Goal: Transaction & Acquisition: Purchase product/service

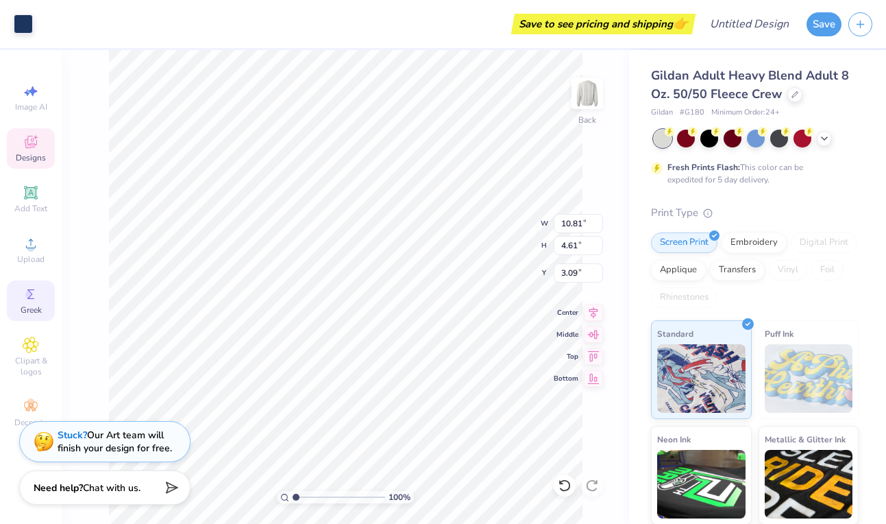
click at [33, 304] on span "Greek" at bounding box center [31, 309] width 21 height 11
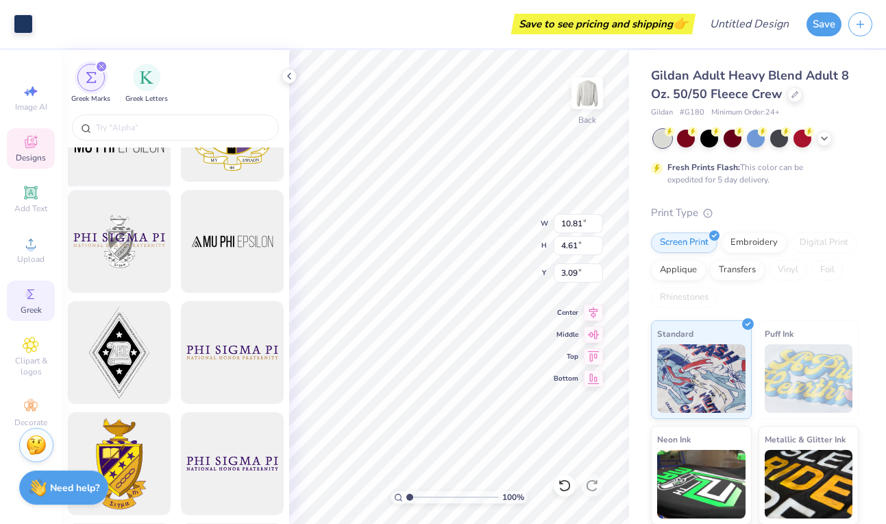
scroll to position [179, 0]
click at [143, 81] on img "filter for Greek Letters" at bounding box center [147, 76] width 14 height 14
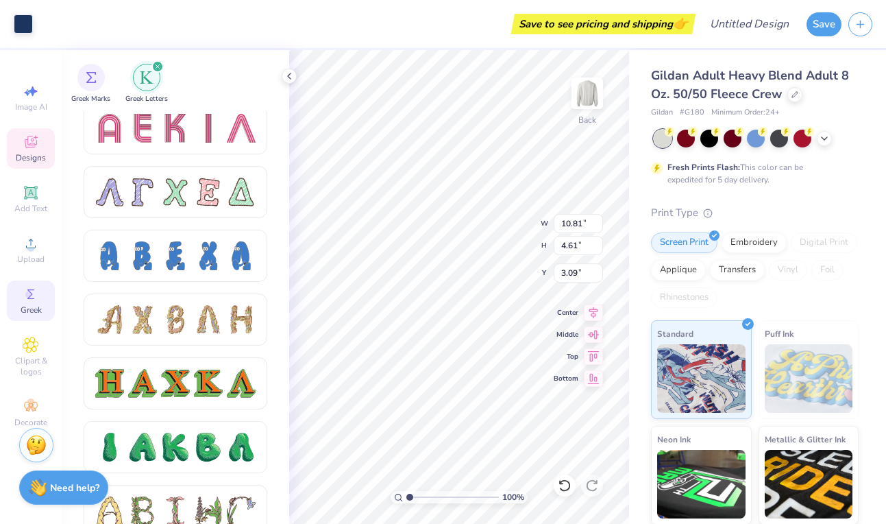
scroll to position [1282, 0]
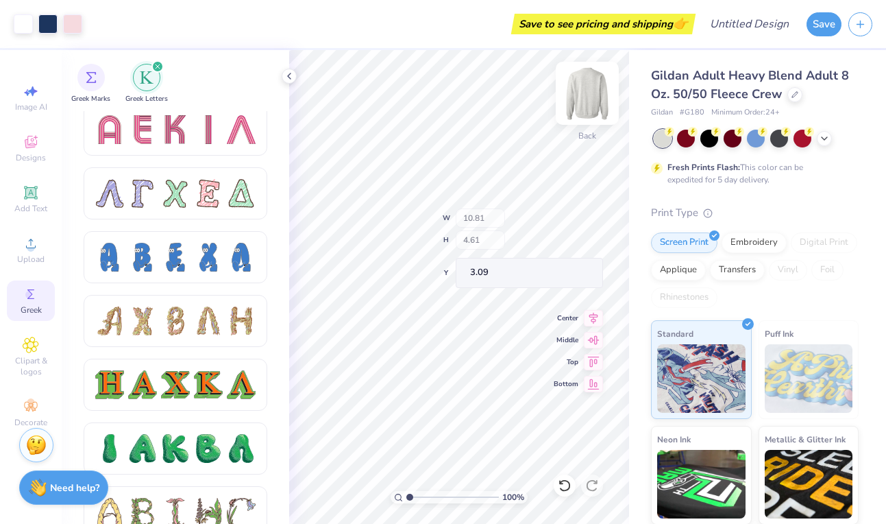
type input "11.00"
type input "4.83"
type input "3.00"
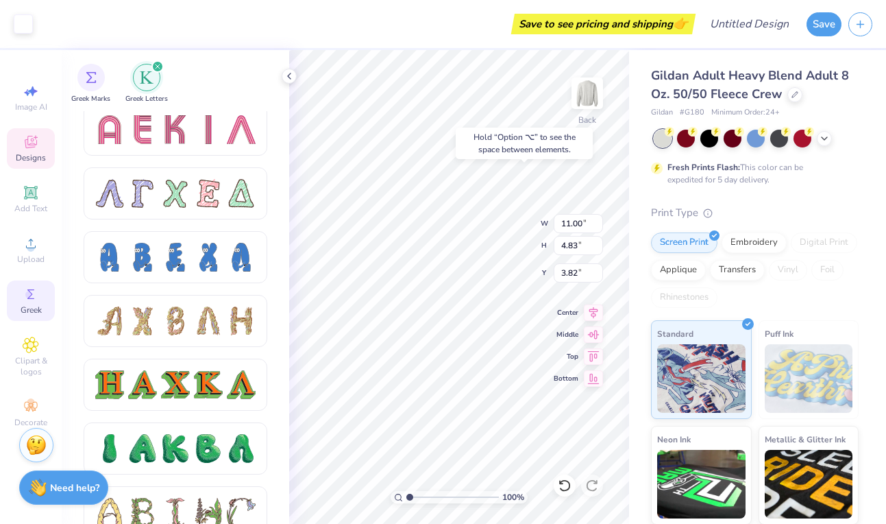
type input "3.82"
type input "10.81"
type input "4.61"
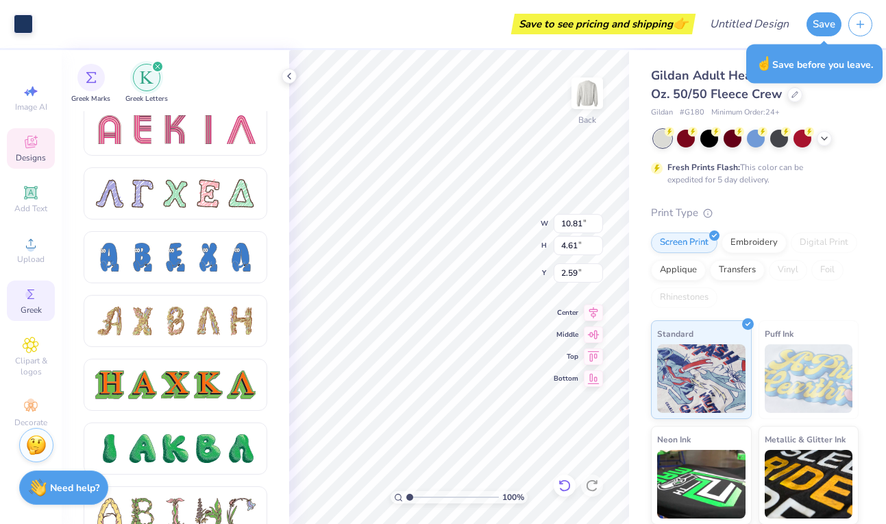
click at [564, 481] on icon at bounding box center [565, 485] width 14 height 14
type input "3.09"
click at [564, 481] on icon at bounding box center [565, 485] width 14 height 14
click at [563, 481] on icon at bounding box center [565, 485] width 14 height 14
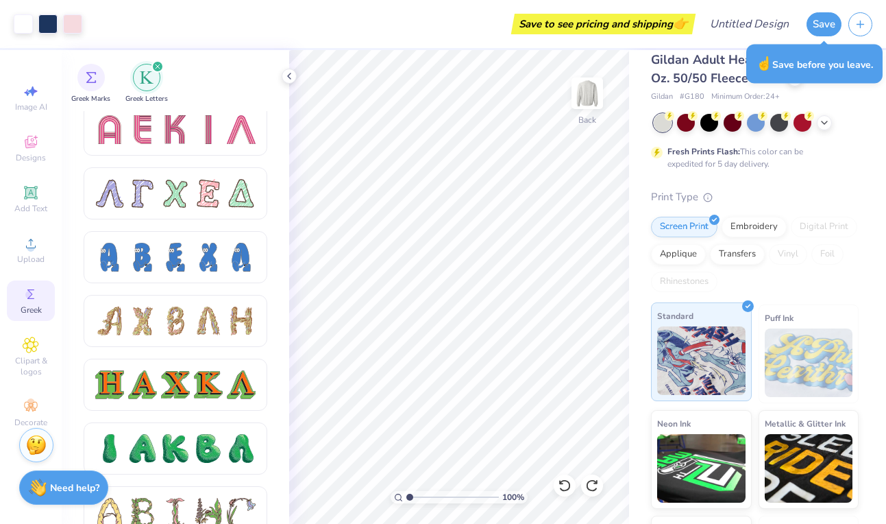
scroll to position [13, 0]
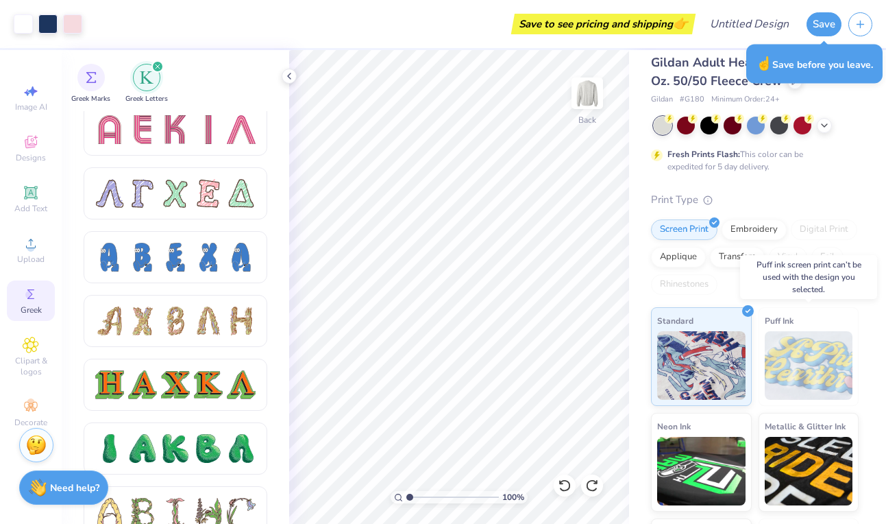
click at [799, 372] on img at bounding box center [809, 365] width 88 height 69
click at [697, 360] on img at bounding box center [701, 363] width 88 height 69
click at [794, 348] on img at bounding box center [809, 365] width 88 height 69
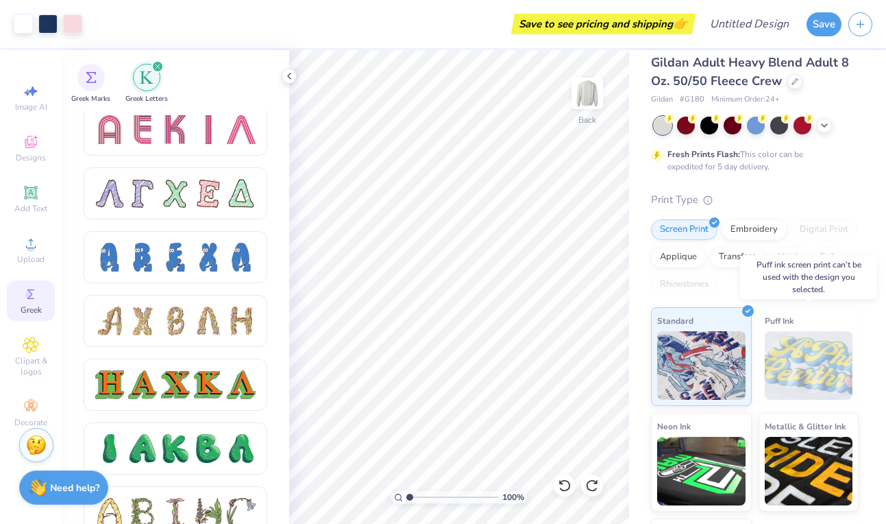
click at [806, 354] on img at bounding box center [809, 365] width 88 height 69
click at [746, 225] on div "Embroidery" at bounding box center [754, 227] width 65 height 21
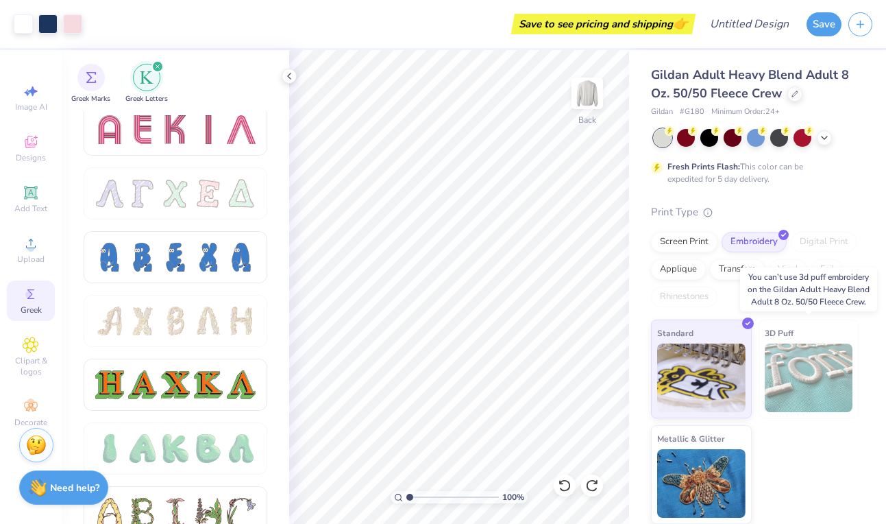
click at [804, 362] on img at bounding box center [809, 377] width 88 height 69
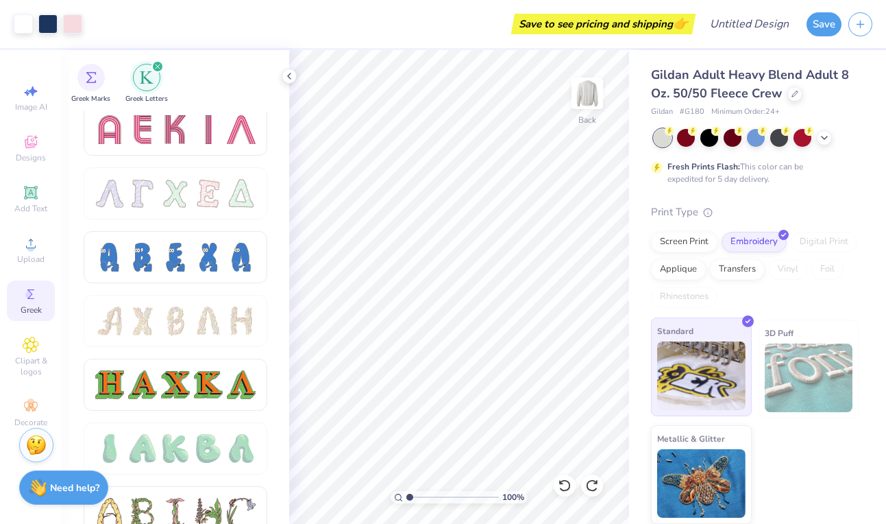
click at [711, 360] on img at bounding box center [701, 375] width 88 height 69
click at [675, 240] on div "Screen Print" at bounding box center [684, 240] width 66 height 21
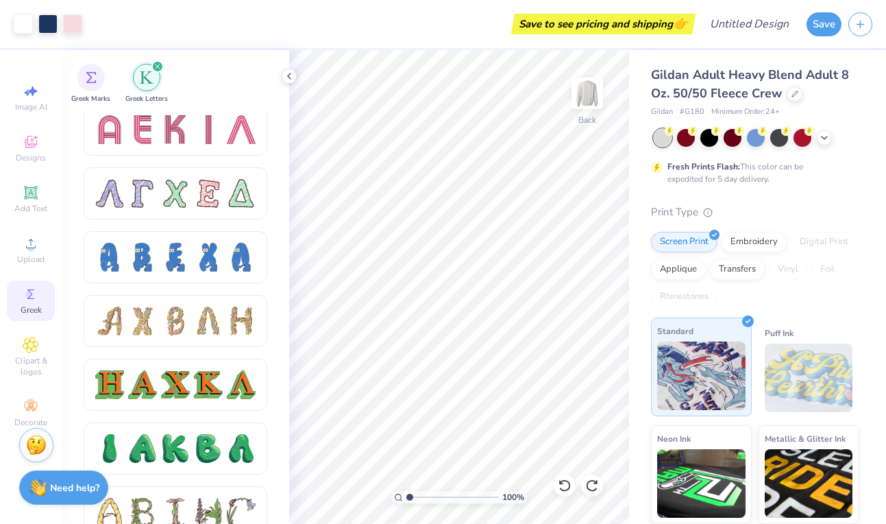
click at [705, 362] on img at bounding box center [701, 375] width 88 height 69
click at [749, 241] on div "Embroidery" at bounding box center [754, 240] width 65 height 21
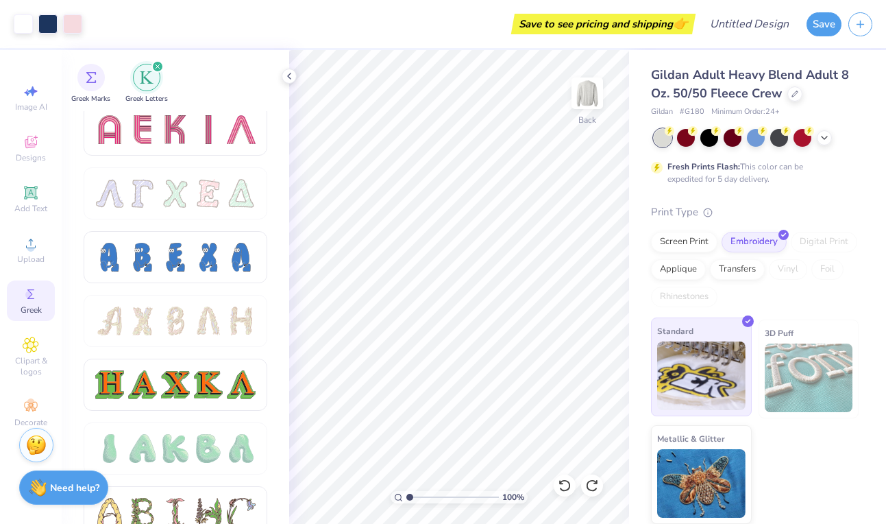
click at [735, 363] on img at bounding box center [701, 375] width 88 height 69
click at [684, 244] on div "Screen Print" at bounding box center [684, 240] width 66 height 21
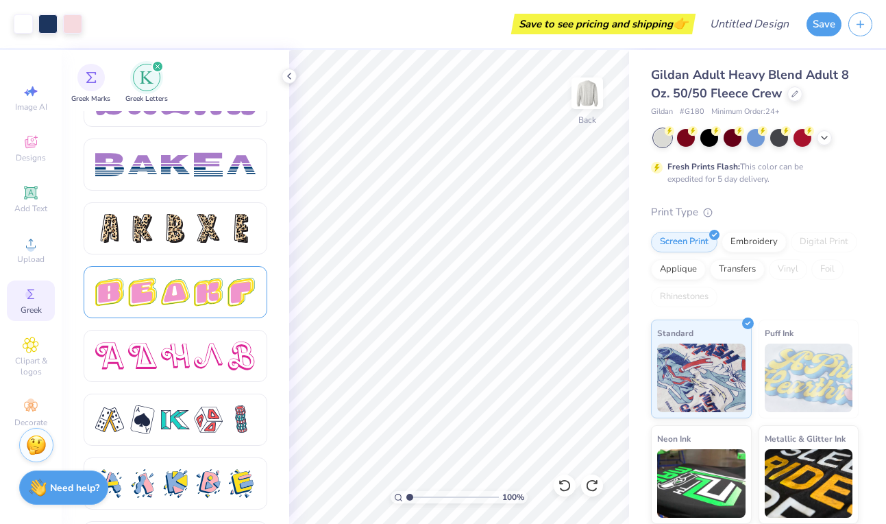
scroll to position [2326, 0]
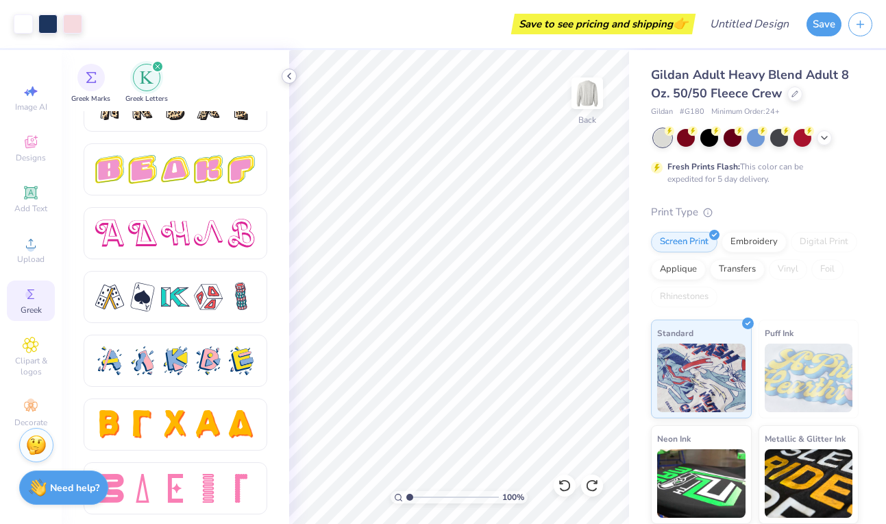
click at [291, 74] on icon at bounding box center [289, 76] width 11 height 11
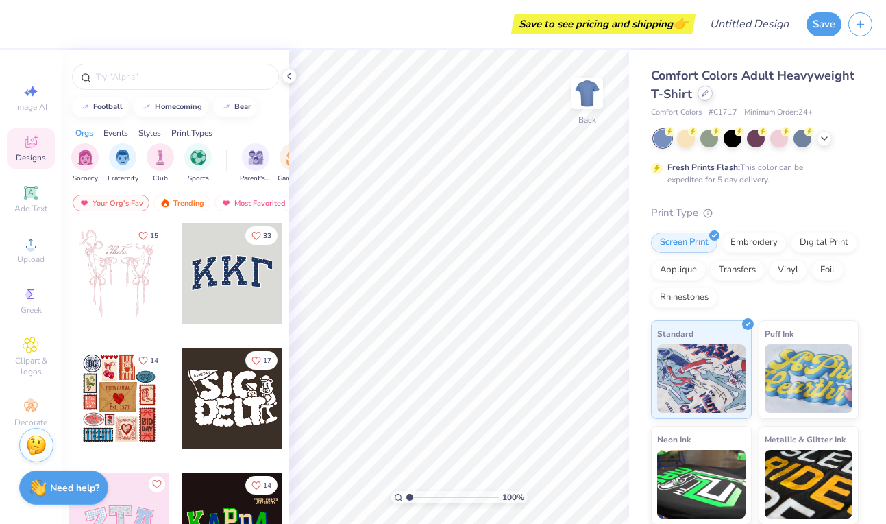
click at [698, 93] on div at bounding box center [705, 93] width 15 height 15
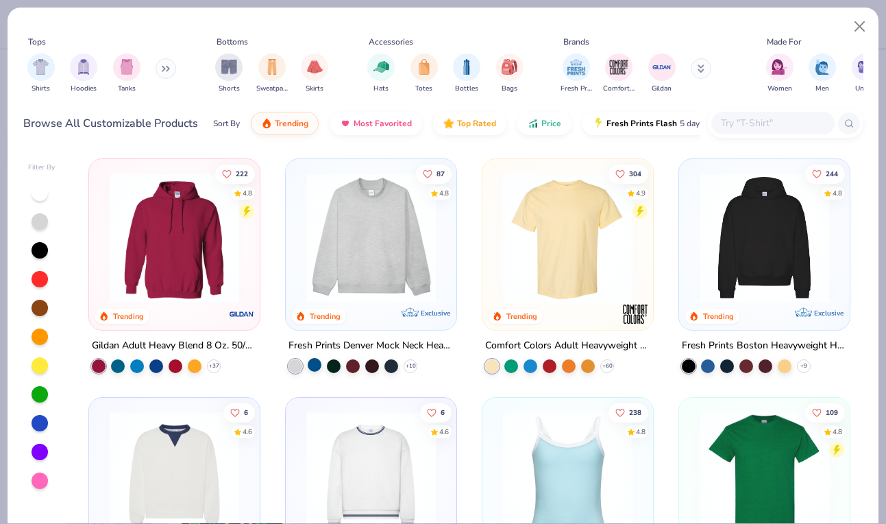
click at [319, 358] on div at bounding box center [315, 365] width 14 height 14
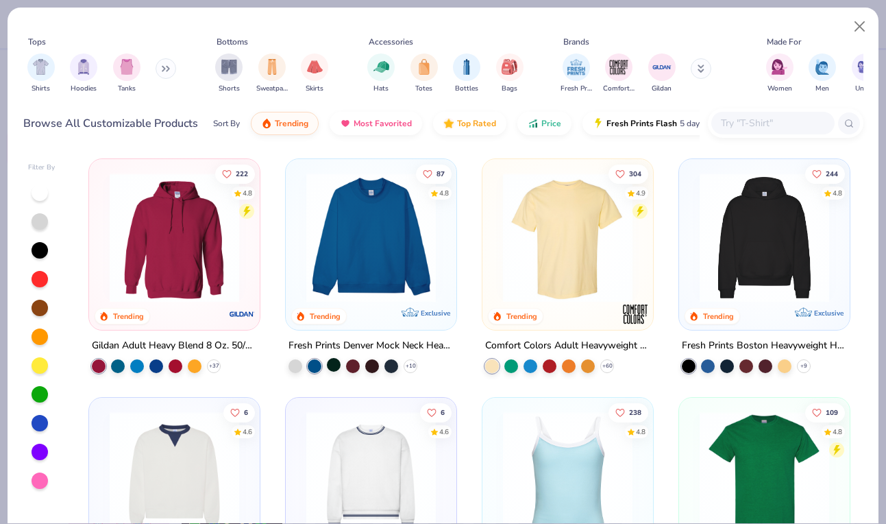
click at [338, 365] on div at bounding box center [334, 365] width 14 height 14
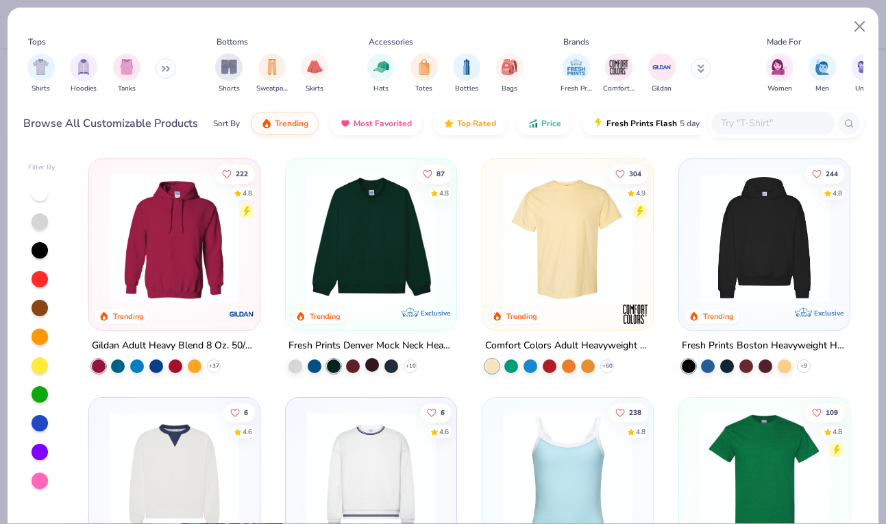
click at [365, 365] on div at bounding box center [372, 365] width 14 height 14
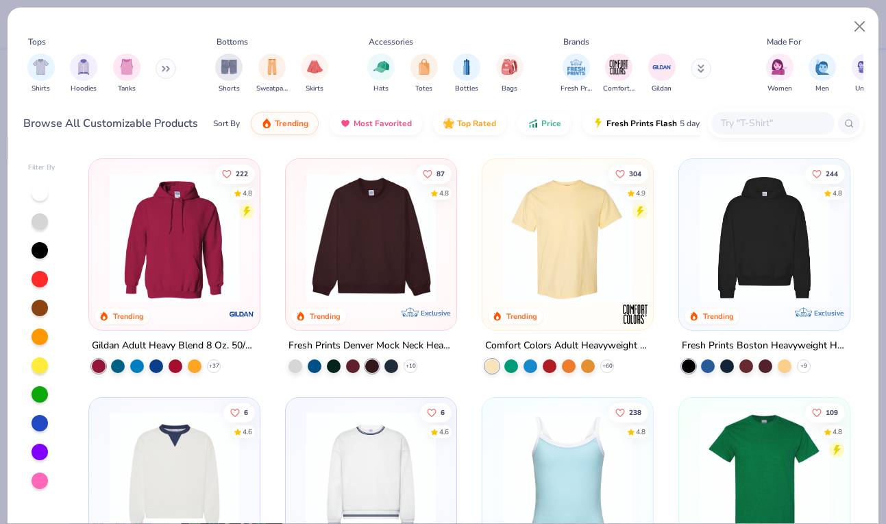
click at [717, 360] on div "+ 9" at bounding box center [746, 366] width 129 height 14
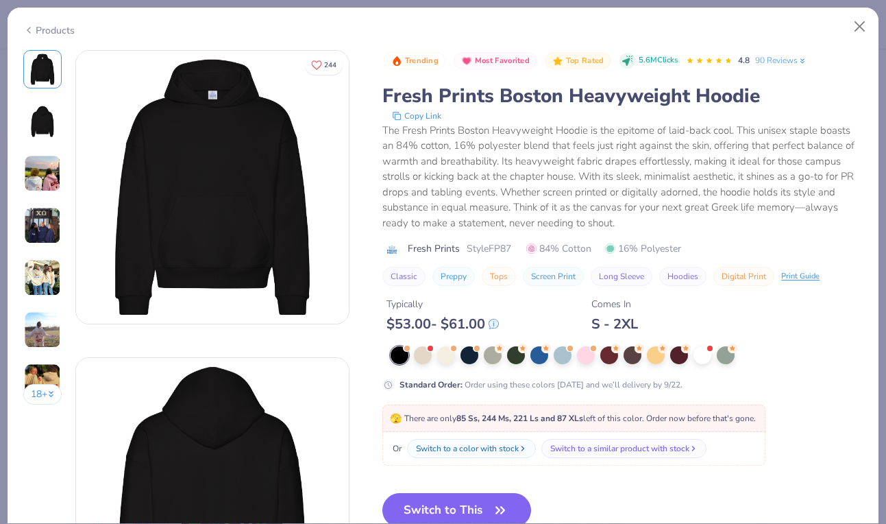
click at [47, 171] on img at bounding box center [42, 173] width 37 height 37
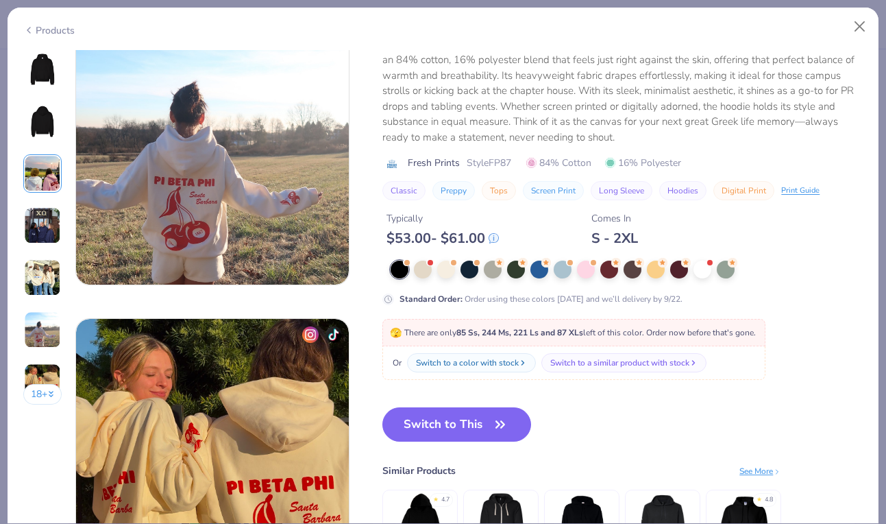
scroll to position [1573, 0]
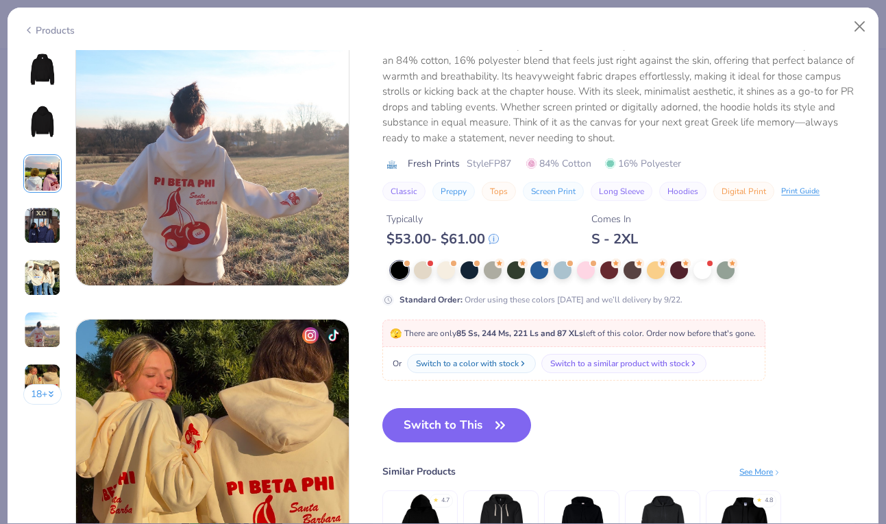
click at [199, 209] on img at bounding box center [212, 148] width 273 height 273
click at [426, 269] on div at bounding box center [423, 269] width 18 height 18
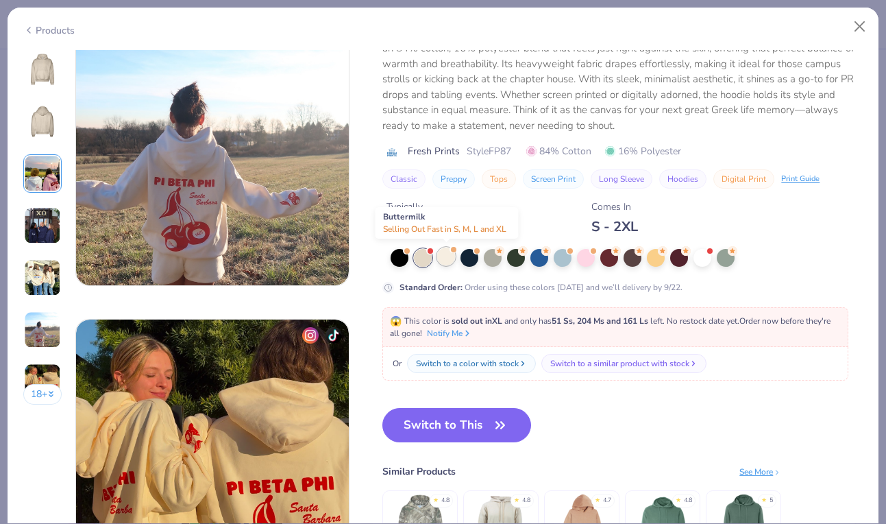
click at [445, 258] on div at bounding box center [446, 256] width 18 height 18
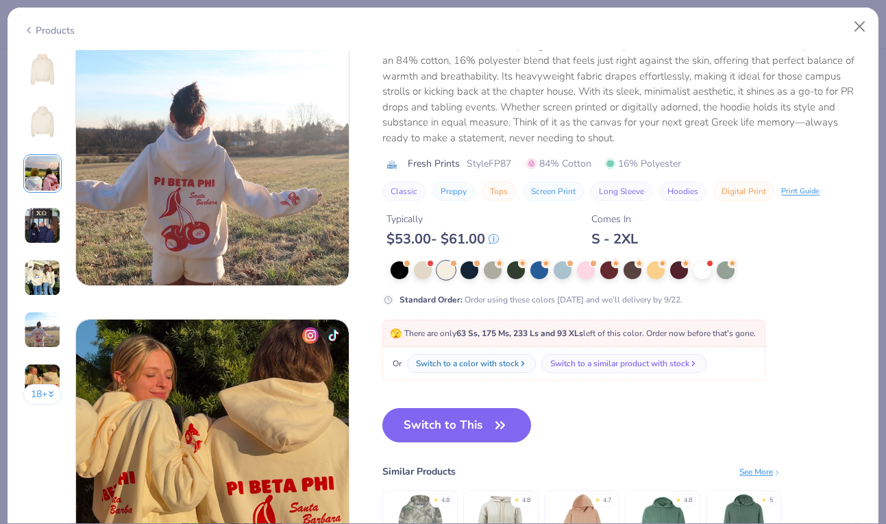
click at [480, 271] on div at bounding box center [627, 270] width 472 height 18
click at [467, 269] on div at bounding box center [469, 269] width 18 height 18
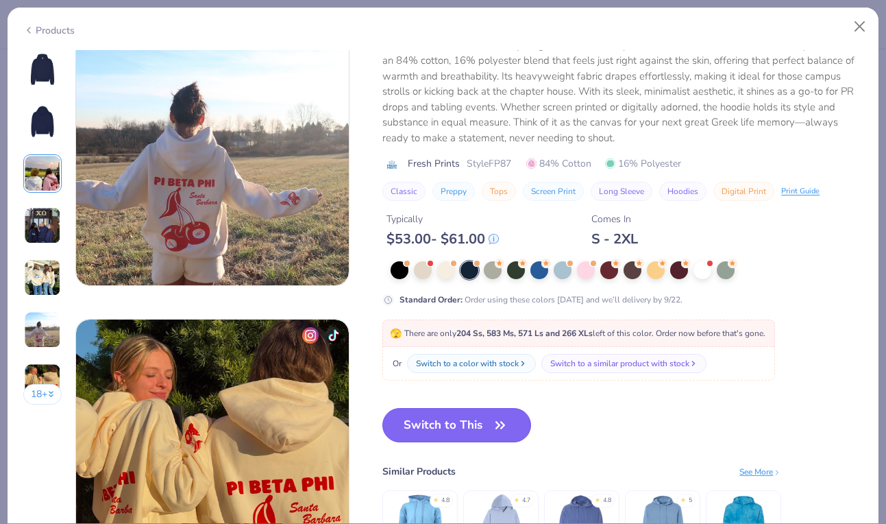
click at [482, 428] on button "Switch to This" at bounding box center [456, 425] width 149 height 34
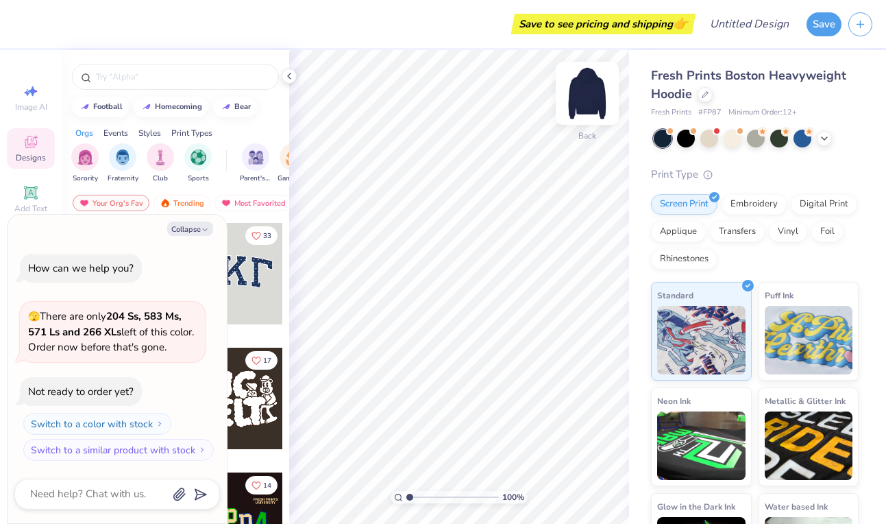
click at [589, 100] on img at bounding box center [587, 93] width 55 height 55
click at [114, 71] on input "text" at bounding box center [182, 77] width 175 height 14
click at [198, 229] on button "Collapse" at bounding box center [190, 228] width 46 height 14
type textarea "x"
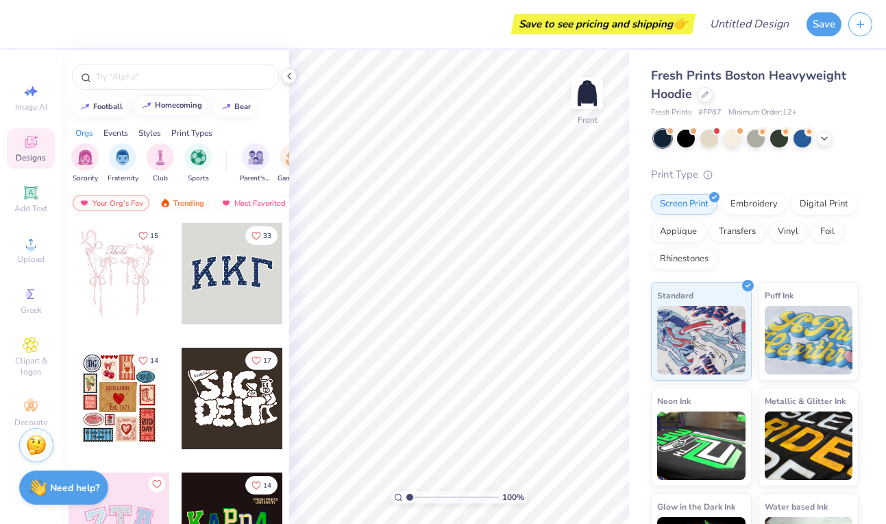
click at [180, 109] on button "homecoming" at bounding box center [171, 105] width 75 height 21
type input "homecoming"
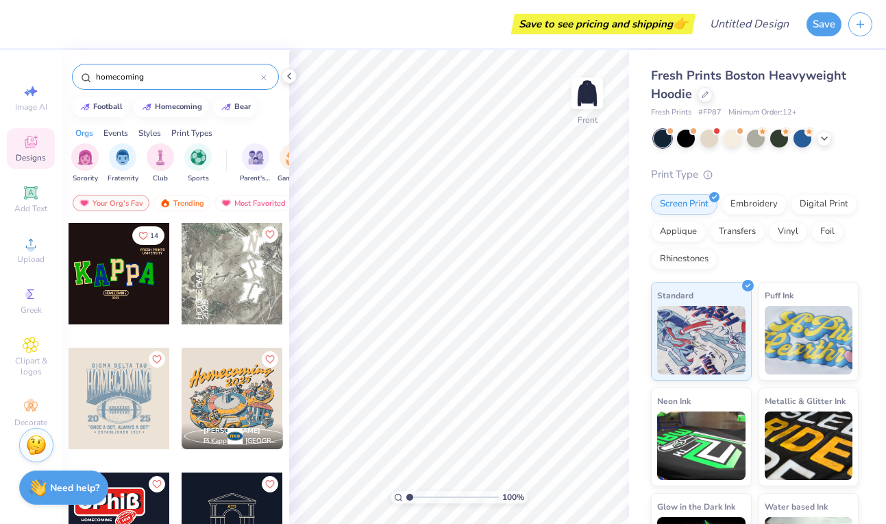
click at [151, 77] on input "homecoming" at bounding box center [178, 77] width 167 height 14
click at [261, 72] on div at bounding box center [263, 77] width 5 height 12
click at [261, 76] on input "text" at bounding box center [182, 77] width 175 height 14
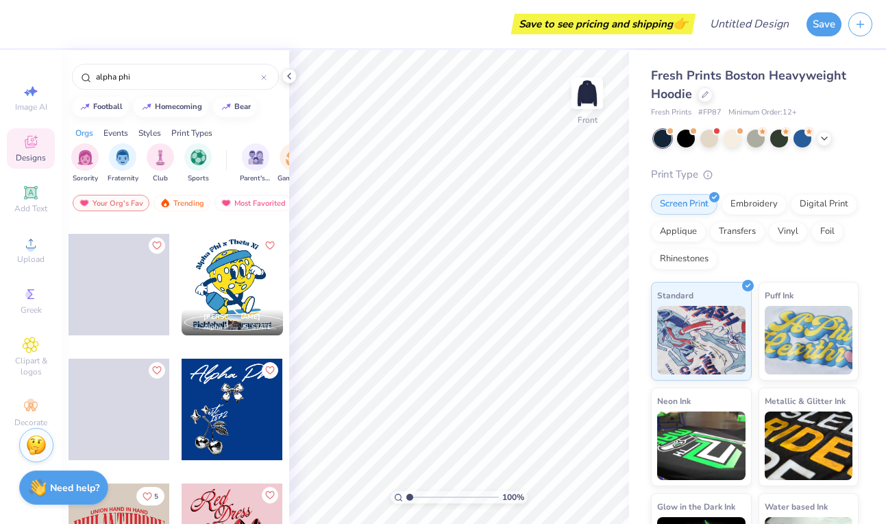
scroll to position [4855, 0]
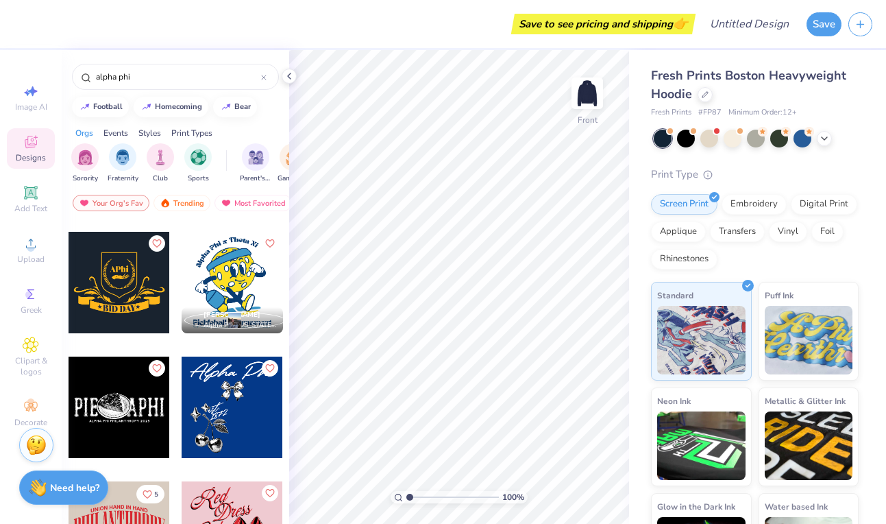
type input "alpha phi"
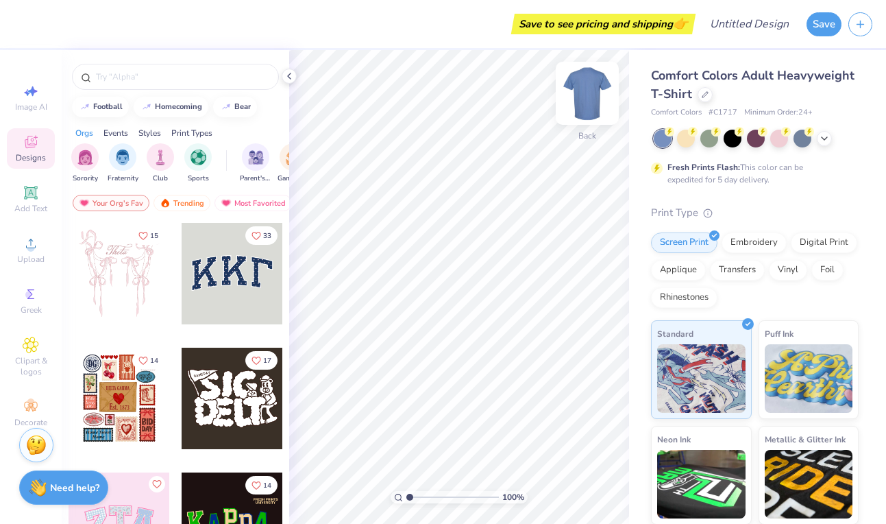
click at [595, 97] on img at bounding box center [587, 93] width 55 height 55
click at [703, 97] on icon at bounding box center [705, 93] width 7 height 7
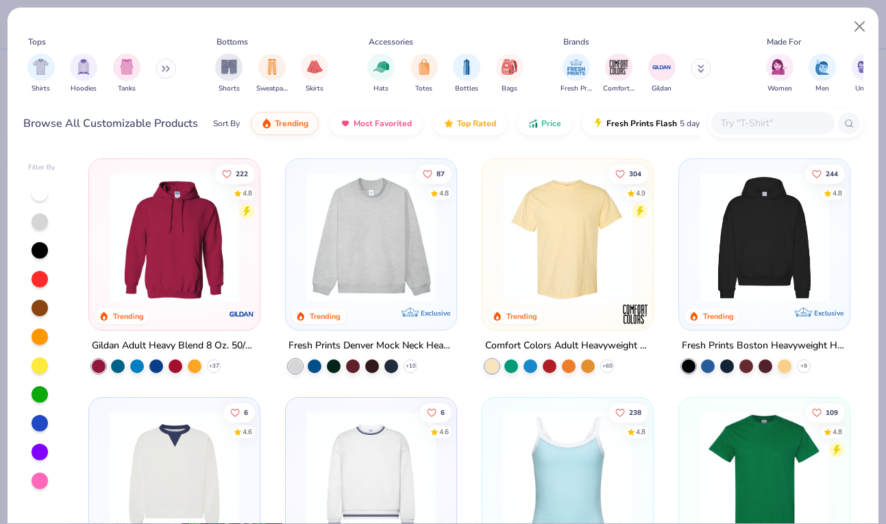
click at [748, 275] on img at bounding box center [764, 238] width 143 height 130
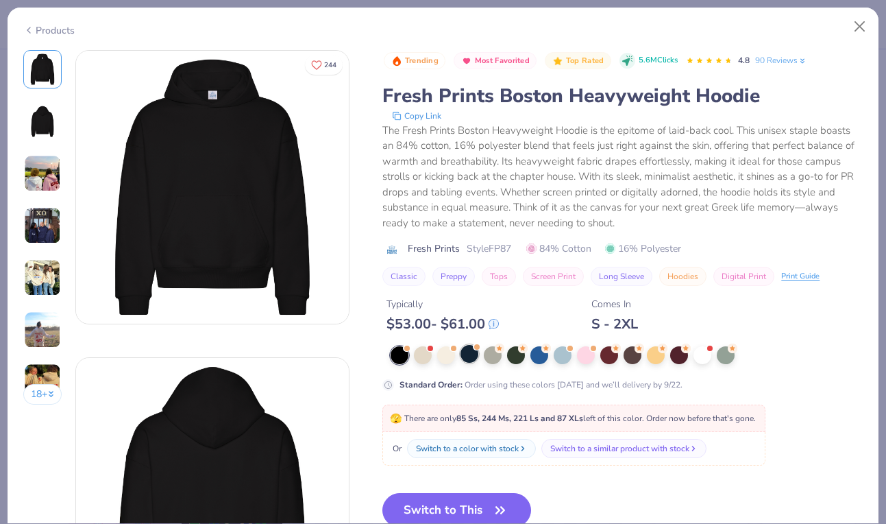
click at [470, 352] on div at bounding box center [469, 354] width 18 height 18
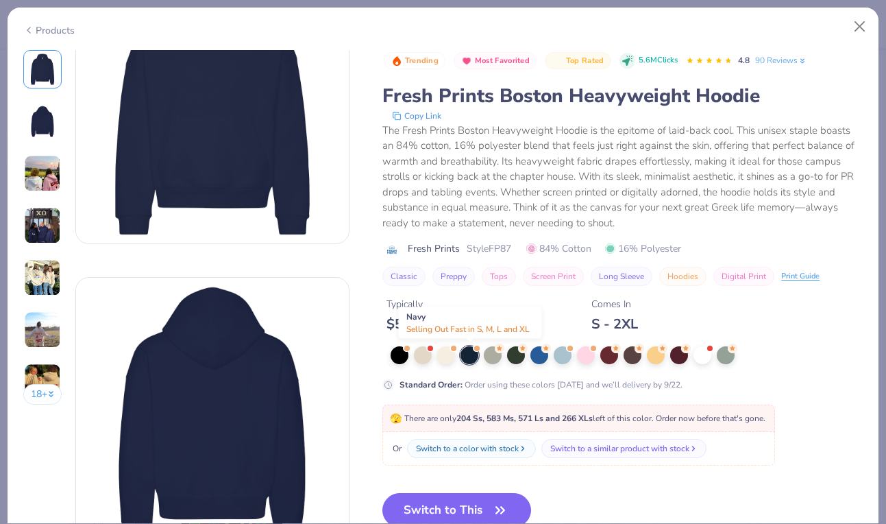
scroll to position [85, 0]
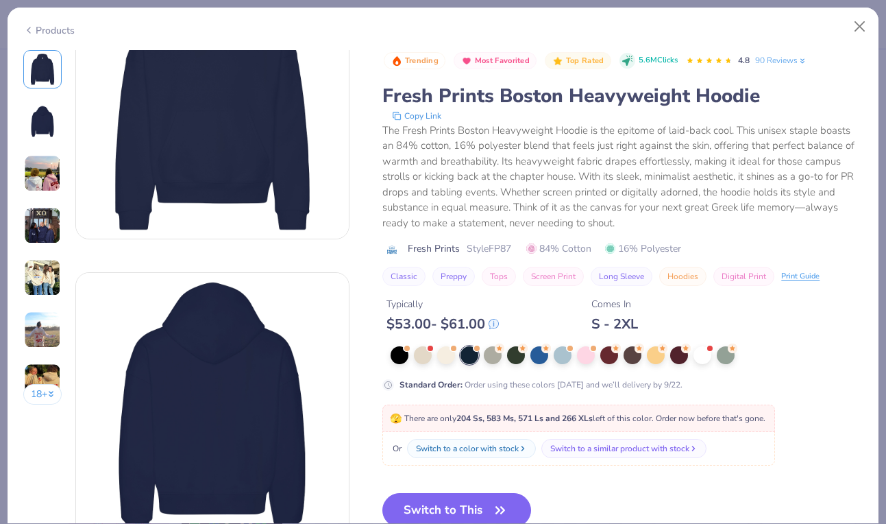
click at [34, 341] on img at bounding box center [42, 329] width 37 height 37
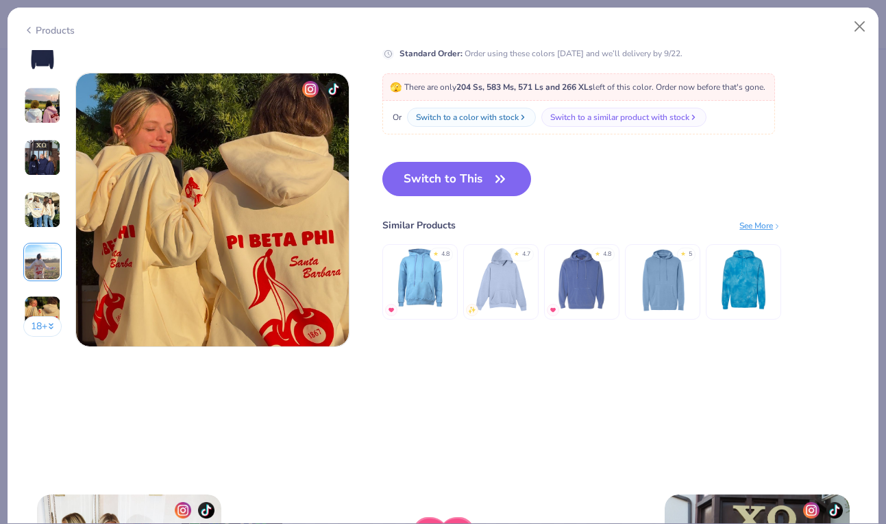
scroll to position [1821, 0]
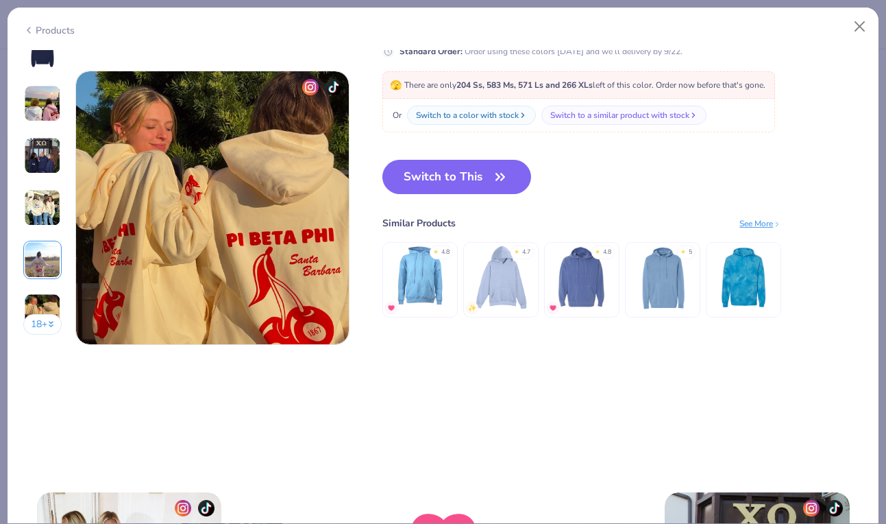
click at [322, 263] on img at bounding box center [212, 207] width 273 height 273
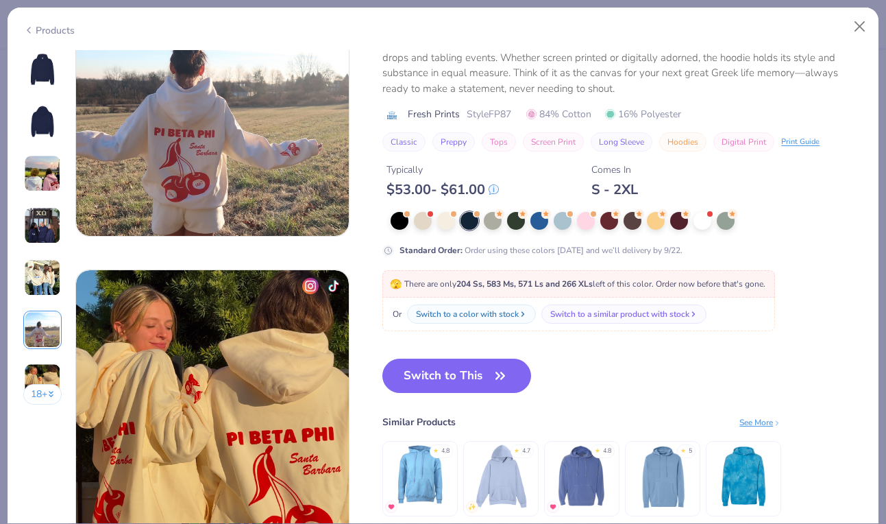
scroll to position [1638, 0]
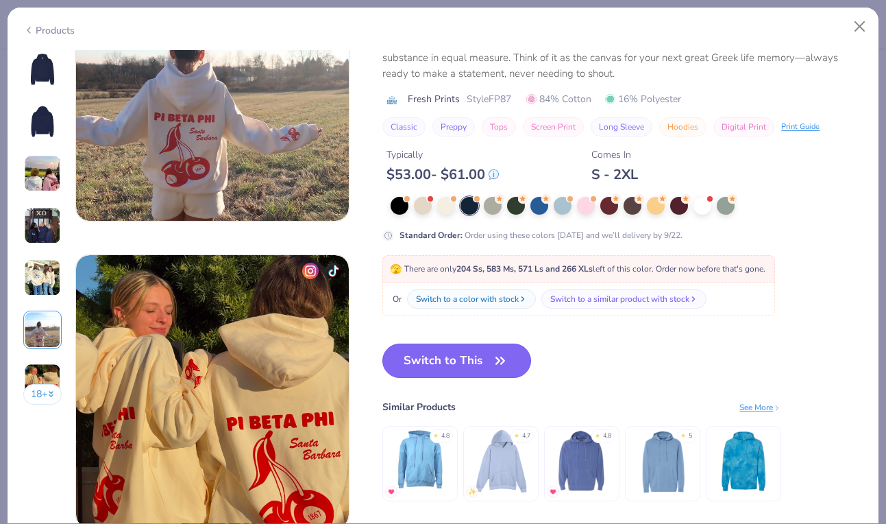
click at [462, 368] on button "Switch to This" at bounding box center [456, 360] width 149 height 34
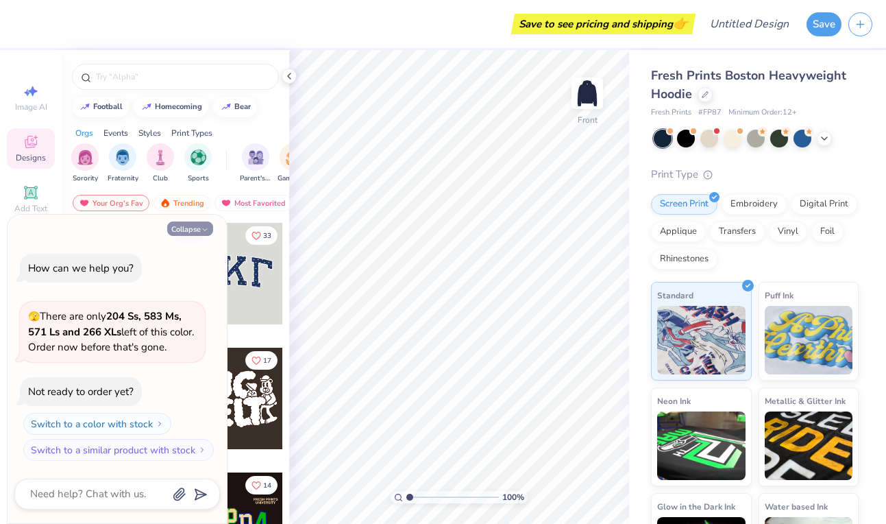
click at [191, 226] on button "Collapse" at bounding box center [190, 228] width 46 height 14
type textarea "x"
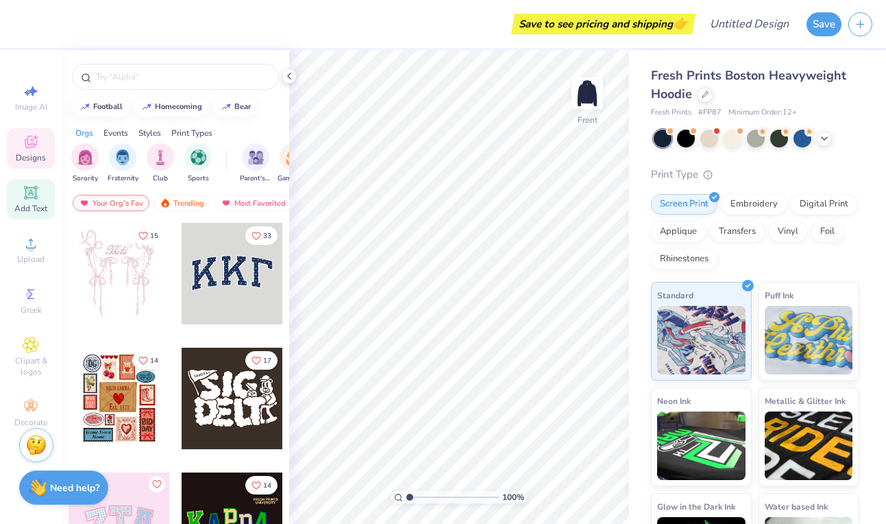
click at [33, 200] on icon at bounding box center [31, 192] width 16 height 16
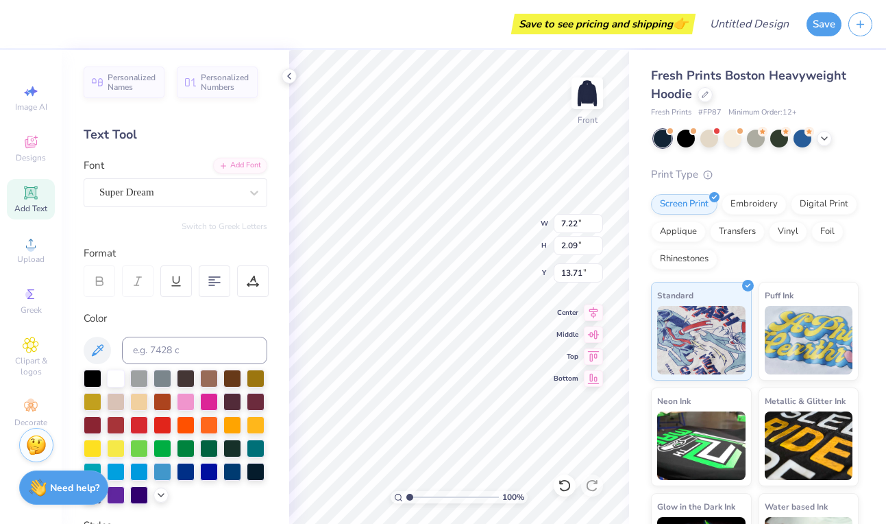
type input "11.29"
type input "3.27"
type input "7.17"
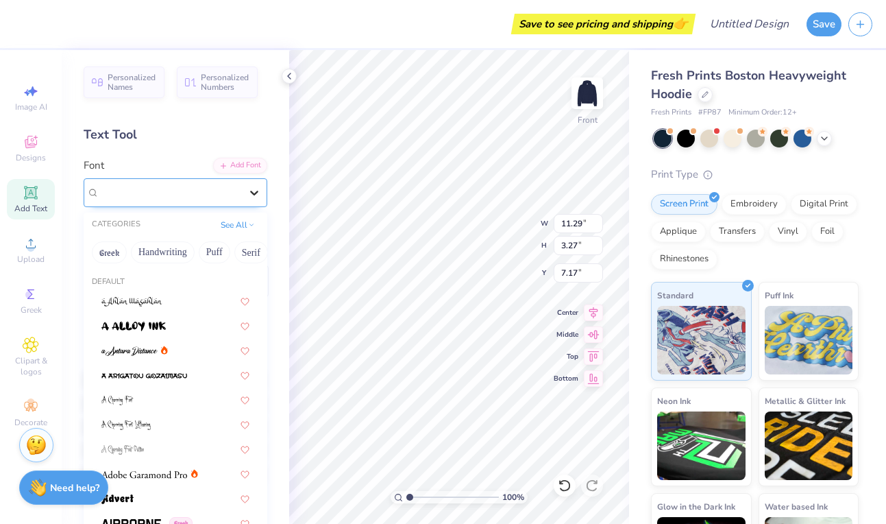
click at [260, 197] on icon at bounding box center [254, 193] width 14 height 14
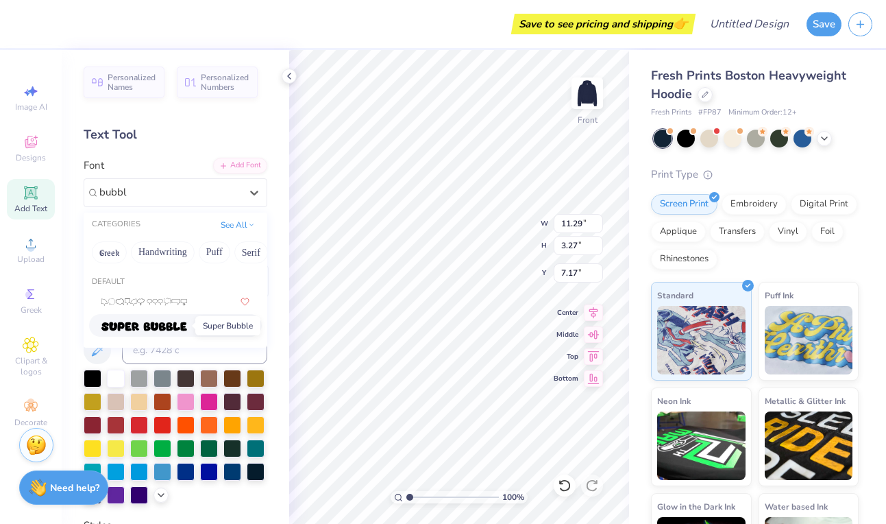
click at [182, 331] on span at bounding box center [144, 325] width 86 height 14
type input "bubbl"
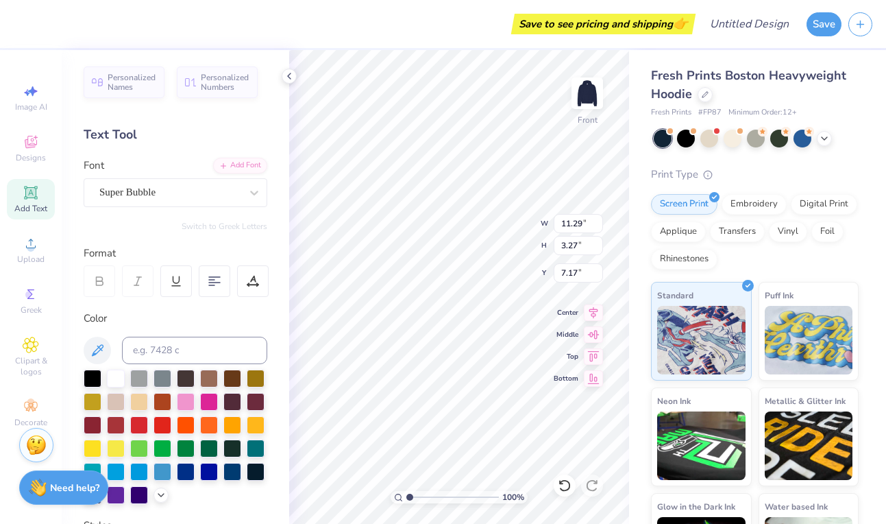
type input "14.47"
type input "4.09"
type input "6.76"
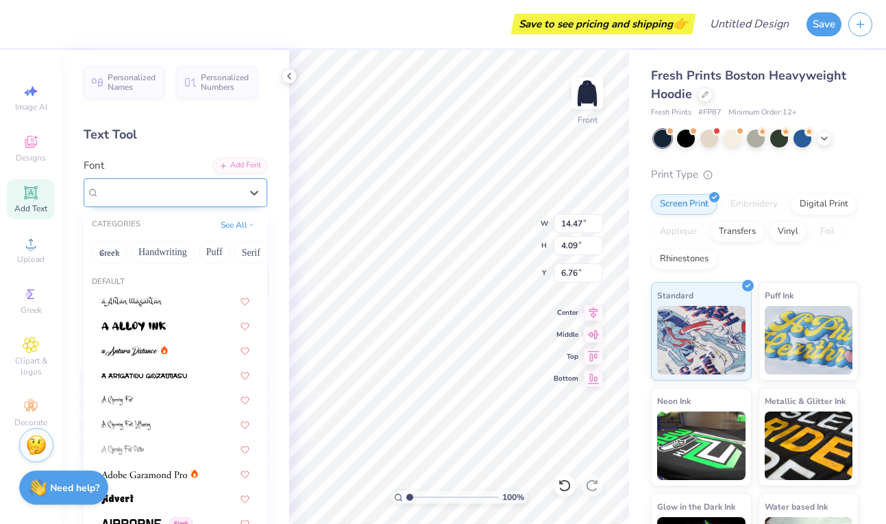
click at [132, 184] on div "Super Bubble" at bounding box center [170, 192] width 144 height 21
click at [171, 250] on button "Handwriting" at bounding box center [163, 252] width 64 height 22
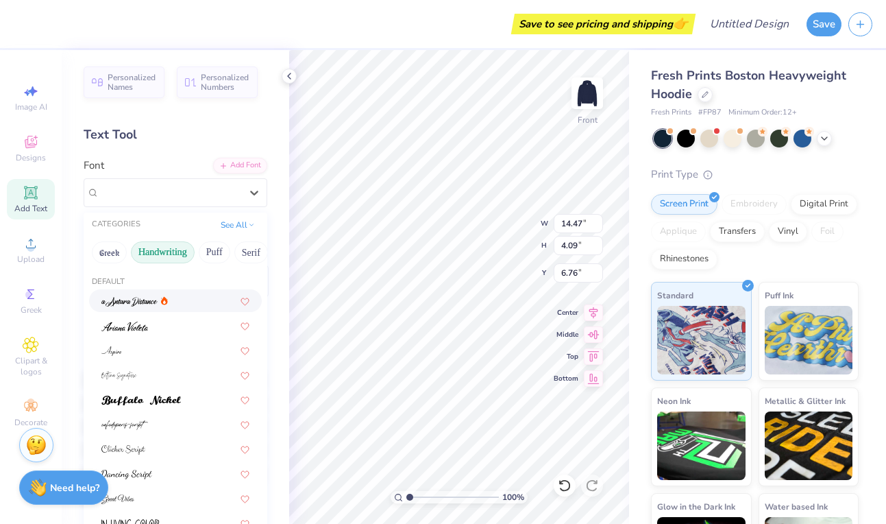
click at [203, 261] on div "Greek Handwriting Puff Serif Bold Calligraphy Retro Sans Serif Minimal Fantasy …" at bounding box center [176, 252] width 184 height 30
click at [210, 250] on button "Puff" at bounding box center [215, 252] width 32 height 22
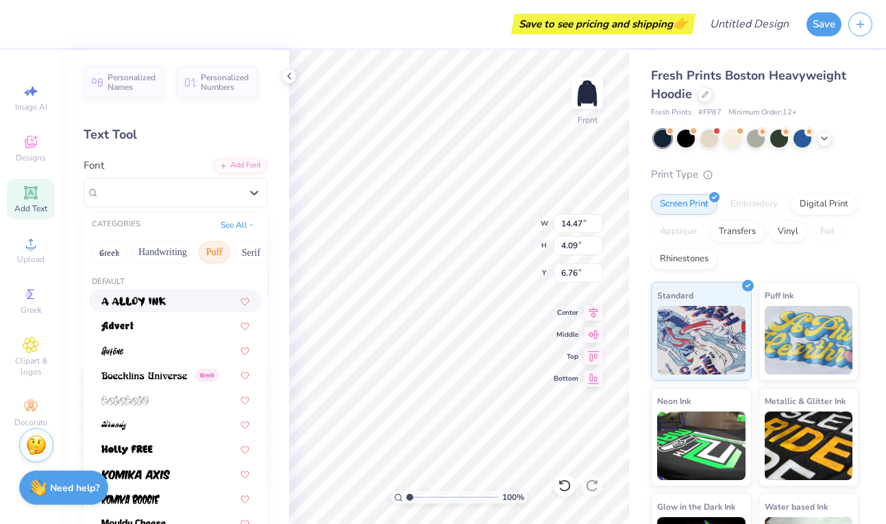
click at [171, 305] on div at bounding box center [175, 300] width 148 height 14
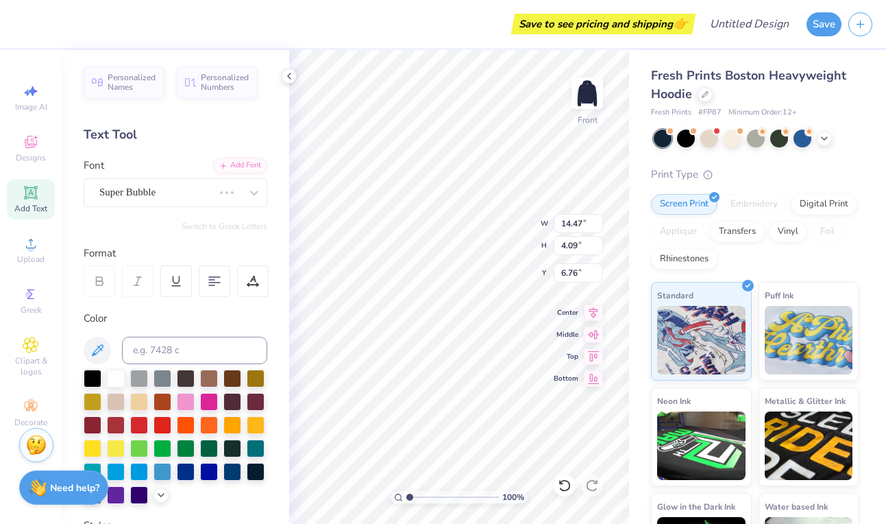
type input "12.71"
type input "4.14"
type input "6.74"
click at [97, 198] on div "a Alloy Ink" at bounding box center [176, 192] width 184 height 29
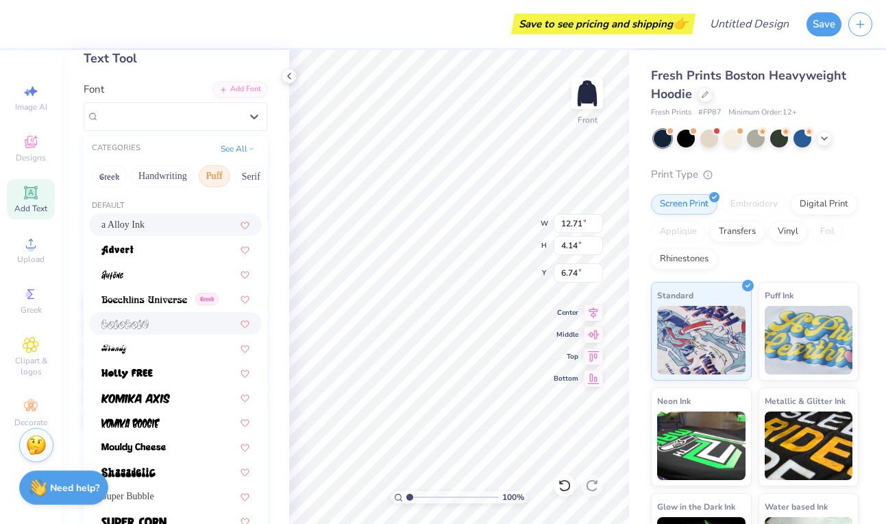
scroll to position [186, 0]
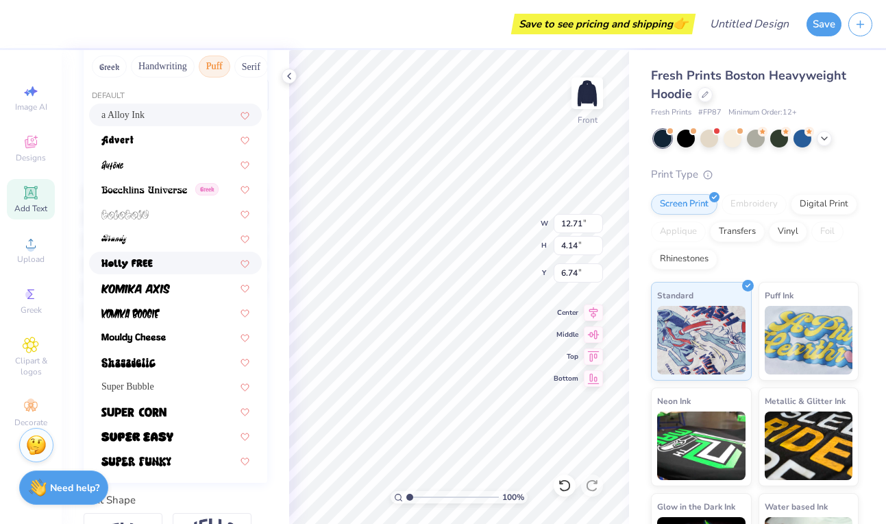
click at [176, 262] on div at bounding box center [175, 263] width 148 height 14
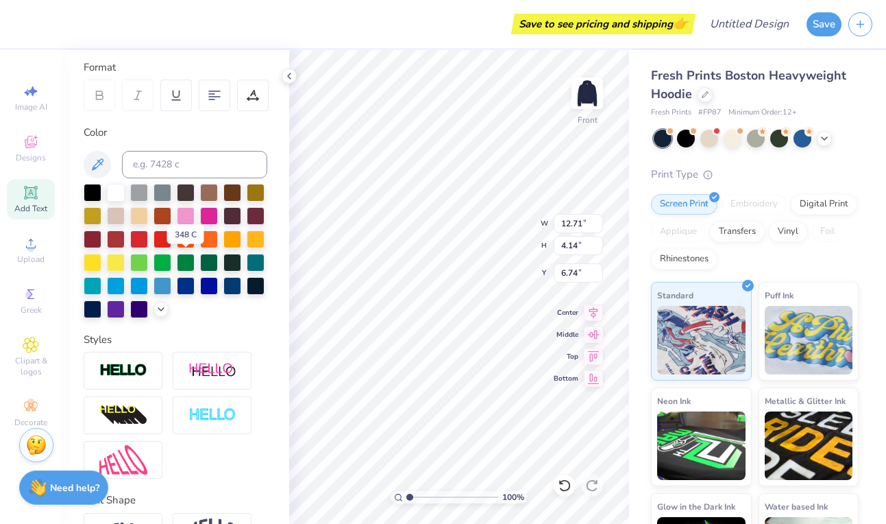
type input "10.51"
type input "3.23"
type input "7.19"
type textarea "T"
type textarea "a"
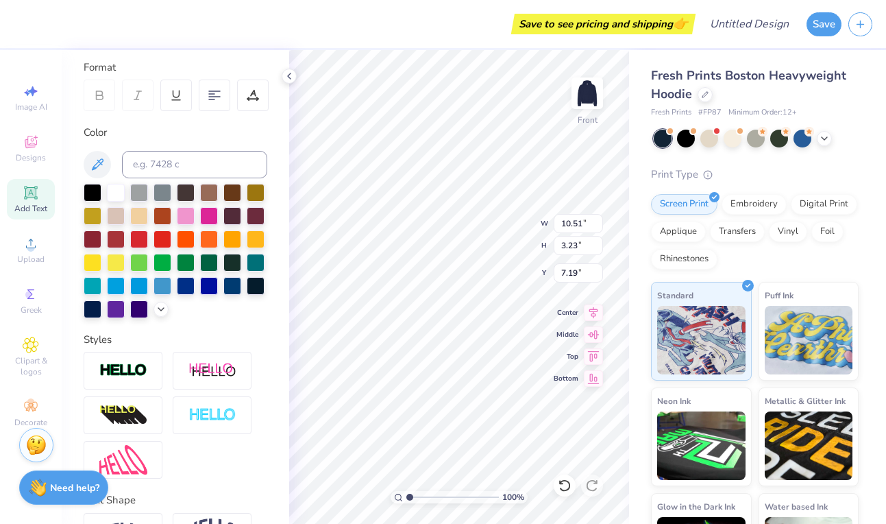
scroll to position [0, 0]
type textarea "P"
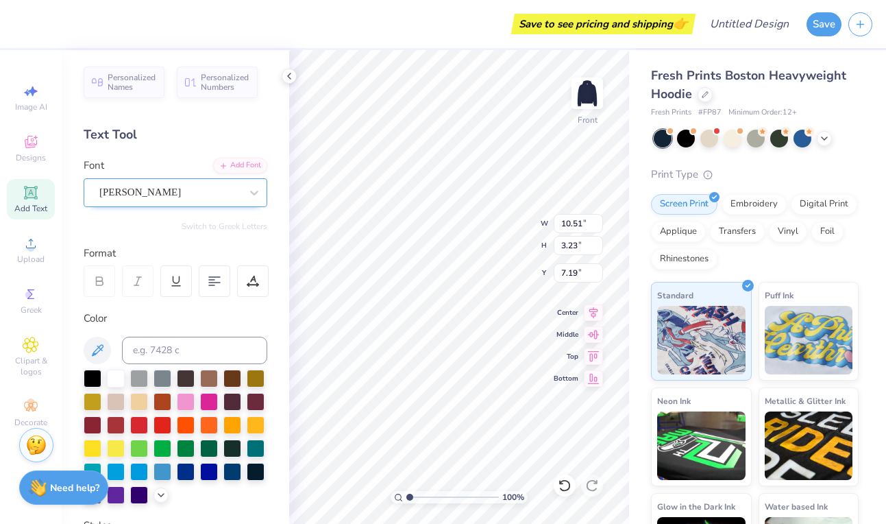
type textarea "ALPHA PHI"
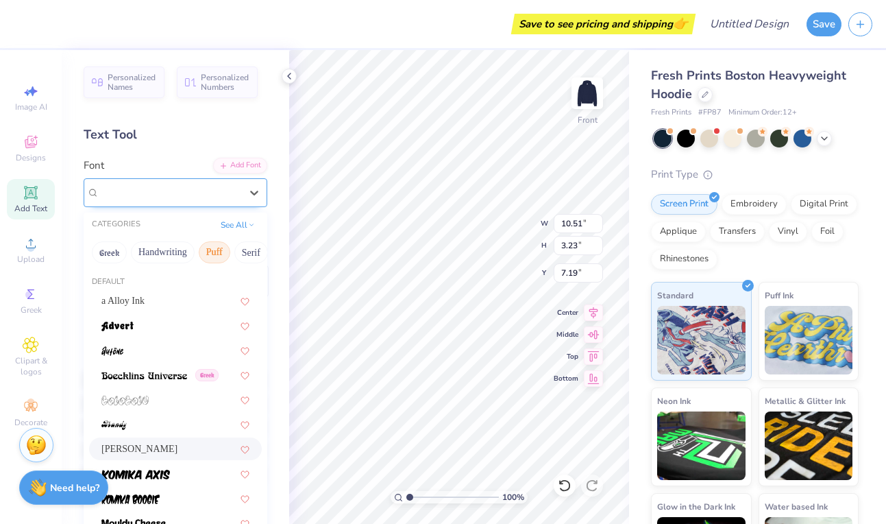
click at [177, 183] on div at bounding box center [169, 192] width 141 height 19
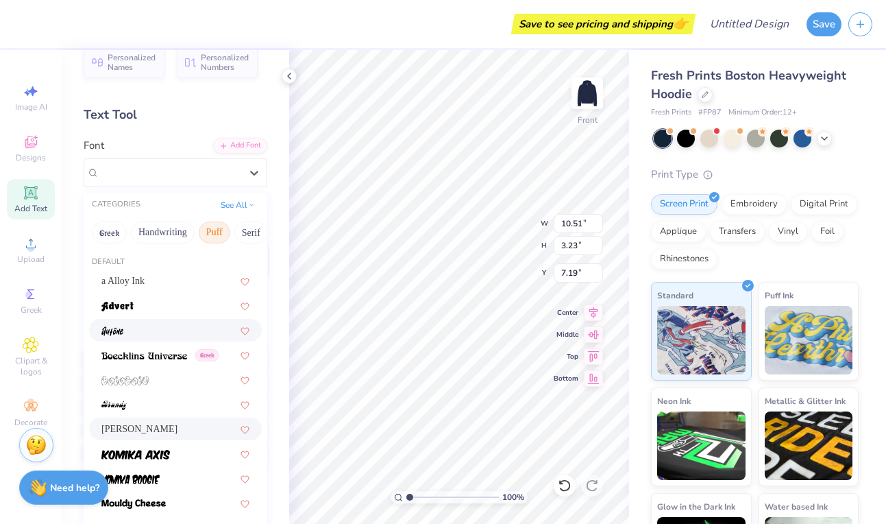
scroll to position [21, 0]
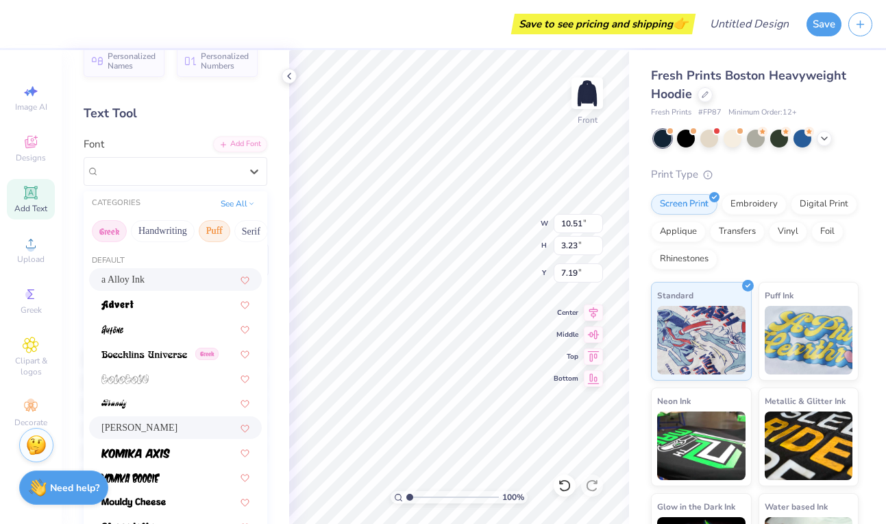
click at [114, 241] on button "Greek" at bounding box center [109, 231] width 35 height 22
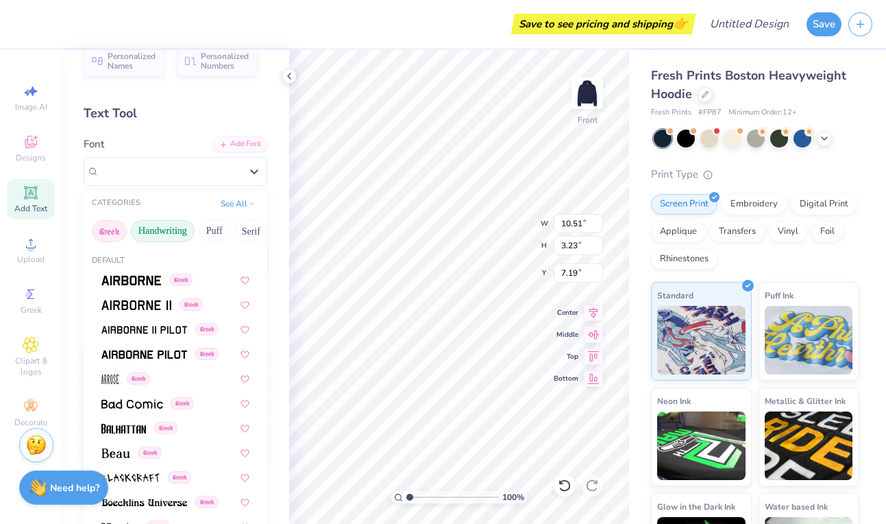
click at [152, 228] on button "Handwriting" at bounding box center [163, 231] width 64 height 22
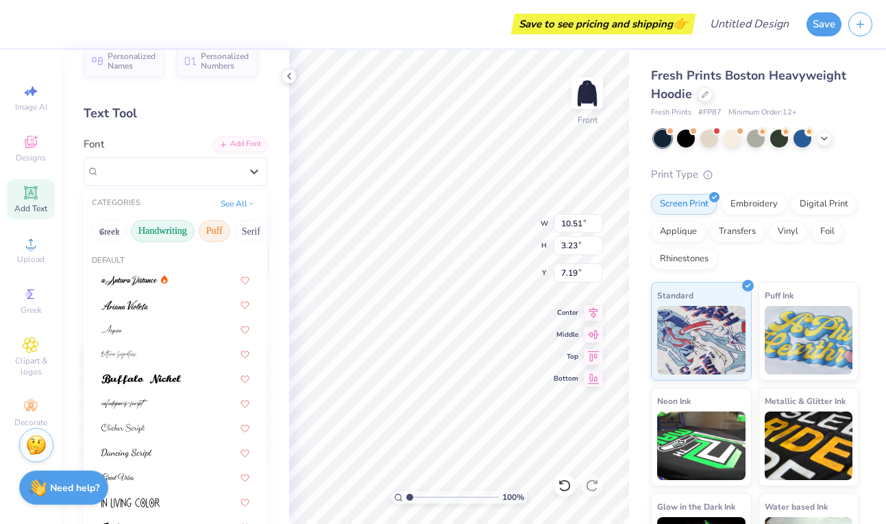
click at [221, 230] on button "Puff" at bounding box center [215, 231] width 32 height 22
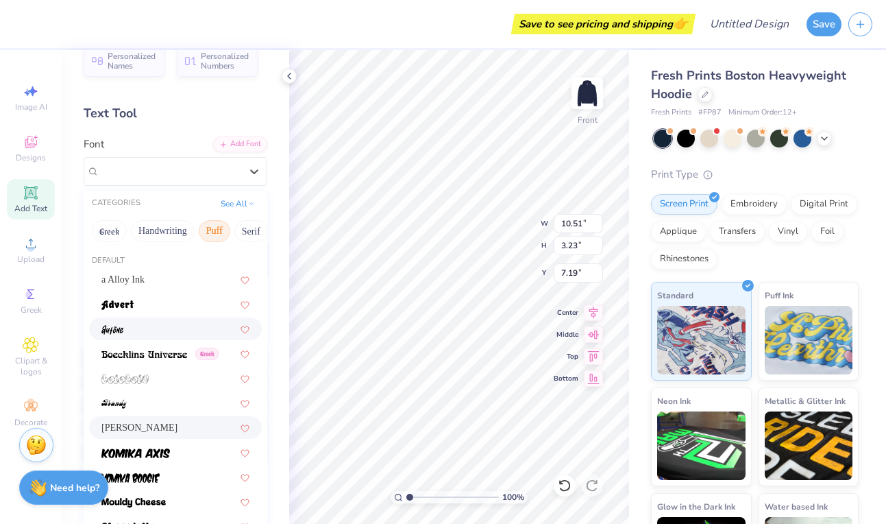
scroll to position [194, 0]
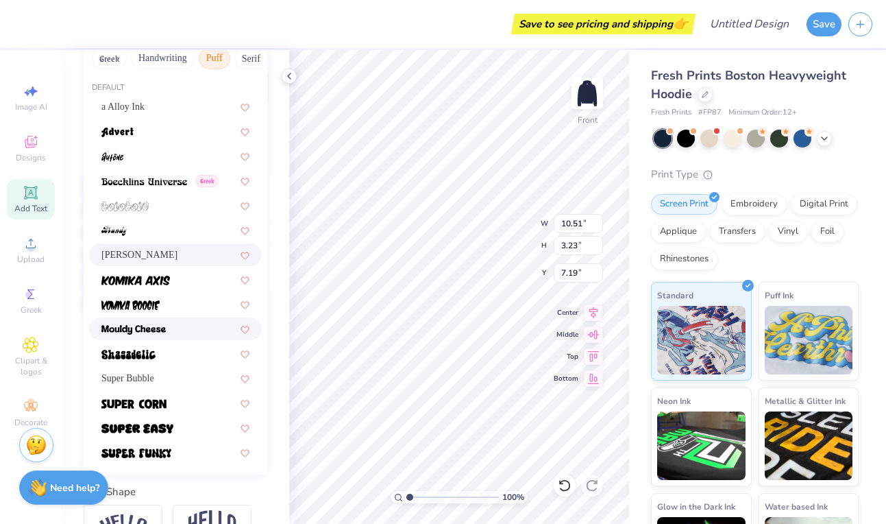
click at [144, 333] on img at bounding box center [133, 330] width 64 height 10
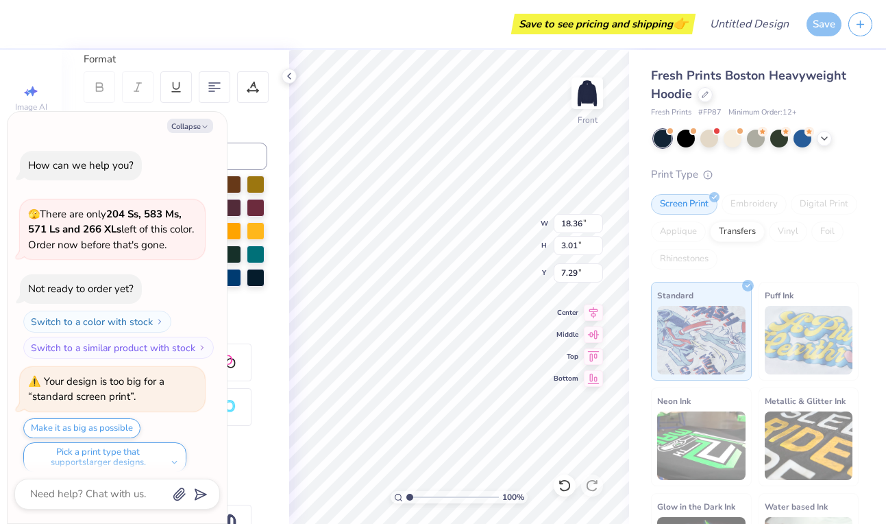
scroll to position [11, 0]
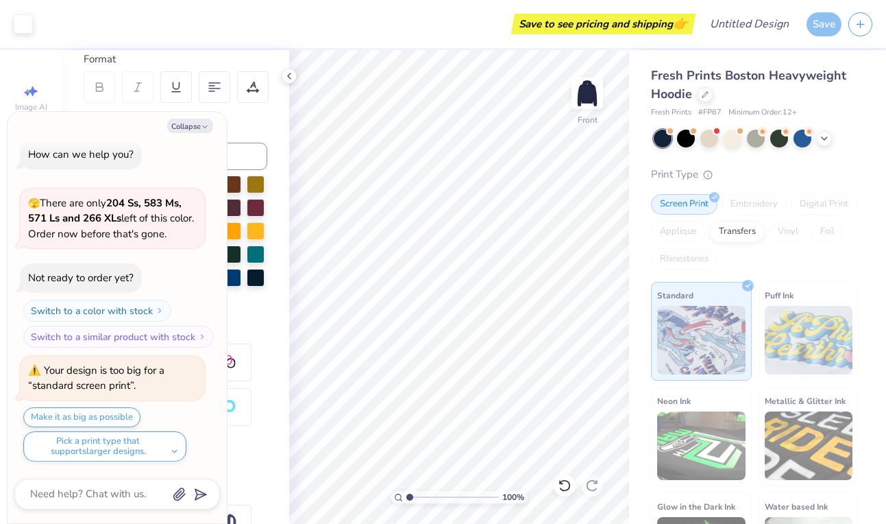
click at [565, 243] on div "100 % Front" at bounding box center [459, 286] width 340 height 473
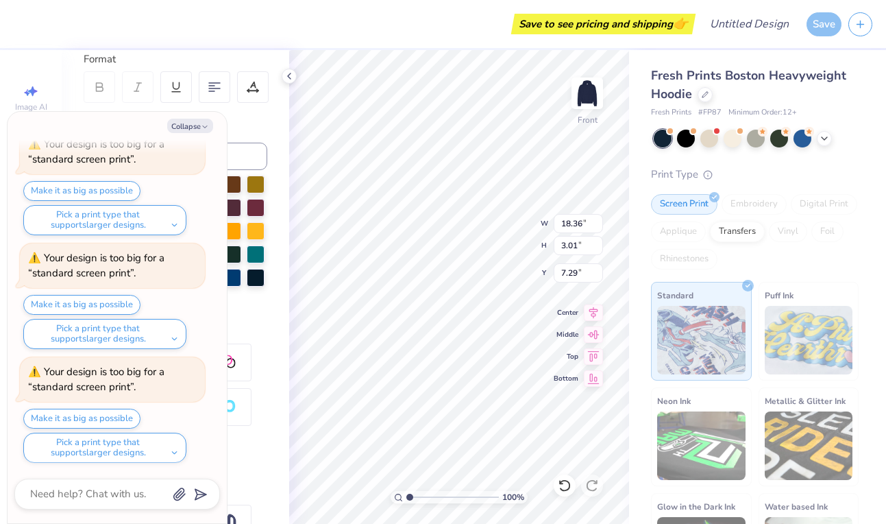
scroll to position [238, 0]
click at [208, 120] on button "Collapse" at bounding box center [190, 126] width 46 height 14
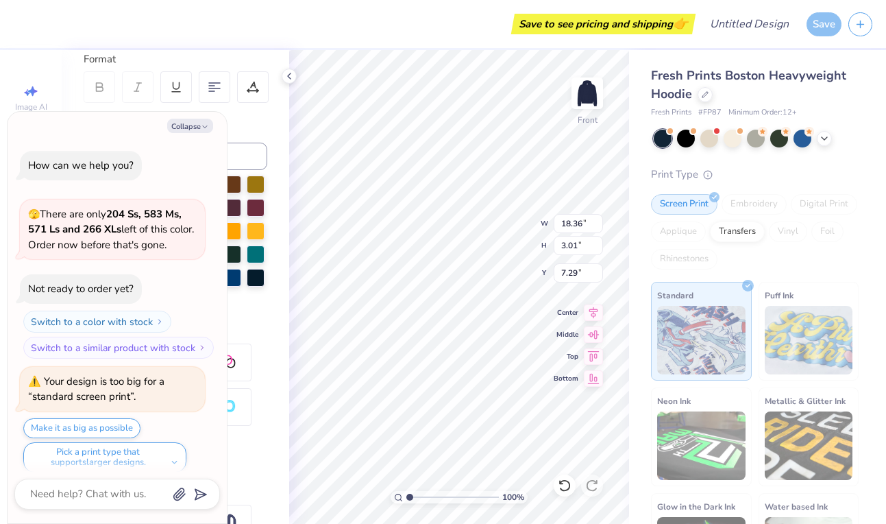
scroll to position [352, 0]
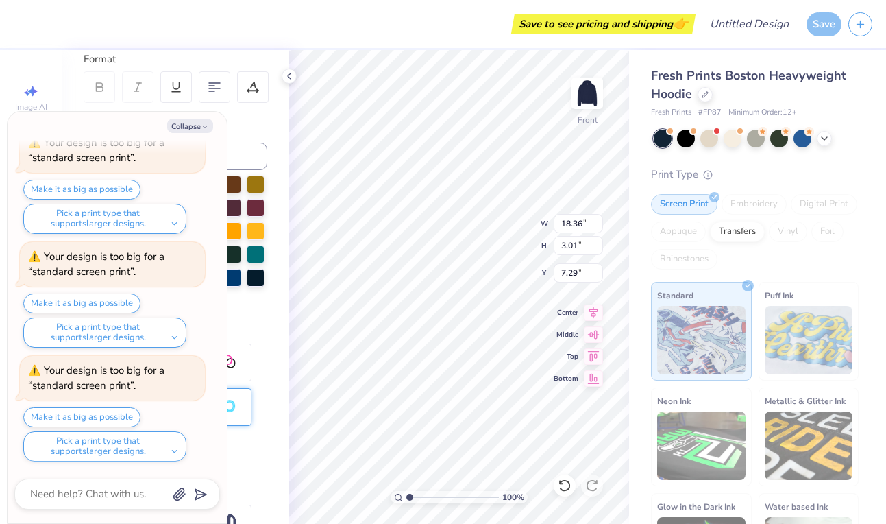
click at [236, 423] on div at bounding box center [212, 407] width 79 height 38
type textarea "x"
type input "3.06"
type input "7.26"
click at [208, 123] on icon "button" at bounding box center [205, 127] width 8 height 8
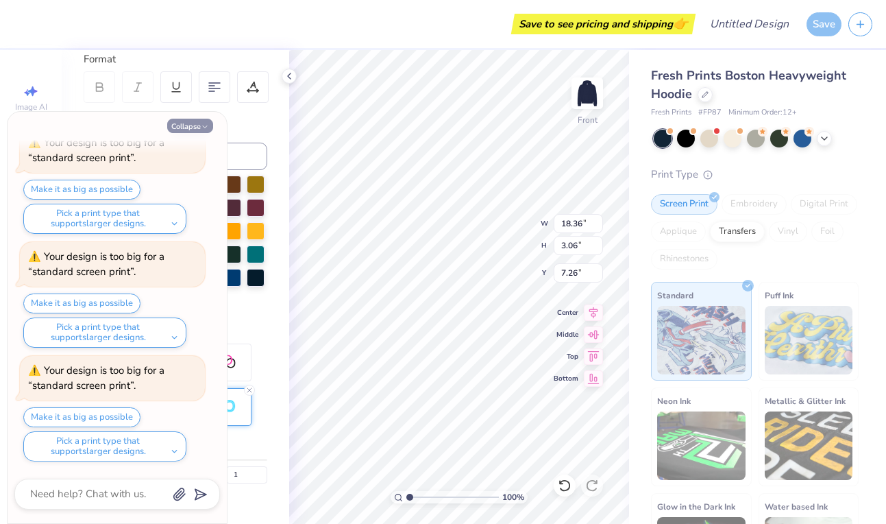
type textarea "x"
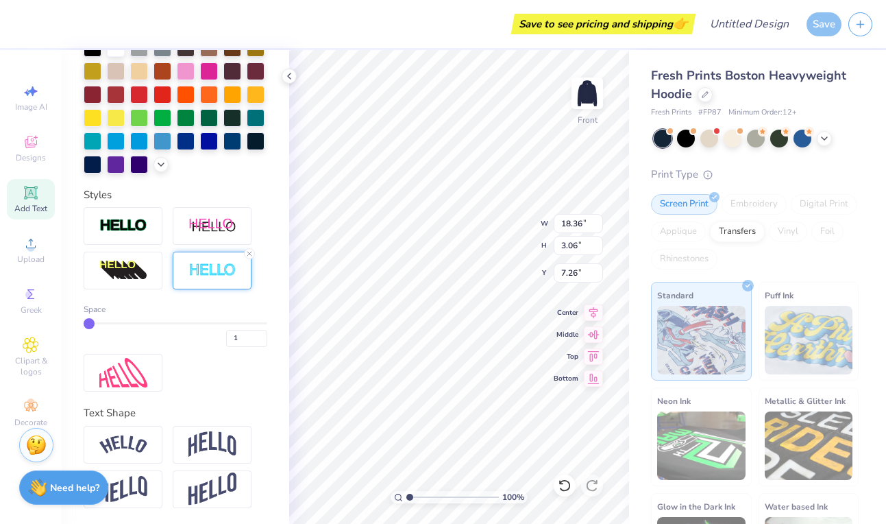
scroll to position [0, 0]
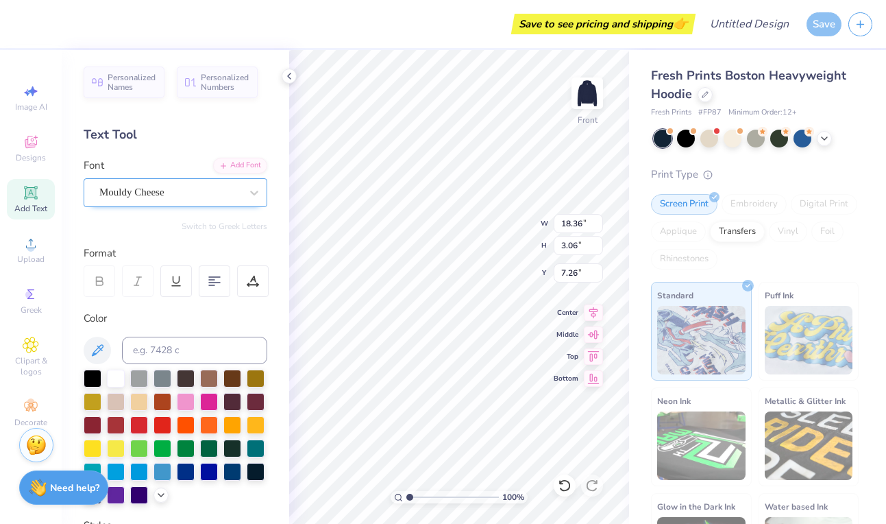
click at [180, 197] on div "Mouldy Cheese" at bounding box center [170, 192] width 144 height 21
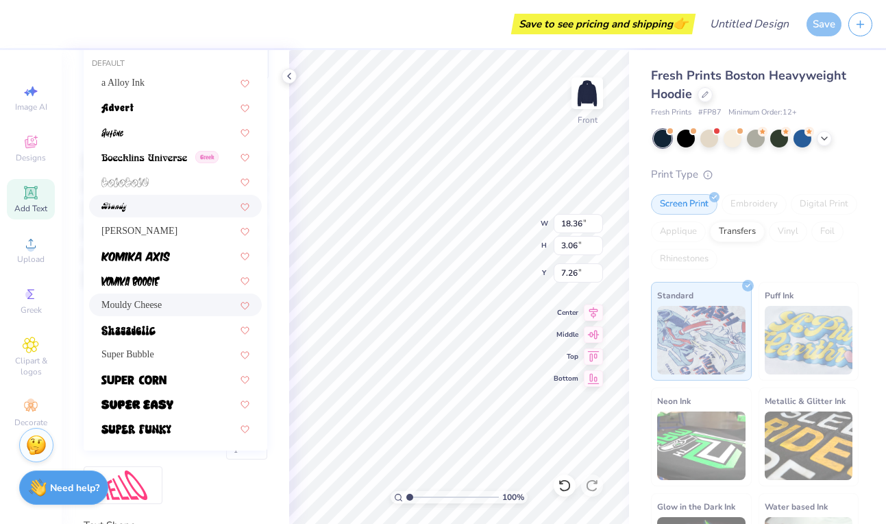
scroll to position [220, 0]
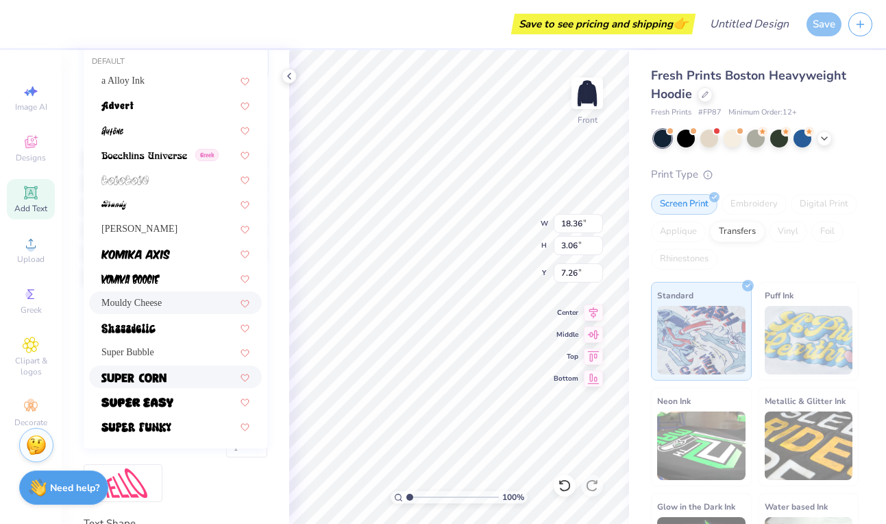
click at [171, 372] on div at bounding box center [175, 376] width 148 height 14
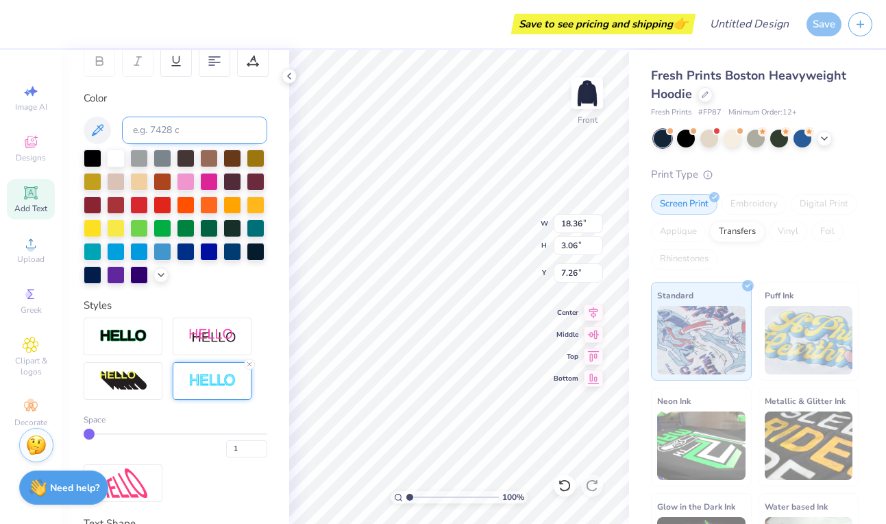
type input "16.71"
type input "2.65"
type input "7.47"
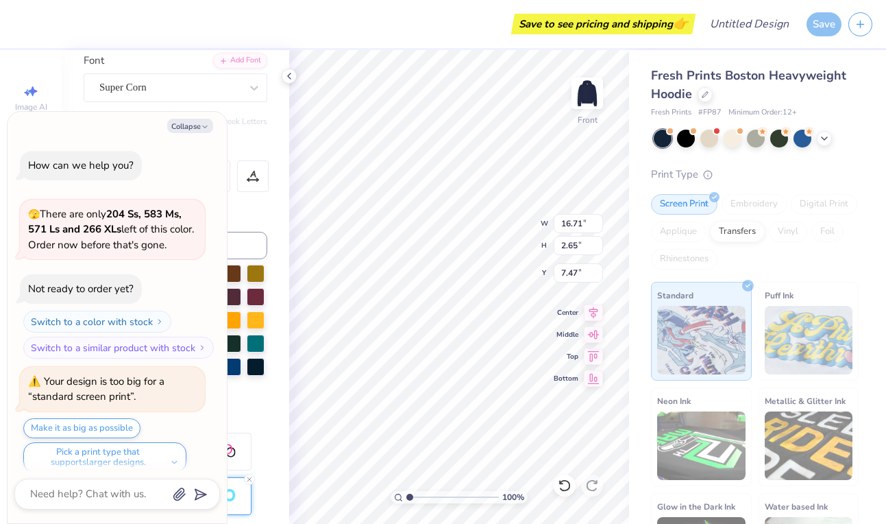
scroll to position [466, 0]
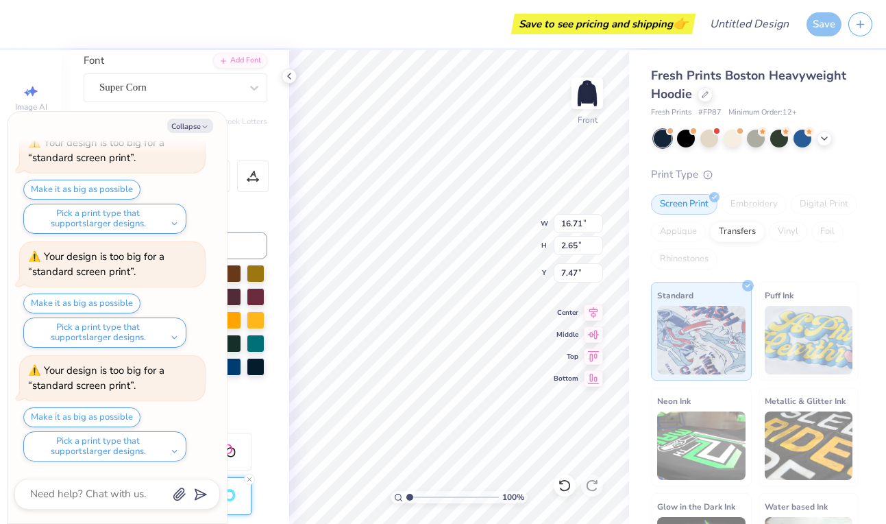
type textarea "x"
type input "7.08"
click at [733, 231] on div "Transfers" at bounding box center [737, 229] width 55 height 21
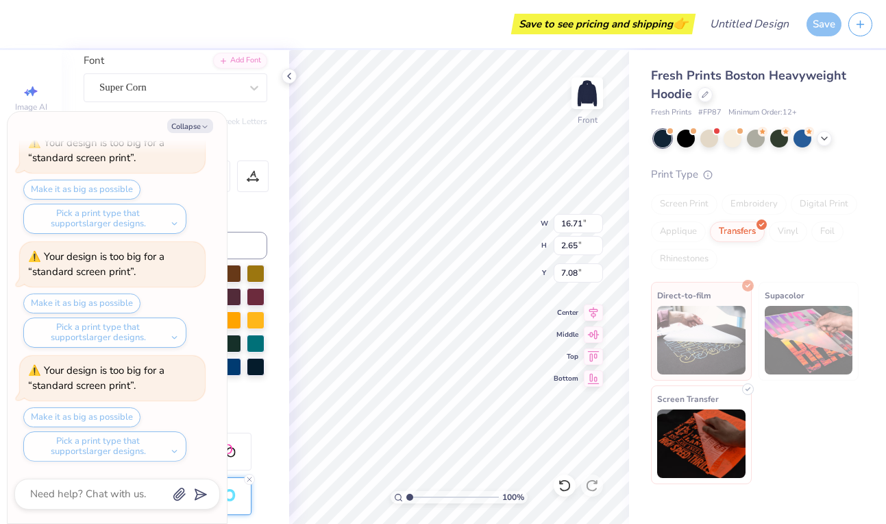
click at [746, 433] on div "Screen Transfer" at bounding box center [701, 434] width 101 height 99
click at [794, 345] on img at bounding box center [809, 340] width 88 height 69
click at [746, 208] on div "Embroidery" at bounding box center [754, 204] width 65 height 21
click at [151, 440] on div "Pick a print type that supports larger designs." at bounding box center [104, 446] width 163 height 30
click at [168, 446] on div "Pick a print type that supports larger designs." at bounding box center [104, 446] width 163 height 30
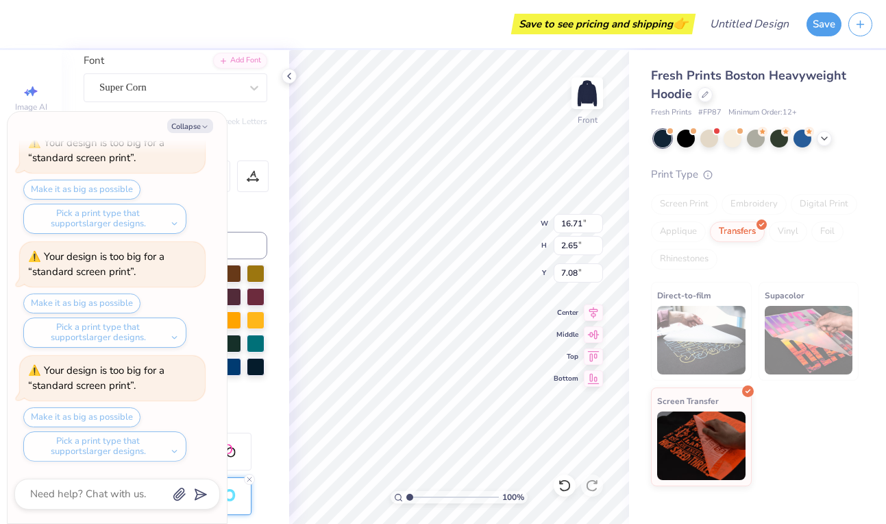
click at [172, 449] on div "Pick a print type that supports larger designs." at bounding box center [104, 446] width 163 height 30
click at [190, 127] on button "Collapse" at bounding box center [190, 126] width 46 height 14
type textarea "x"
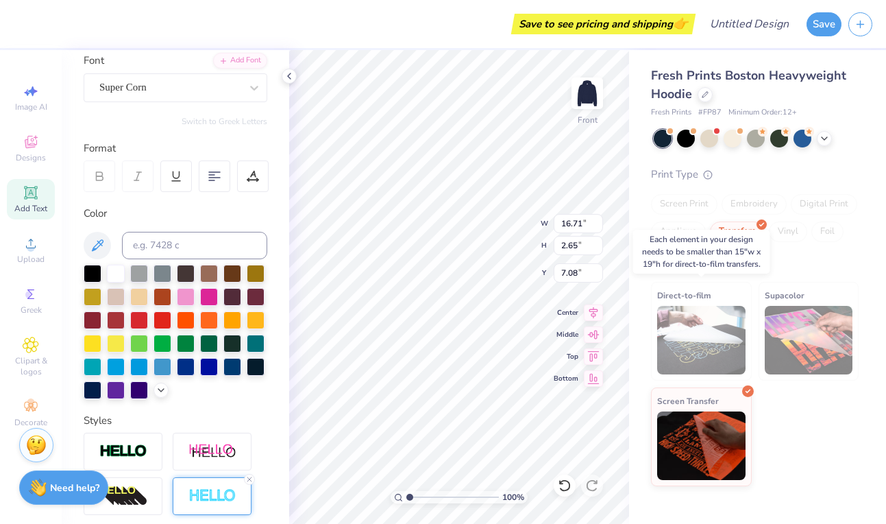
click at [673, 347] on img at bounding box center [701, 340] width 88 height 69
type input "16.24"
type input "2.57"
type input "7.16"
type input "6.80"
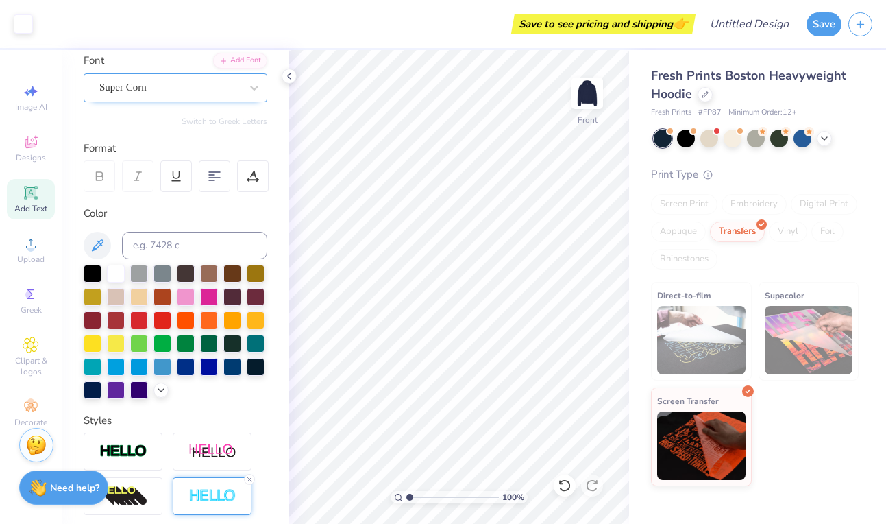
click at [210, 86] on div "Super Corn" at bounding box center [170, 87] width 144 height 21
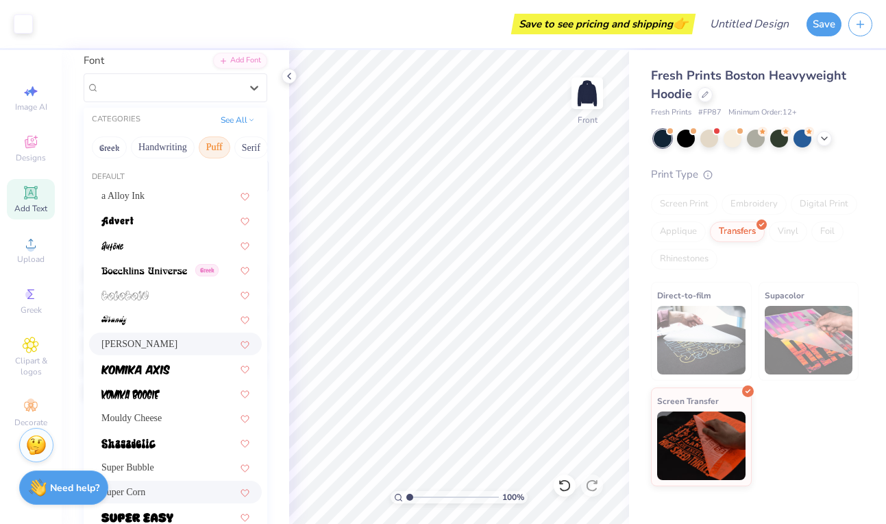
click at [187, 338] on div "[PERSON_NAME]" at bounding box center [175, 343] width 148 height 14
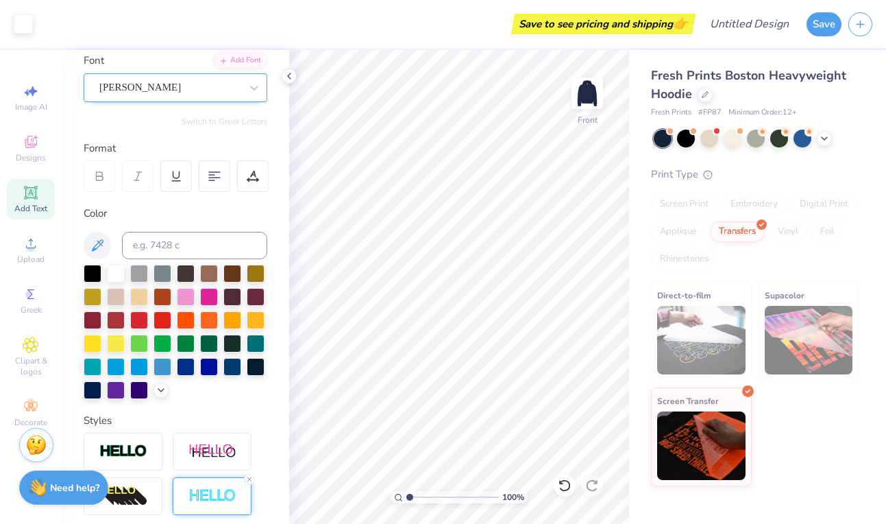
click at [199, 84] on div "[PERSON_NAME]" at bounding box center [170, 87] width 144 height 21
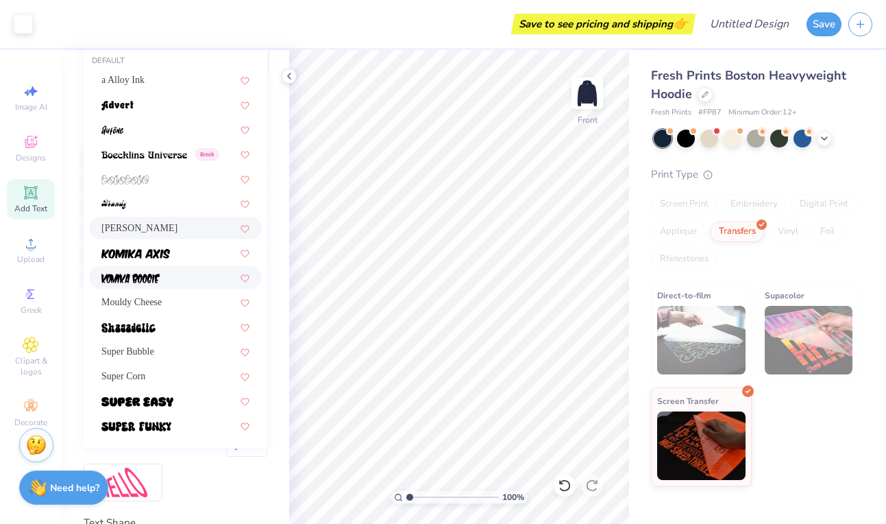
scroll to position [245, 0]
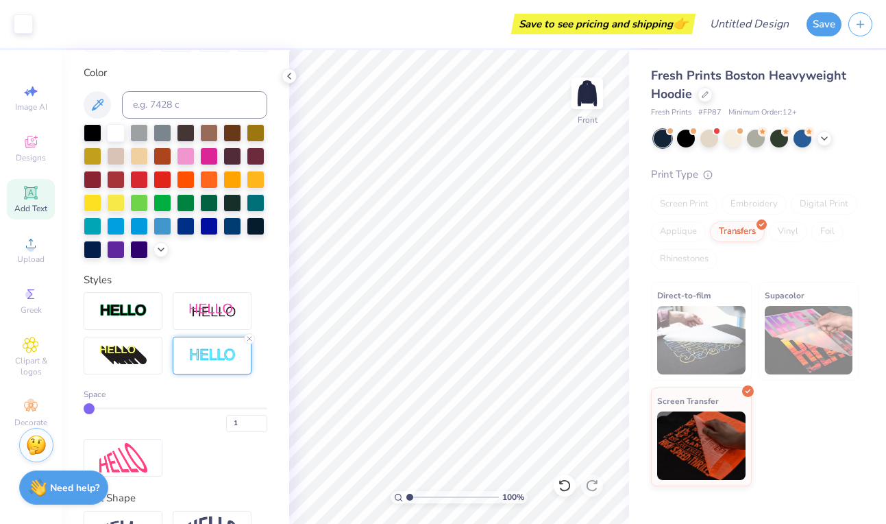
click at [190, 464] on div "Space 1" at bounding box center [176, 384] width 184 height 184
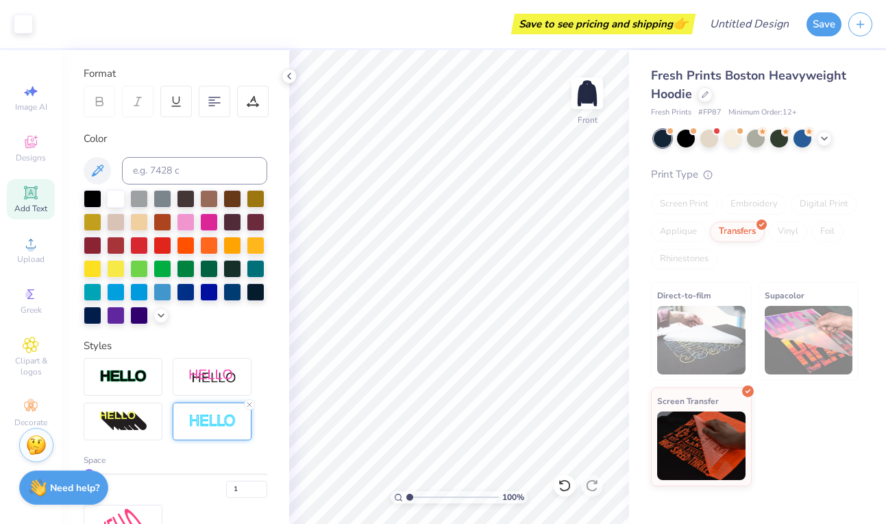
scroll to position [180, 0]
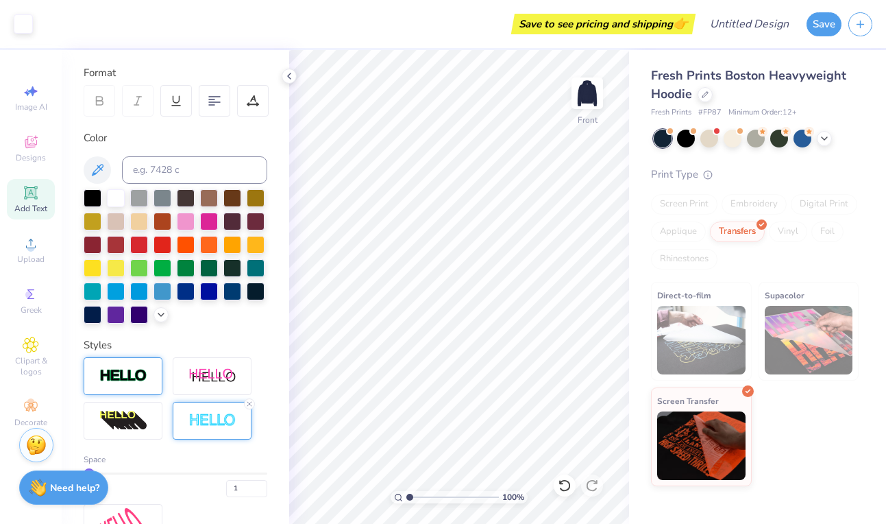
click at [153, 379] on div at bounding box center [123, 376] width 79 height 38
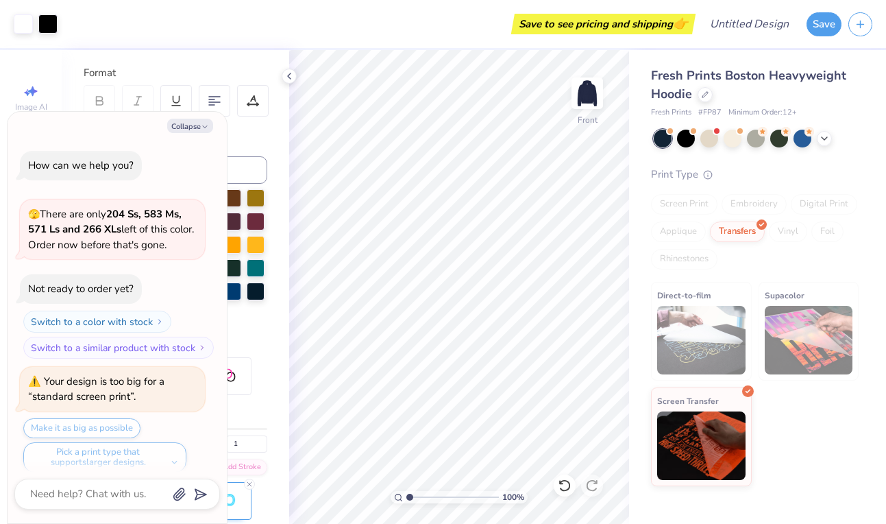
scroll to position [572, 0]
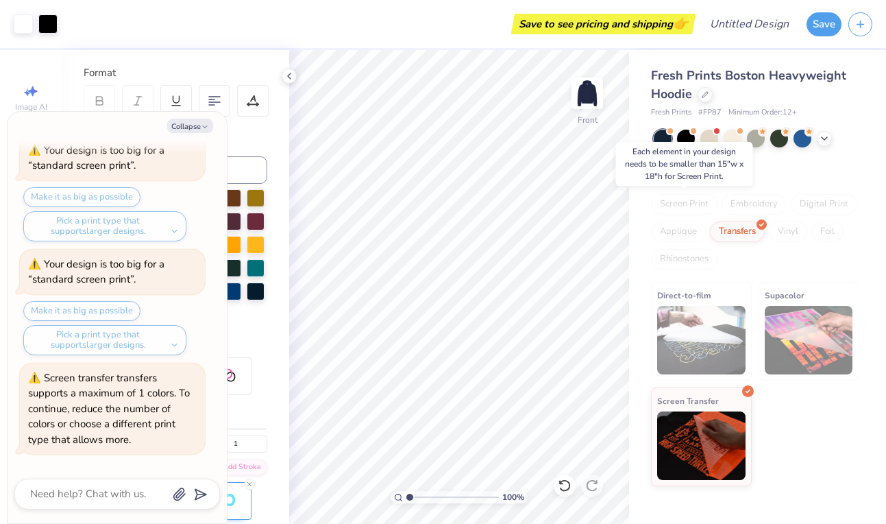
click at [685, 213] on div "Screen Print" at bounding box center [684, 204] width 66 height 21
click at [677, 198] on div "Screen Print" at bounding box center [684, 204] width 66 height 21
click at [690, 325] on img at bounding box center [701, 340] width 88 height 69
click at [800, 348] on img at bounding box center [809, 340] width 88 height 69
click at [746, 197] on div "Embroidery" at bounding box center [754, 204] width 65 height 21
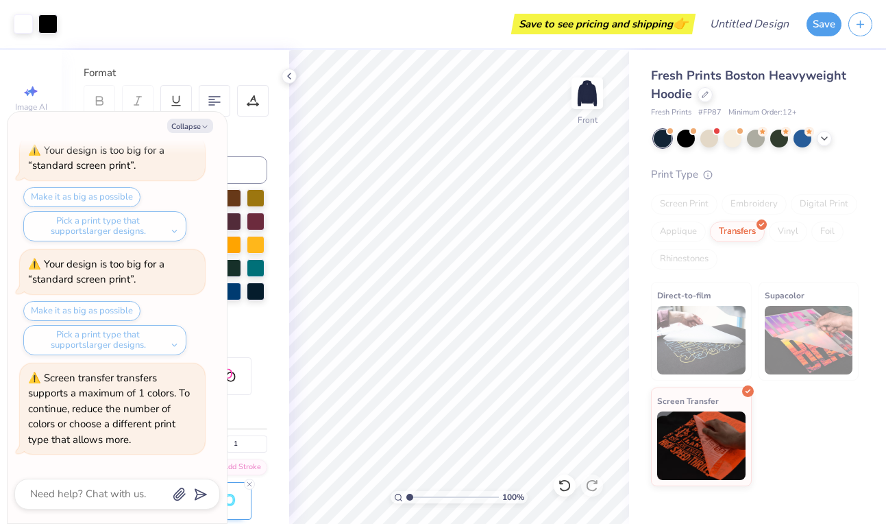
click at [214, 123] on div "Collapse" at bounding box center [117, 126] width 206 height 14
click at [201, 131] on button "Collapse" at bounding box center [190, 126] width 46 height 14
type textarea "x"
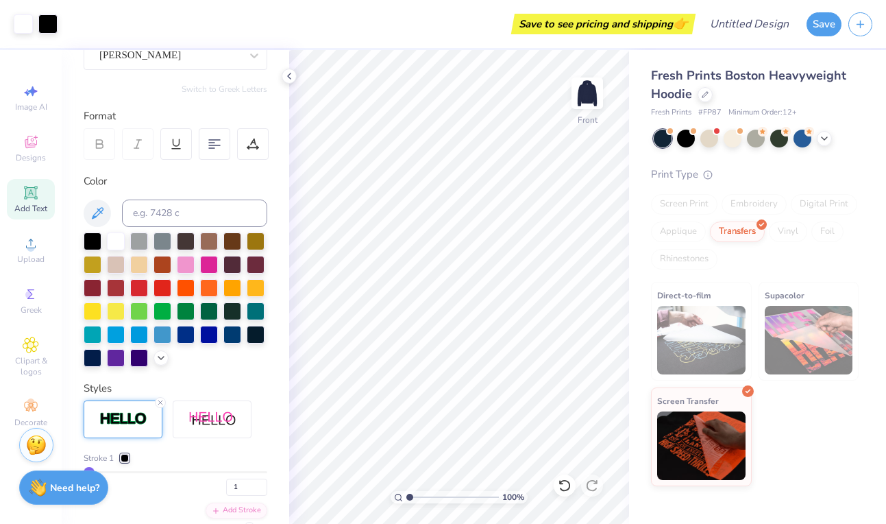
scroll to position [127, 0]
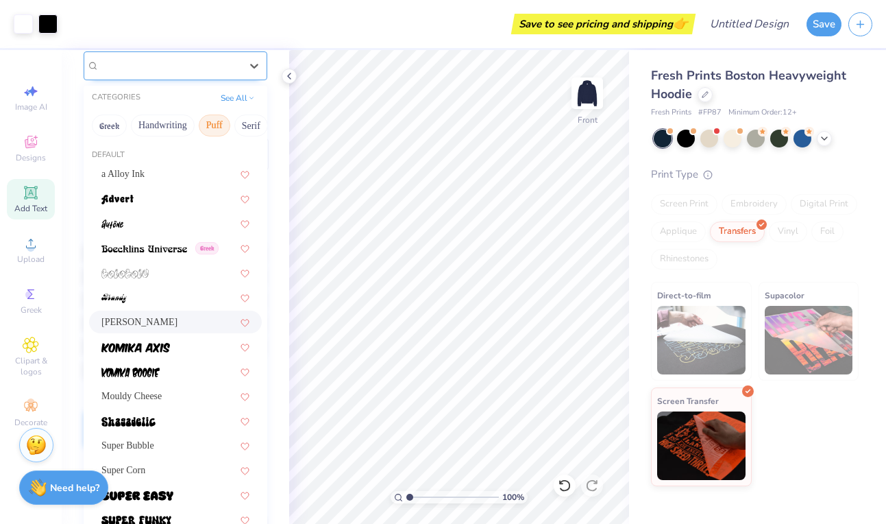
click at [180, 66] on div "[PERSON_NAME]" at bounding box center [170, 65] width 144 height 21
click at [184, 208] on div at bounding box center [175, 198] width 173 height 23
click at [170, 64] on div "Advert" at bounding box center [170, 65] width 144 height 21
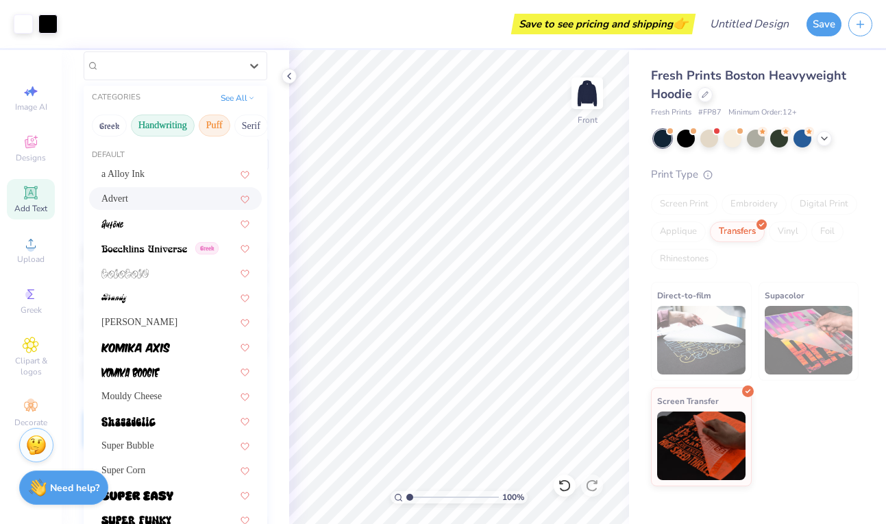
click at [164, 130] on button "Handwriting" at bounding box center [163, 125] width 64 height 22
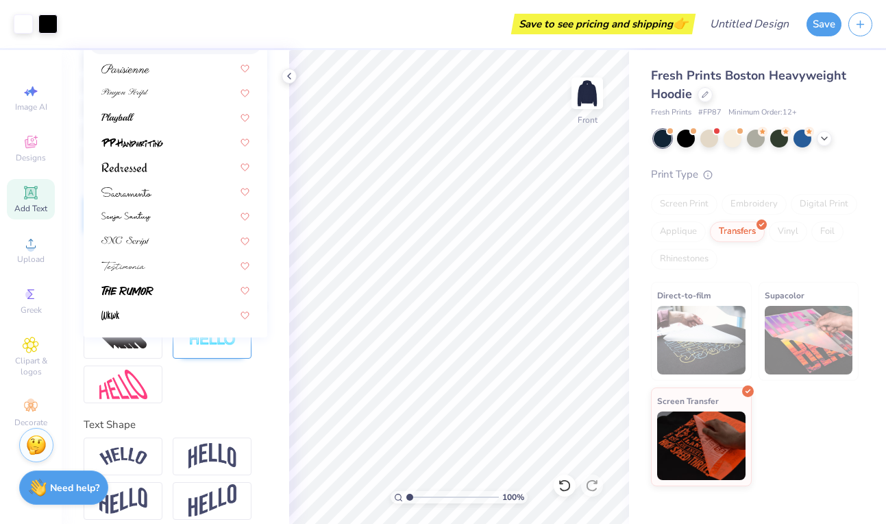
scroll to position [353, 0]
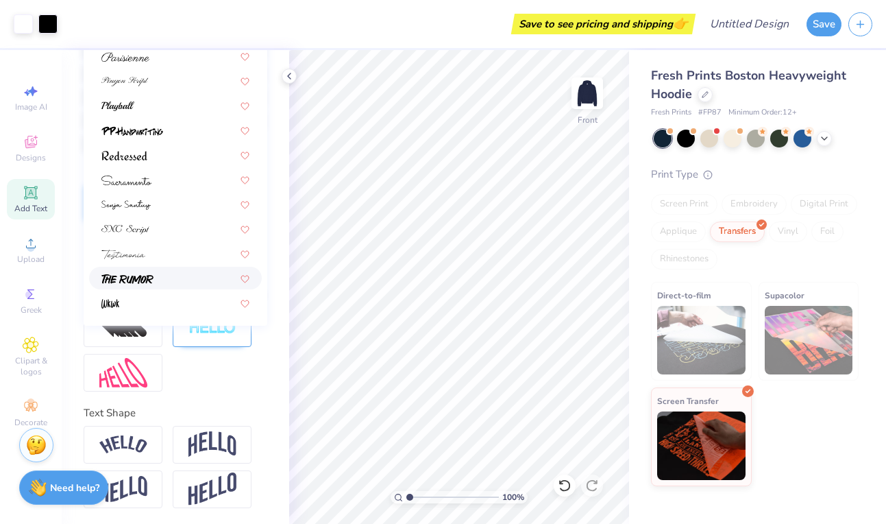
click at [167, 281] on div at bounding box center [175, 278] width 148 height 14
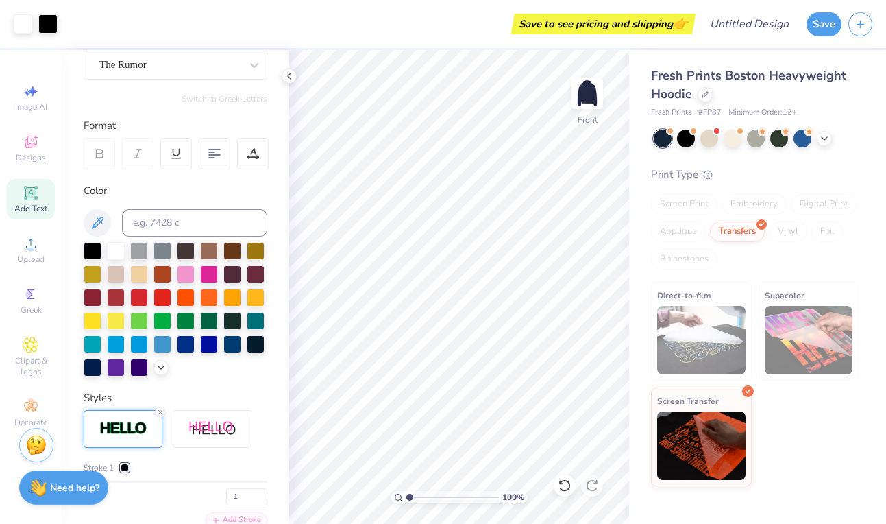
scroll to position [78, 0]
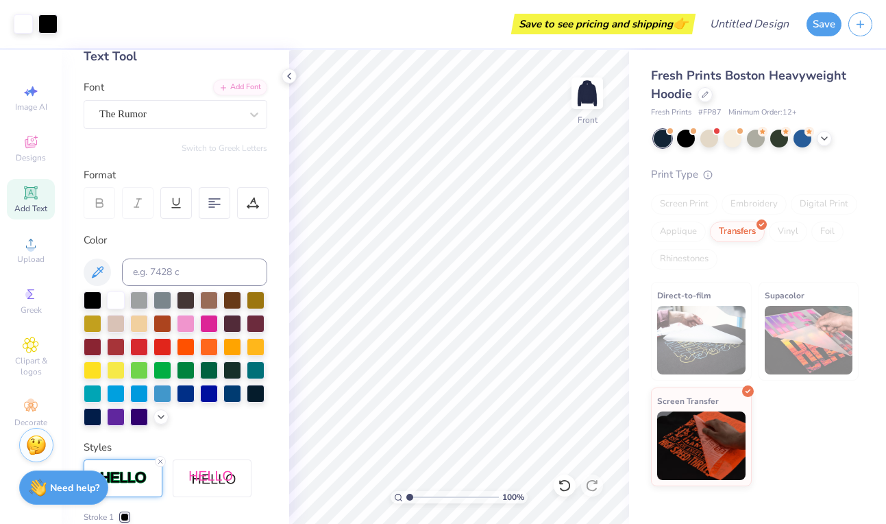
click at [184, 86] on div "Font The Rumor" at bounding box center [176, 103] width 184 height 49
click at [243, 88] on div "Add Font" at bounding box center [240, 86] width 54 height 16
click at [145, 106] on div at bounding box center [169, 114] width 141 height 19
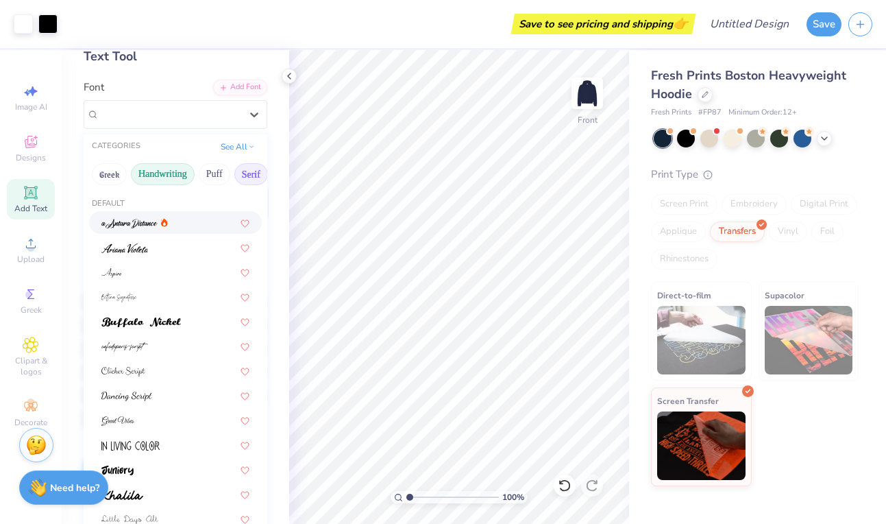
click at [244, 175] on button "Serif" at bounding box center [251, 174] width 34 height 22
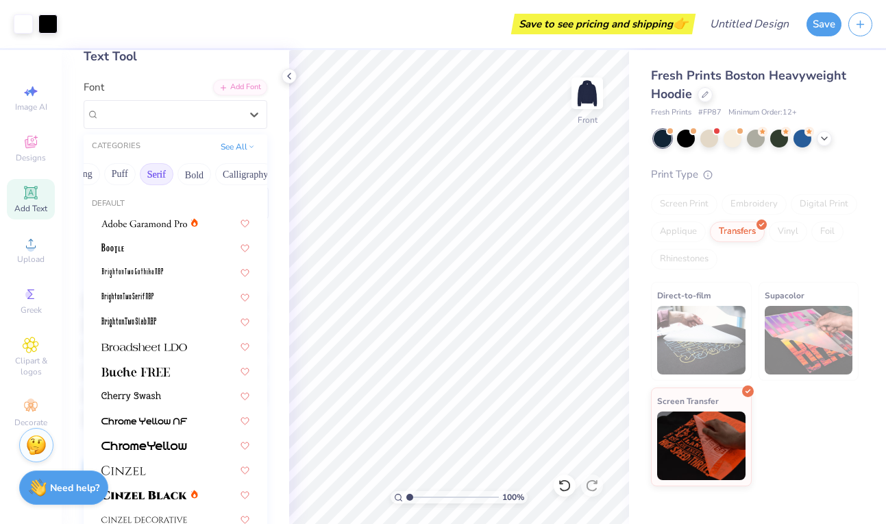
scroll to position [0, 101]
click at [199, 170] on button "Bold" at bounding box center [188, 174] width 34 height 22
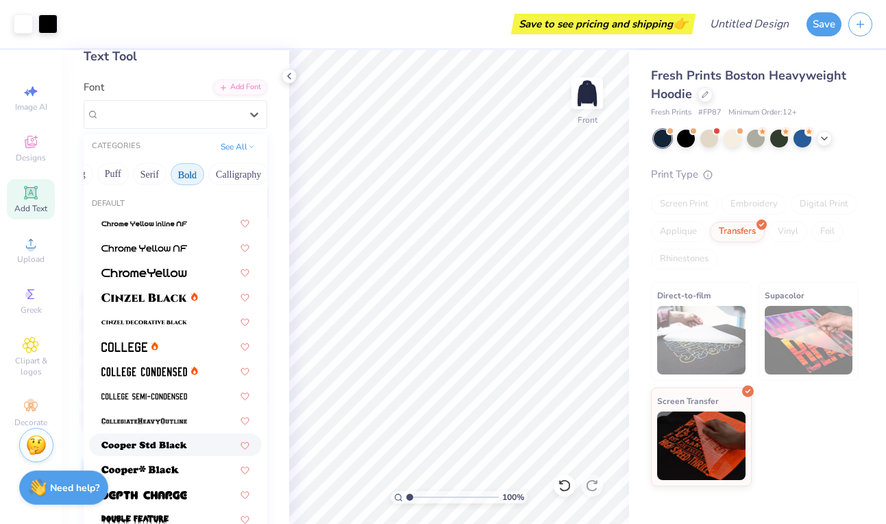
click at [148, 441] on img at bounding box center [144, 446] width 86 height 10
click at [214, 112] on div "[PERSON_NAME] Std Black" at bounding box center [170, 113] width 144 height 21
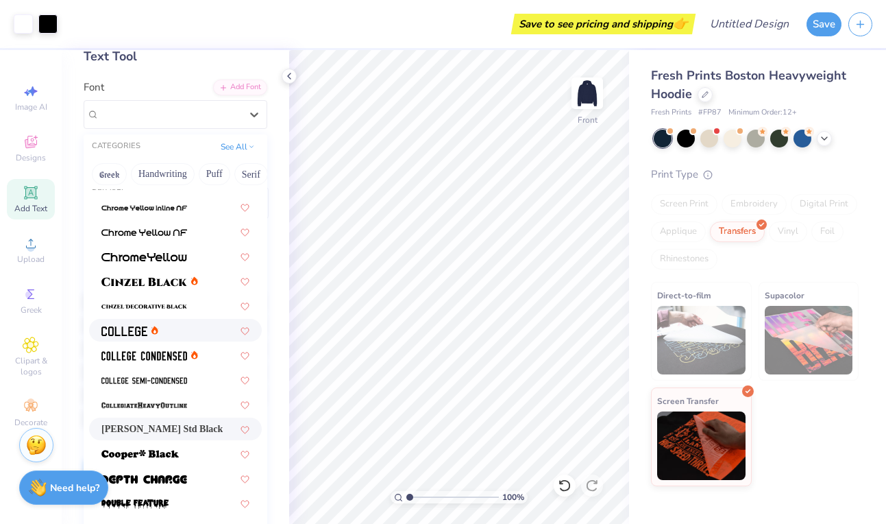
scroll to position [43, 0]
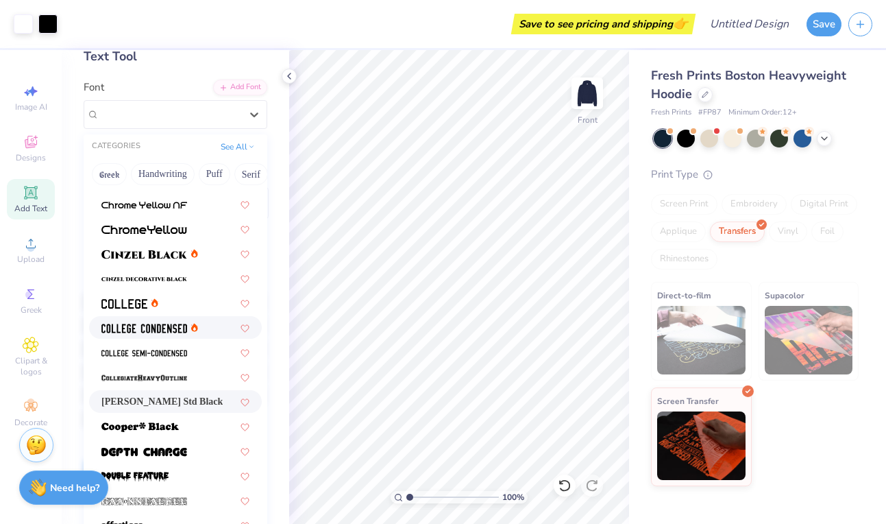
click at [187, 328] on div at bounding box center [149, 327] width 97 height 14
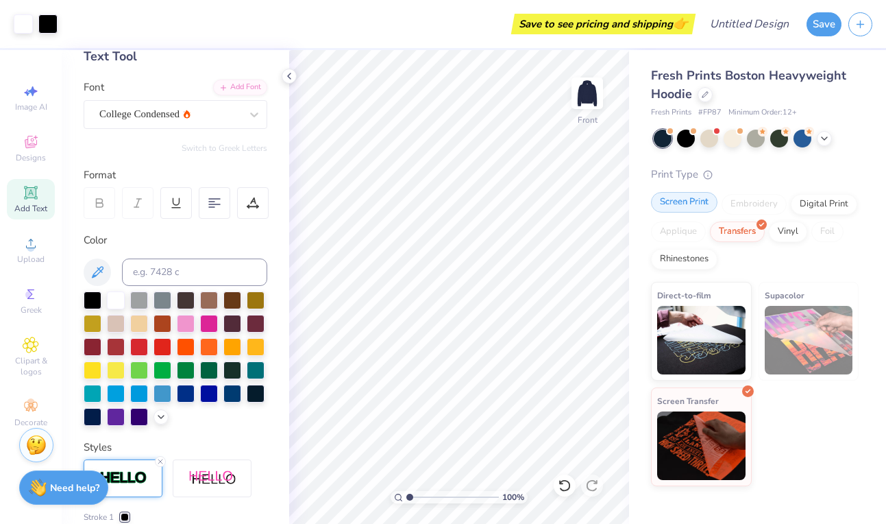
click at [692, 203] on div "Screen Print" at bounding box center [684, 202] width 66 height 21
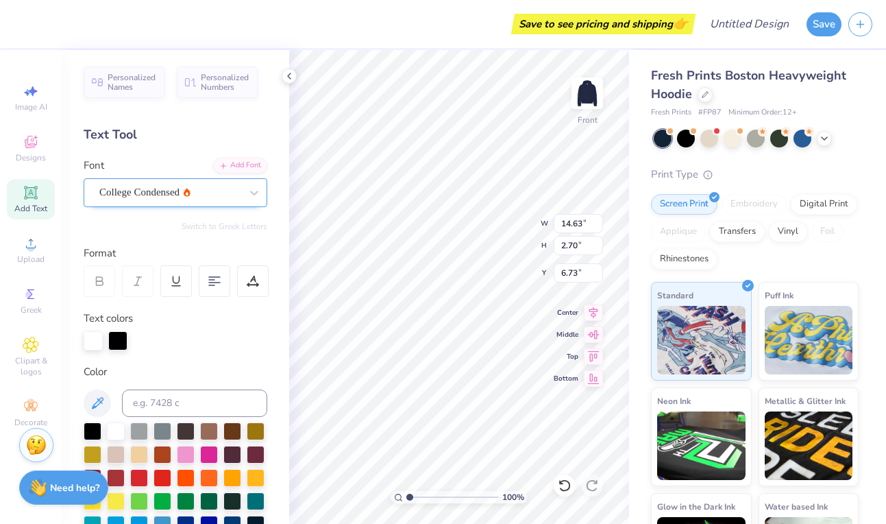
click at [172, 199] on div "College Condensed" at bounding box center [170, 192] width 144 height 21
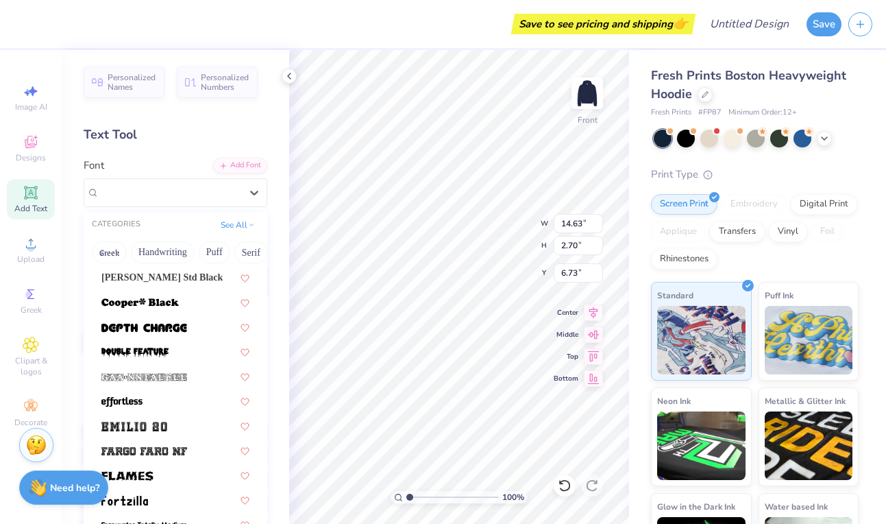
scroll to position [243, 0]
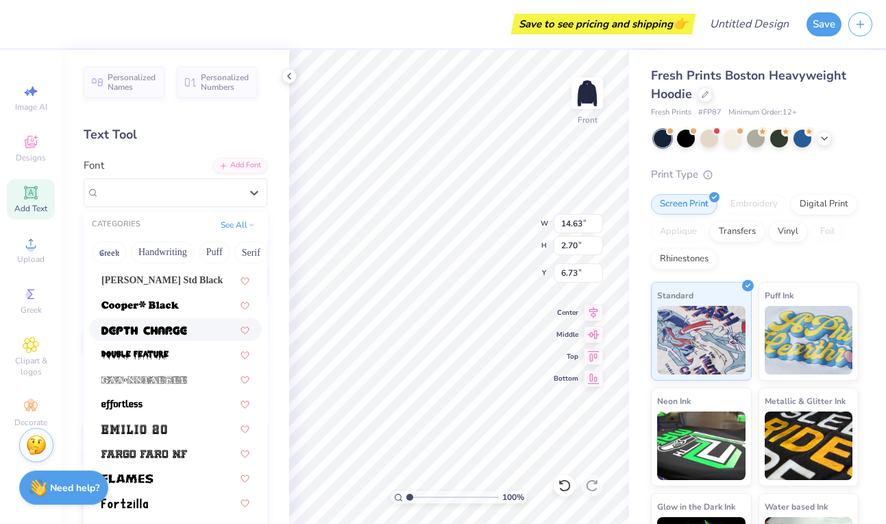
click at [175, 329] on img at bounding box center [144, 330] width 86 height 10
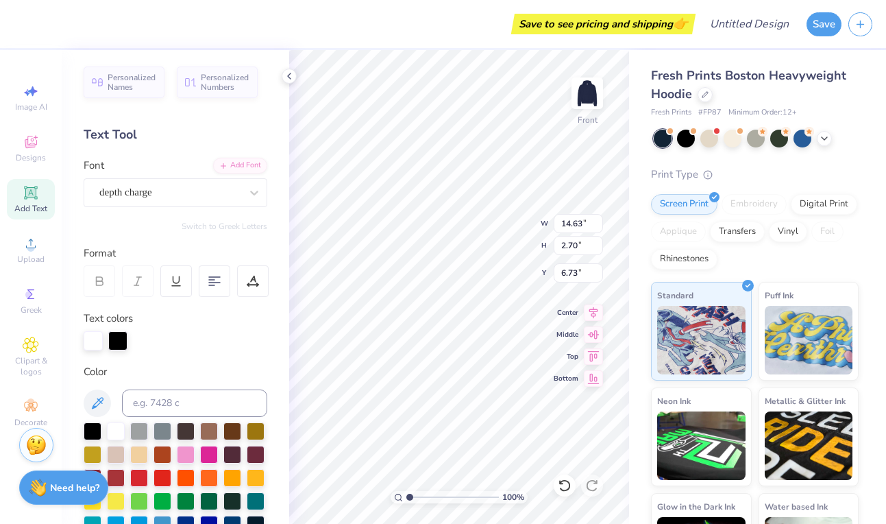
type input "18.36"
type input "2.63"
type input "6.77"
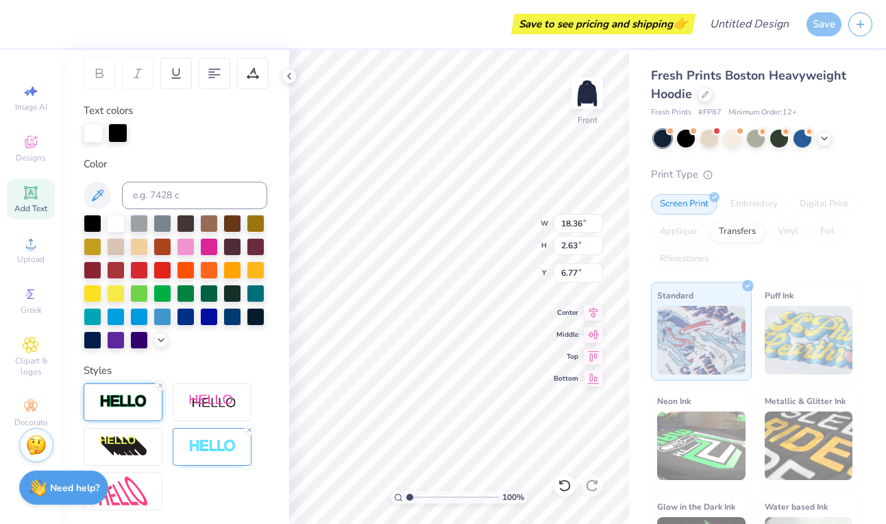
click at [137, 393] on img at bounding box center [123, 401] width 48 height 16
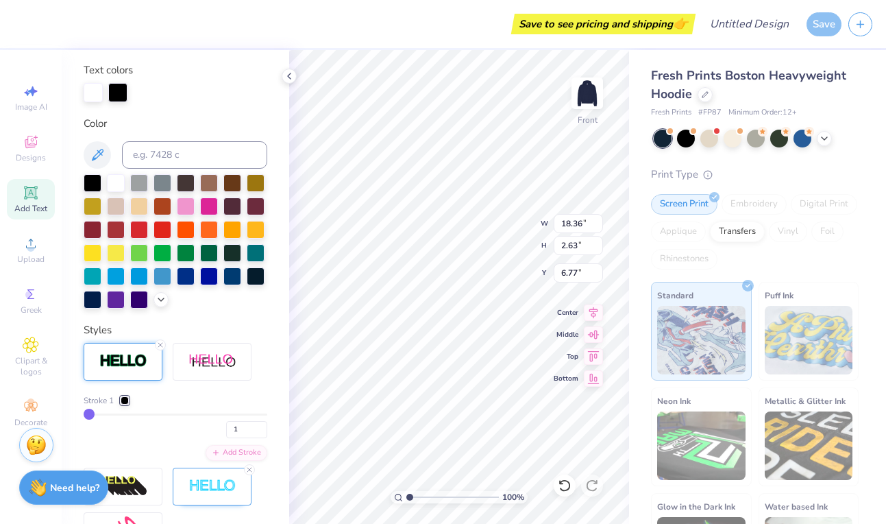
scroll to position [295, 0]
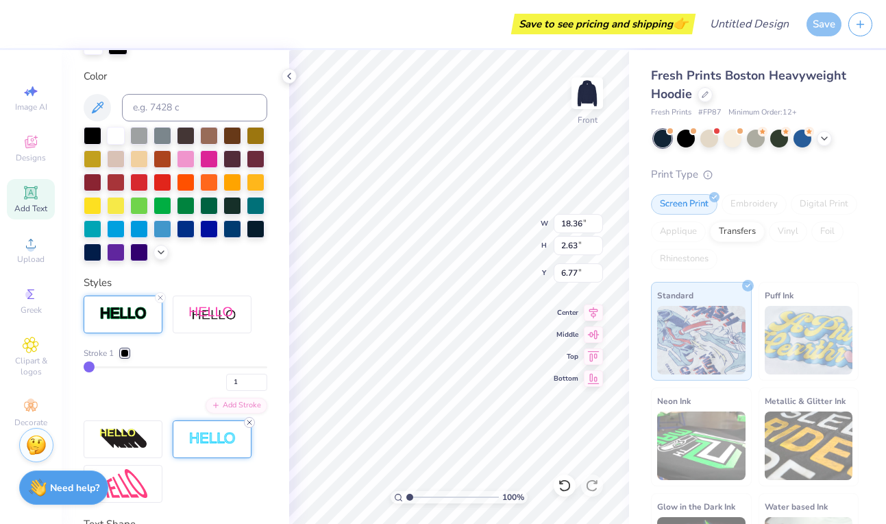
click at [249, 420] on icon at bounding box center [249, 422] width 8 height 8
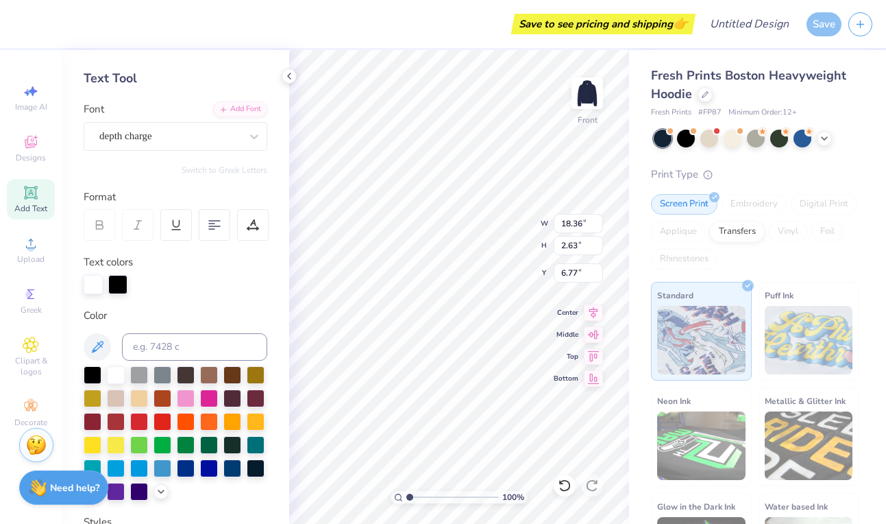
scroll to position [45, 0]
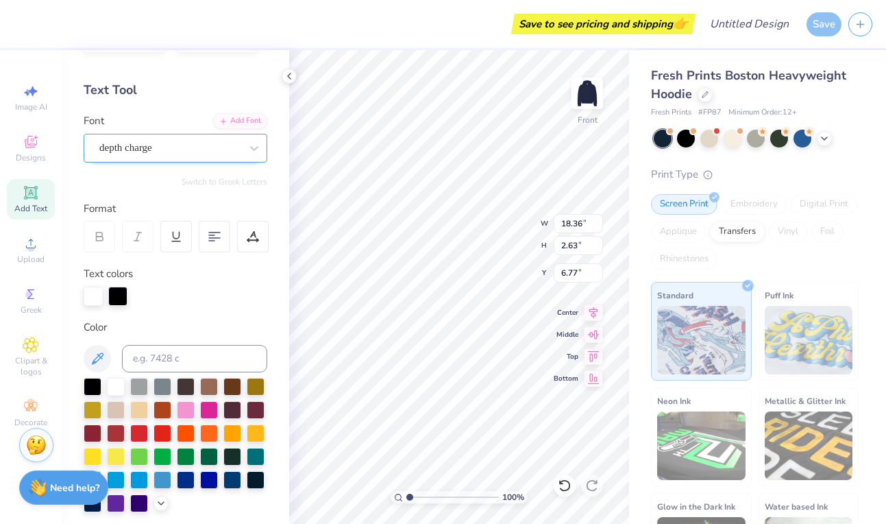
click at [234, 145] on div "depth charge" at bounding box center [170, 147] width 144 height 21
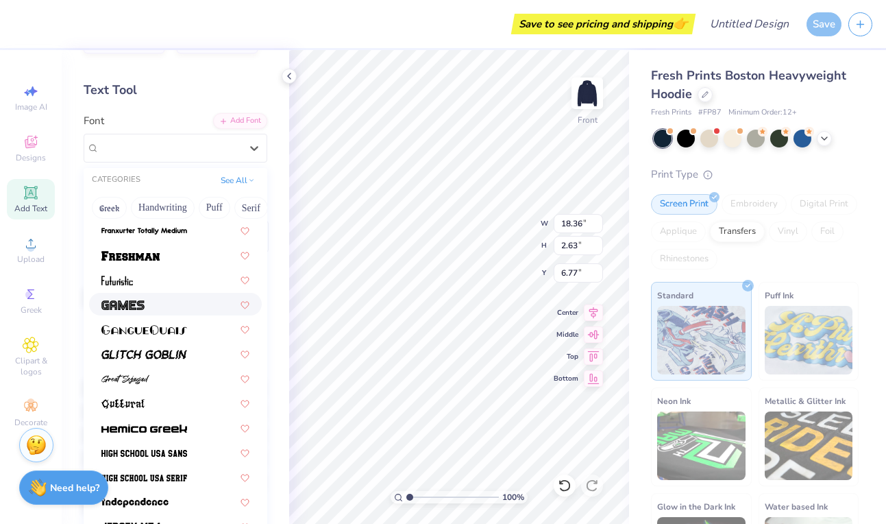
scroll to position [498, 0]
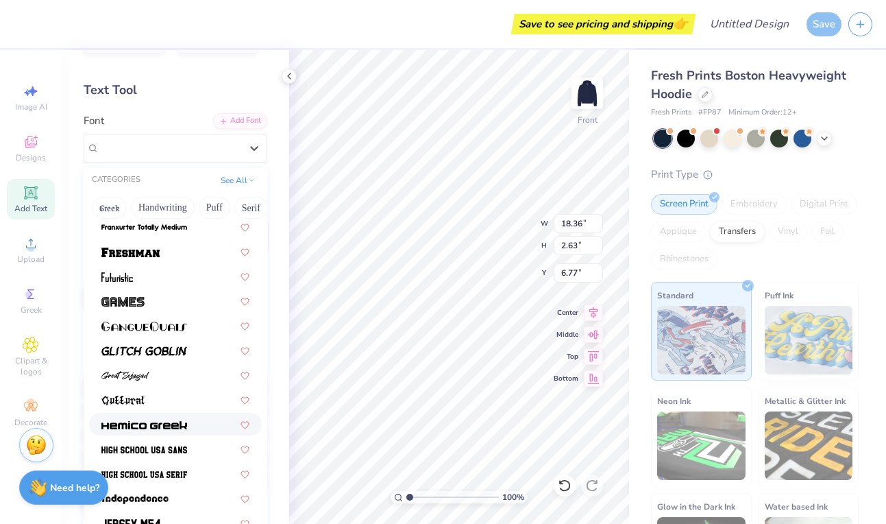
click at [192, 430] on div at bounding box center [175, 424] width 148 height 14
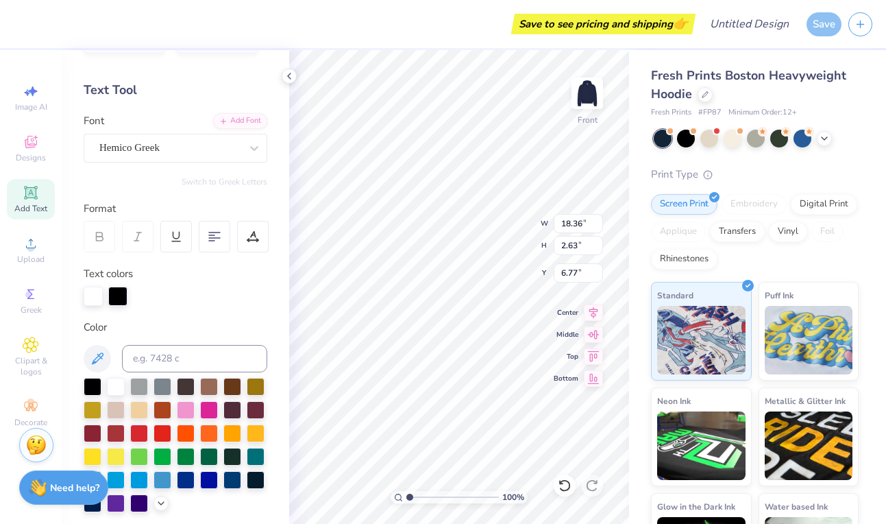
type input "14.54"
type input "2.47"
type input "6.85"
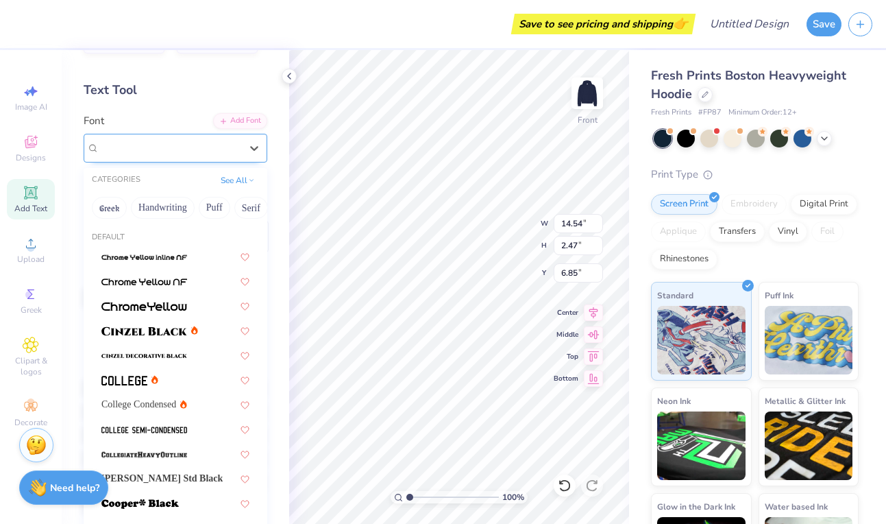
click at [167, 151] on div "Hemico Greek" at bounding box center [170, 147] width 144 height 21
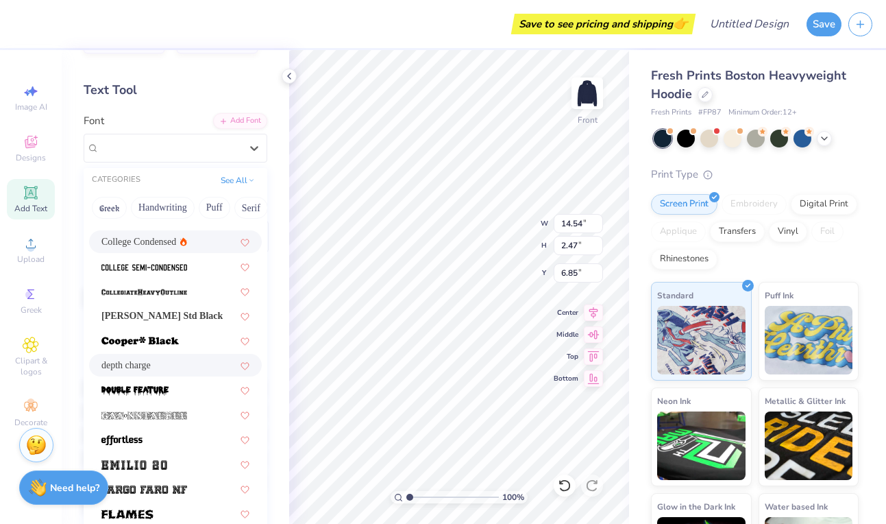
scroll to position [163, 0]
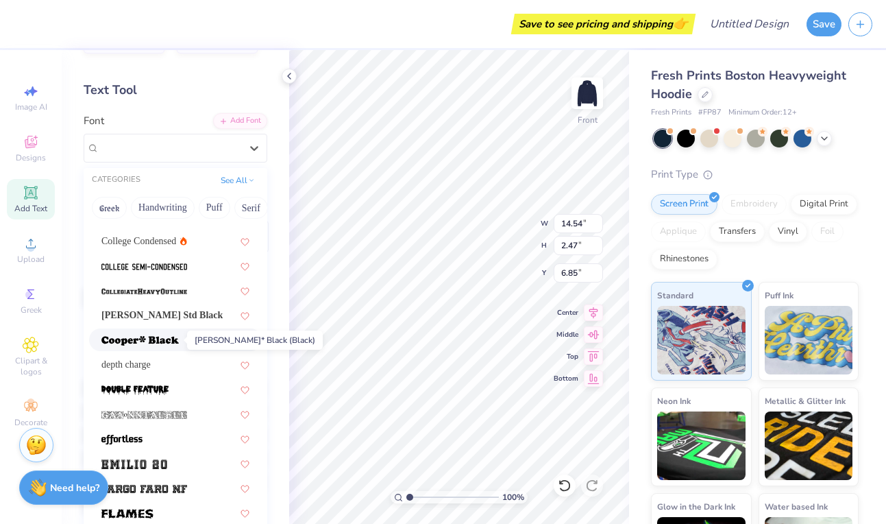
click at [140, 339] on img at bounding box center [139, 341] width 77 height 10
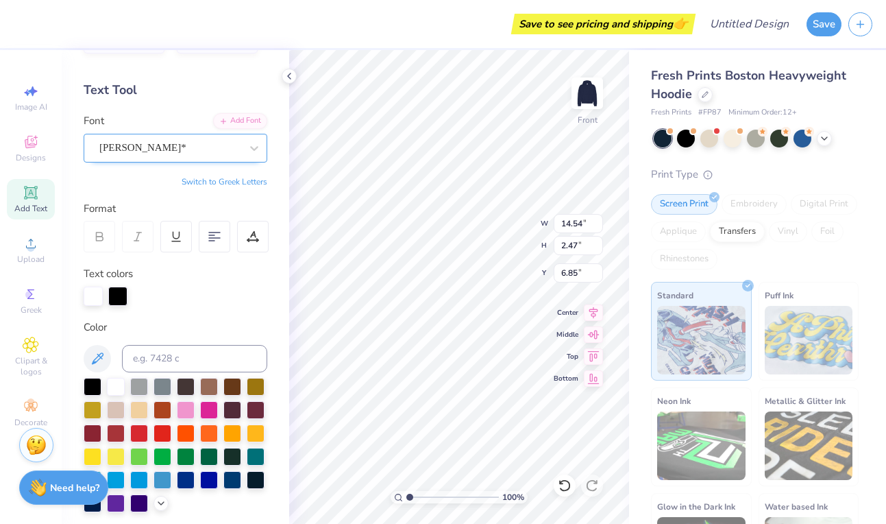
type input "15.76"
type input "3.02"
type input "6.57"
click at [206, 145] on div "[PERSON_NAME]*" at bounding box center [170, 147] width 144 height 21
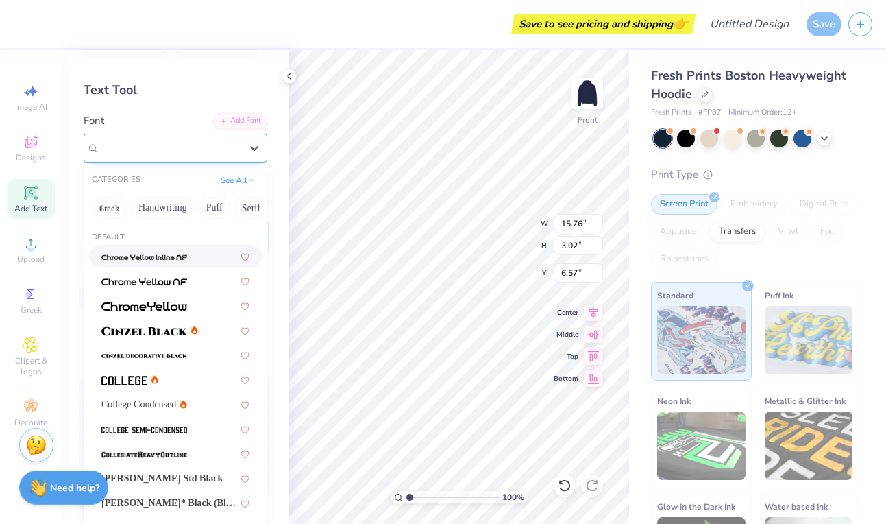
click at [185, 141] on div "[PERSON_NAME]*" at bounding box center [169, 148] width 141 height 16
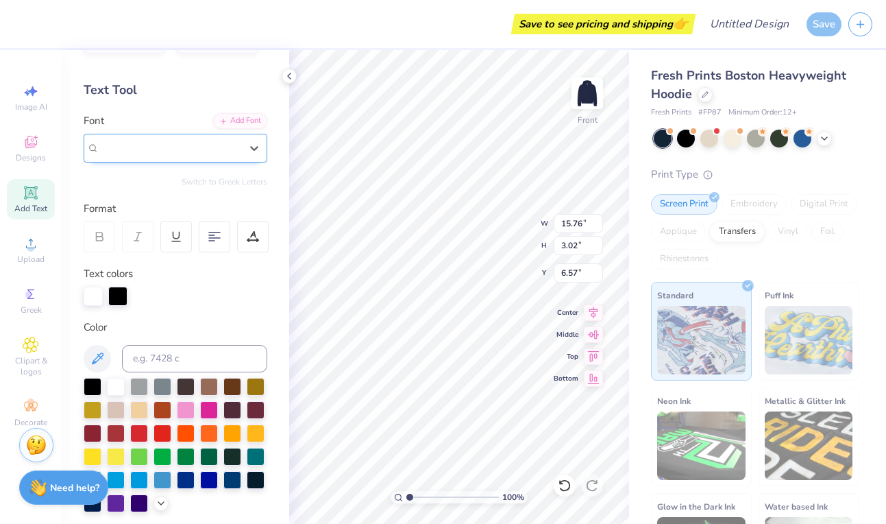
click at [185, 141] on div "[PERSON_NAME]*" at bounding box center [169, 148] width 141 height 16
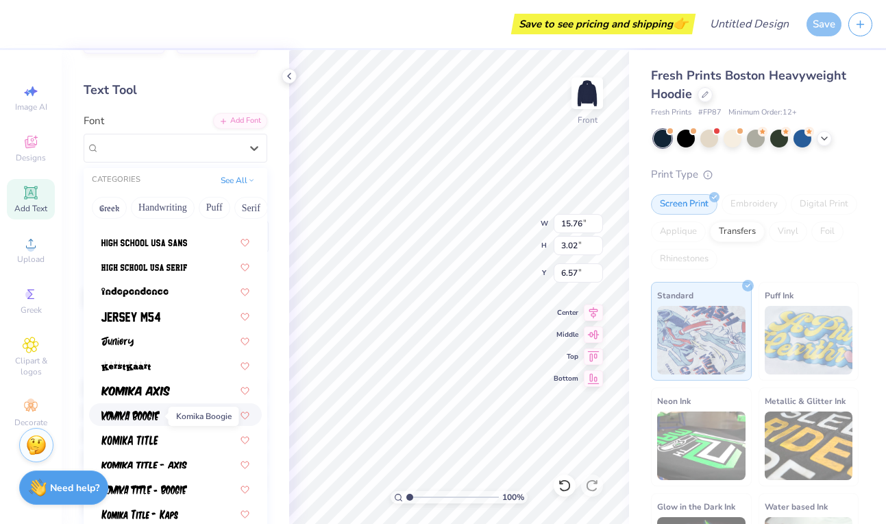
scroll to position [704, 0]
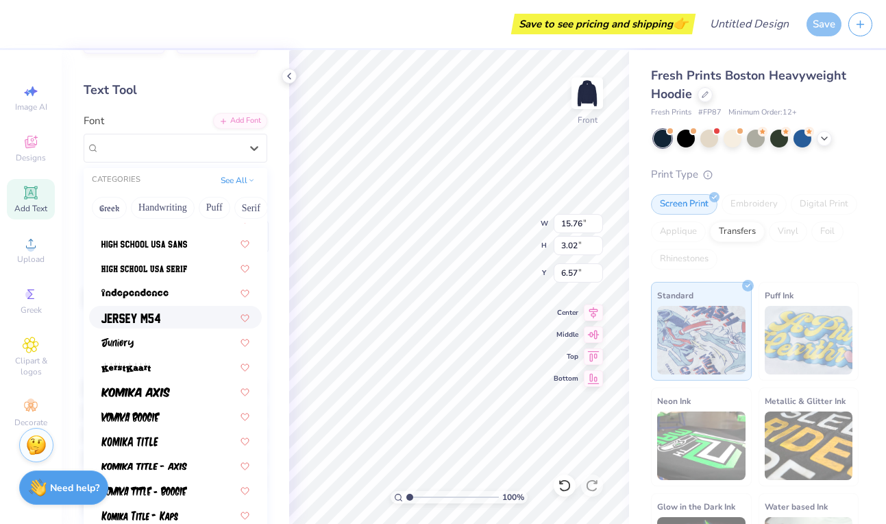
click at [179, 321] on div at bounding box center [175, 317] width 148 height 14
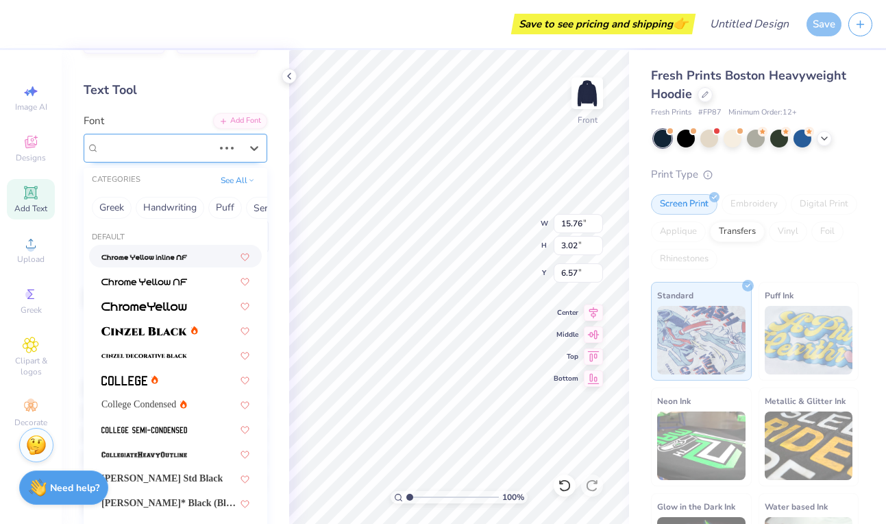
click at [198, 145] on div "[PERSON_NAME]*" at bounding box center [156, 147] width 116 height 21
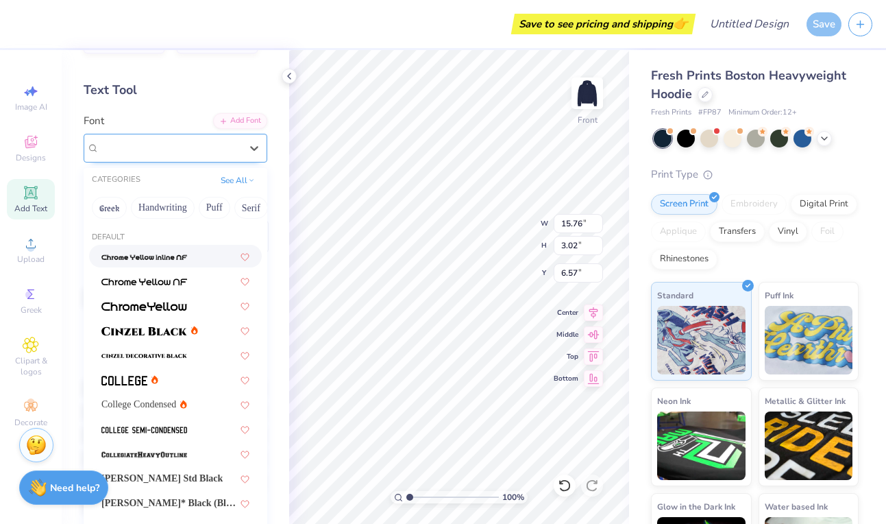
type input "12.87"
type input "2.52"
type input "6.82"
click at [198, 145] on div "Jersey M54" at bounding box center [169, 148] width 141 height 16
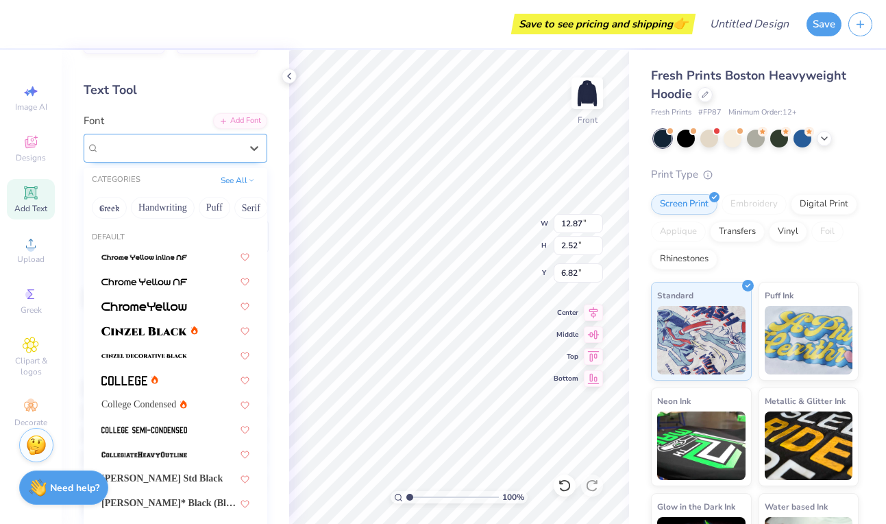
click at [198, 145] on div "Jersey M54" at bounding box center [169, 148] width 141 height 16
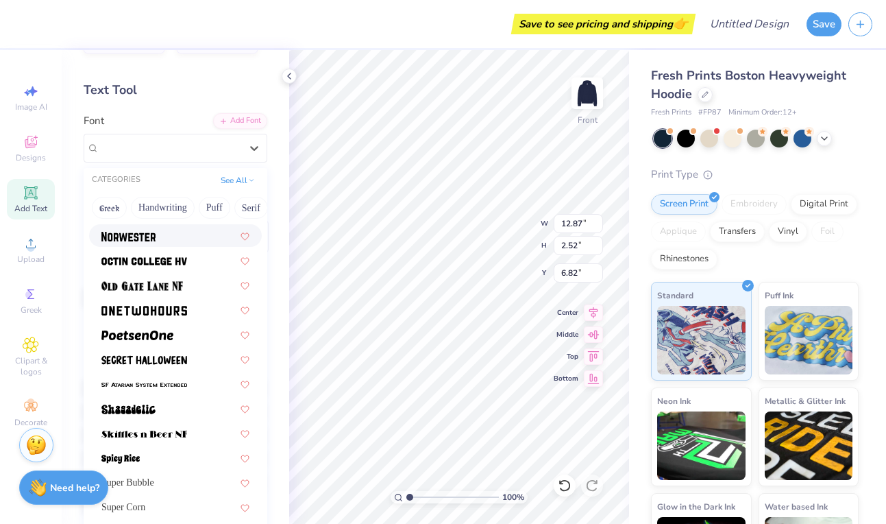
scroll to position [1251, 0]
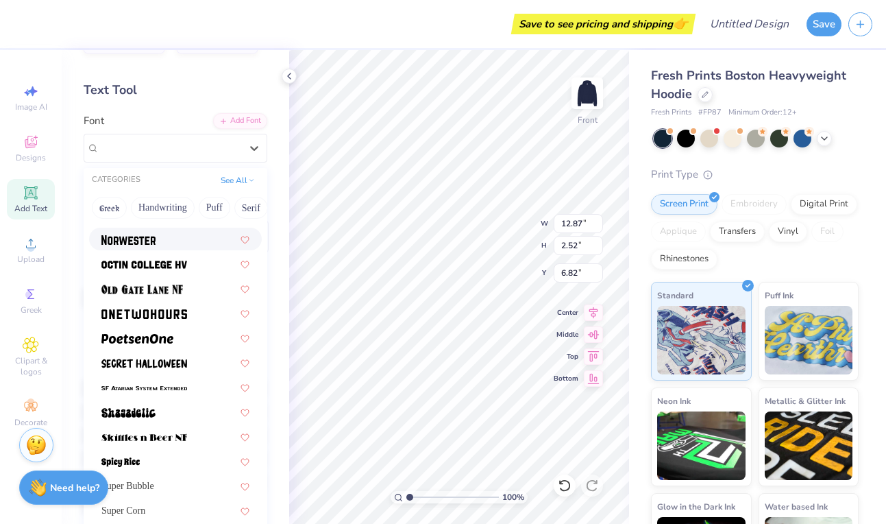
click at [156, 238] on div at bounding box center [175, 239] width 148 height 14
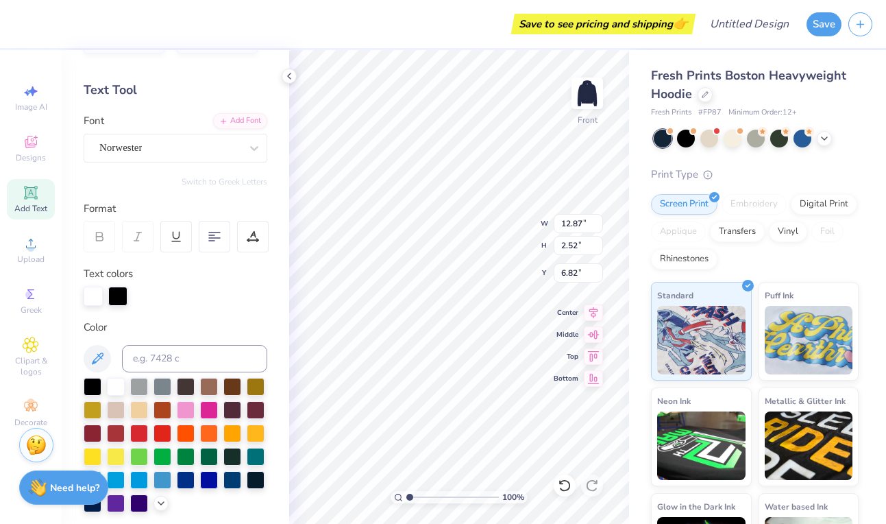
type input "2.31"
type input "6.93"
click at [186, 152] on div "Norwester" at bounding box center [170, 147] width 144 height 21
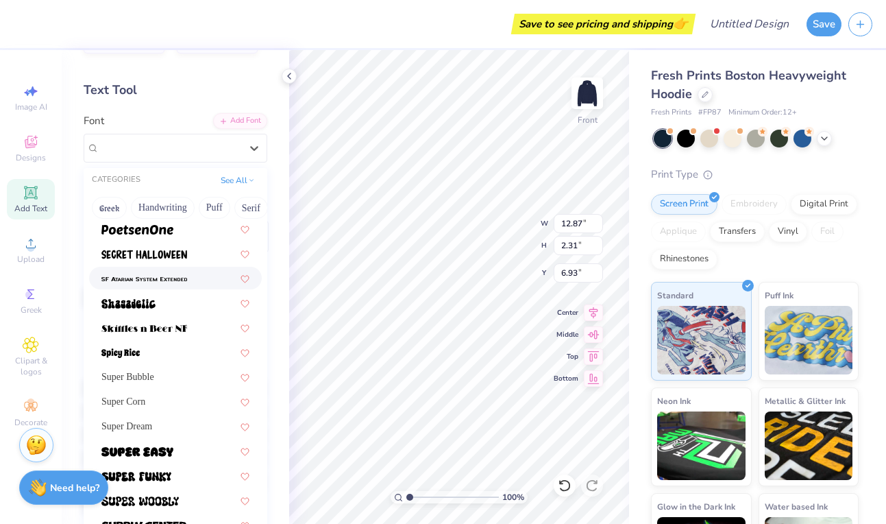
scroll to position [1495, 0]
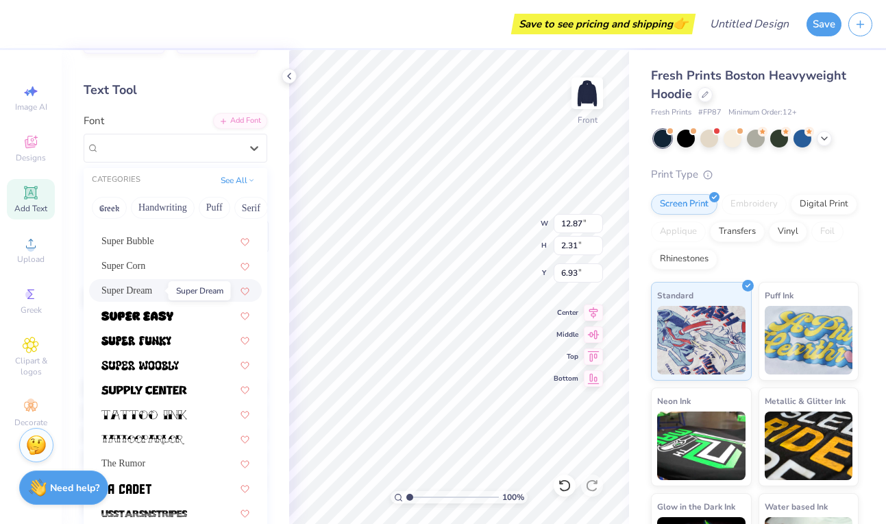
click at [147, 291] on span "Super Dream" at bounding box center [126, 290] width 51 height 14
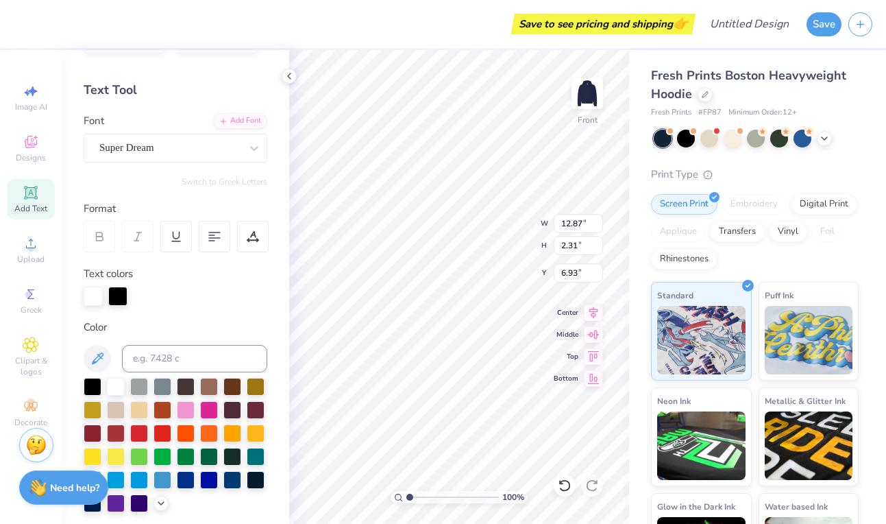
type input "13.27"
type input "3.04"
type input "6.56"
click at [166, 156] on div at bounding box center [169, 147] width 141 height 19
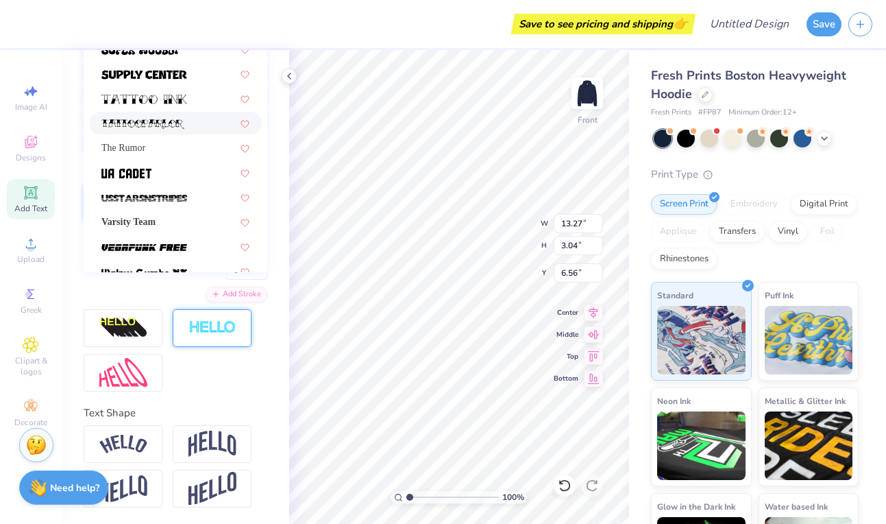
scroll to position [1439, 0]
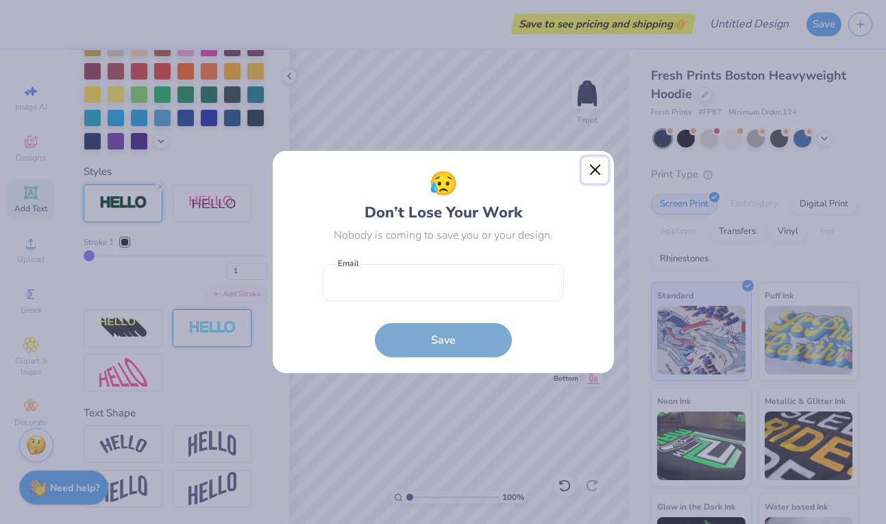
click at [598, 163] on button "Close" at bounding box center [595, 170] width 26 height 26
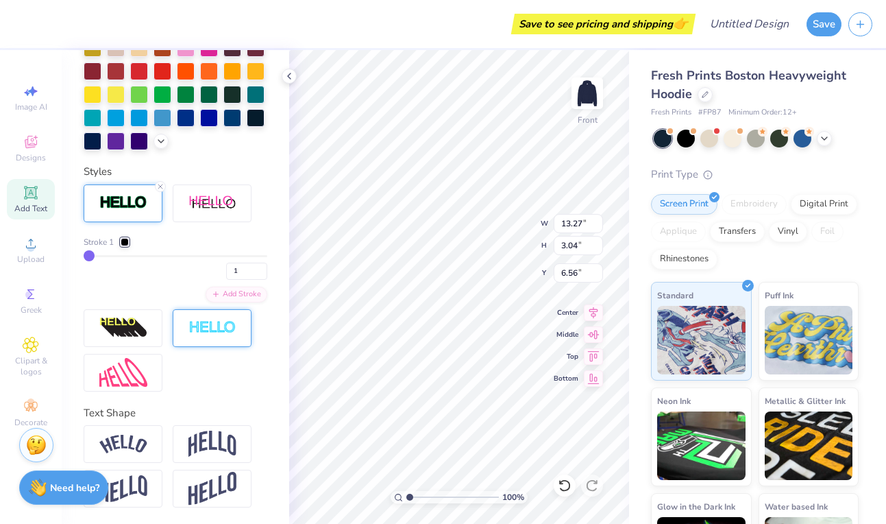
scroll to position [0, 0]
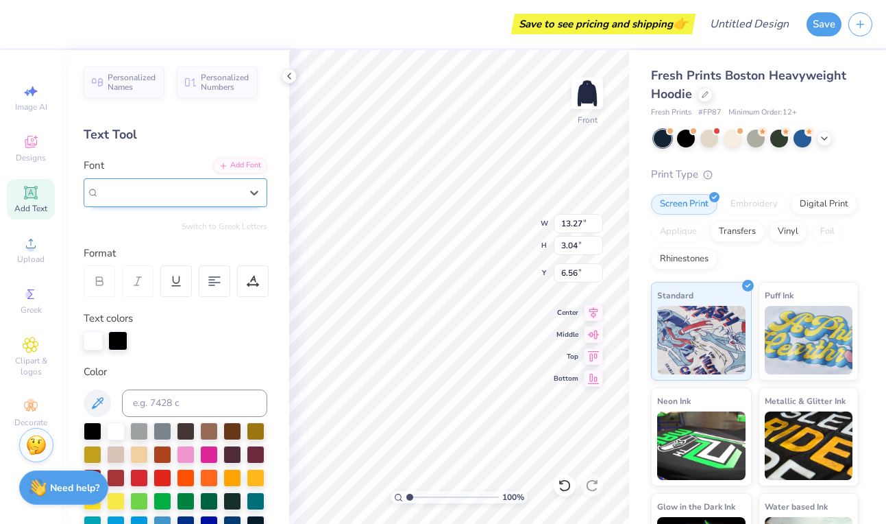
click at [233, 185] on div "Super Dream" at bounding box center [169, 192] width 141 height 16
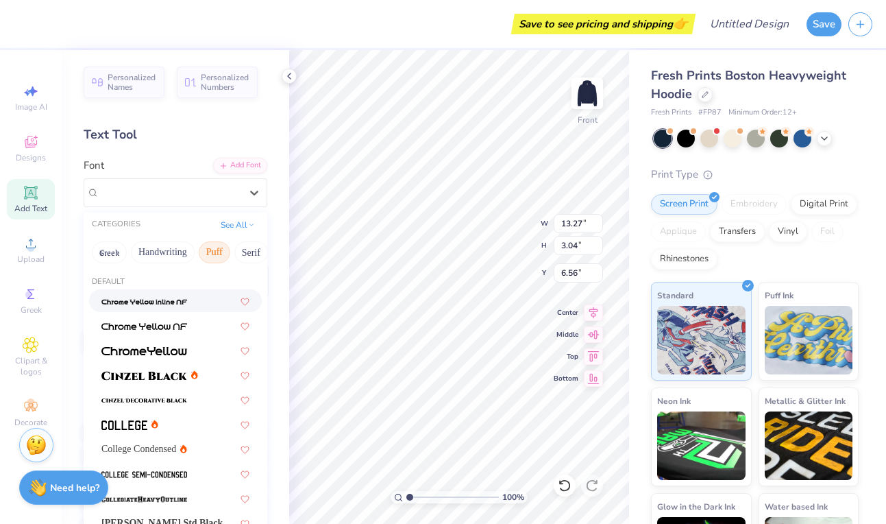
click at [201, 249] on button "Puff" at bounding box center [215, 252] width 32 height 22
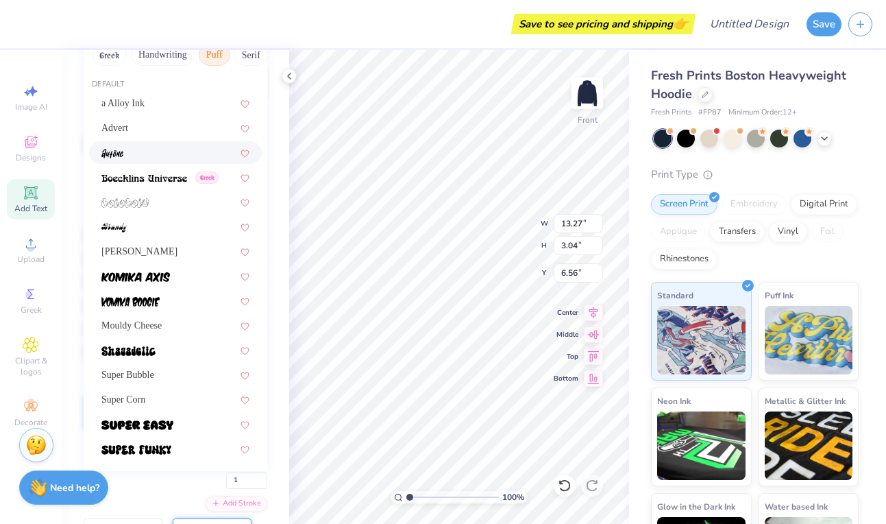
scroll to position [198, 0]
click at [177, 249] on div "[PERSON_NAME]" at bounding box center [175, 250] width 148 height 14
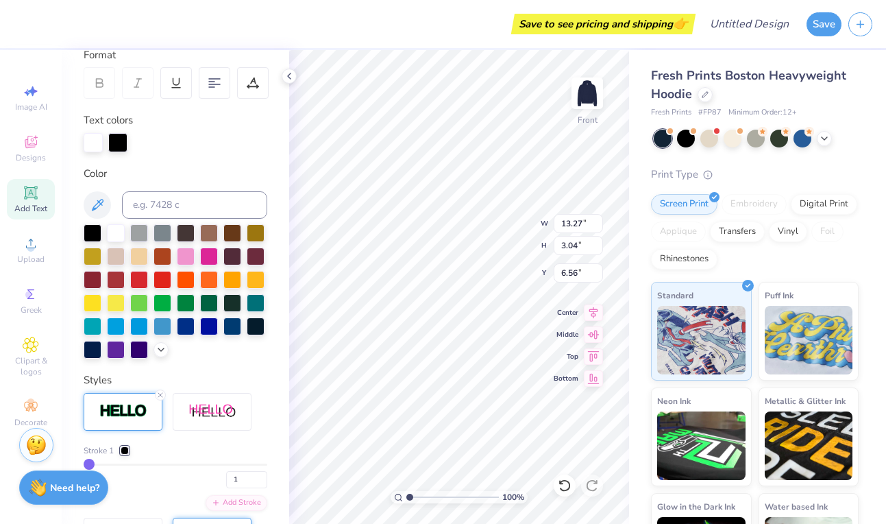
type input "14.18"
type input "2.82"
type input "6.67"
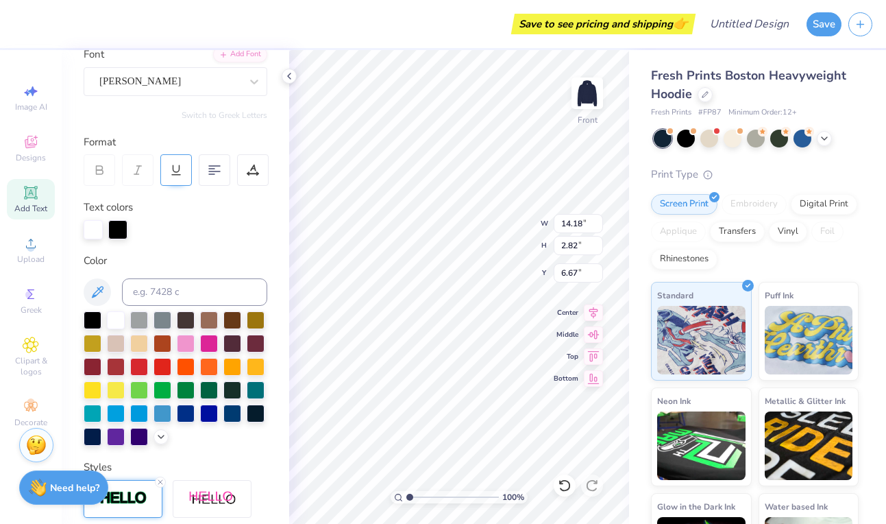
scroll to position [83, 0]
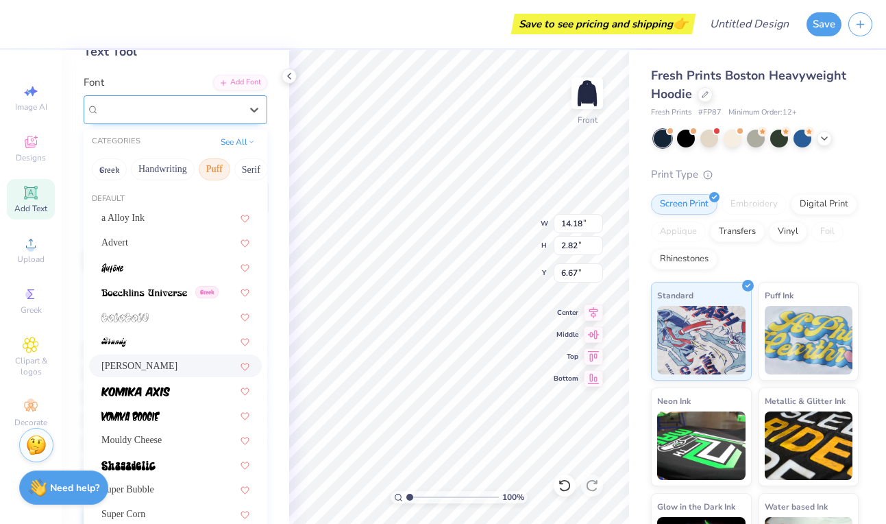
click at [169, 106] on div "[PERSON_NAME]" at bounding box center [170, 109] width 144 height 21
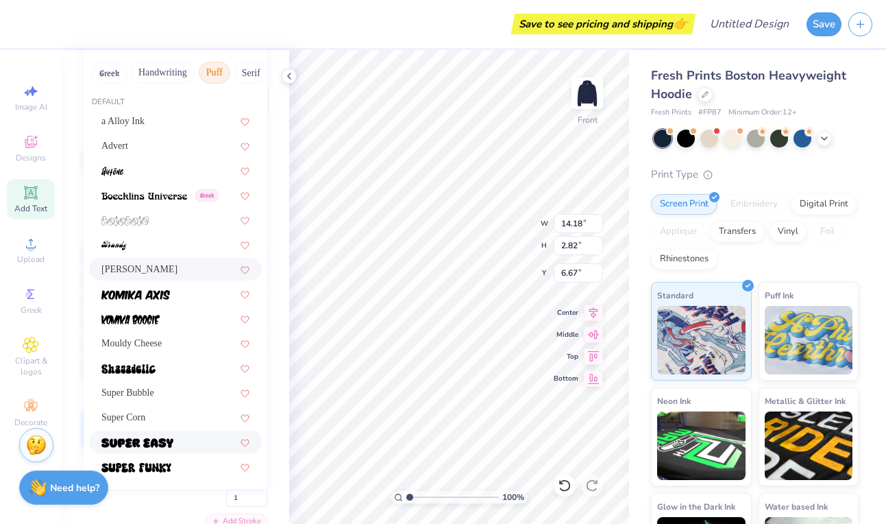
scroll to position [196, 0]
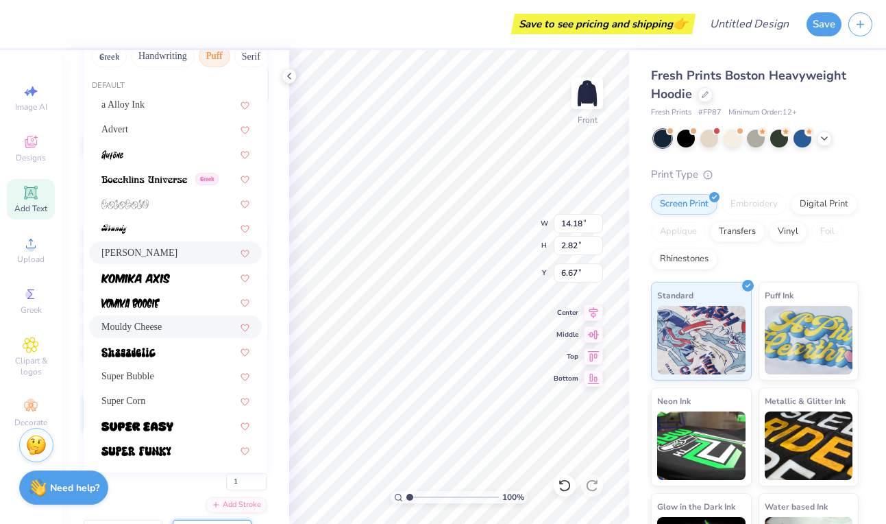
click at [162, 331] on span "Mouldy Cheese" at bounding box center [131, 326] width 60 height 14
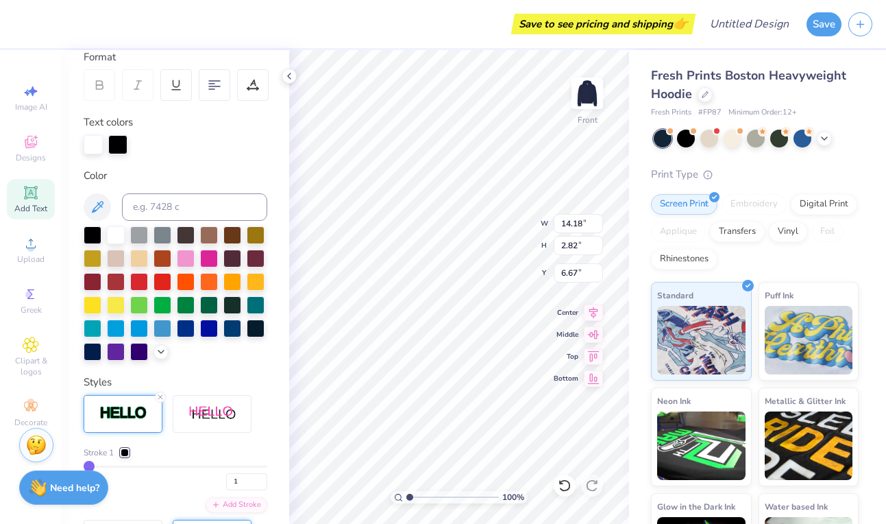
type input "13.43"
type input "3.34"
type input "6.41"
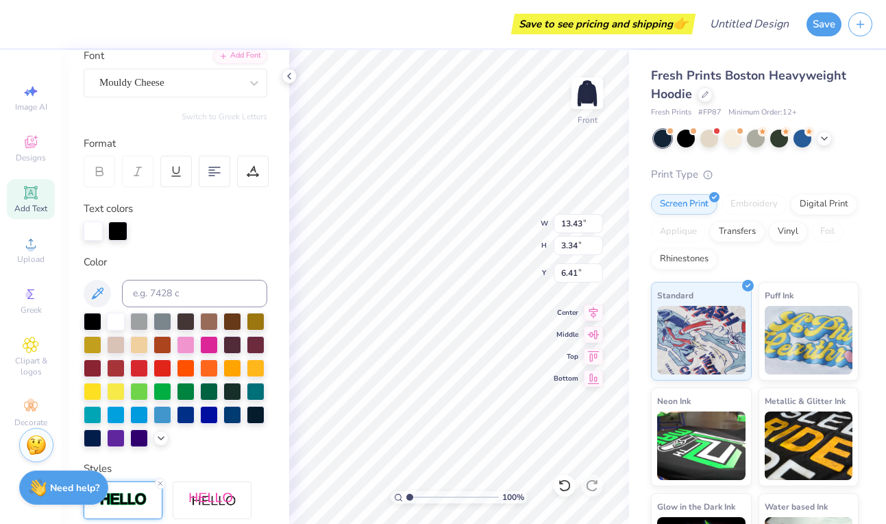
scroll to position [75, 0]
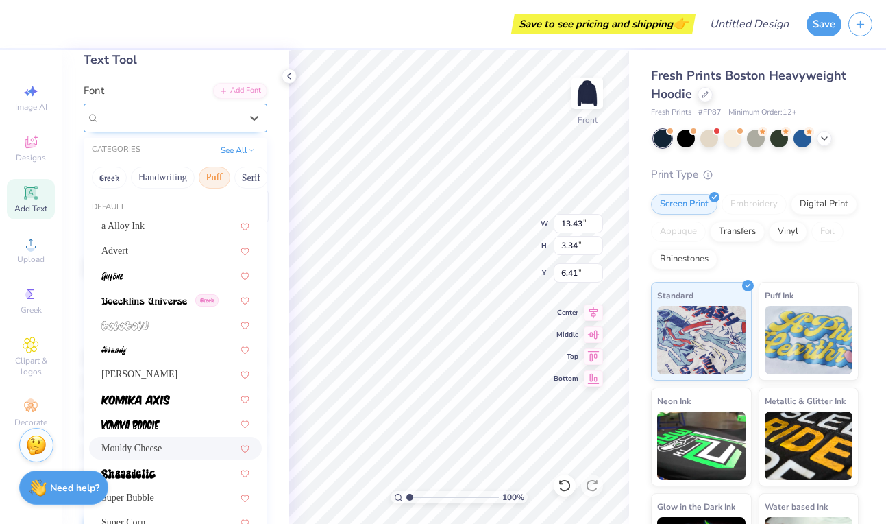
click at [148, 105] on div "Mouldy Cheese" at bounding box center [176, 117] width 184 height 29
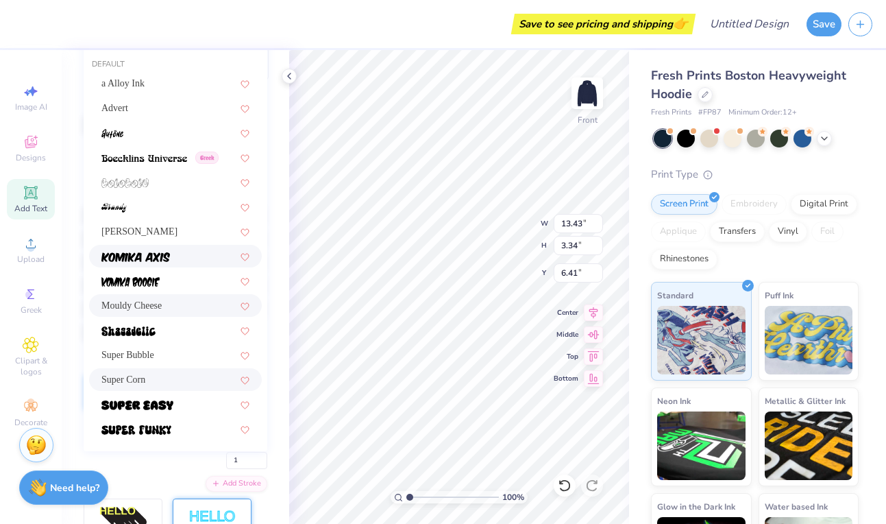
scroll to position [219, 0]
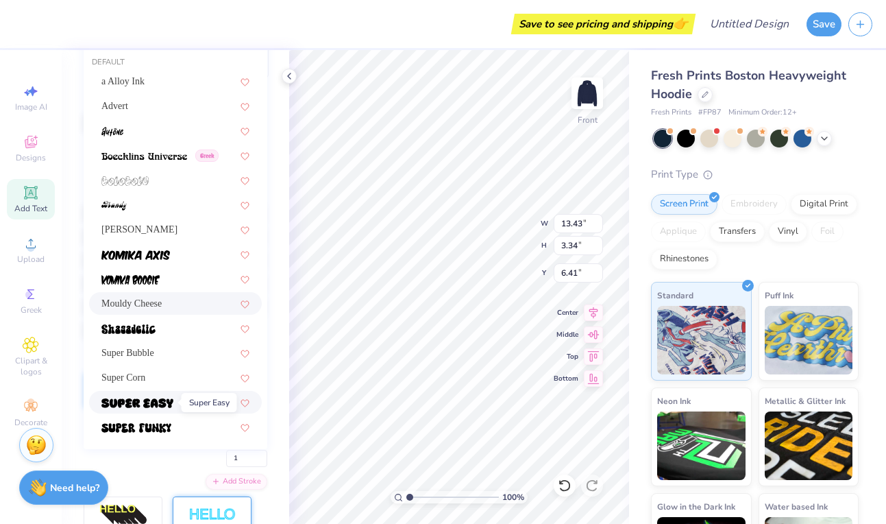
click at [156, 394] on div at bounding box center [175, 402] width 173 height 23
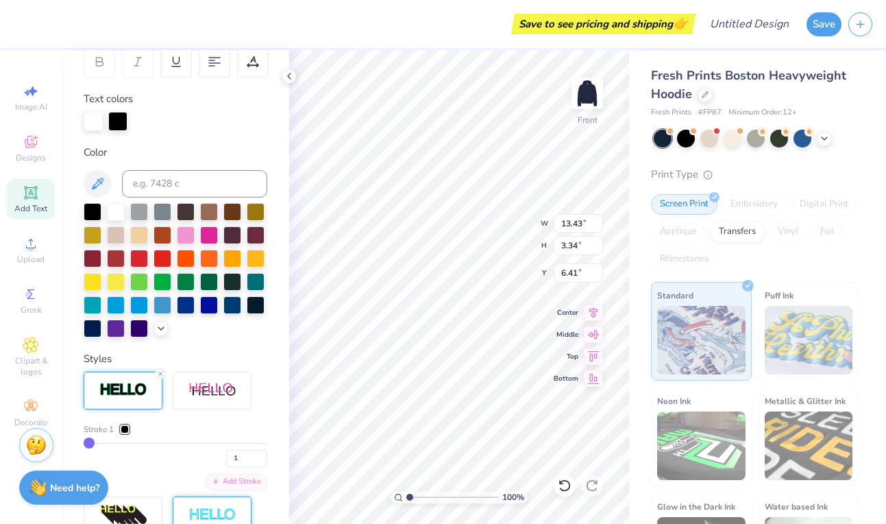
type input "15.98"
type input "2.41"
type input "6.88"
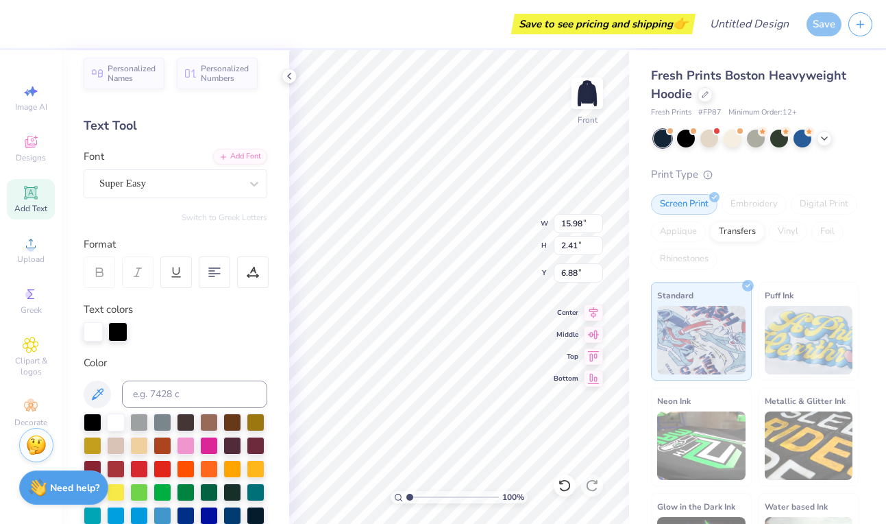
scroll to position [8, 0]
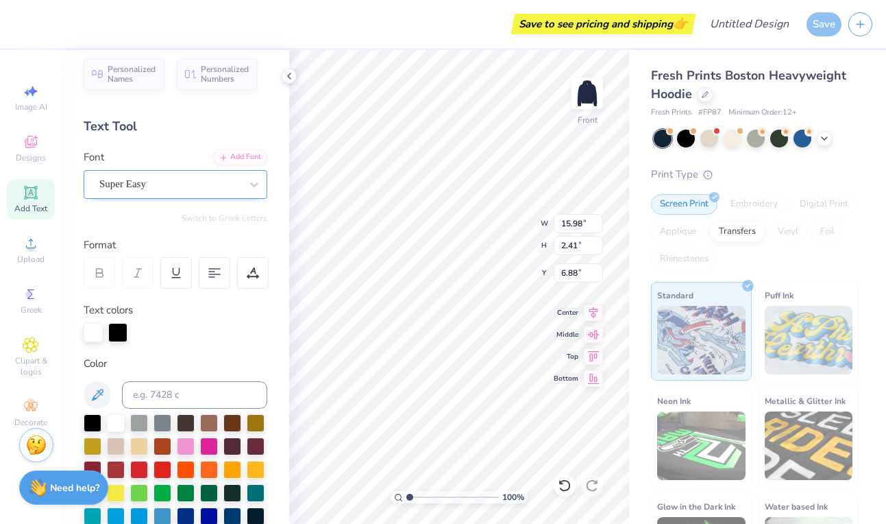
click at [220, 176] on div "Super Easy" at bounding box center [170, 183] width 144 height 21
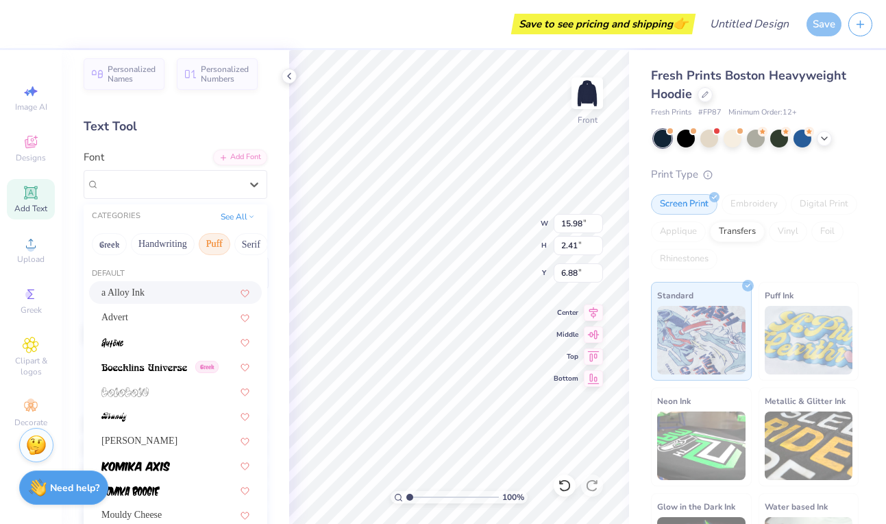
click at [196, 295] on div "a Alloy Ink" at bounding box center [175, 292] width 148 height 14
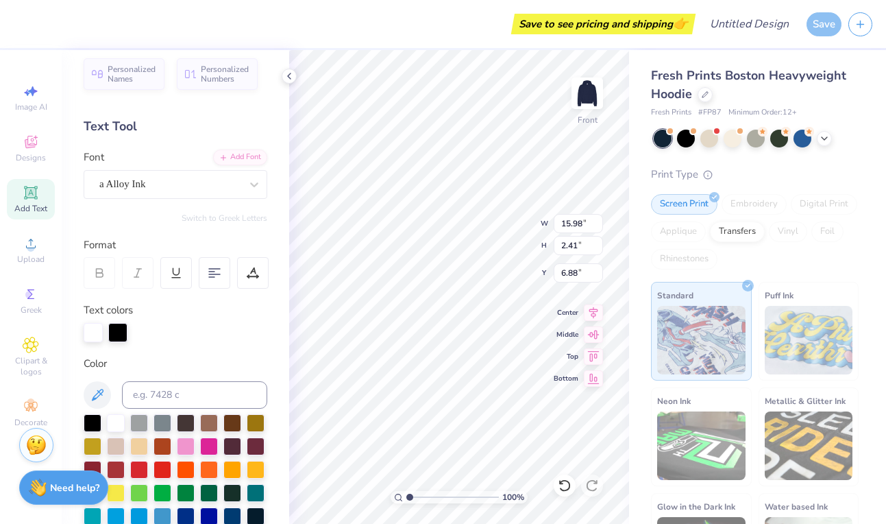
type input "17.11"
type input "2.78"
type input "6.69"
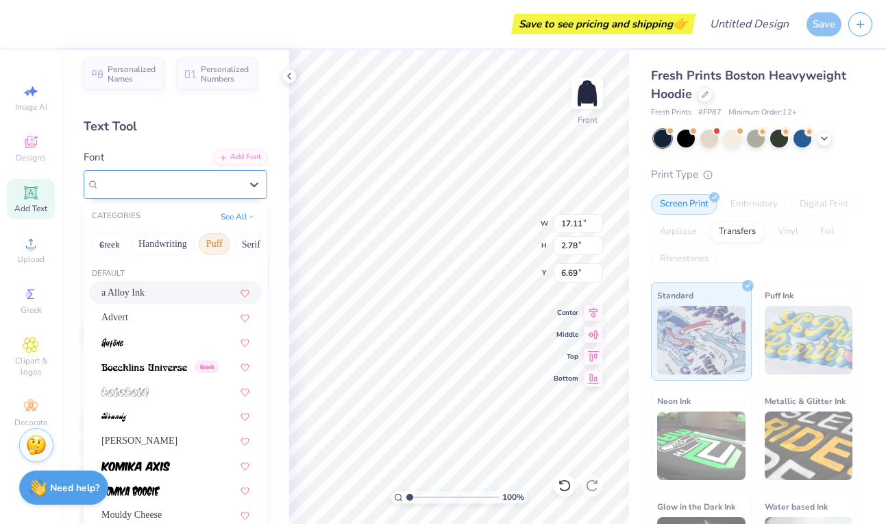
click at [177, 184] on div "a Alloy Ink" at bounding box center [170, 183] width 144 height 21
click at [164, 371] on img at bounding box center [144, 367] width 86 height 10
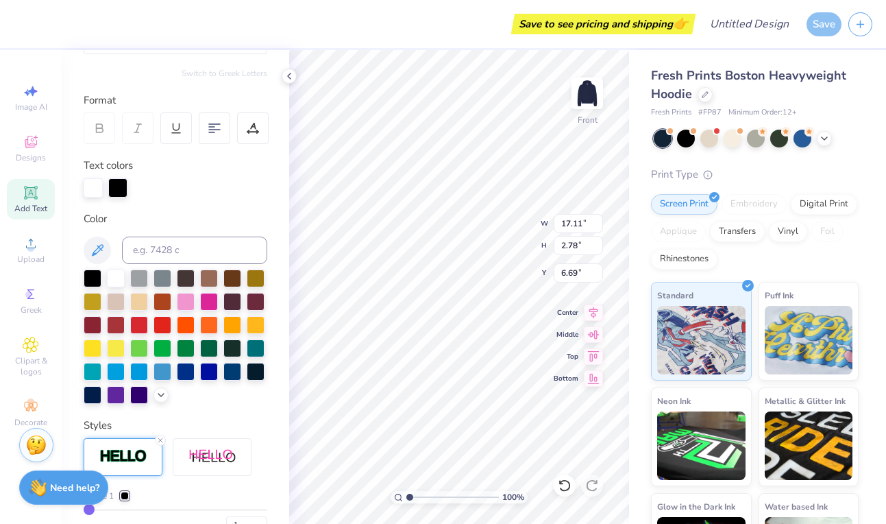
type input "13.82"
type input "2.98"
type input "6.59"
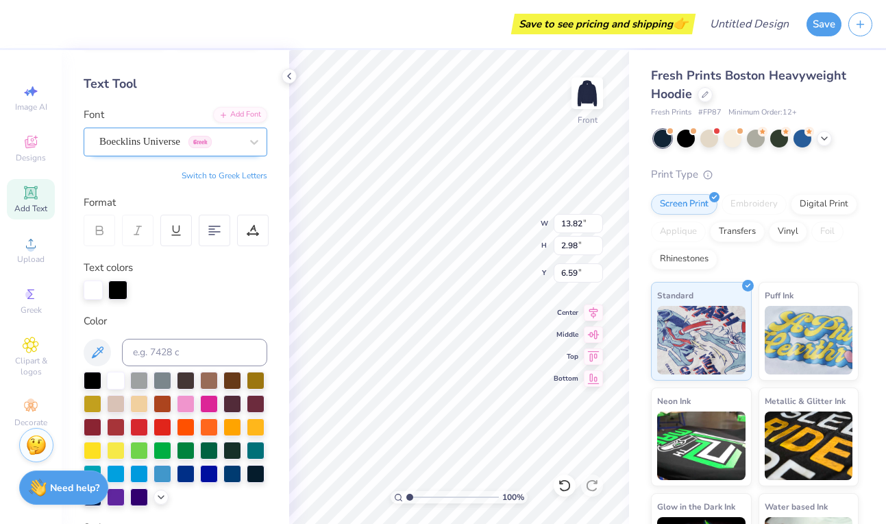
click at [164, 147] on div "Boecklins Universe Greek" at bounding box center [170, 141] width 144 height 21
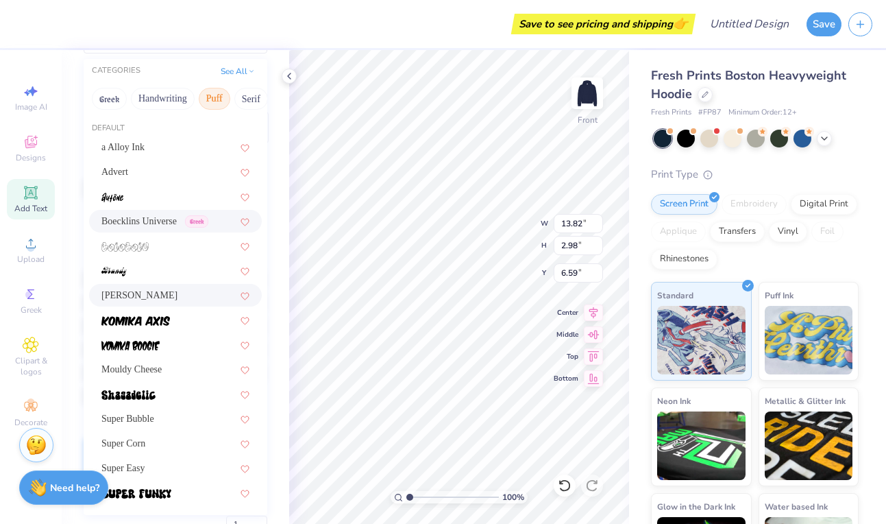
scroll to position [203, 0]
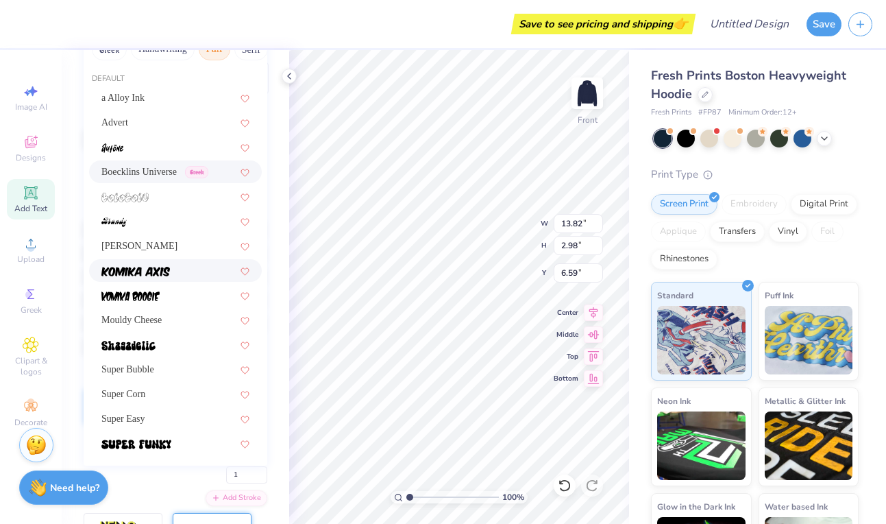
click at [154, 280] on div at bounding box center [175, 270] width 173 height 23
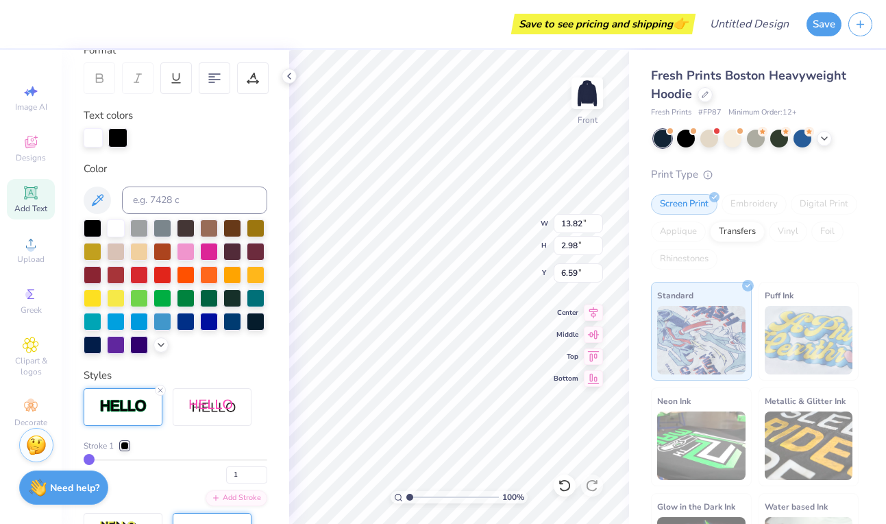
type input "17.75"
type input "2.95"
type input "6.61"
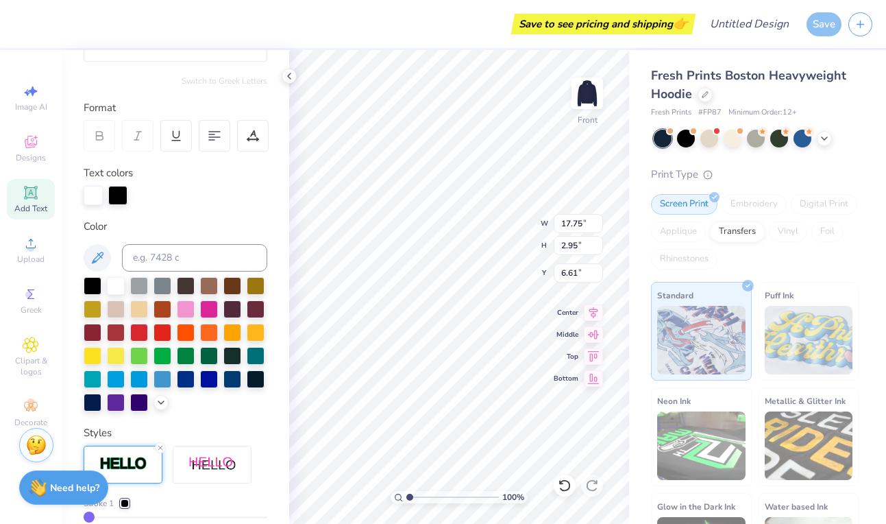
scroll to position [116, 0]
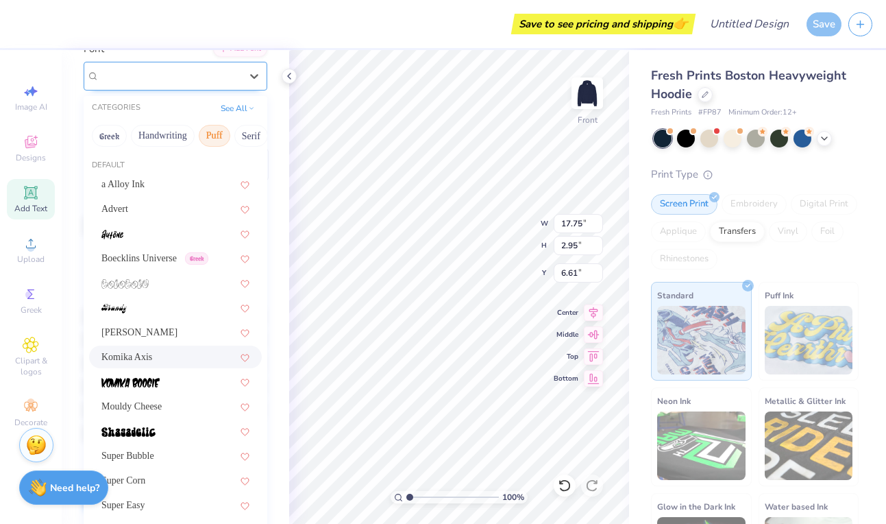
click at [139, 86] on div "Komika Axis" at bounding box center [170, 75] width 144 height 21
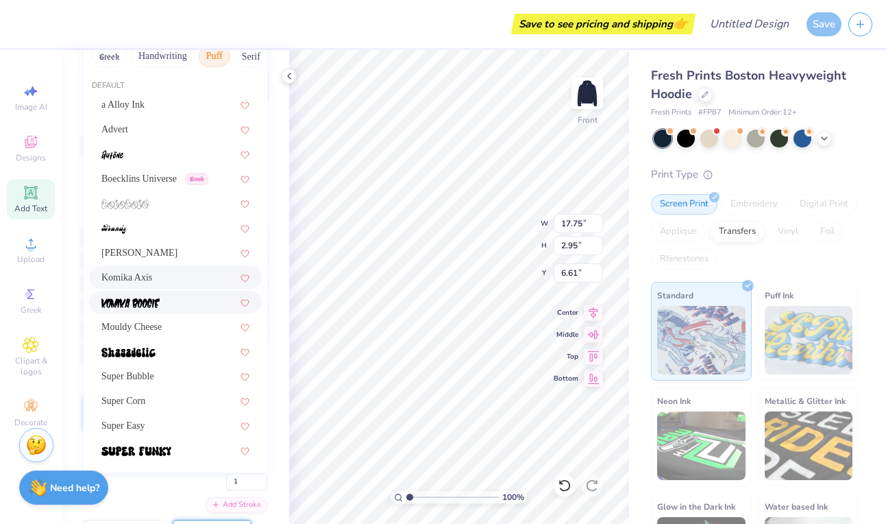
scroll to position [199, 0]
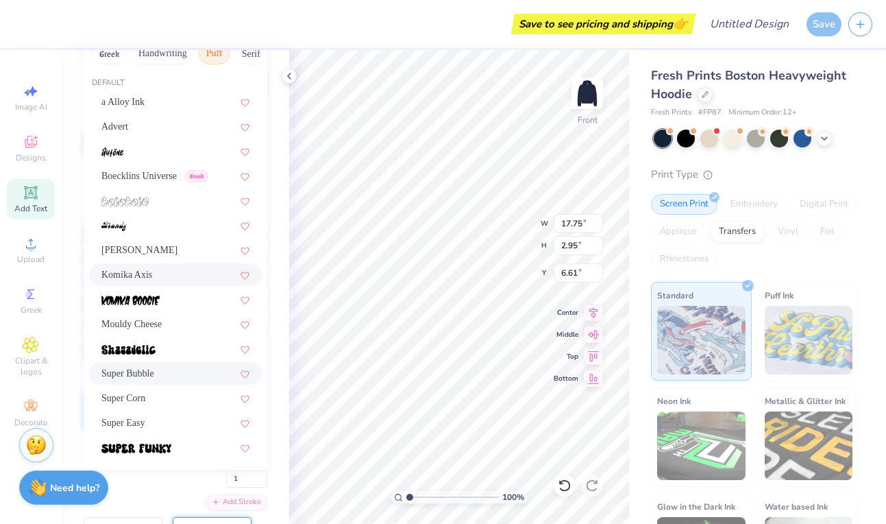
click at [160, 386] on div "a Alloy Ink Advert Boecklins Universe Greek [PERSON_NAME] FREE Komika Axis Moul…" at bounding box center [176, 274] width 184 height 368
click at [158, 400] on div "Super Corn" at bounding box center [175, 398] width 148 height 14
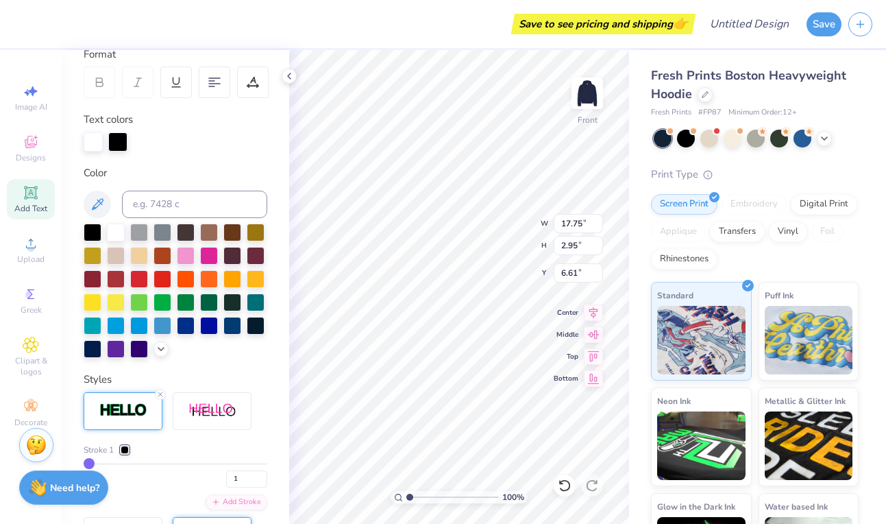
type input "13.54"
type input "2.15"
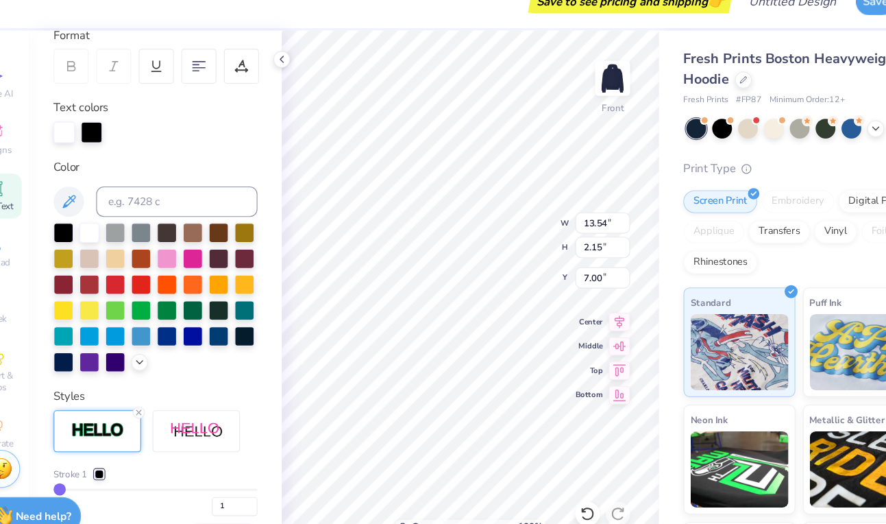
type input "7.01"
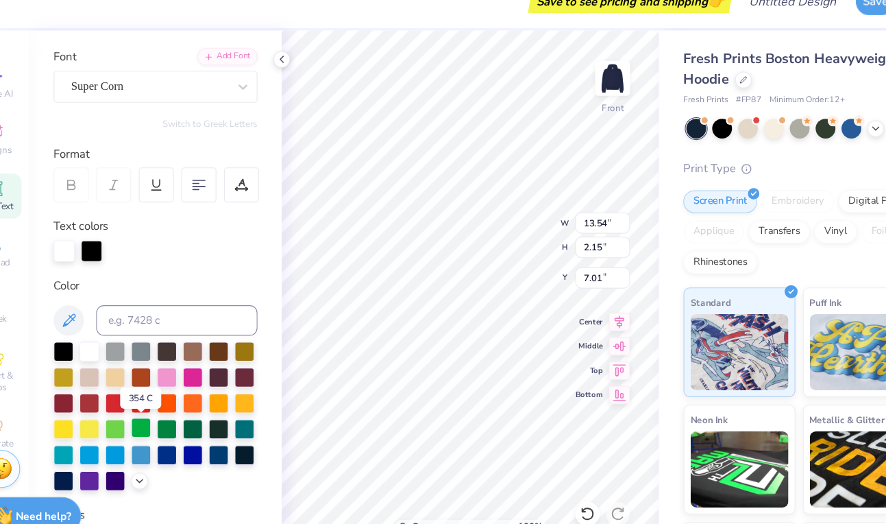
scroll to position [90, 0]
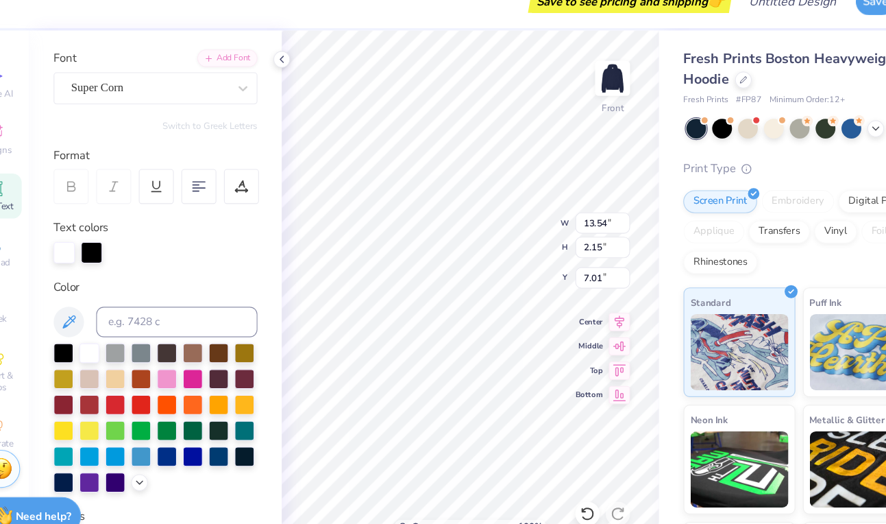
click at [102, 184] on icon at bounding box center [99, 190] width 12 height 12
type input "14.56"
type input "2.31"
type input "6.85"
type input "7.02"
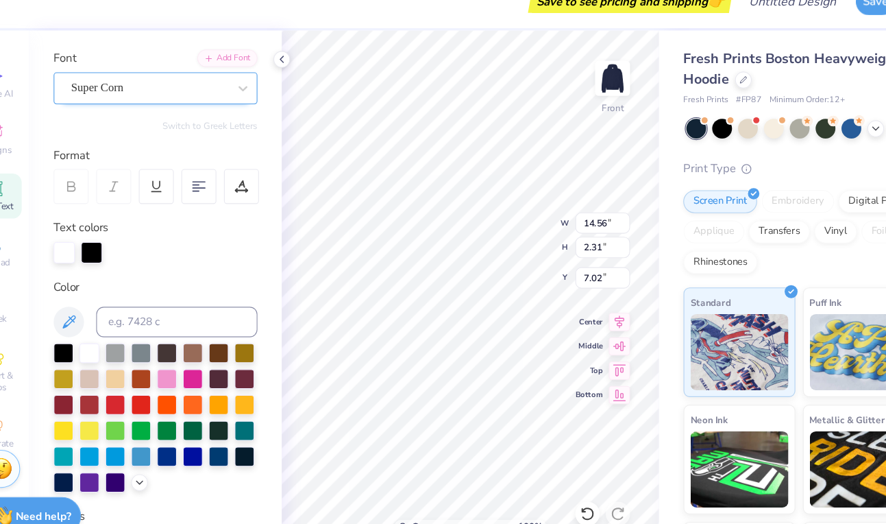
click at [194, 100] on div "Super Corn" at bounding box center [170, 101] width 144 height 21
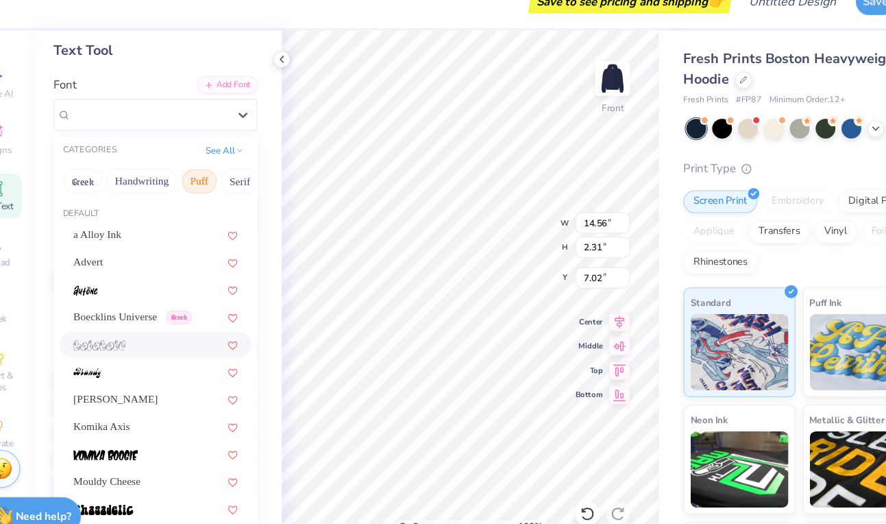
scroll to position [57, 0]
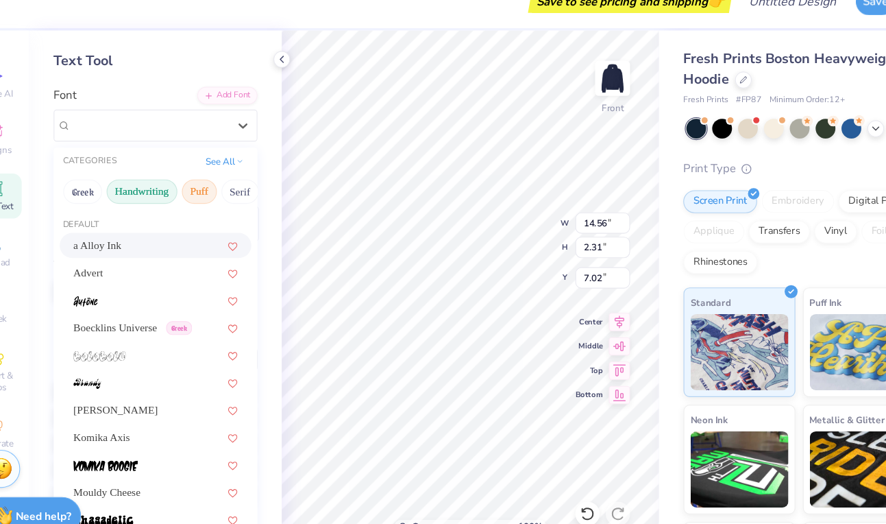
click at [153, 190] on button "Handwriting" at bounding box center [163, 195] width 64 height 22
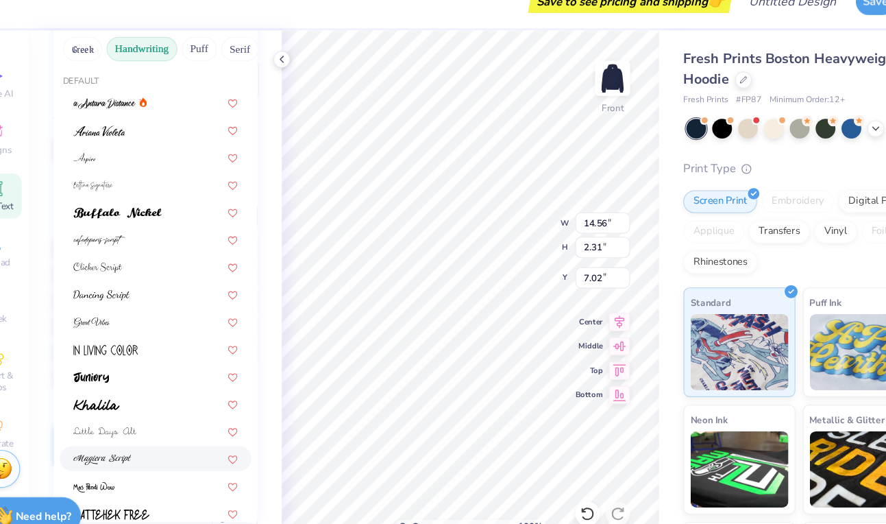
scroll to position [0, 0]
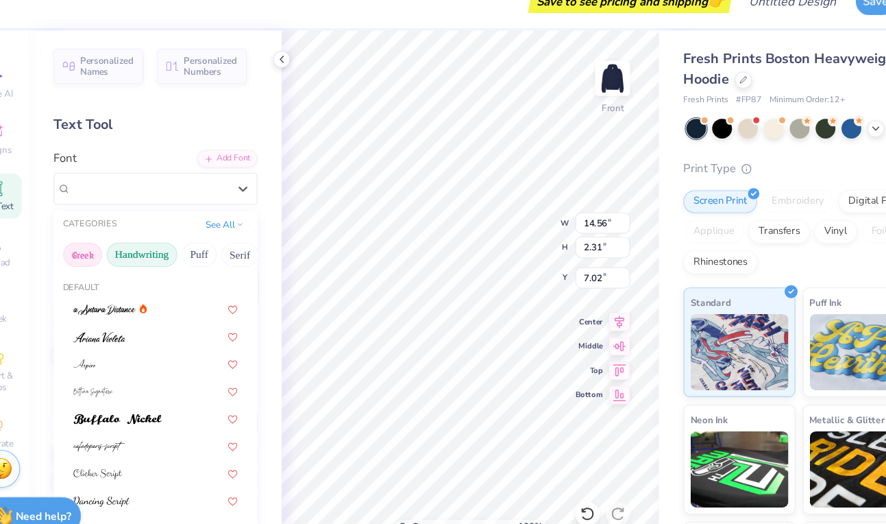
click at [122, 245] on button "Greek" at bounding box center [109, 252] width 35 height 22
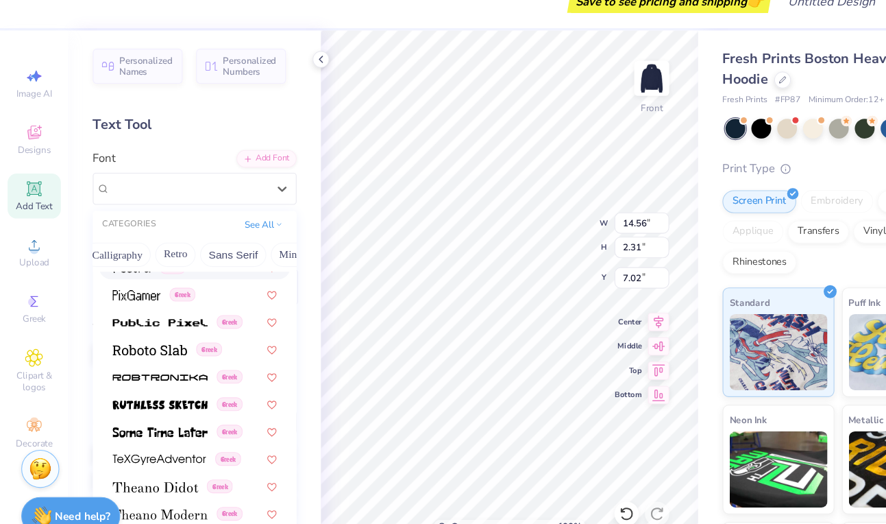
scroll to position [0, 415]
click at [241, 254] on button "Others" at bounding box center [239, 252] width 40 height 22
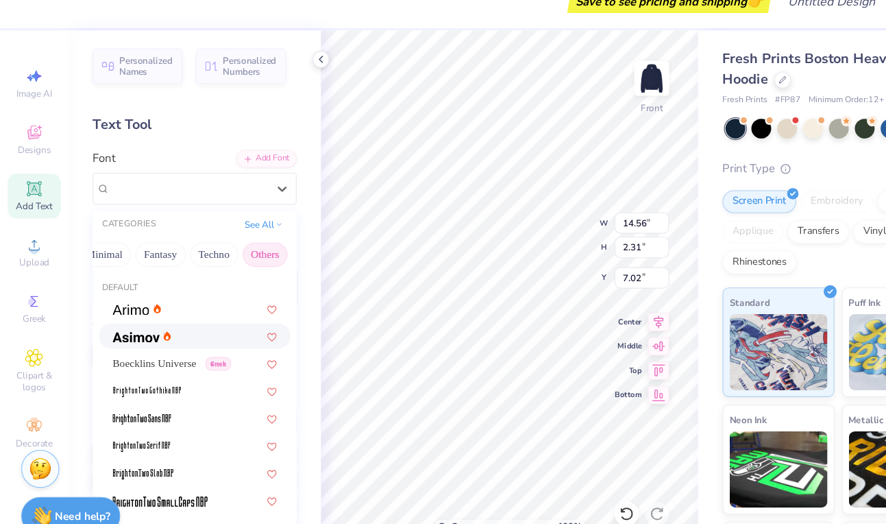
click at [174, 323] on div at bounding box center [175, 325] width 148 height 14
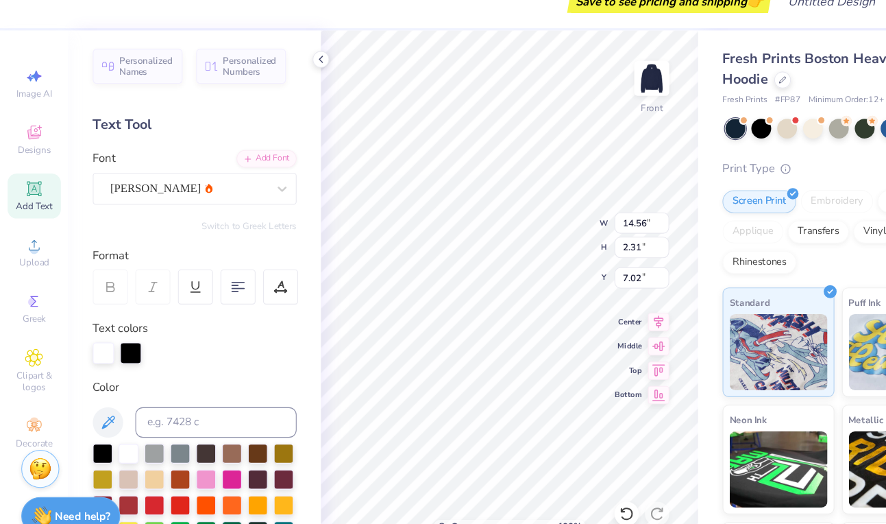
type input "13.97"
type input "3.36"
type input "6.50"
click at [238, 193] on div "[PERSON_NAME]" at bounding box center [170, 192] width 144 height 21
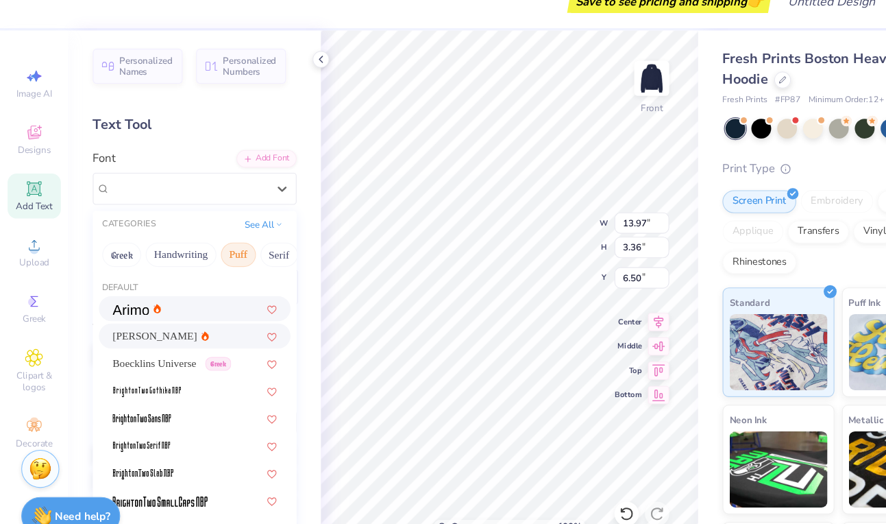
click at [223, 249] on button "Puff" at bounding box center [215, 252] width 32 height 22
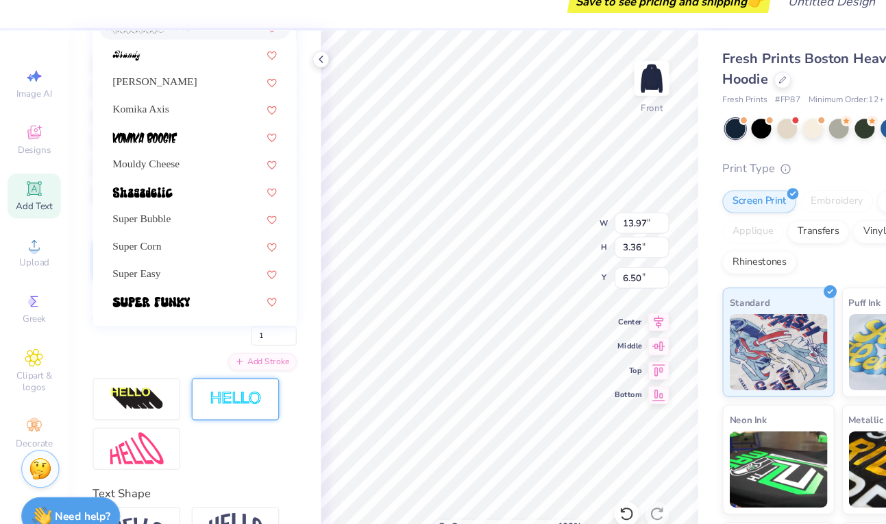
scroll to position [406, 0]
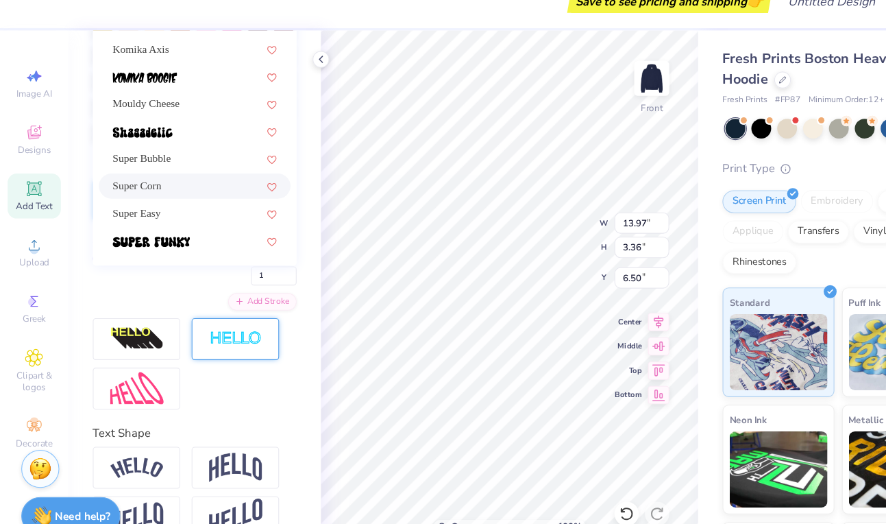
click at [158, 190] on div "Super Corn" at bounding box center [175, 190] width 148 height 14
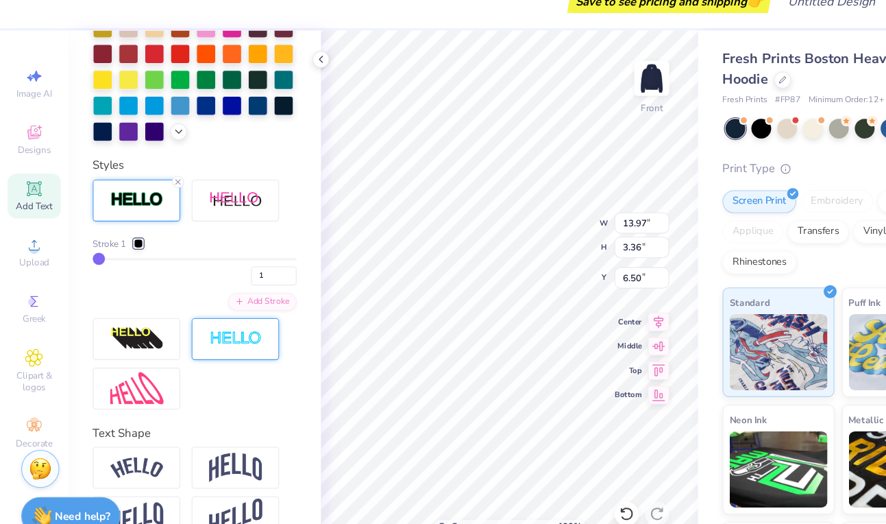
type input "14.56"
type input "2.31"
type input "7.02"
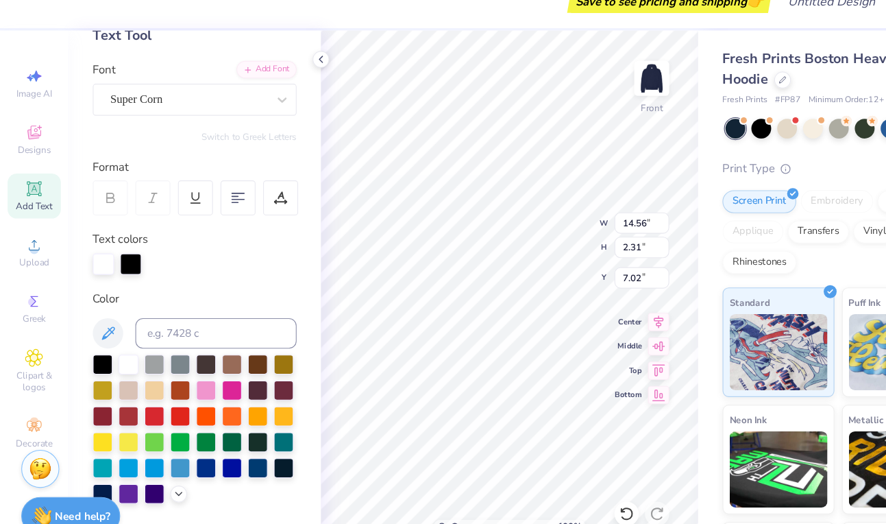
scroll to position [60, 0]
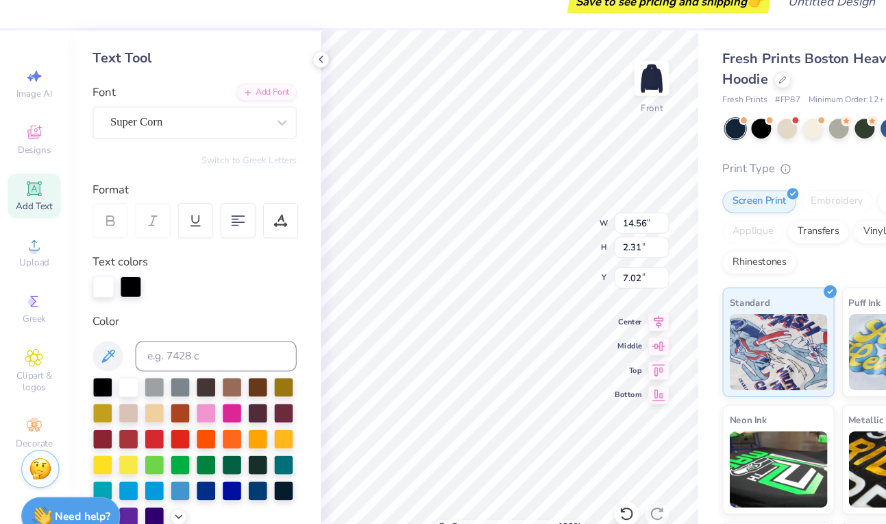
click at [164, 145] on div "Super Corn" at bounding box center [176, 133] width 184 height 29
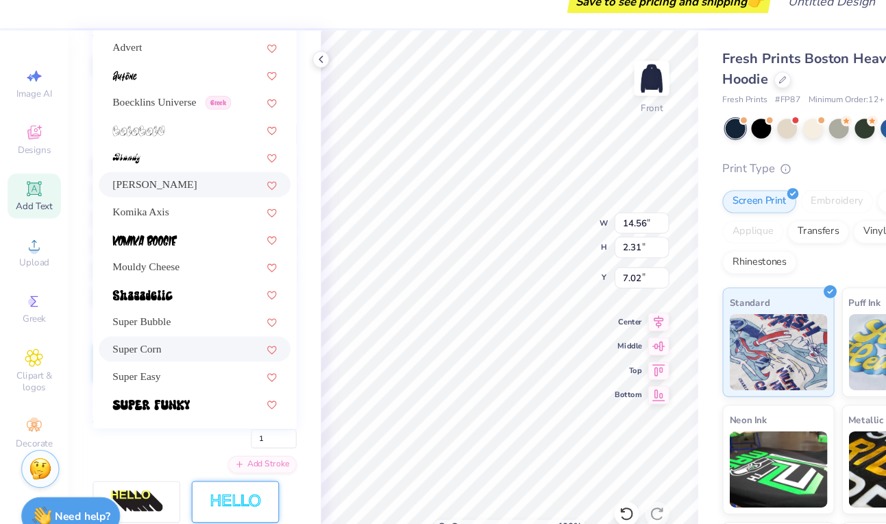
scroll to position [256, 0]
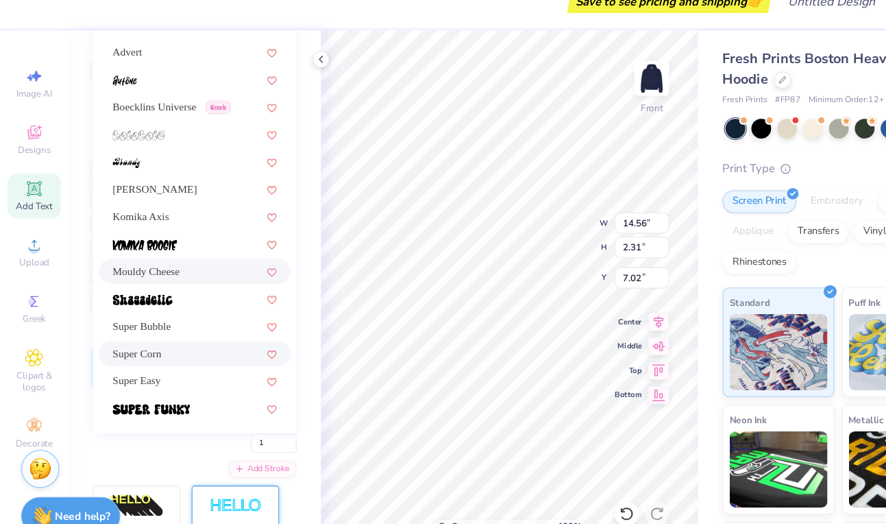
click at [154, 258] on div "Mouldy Cheese" at bounding box center [175, 267] width 173 height 23
type input "14.44"
type input "3.59"
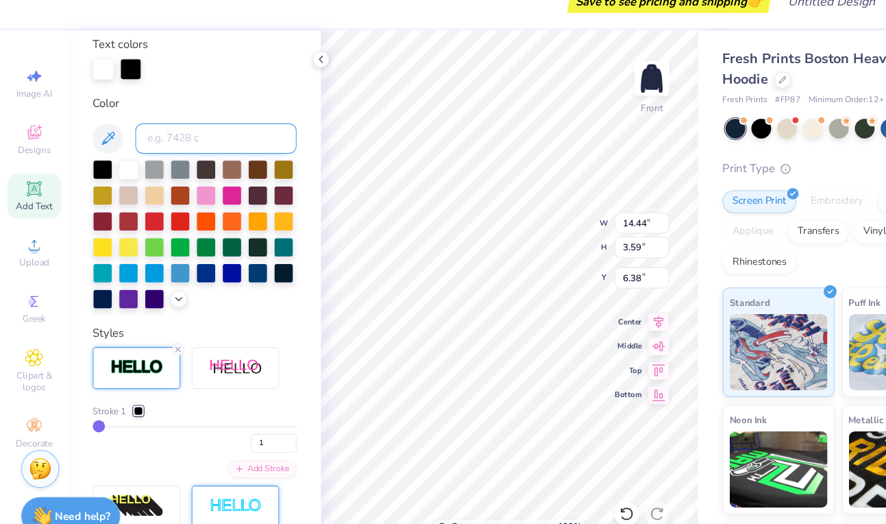
click at [147, 151] on input at bounding box center [194, 147] width 145 height 27
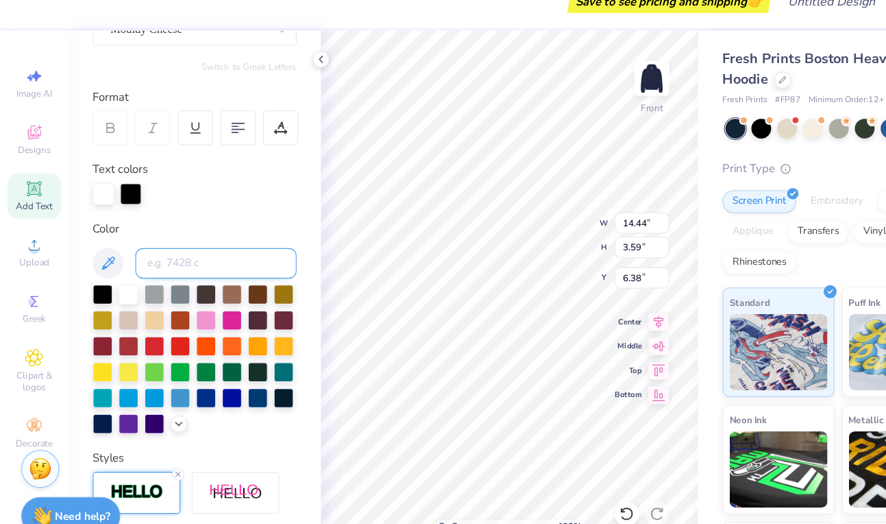
scroll to position [0, 0]
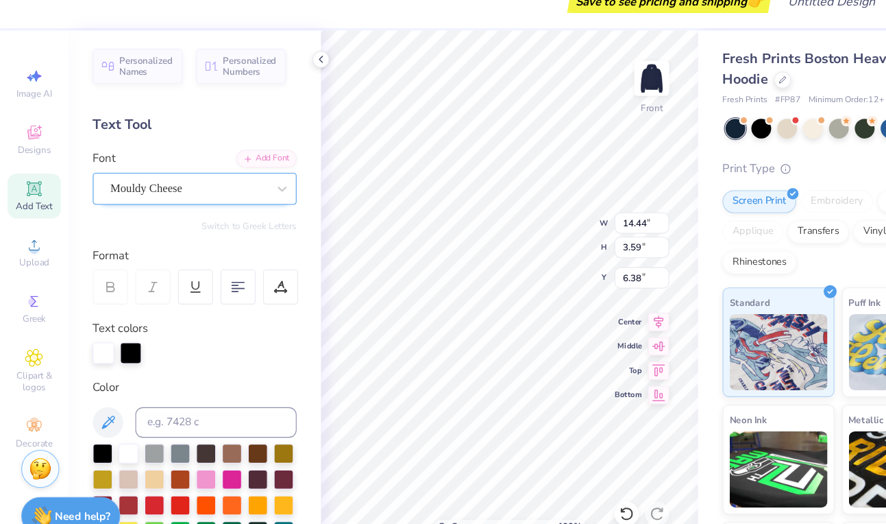
click at [164, 188] on div "Mouldy Cheese" at bounding box center [170, 192] width 144 height 21
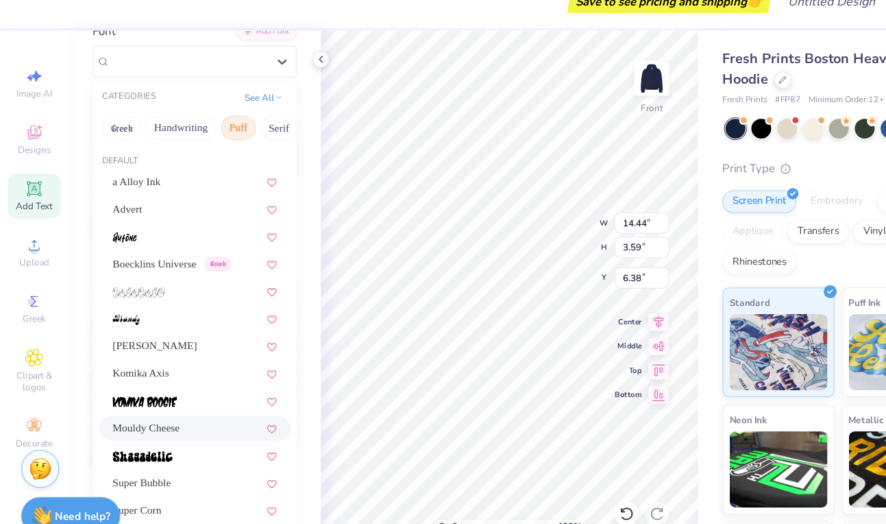
scroll to position [186, 0]
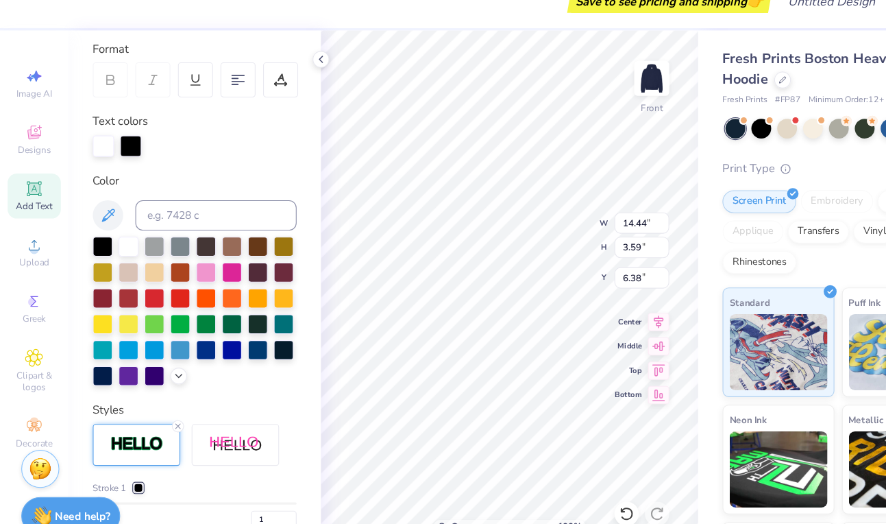
type input "6.39"
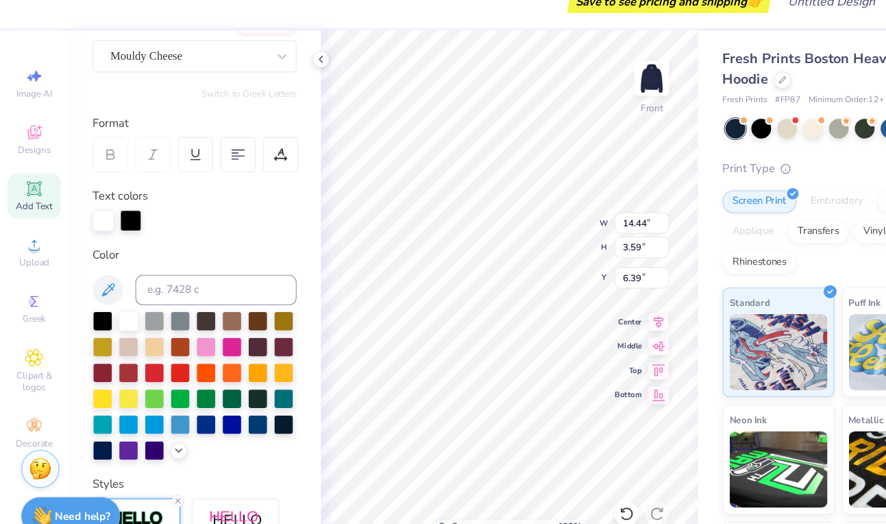
scroll to position [87, 0]
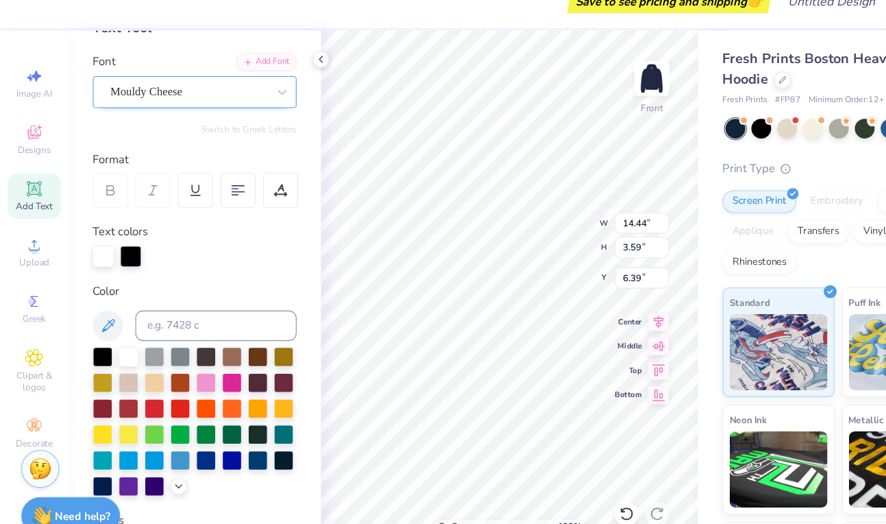
type textarea "ALPHA phi"
click at [206, 99] on div "Mouldy Cheese" at bounding box center [170, 105] width 144 height 21
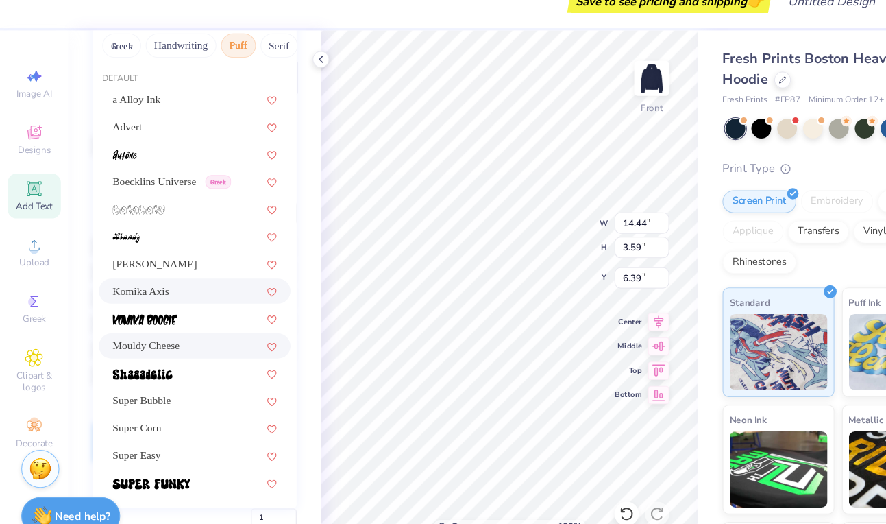
scroll to position [191, 0]
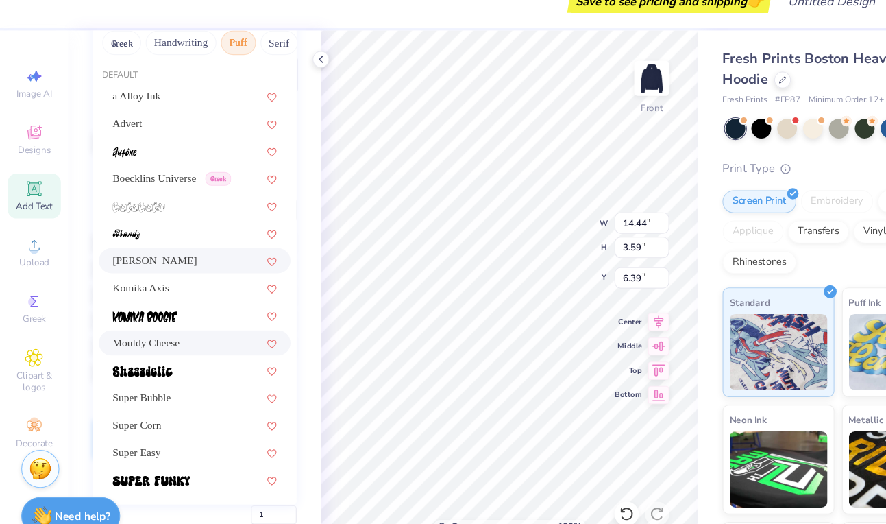
click at [159, 264] on div "[PERSON_NAME]" at bounding box center [175, 257] width 173 height 23
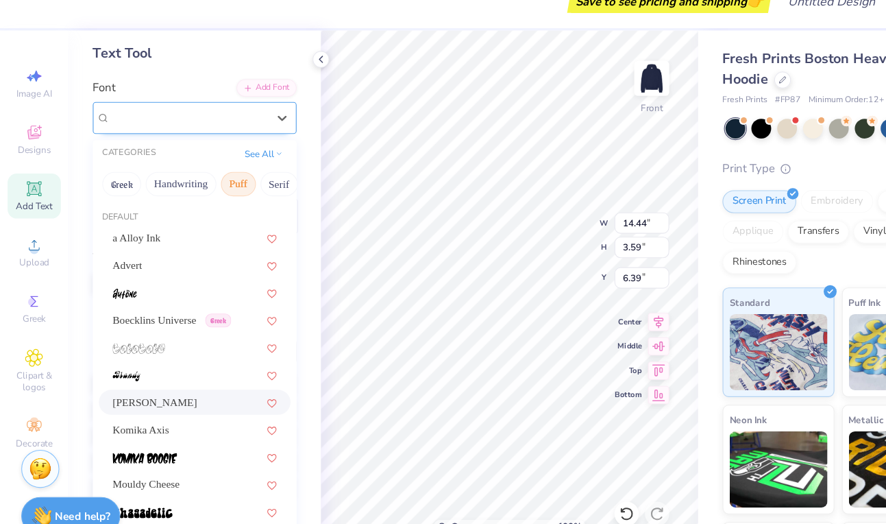
click at [156, 140] on div "[PERSON_NAME]" at bounding box center [176, 128] width 184 height 29
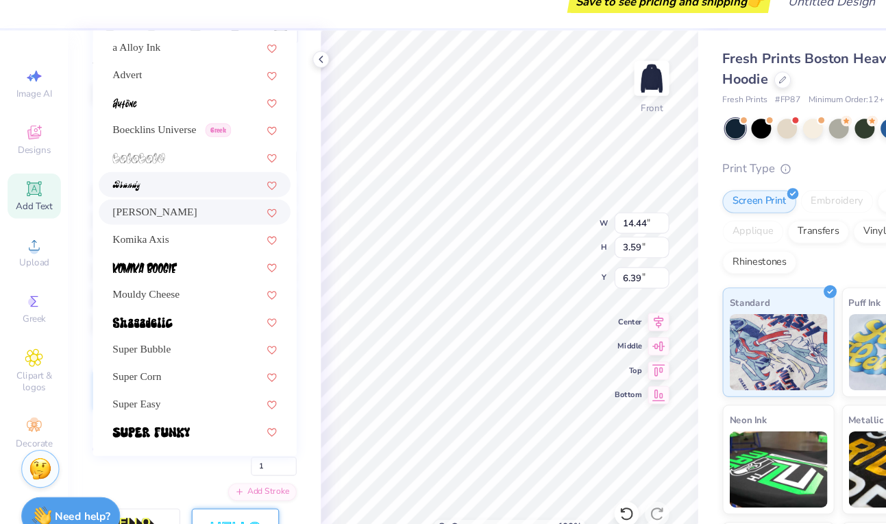
scroll to position [251, 0]
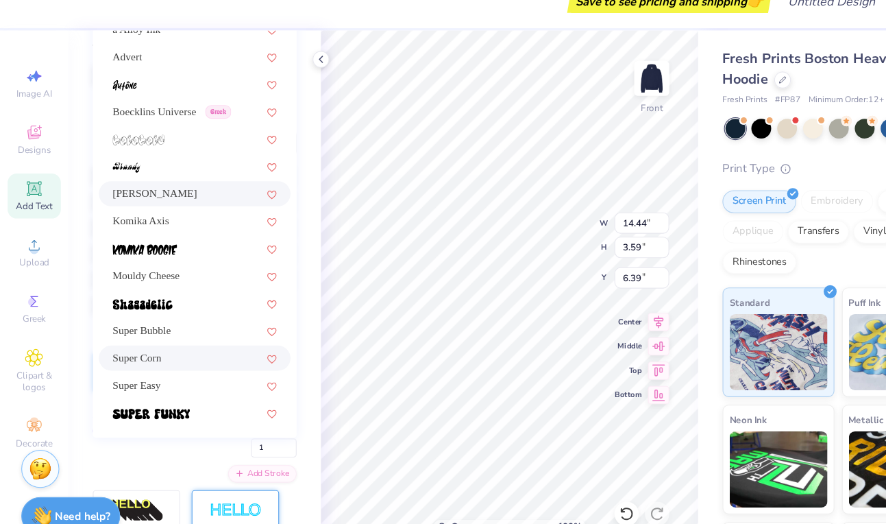
click at [147, 345] on div "Super Corn" at bounding box center [175, 345] width 148 height 14
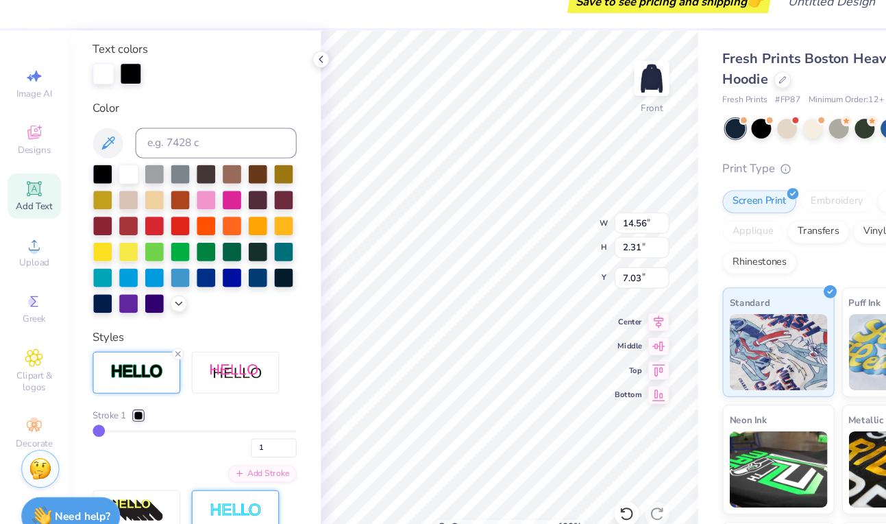
type input "6.92"
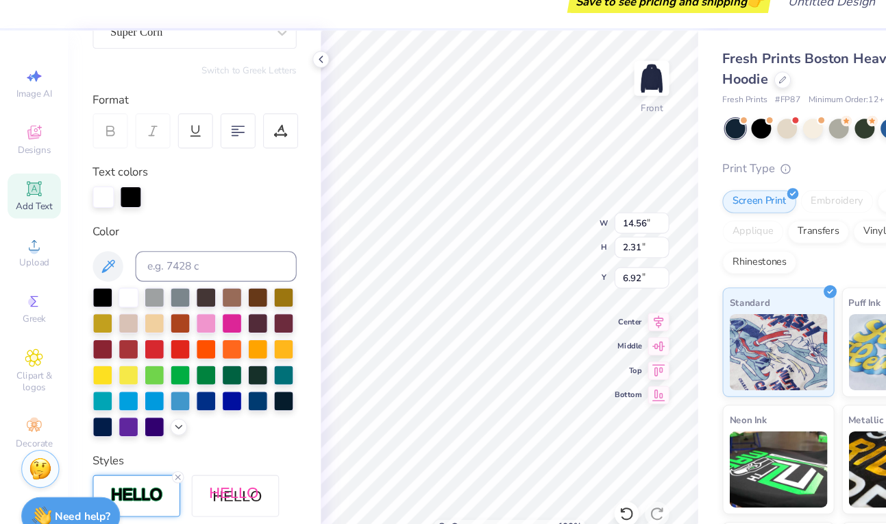
scroll to position [157, 0]
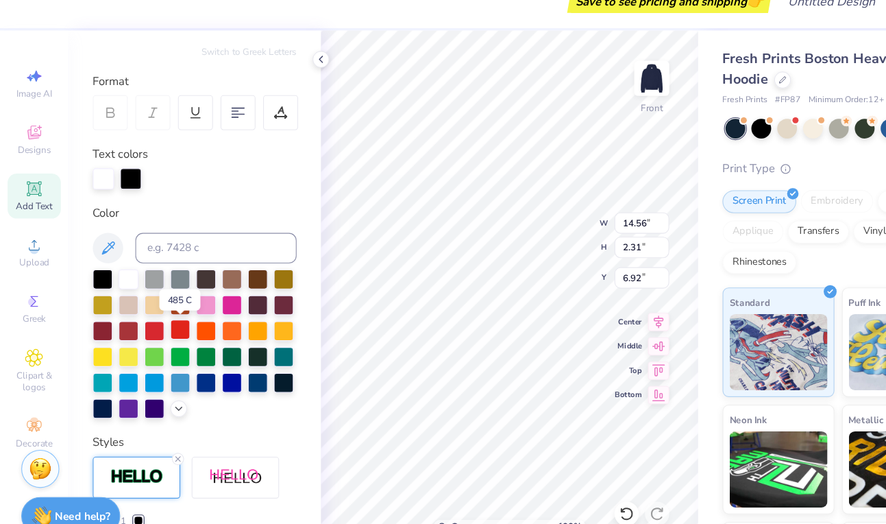
click at [164, 323] on div at bounding box center [162, 319] width 18 height 18
click at [139, 315] on div at bounding box center [139, 319] width 18 height 18
click at [732, 143] on div at bounding box center [733, 137] width 18 height 18
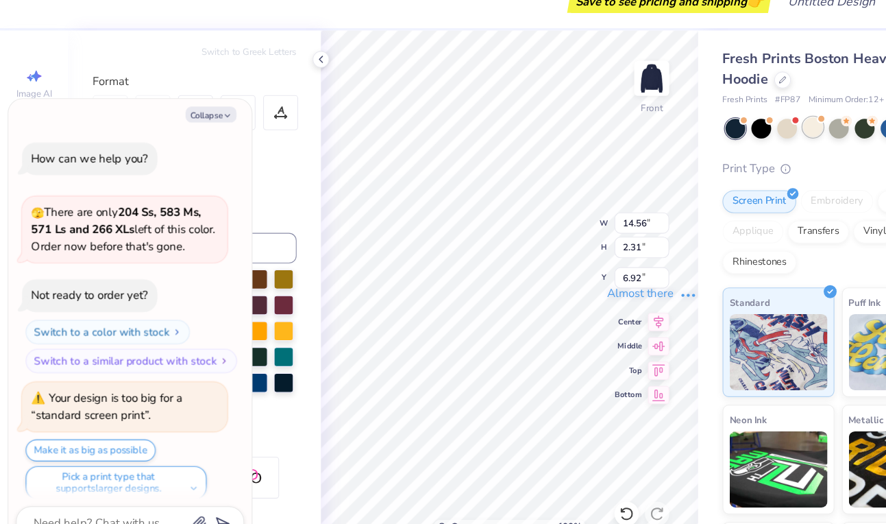
scroll to position [780, 0]
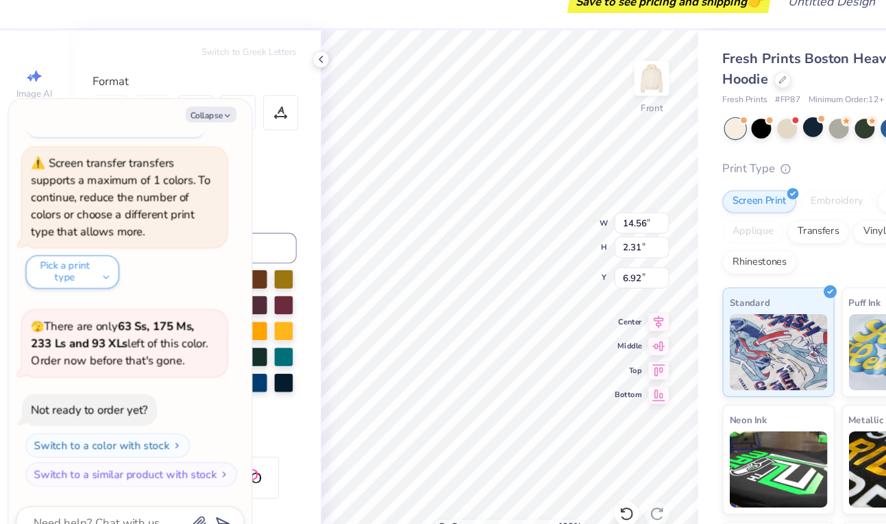
type textarea "x"
type input "6.74"
click at [197, 125] on button "Collapse" at bounding box center [190, 126] width 46 height 14
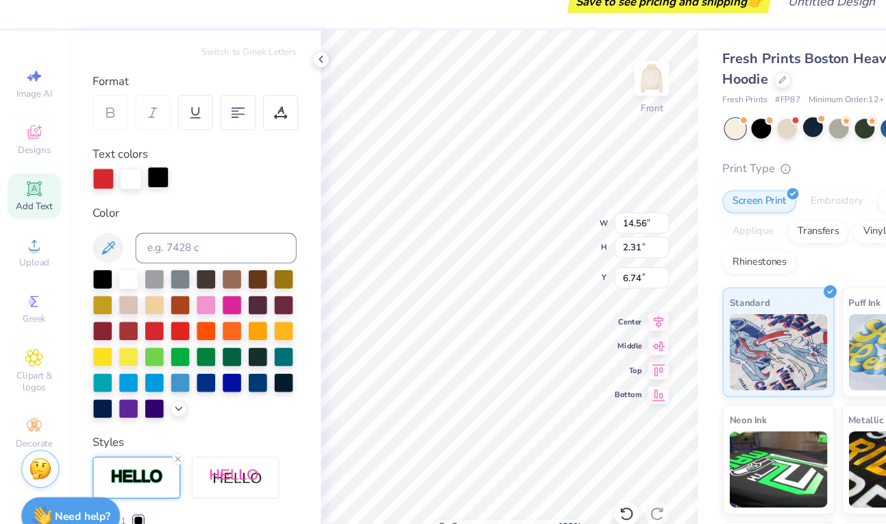
click at [141, 186] on div at bounding box center [142, 182] width 19 height 19
click at [162, 322] on div at bounding box center [162, 319] width 18 height 18
click at [131, 312] on div at bounding box center [139, 319] width 18 height 18
click at [95, 314] on div at bounding box center [93, 319] width 18 height 18
click at [111, 323] on div at bounding box center [116, 319] width 18 height 18
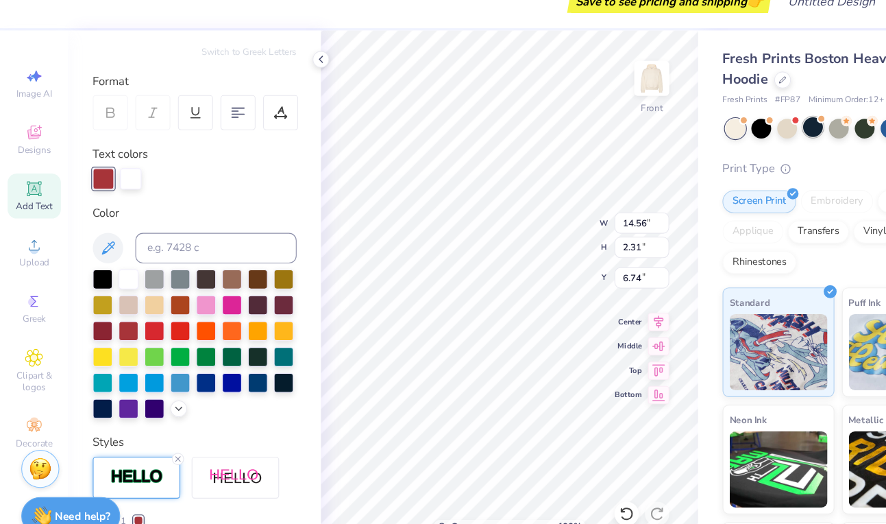
click at [738, 139] on div at bounding box center [733, 137] width 18 height 18
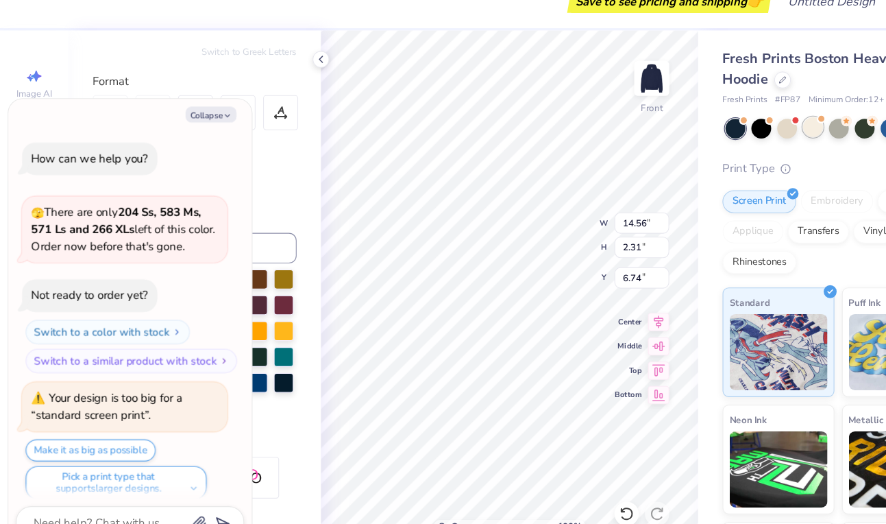
scroll to position [959, 0]
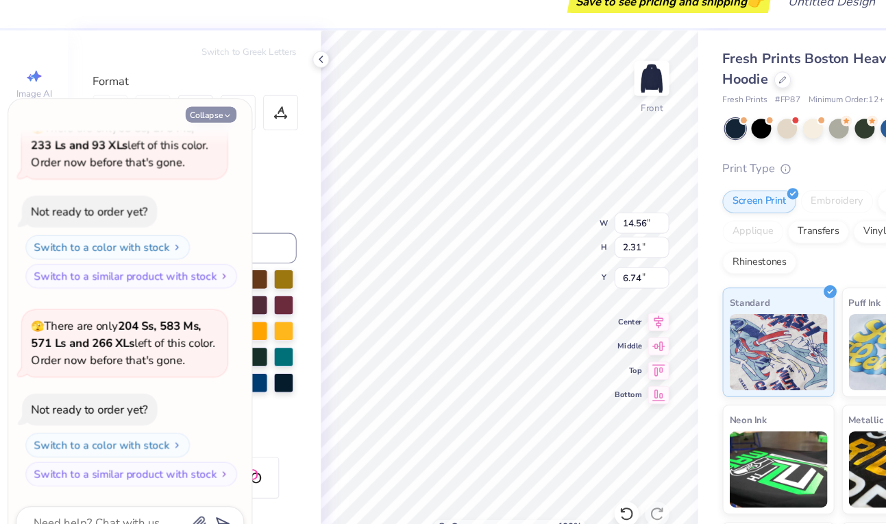
click at [194, 126] on button "Collapse" at bounding box center [190, 126] width 46 height 14
type textarea "x"
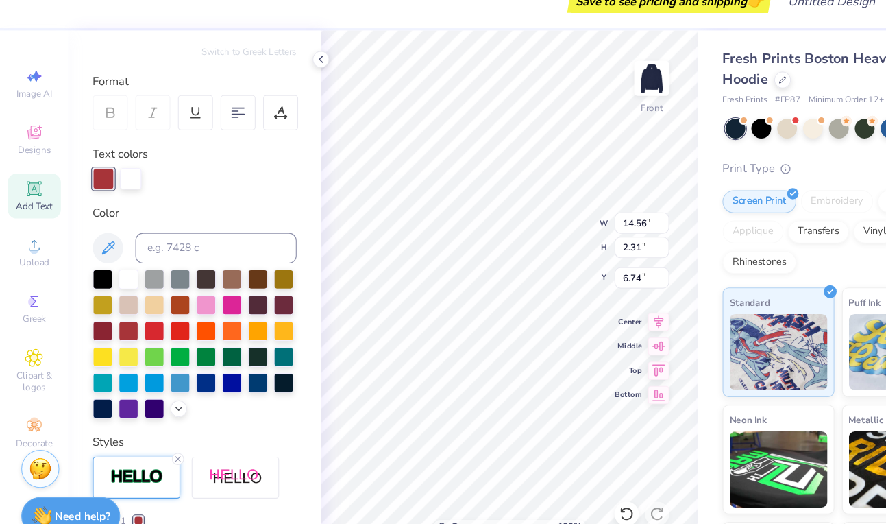
click at [210, 201] on div "Personalized Names Personalized Numbers Text Tool Add Font Font Super Corn Swit…" at bounding box center [175, 286] width 227 height 473
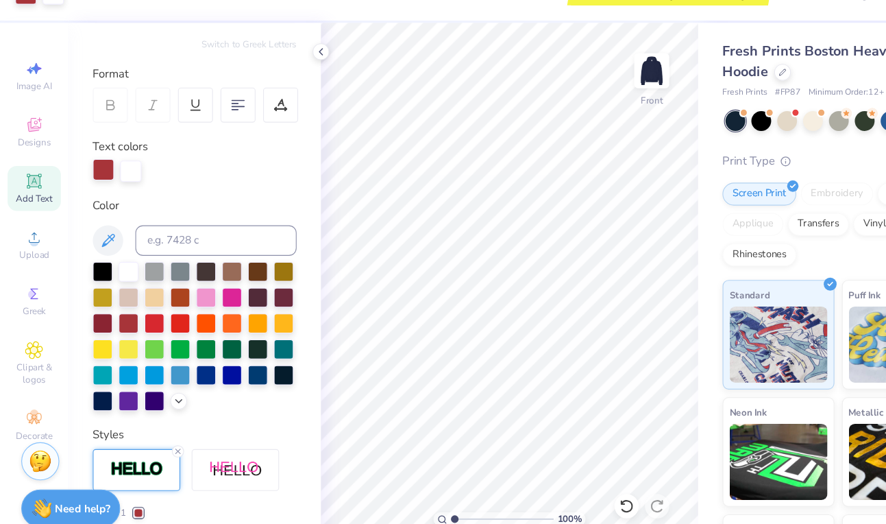
click at [99, 185] on div at bounding box center [93, 182] width 19 height 19
click at [113, 186] on div at bounding box center [117, 182] width 19 height 19
click at [112, 182] on div at bounding box center [117, 183] width 19 height 19
click at [91, 243] on icon at bounding box center [97, 246] width 16 height 16
click at [117, 184] on div at bounding box center [117, 182] width 19 height 19
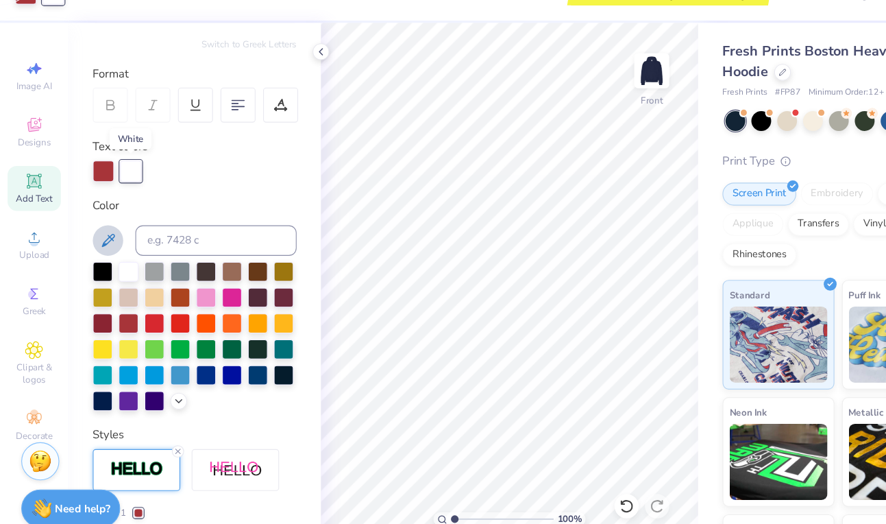
click at [117, 184] on div at bounding box center [117, 183] width 19 height 19
click at [116, 322] on div at bounding box center [116, 319] width 18 height 18
click at [26, 145] on icon at bounding box center [30, 143] width 11 height 9
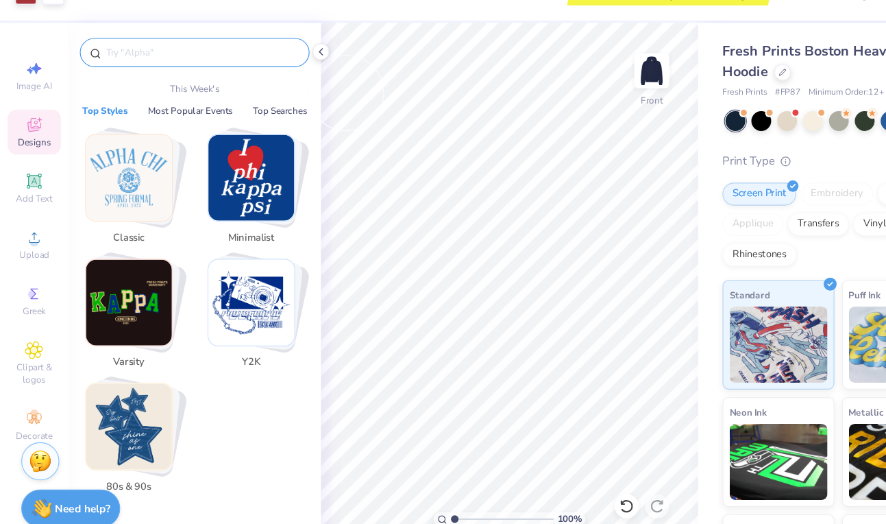
click at [209, 79] on input "text" at bounding box center [182, 77] width 175 height 14
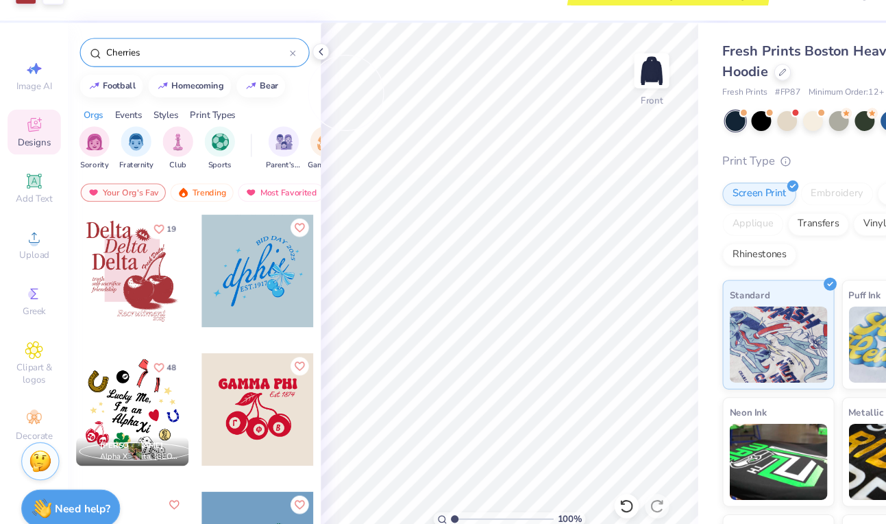
type input "Cherries"
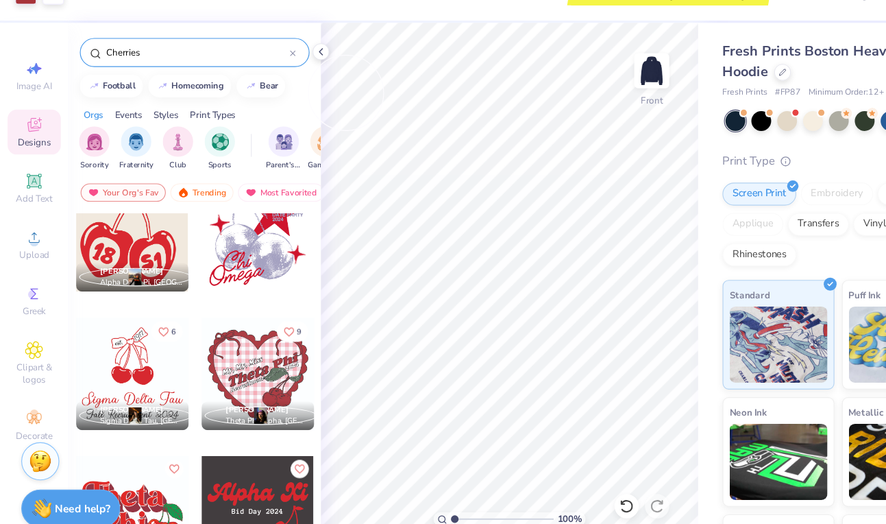
scroll to position [3967, 0]
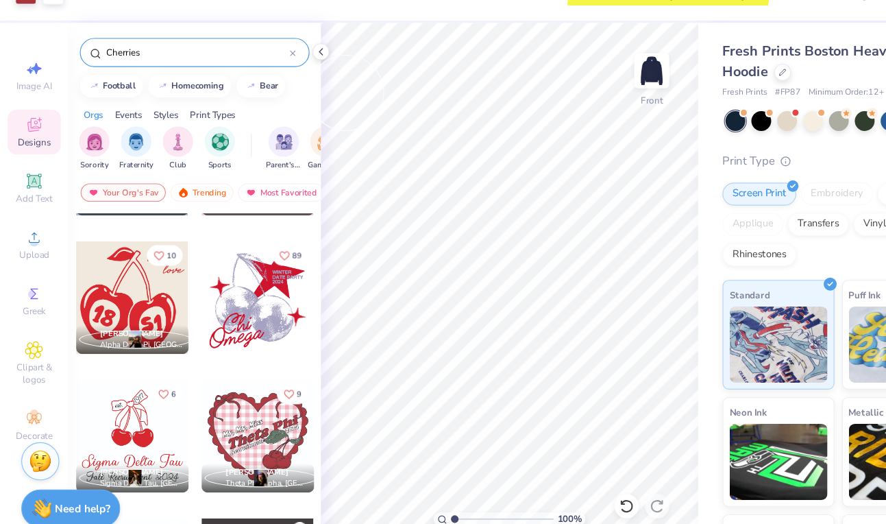
click at [128, 297] on div at bounding box center [119, 297] width 101 height 101
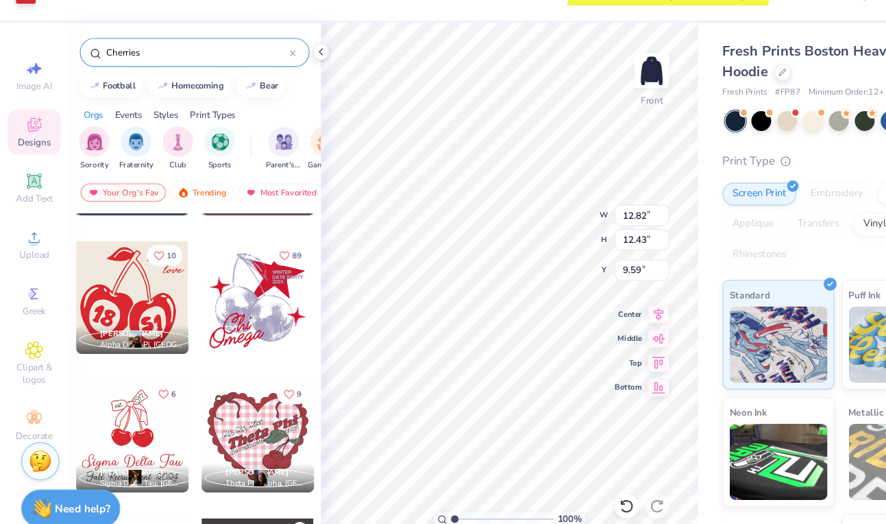
type input "12.82"
type input "12.43"
type input "9.74"
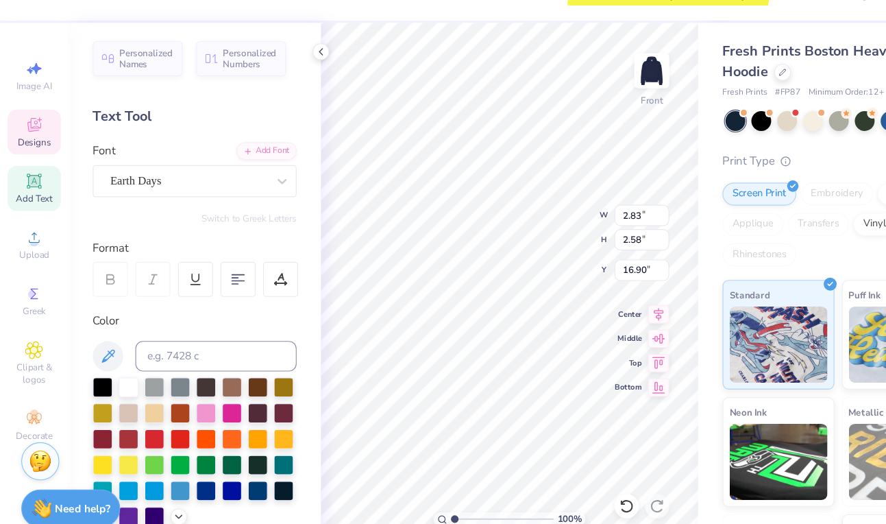
type input "2.67"
type input "2.22"
type input "18.19"
type textarea "5"
type textarea "72"
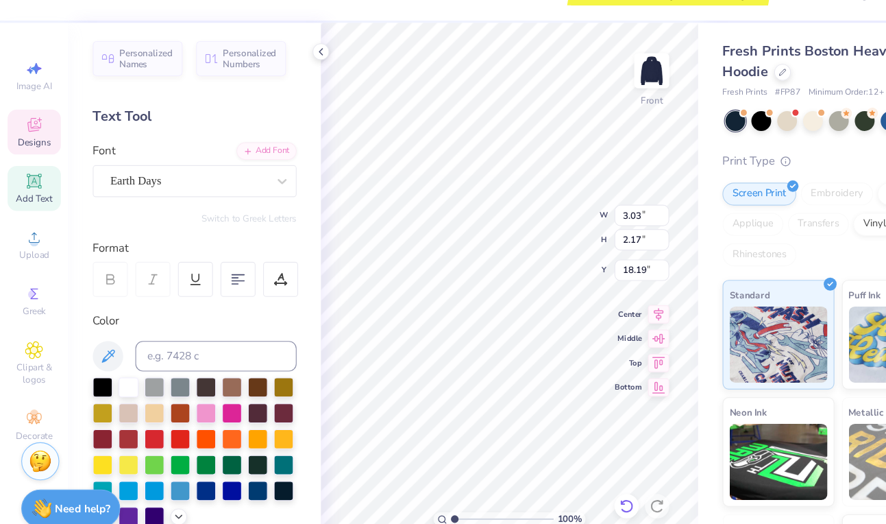
click at [565, 485] on icon at bounding box center [565, 485] width 14 height 14
type input "18.24"
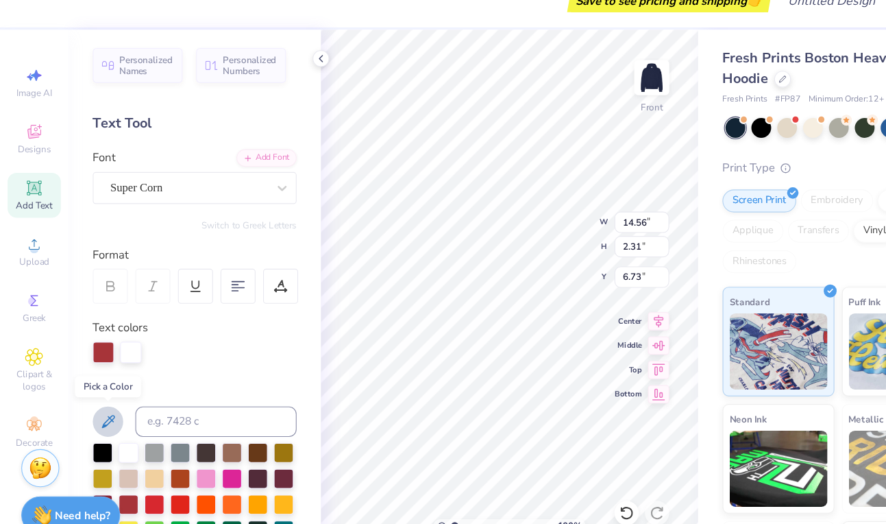
click at [92, 405] on icon at bounding box center [97, 403] width 16 height 16
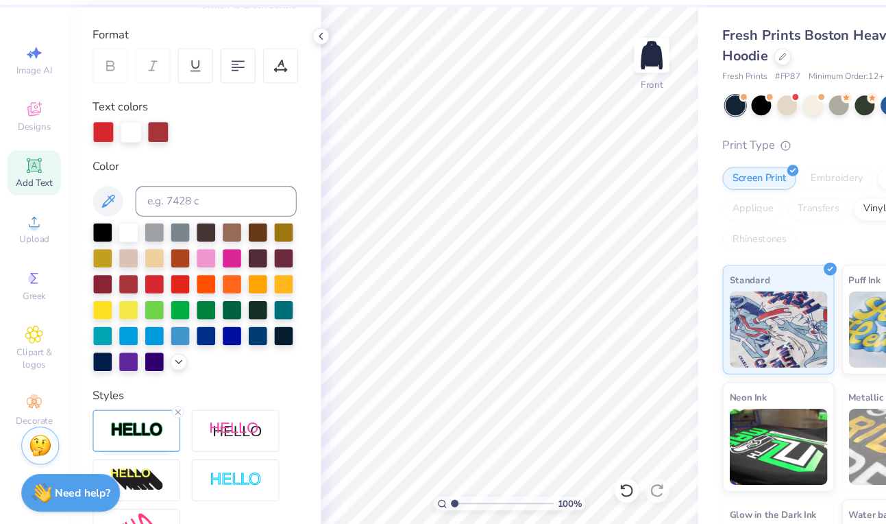
scroll to position [234, 0]
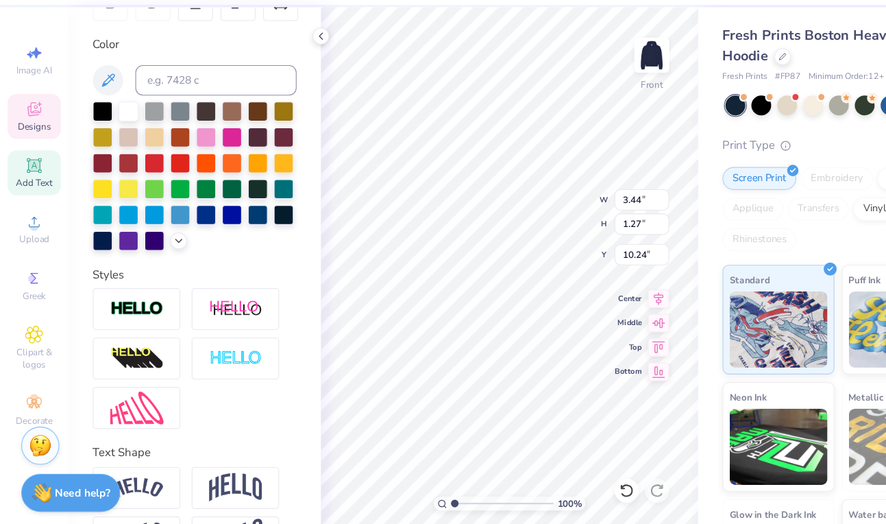
type input "2.66"
type input "1.22"
type input "11.51"
type input "3.44"
type input "1.27"
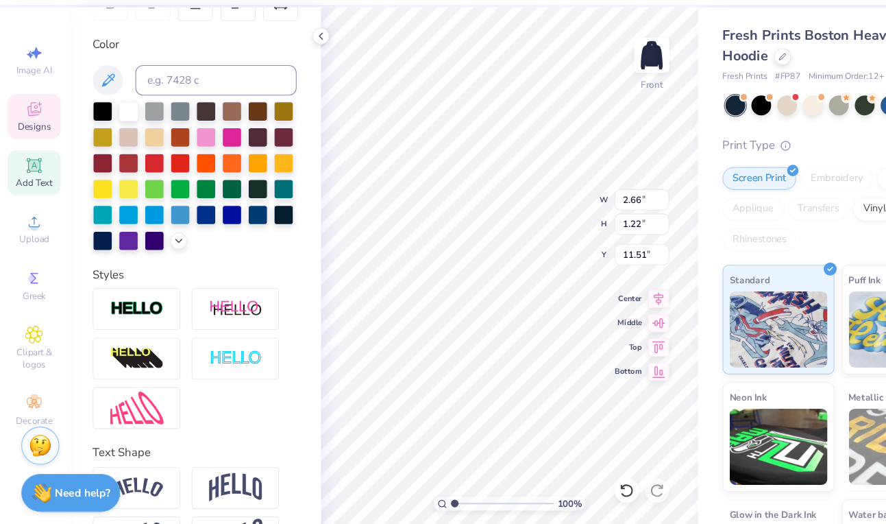
type input "10.24"
type input "11.76"
type input "12.43"
type input "9.74"
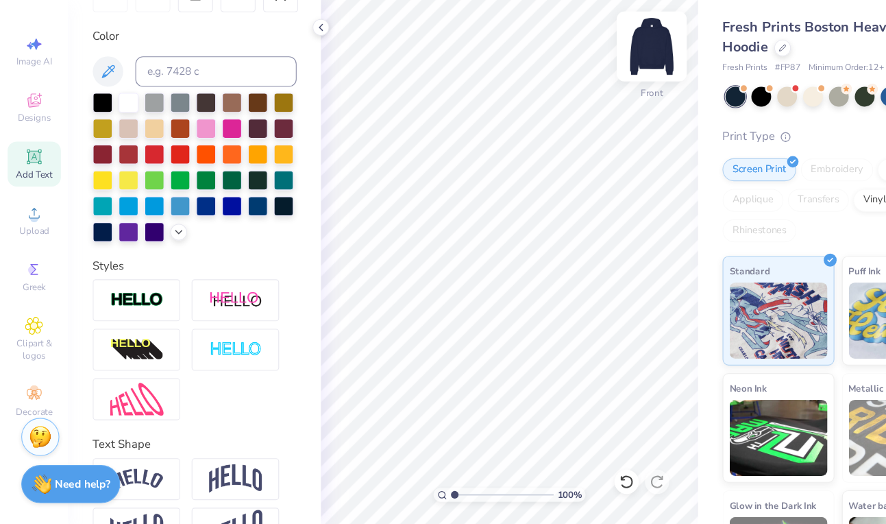
click at [588, 99] on img at bounding box center [587, 93] width 55 height 55
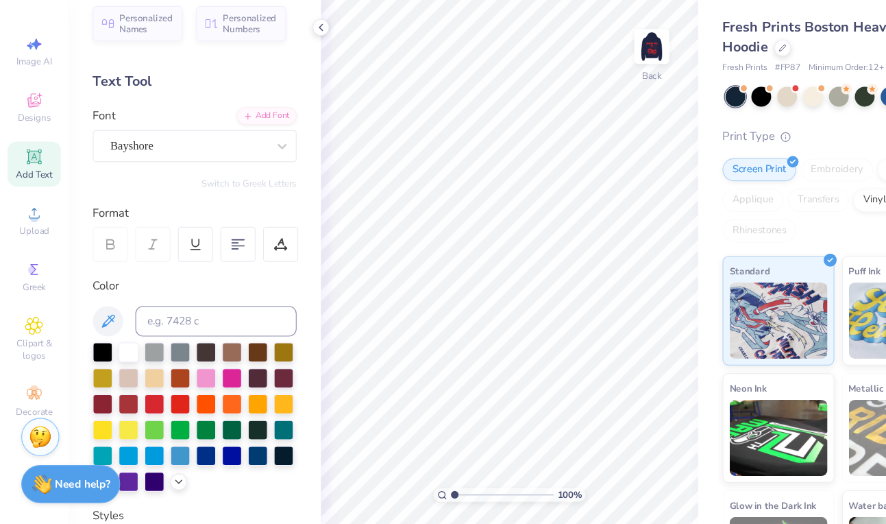
scroll to position [0, 0]
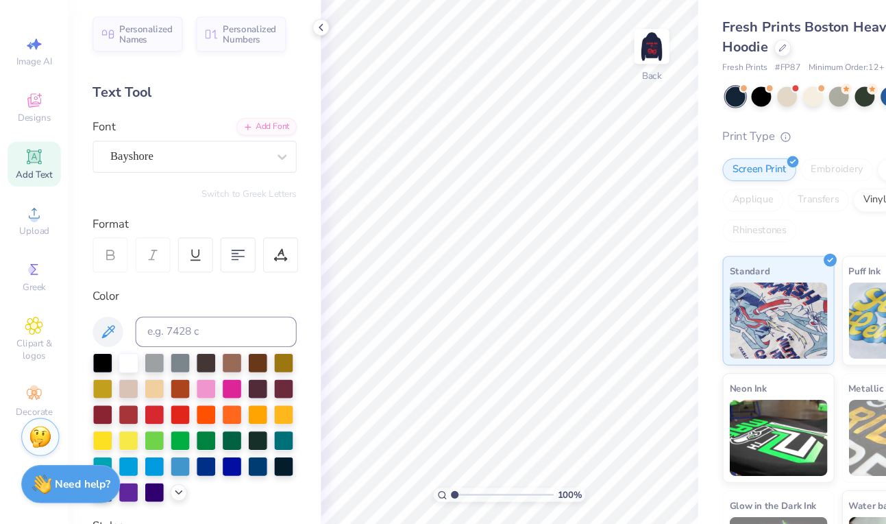
click at [163, 221] on div "Switch to Greek Letters" at bounding box center [176, 226] width 184 height 11
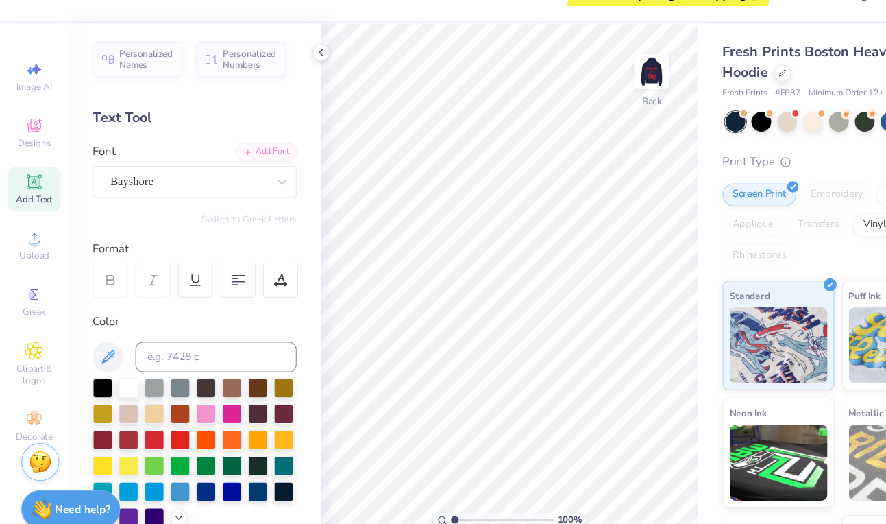
click at [36, 191] on icon at bounding box center [31, 192] width 16 height 16
type textarea "T"
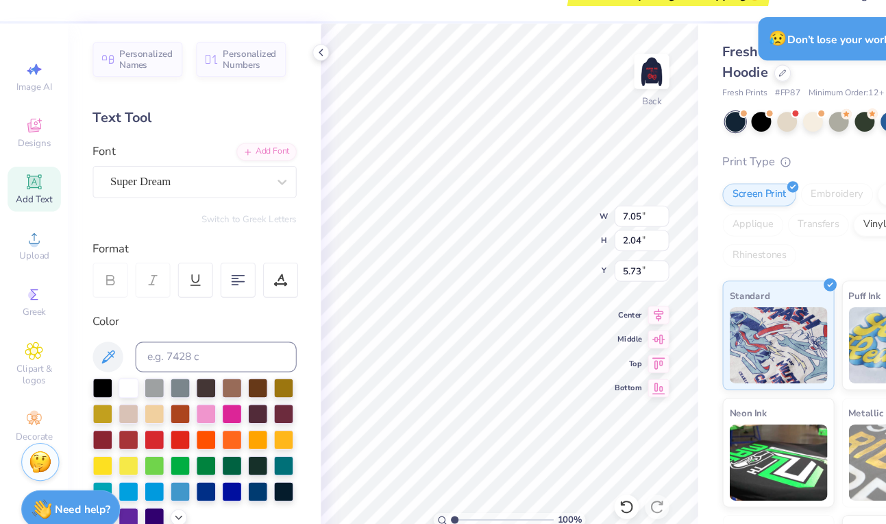
scroll to position [0, 2]
type textarea "ALPHA PHI"
click at [586, 94] on img at bounding box center [587, 93] width 55 height 55
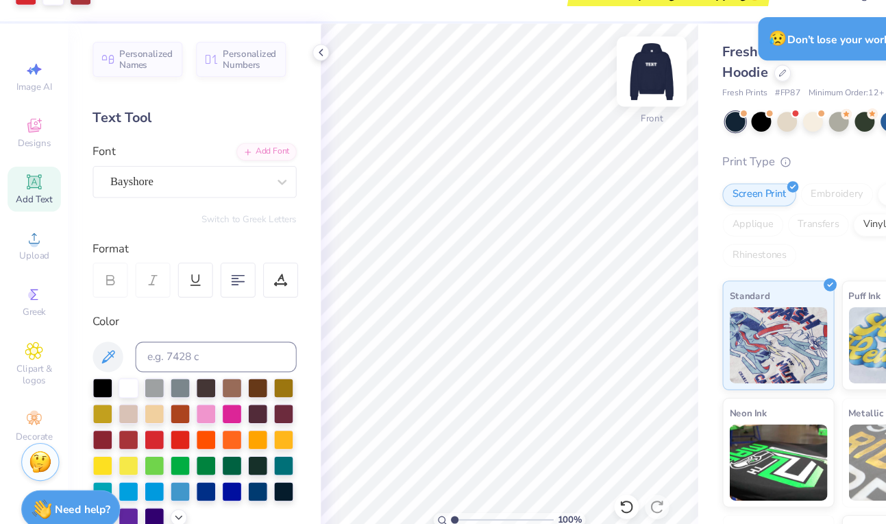
click at [587, 90] on img at bounding box center [587, 93] width 55 height 55
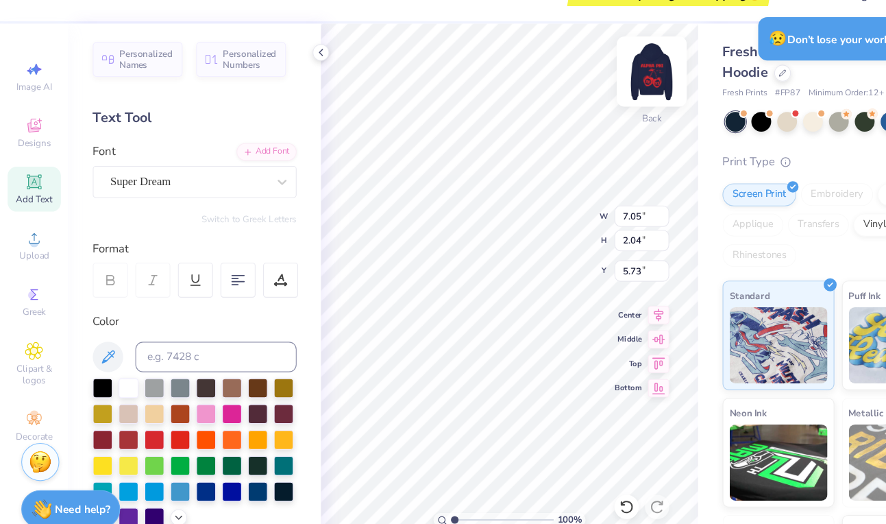
type textarea "T"
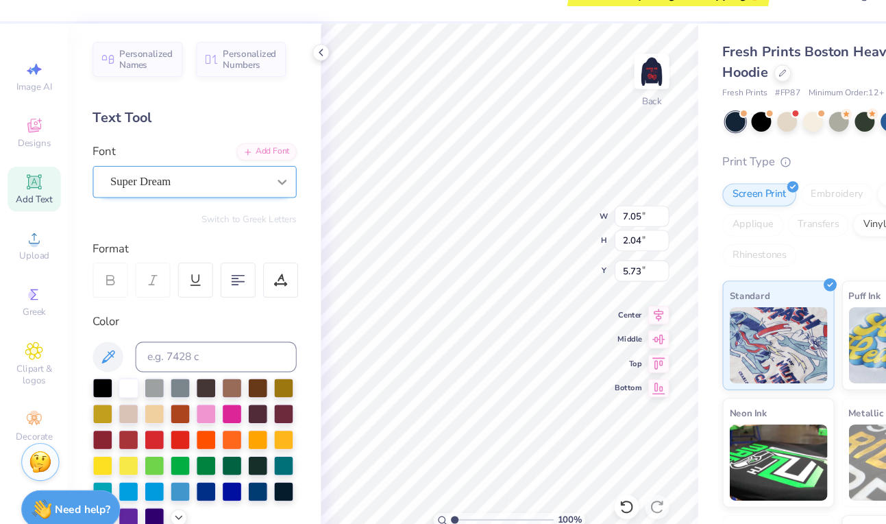
type textarea "ALPHA PHI"
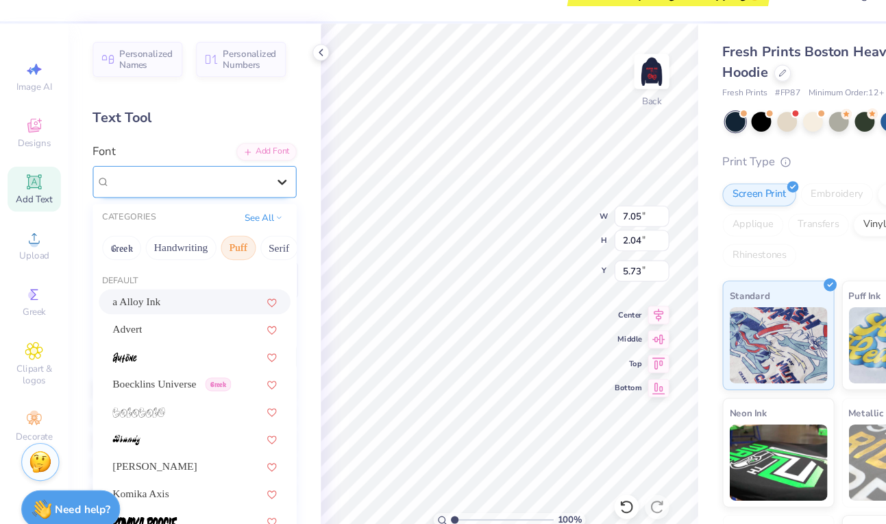
click at [243, 197] on div at bounding box center [254, 192] width 25 height 25
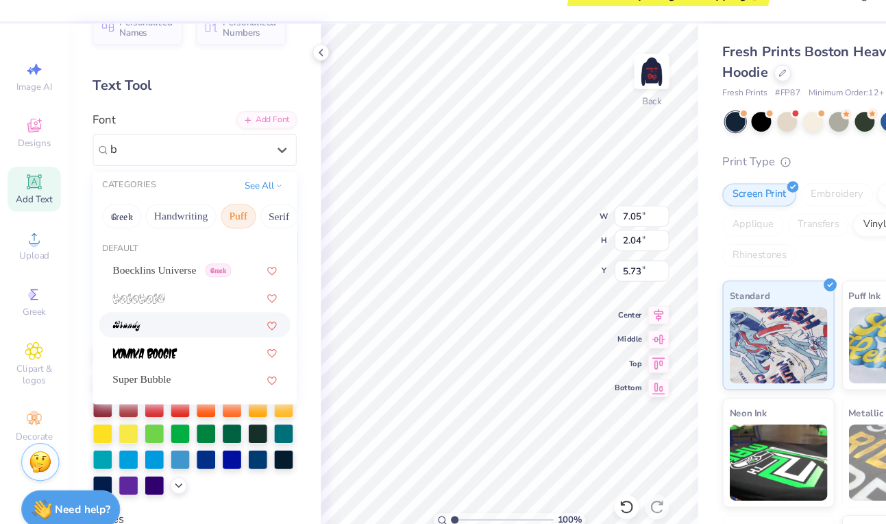
scroll to position [27, 0]
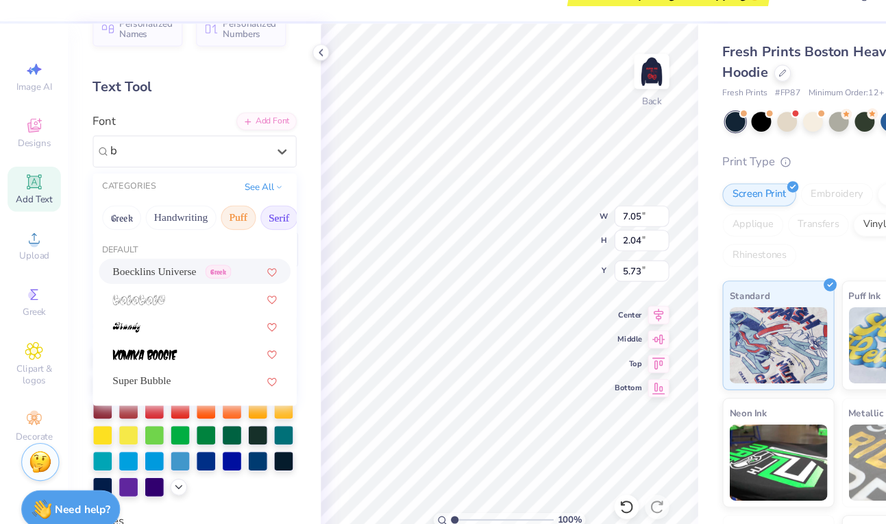
click at [245, 219] on button "Serif" at bounding box center [251, 225] width 34 height 22
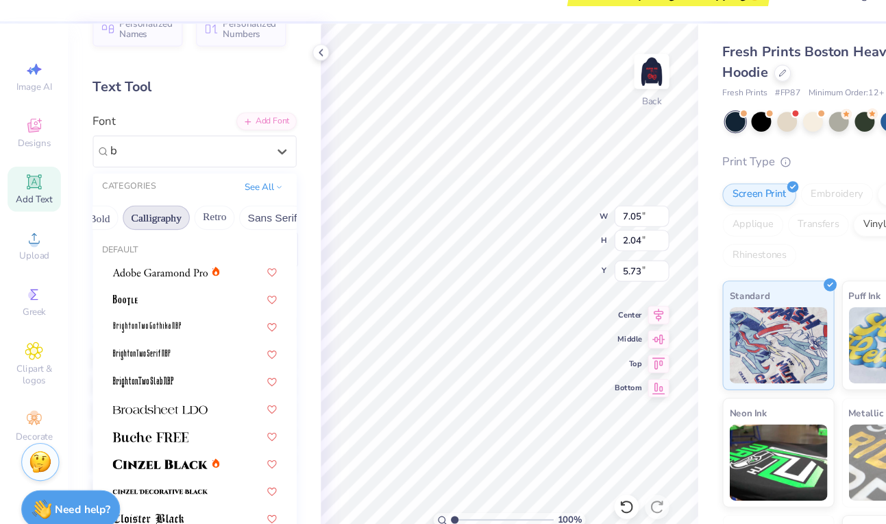
scroll to position [0, 208]
click at [143, 219] on button "Calligraphy" at bounding box center [131, 225] width 60 height 22
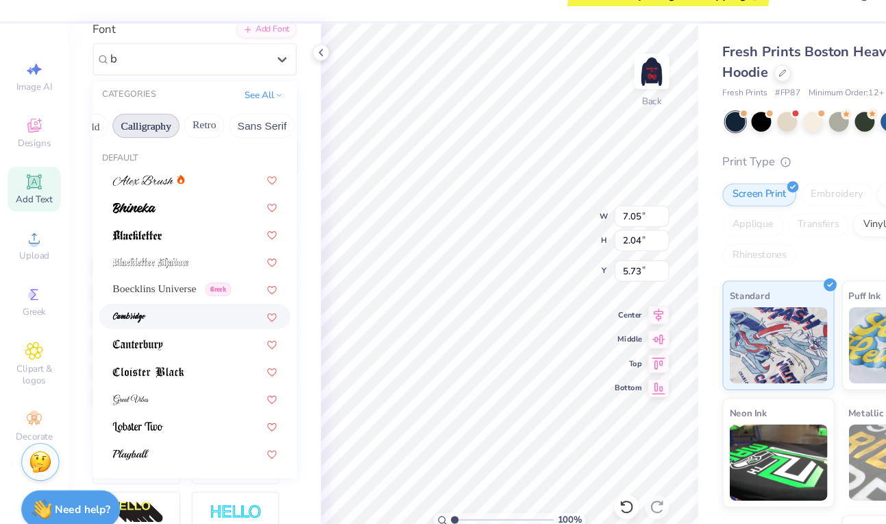
scroll to position [130, 0]
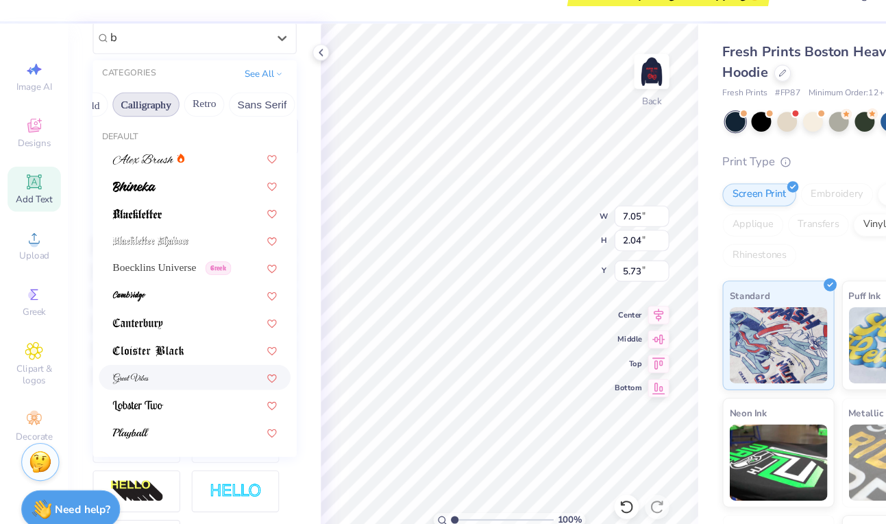
click at [159, 363] on div at bounding box center [175, 368] width 148 height 14
type input "b"
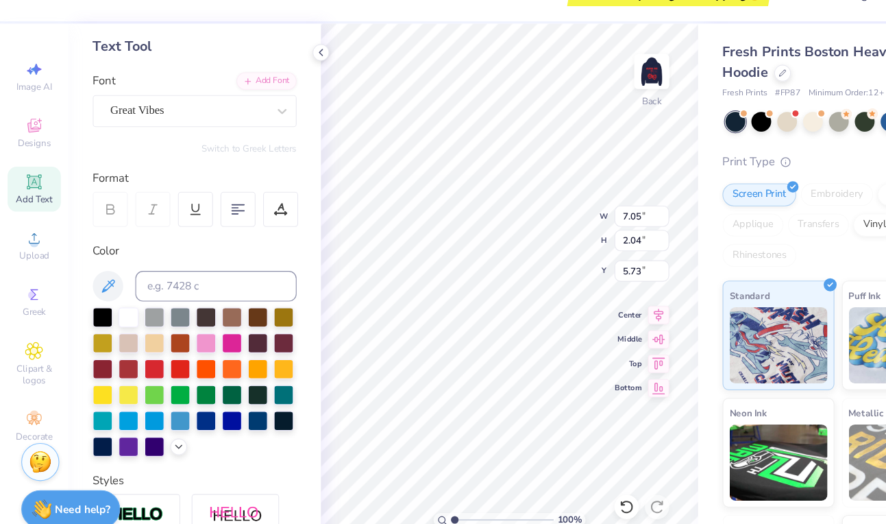
scroll to position [62, 0]
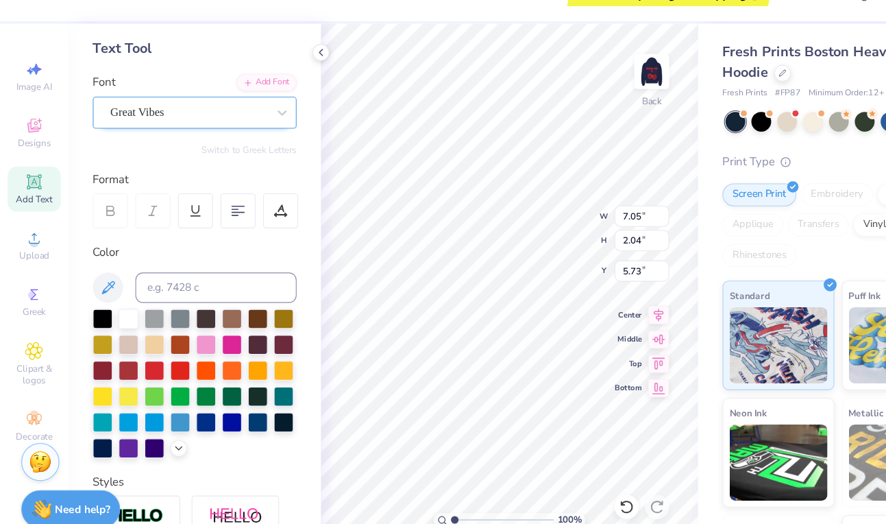
click at [177, 138] on div at bounding box center [169, 130] width 141 height 19
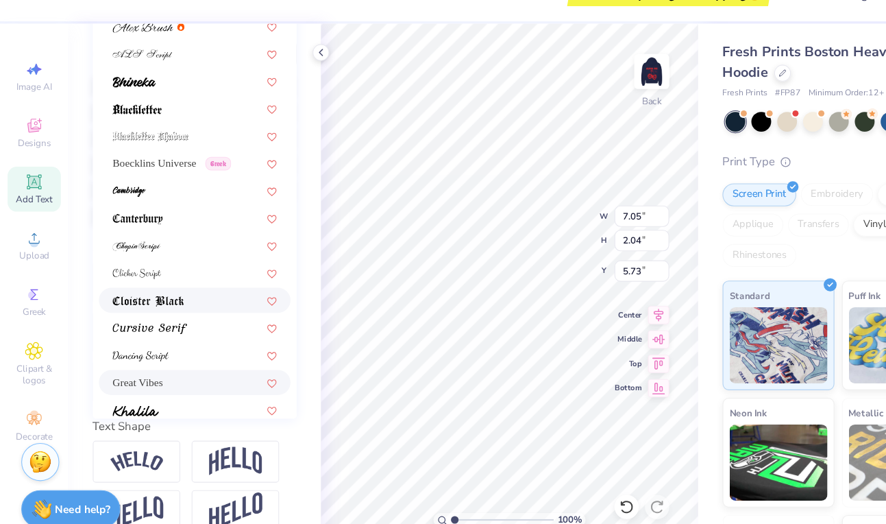
scroll to position [0, 0]
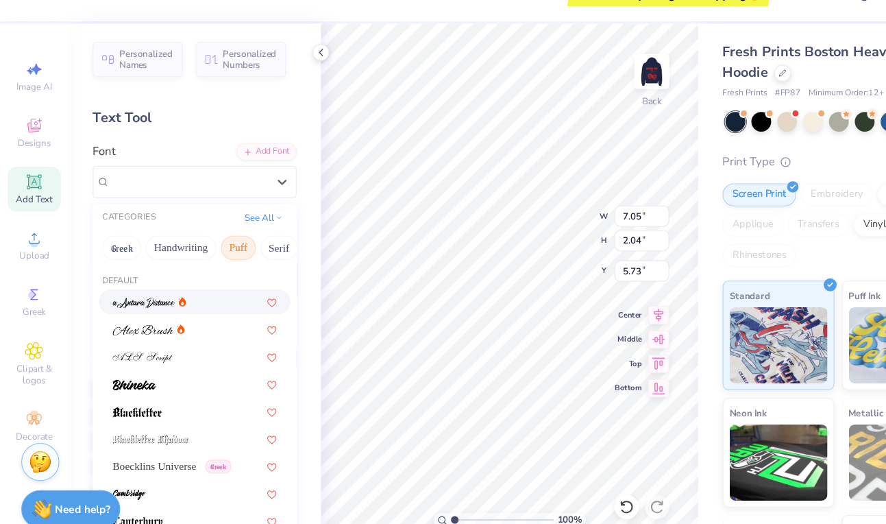
click at [212, 254] on button "Puff" at bounding box center [215, 252] width 32 height 22
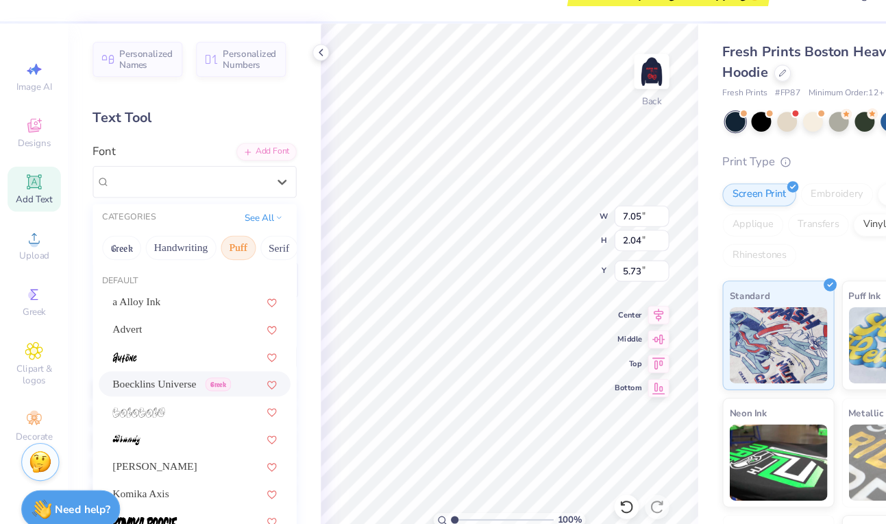
scroll to position [273, 0]
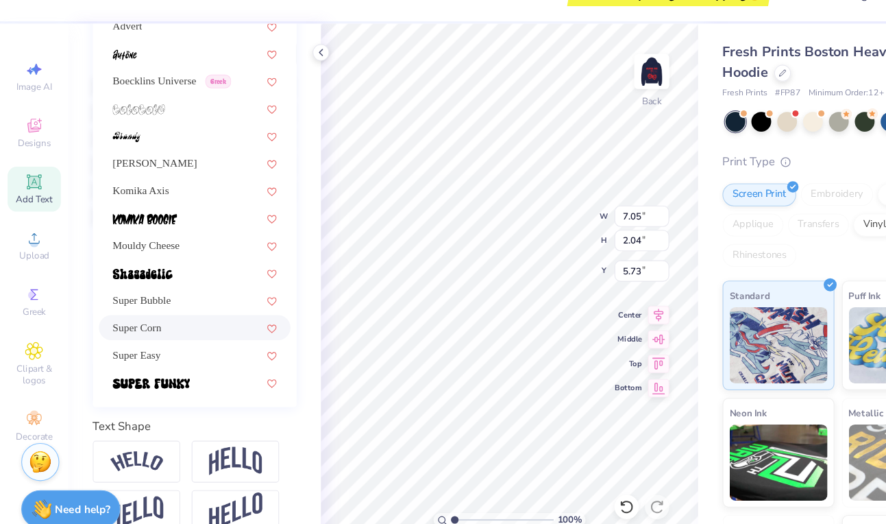
click at [172, 332] on div "Super Corn" at bounding box center [175, 323] width 173 height 23
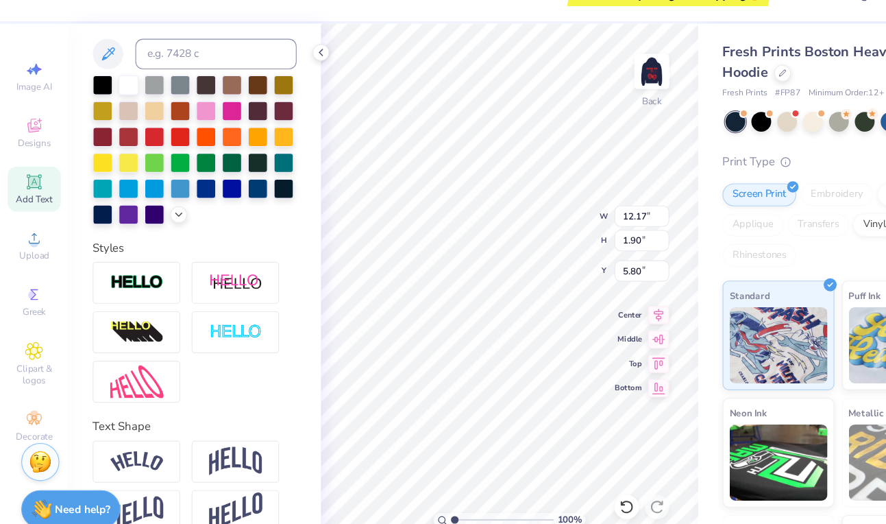
type input "6.45"
type input "1.01"
type input "3.81"
type input "4.04"
click at [484, 243] on div "100 % Back W 6.45 H 1.01 Y 4.04 Center Middle Top Bottom" at bounding box center [459, 286] width 340 height 473
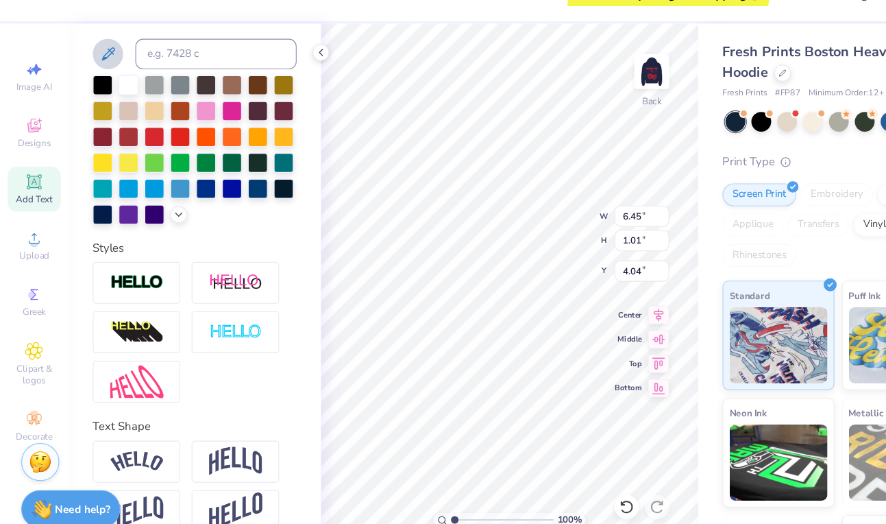
click at [96, 75] on icon at bounding box center [97, 77] width 16 height 16
click at [582, 90] on img at bounding box center [587, 93] width 55 height 55
click at [586, 90] on img at bounding box center [587, 92] width 27 height 27
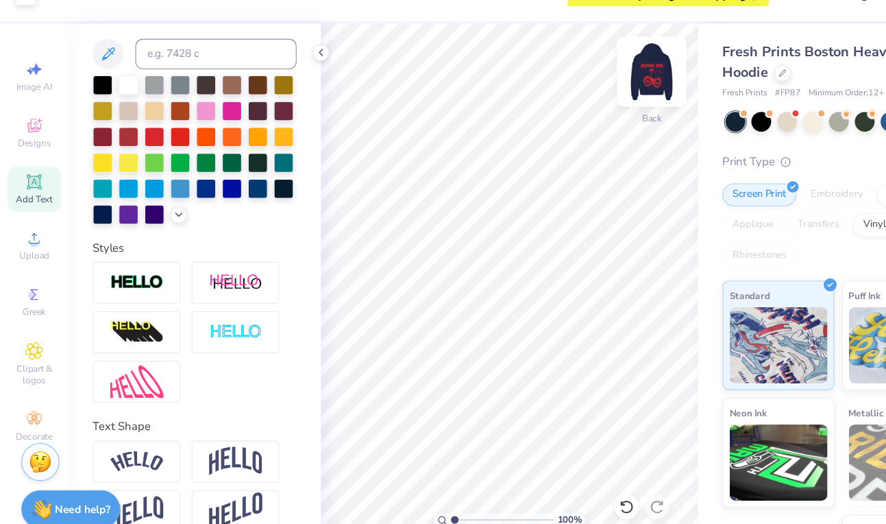
click at [604, 96] on img at bounding box center [587, 93] width 55 height 55
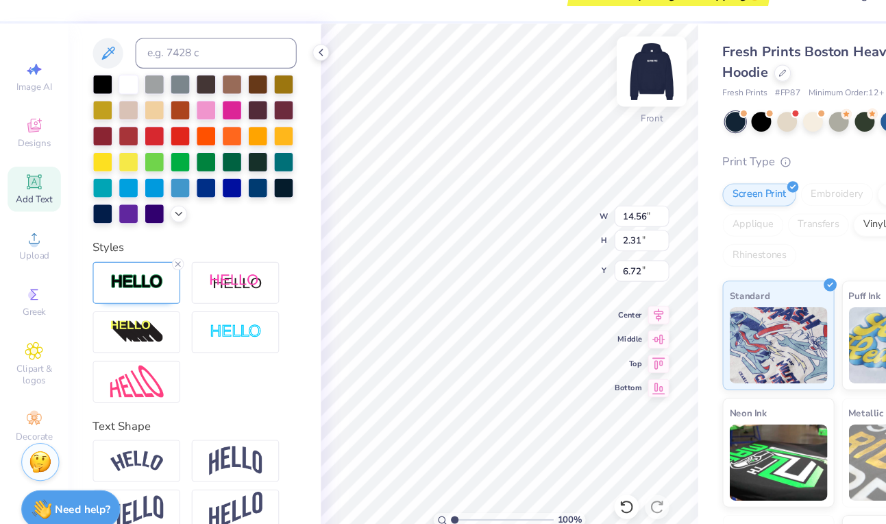
scroll to position [0, 1]
click at [95, 80] on icon at bounding box center [98, 77] width 12 height 12
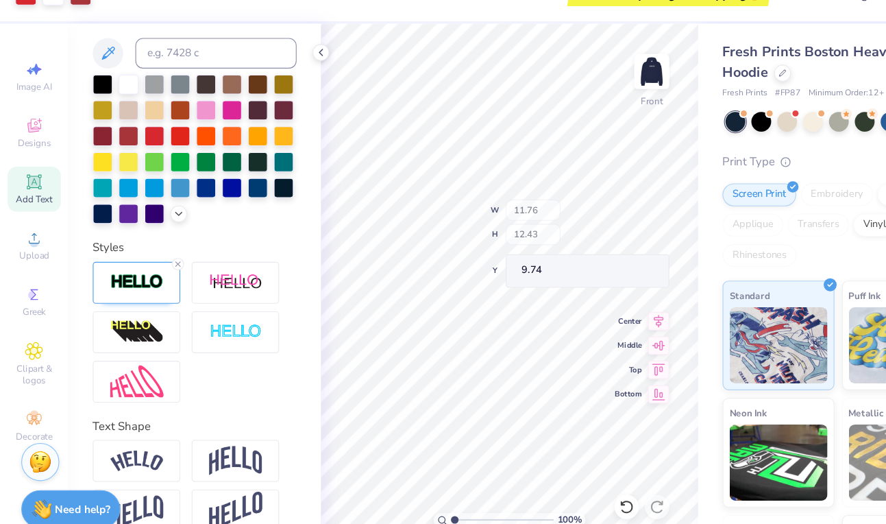
type input "11.76"
type input "12.43"
type input "9.74"
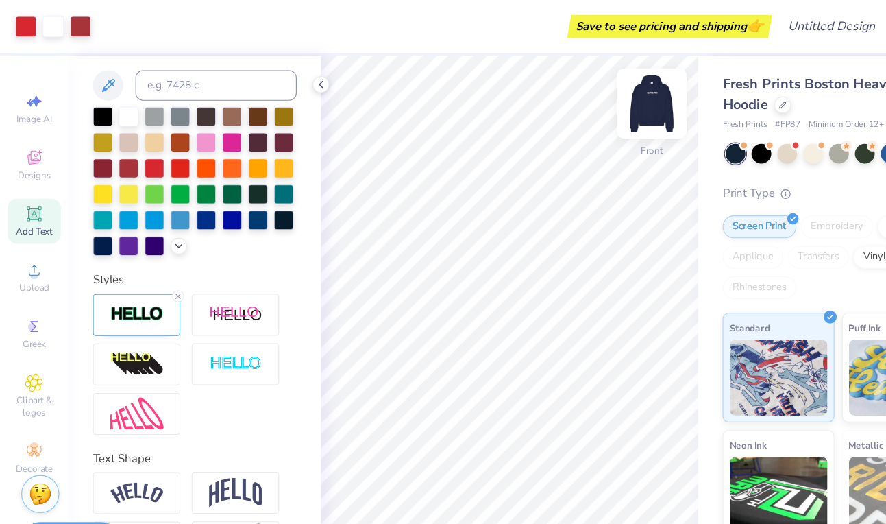
click at [587, 93] on img at bounding box center [587, 93] width 55 height 55
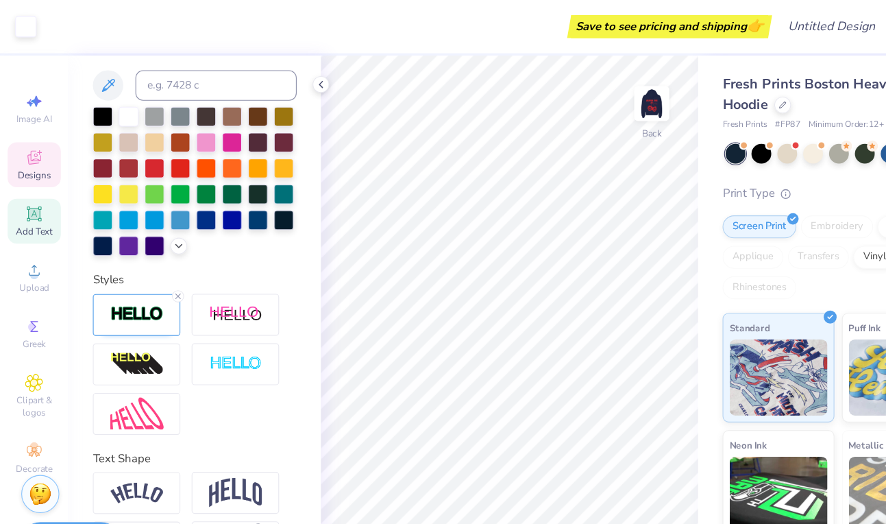
click at [39, 140] on div "Designs" at bounding box center [31, 148] width 48 height 40
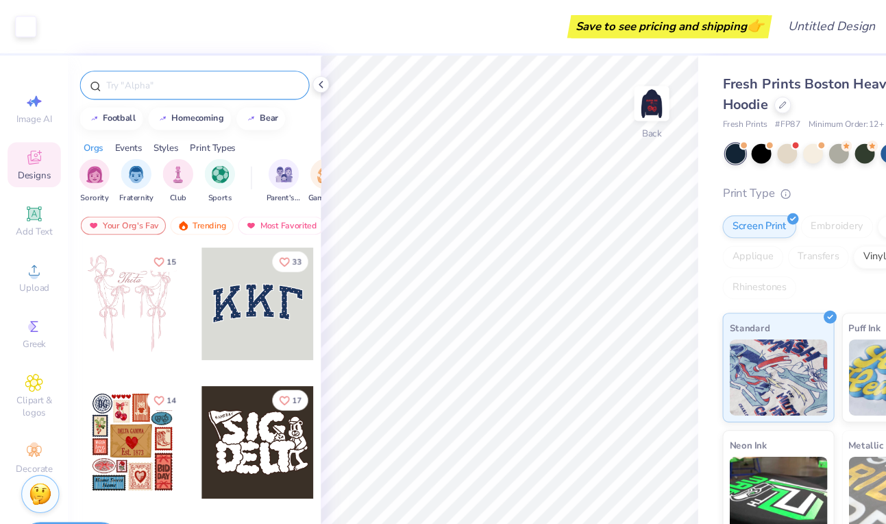
click at [190, 68] on div at bounding box center [175, 77] width 207 height 26
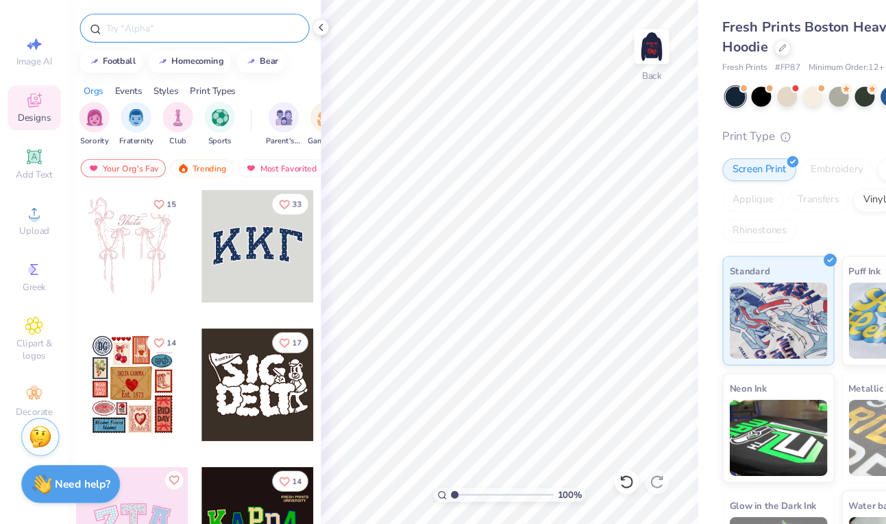
click at [146, 84] on div at bounding box center [175, 77] width 207 height 26
click at [134, 72] on input "text" at bounding box center [182, 77] width 175 height 14
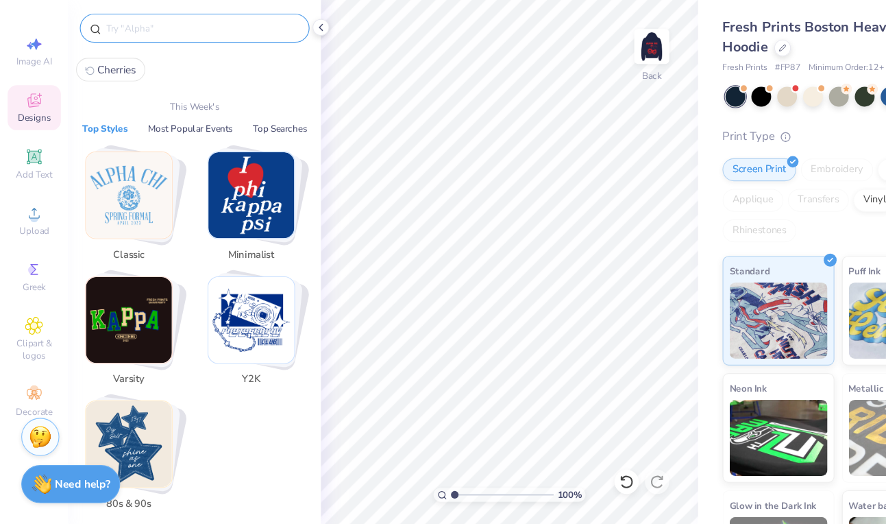
click at [134, 72] on input "text" at bounding box center [182, 77] width 175 height 14
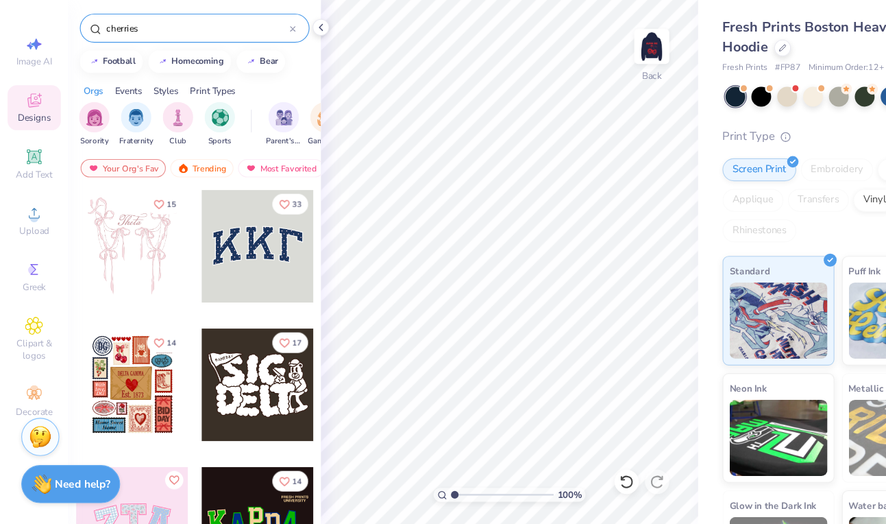
type input "cherries"
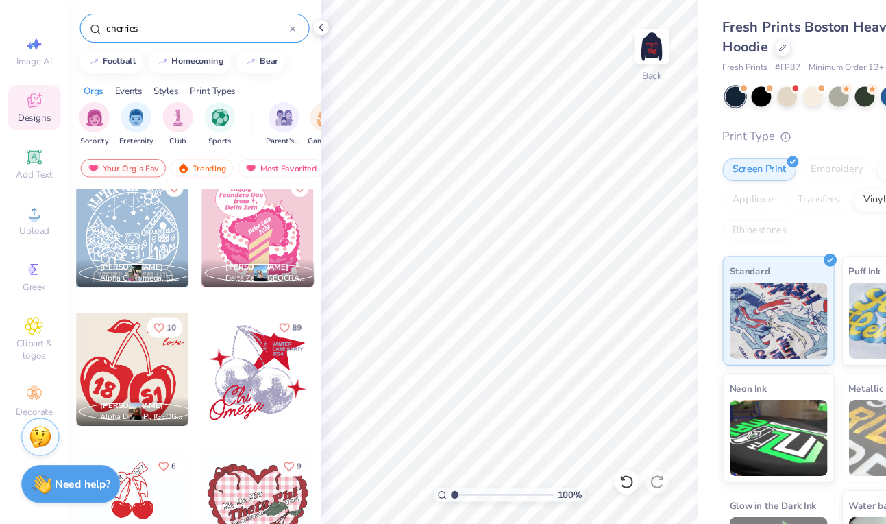
scroll to position [3878, 0]
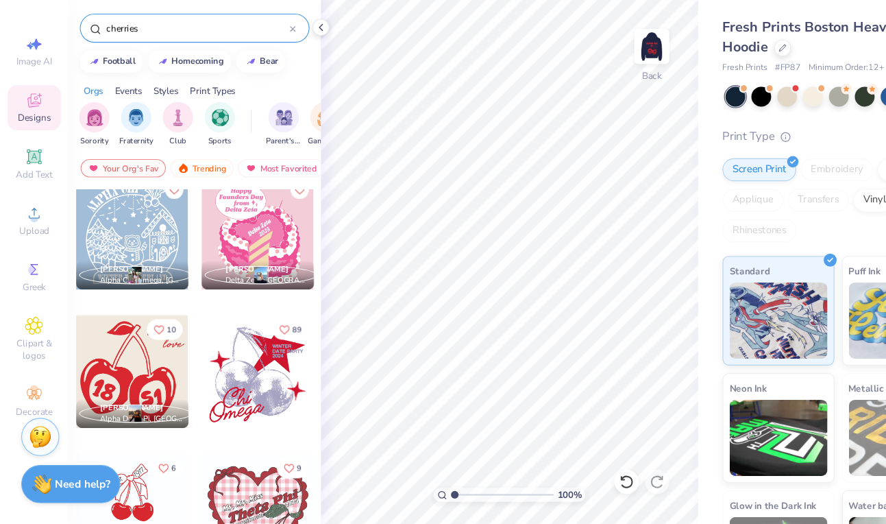
click at [106, 350] on div at bounding box center [119, 385] width 101 height 101
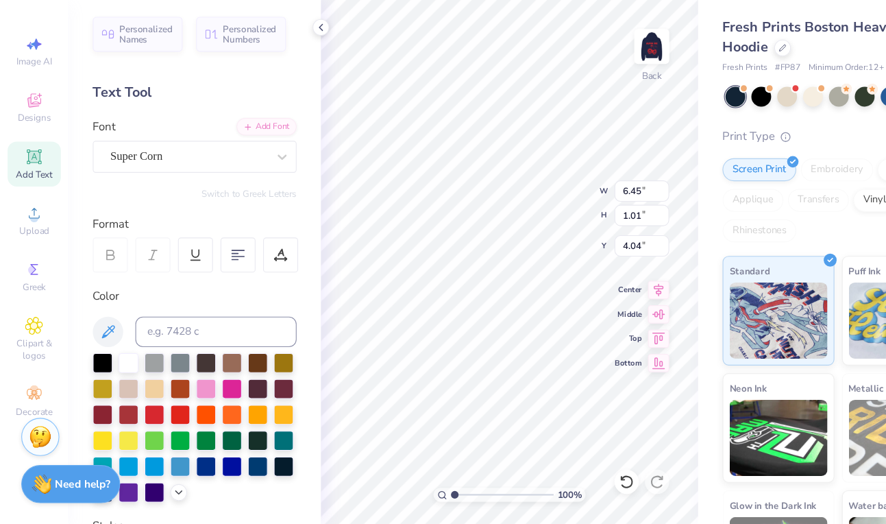
click at [90, 334] on div "Color" at bounding box center [176, 406] width 184 height 193
click at [95, 342] on icon at bounding box center [97, 350] width 16 height 16
type input "6.24"
type textarea "A"
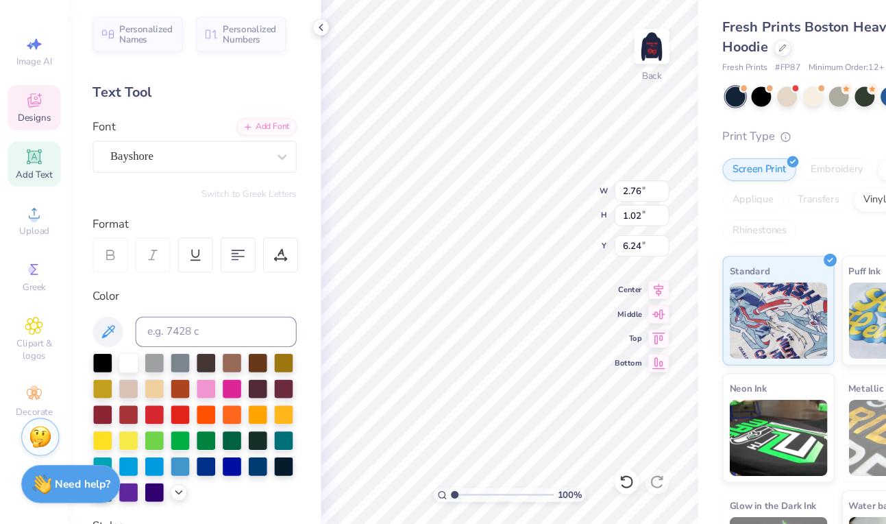
type textarea "ALPHA PHI"
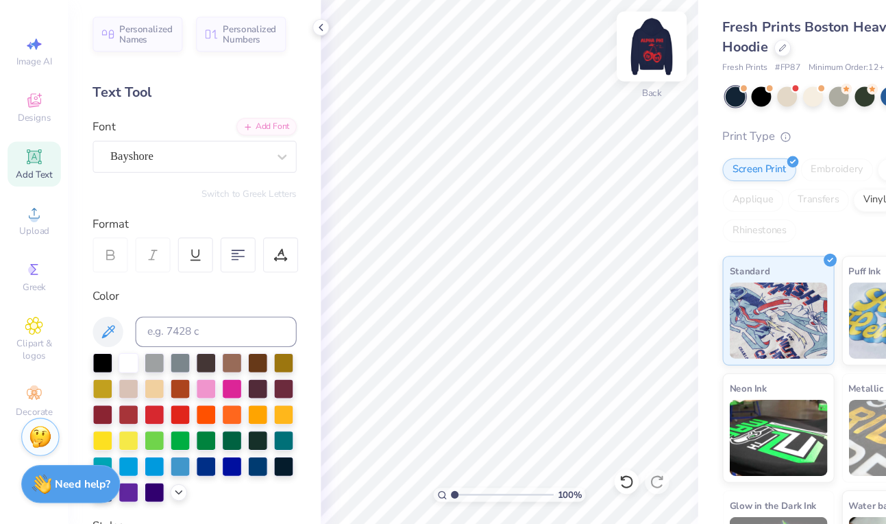
click at [576, 109] on img at bounding box center [587, 93] width 55 height 55
click at [587, 106] on img at bounding box center [587, 93] width 55 height 55
click at [571, 489] on icon at bounding box center [565, 485] width 14 height 14
click at [589, 109] on img at bounding box center [587, 93] width 55 height 55
click at [26, 143] on icon at bounding box center [30, 143] width 11 height 9
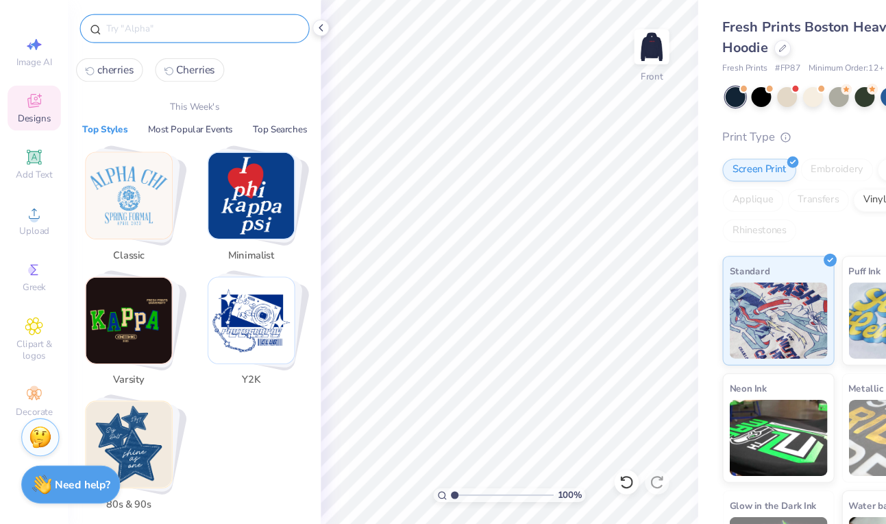
click at [119, 78] on input "text" at bounding box center [182, 77] width 175 height 14
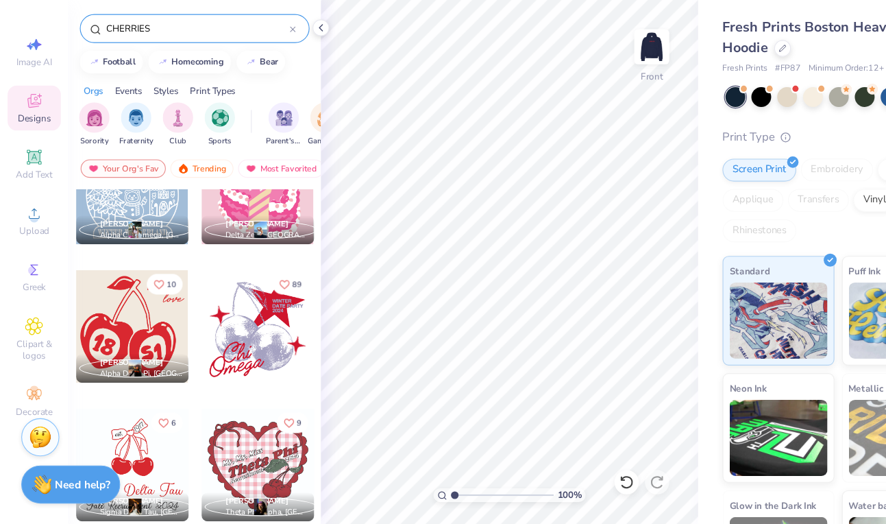
scroll to position [3913, 0]
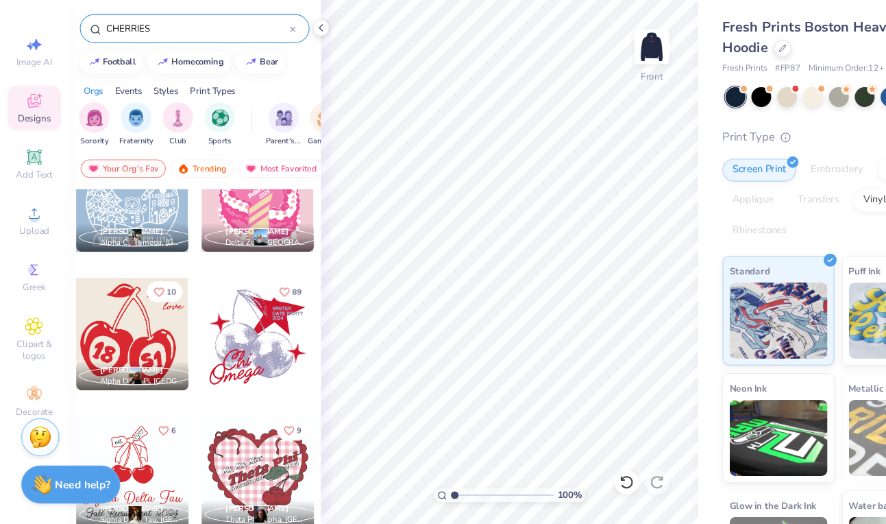
type input "CHERRIES"
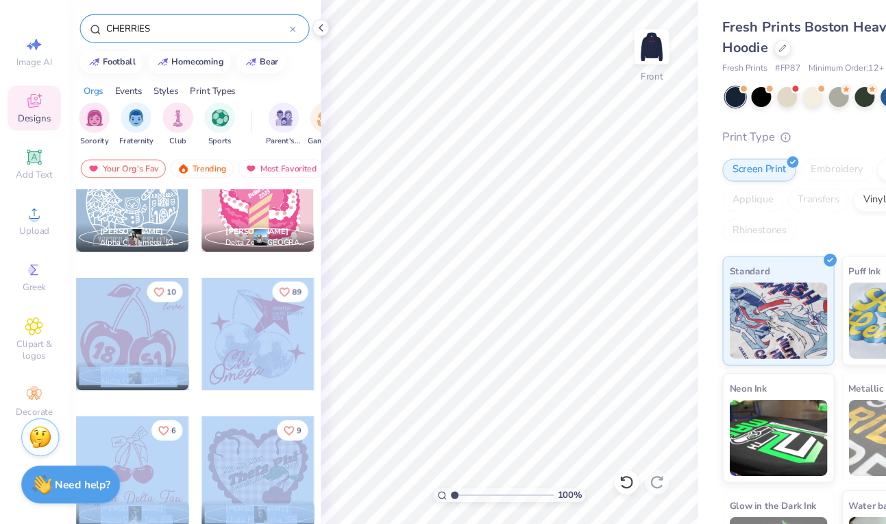
click at [508, 433] on div "Art colors Save to see pricing and shipping 👉 Design Title Save Image AI Design…" at bounding box center [443, 262] width 886 height 524
click at [113, 357] on div at bounding box center [119, 351] width 101 height 101
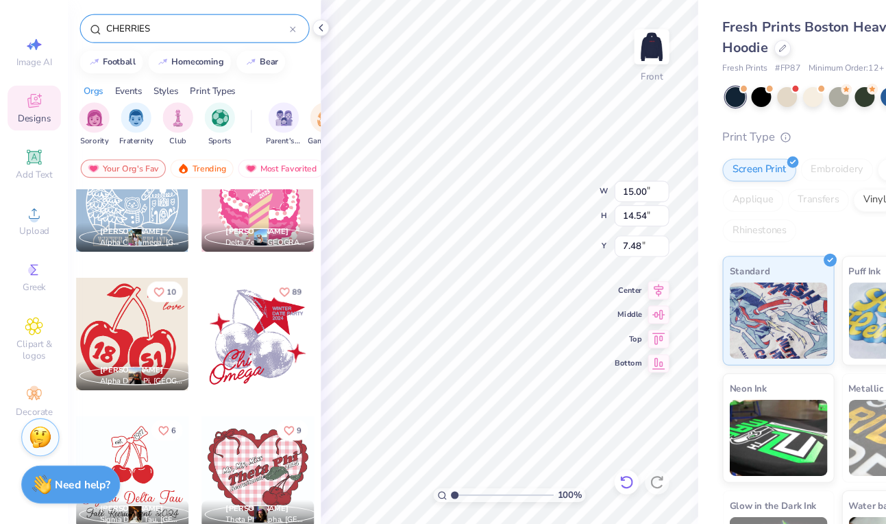
click at [561, 482] on icon at bounding box center [565, 485] width 14 height 14
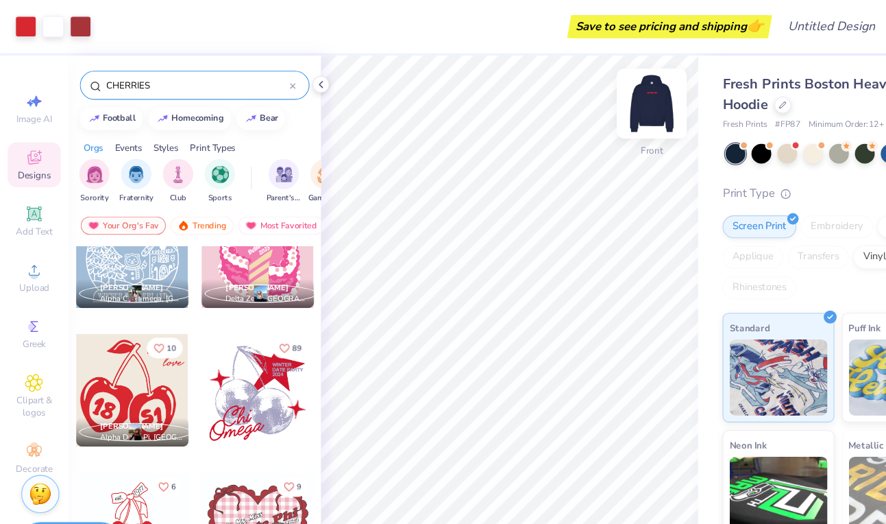
click at [592, 86] on img at bounding box center [587, 93] width 55 height 55
click at [294, 73] on icon at bounding box center [289, 76] width 11 height 11
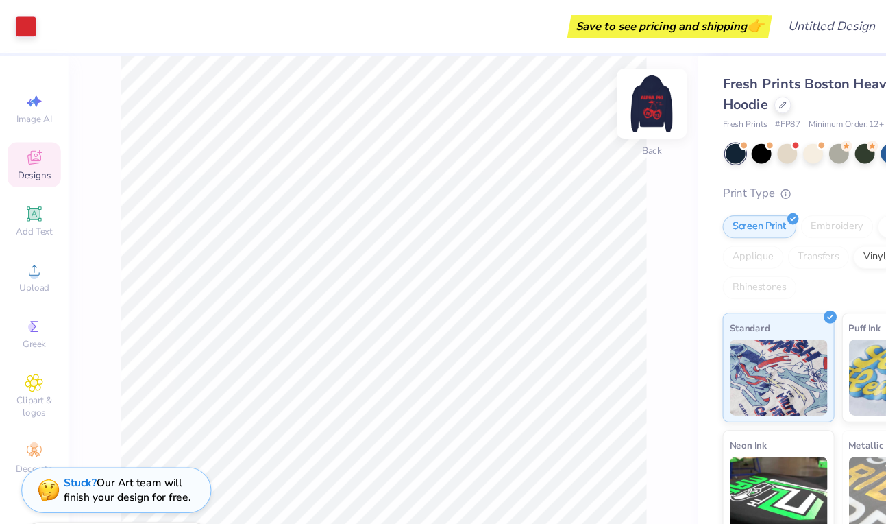
click at [588, 93] on img at bounding box center [587, 93] width 55 height 55
click at [588, 93] on img at bounding box center [587, 92] width 27 height 27
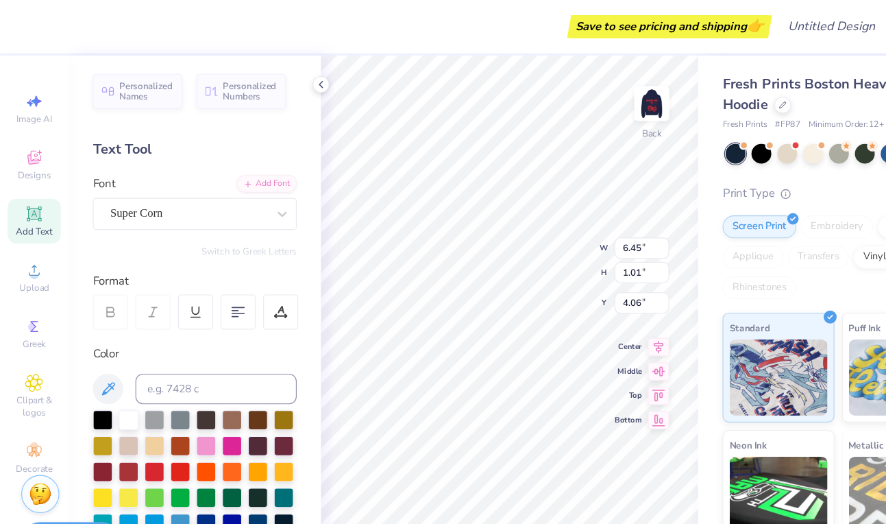
click at [36, 195] on icon at bounding box center [31, 192] width 16 height 16
type input "7.05"
type input "2.04"
type input "5.73"
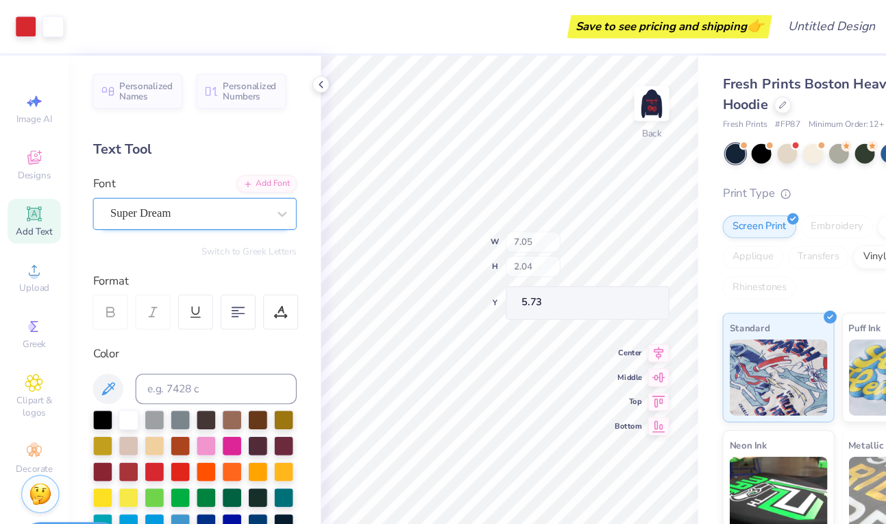
click at [500, 234] on div "100 % Back W 7.05 H 2.04 Y 5.73 Center Middle Top Bottom" at bounding box center [459, 286] width 340 height 473
type textarea "T"
type textarea "1"
type textarea "U"
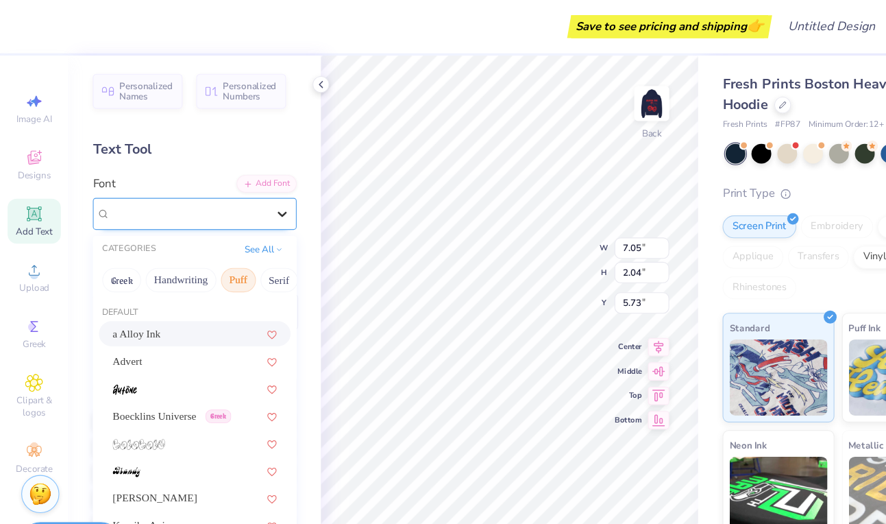
click at [252, 196] on icon at bounding box center [254, 193] width 14 height 14
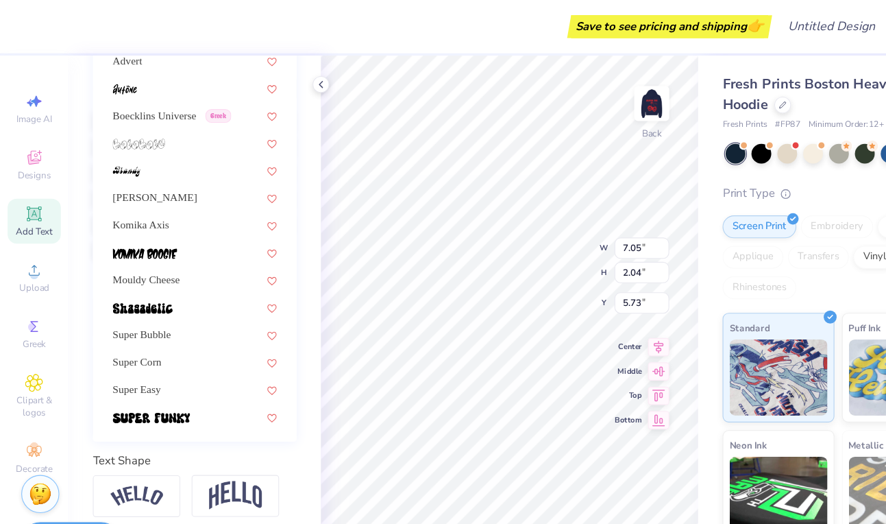
scroll to position [273, 0]
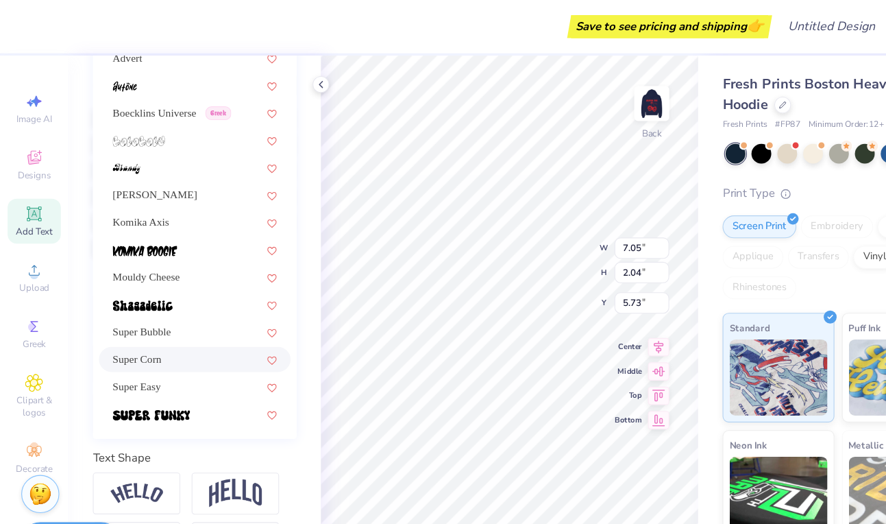
click at [191, 323] on div "Super Corn" at bounding box center [175, 324] width 148 height 14
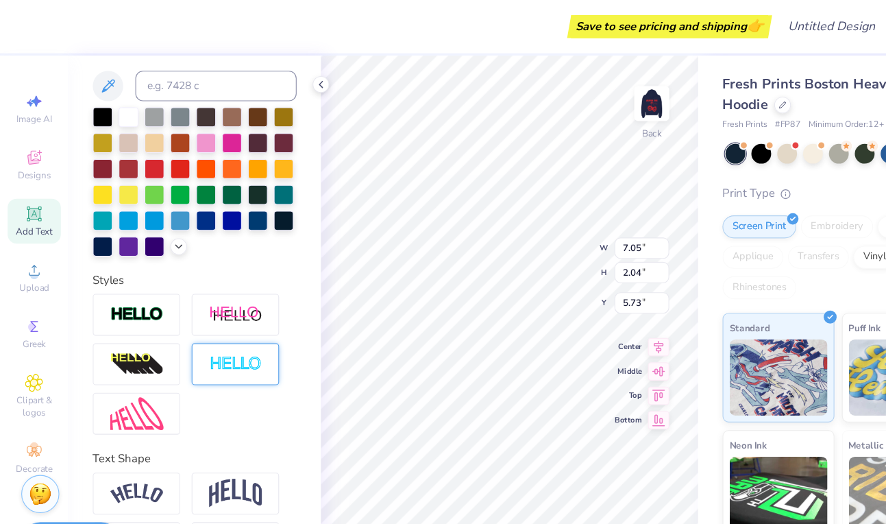
scroll to position [0, 4]
type textarea "[GEOGRAPHIC_DATA][US_STATE]"
type input "13.69"
type input "1.12"
type input "6.40"
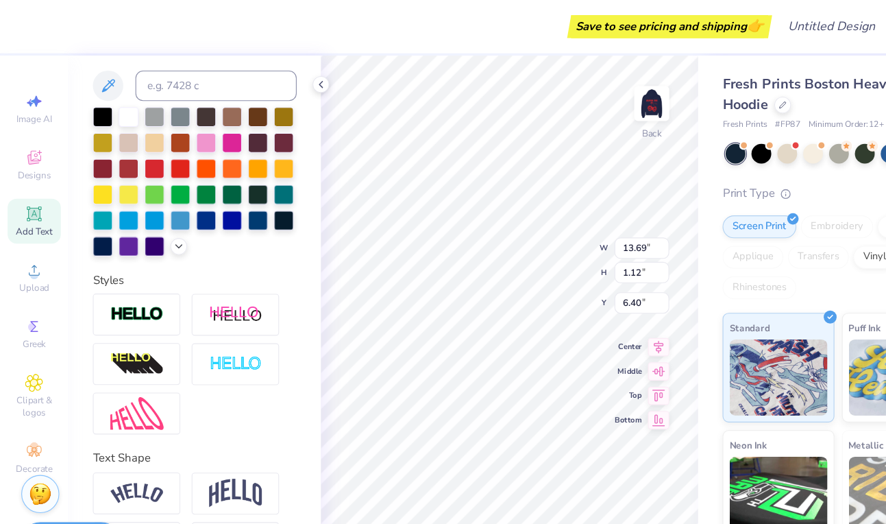
type input "5.63"
type input "10.55"
type input "0.87"
type input "5.88"
type input "7.14"
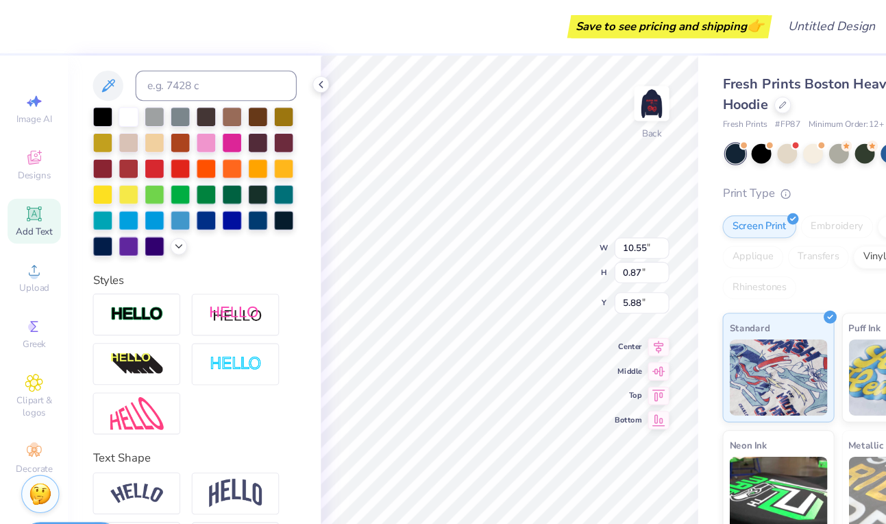
type input "0.59"
type input "5.52"
type input "5.25"
type input "0.43"
type input "5.67"
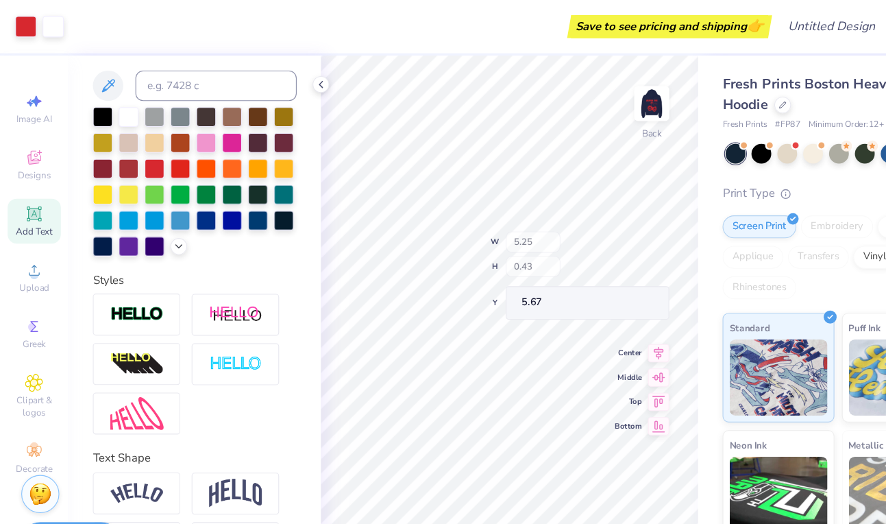
click at [479, 242] on div "100 % Back W 5.25 H 0.43 Y 5.67 Center Middle Top Bottom" at bounding box center [459, 286] width 340 height 473
type input "5.42"
type input "4.05"
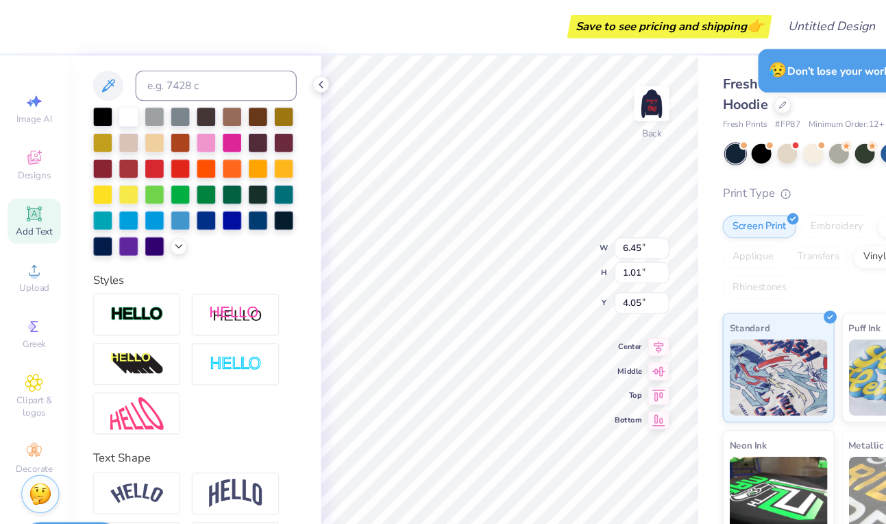
type input "6.69"
type input "1.04"
type input "4.02"
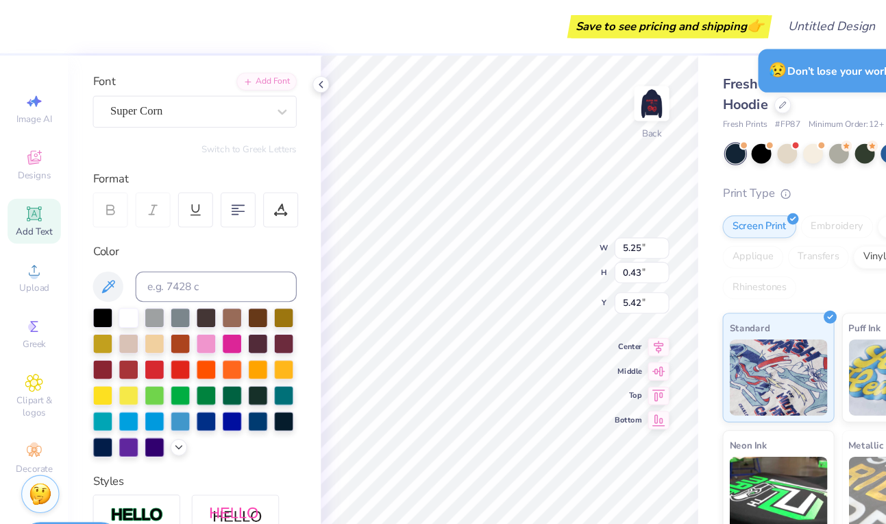
scroll to position [82, 0]
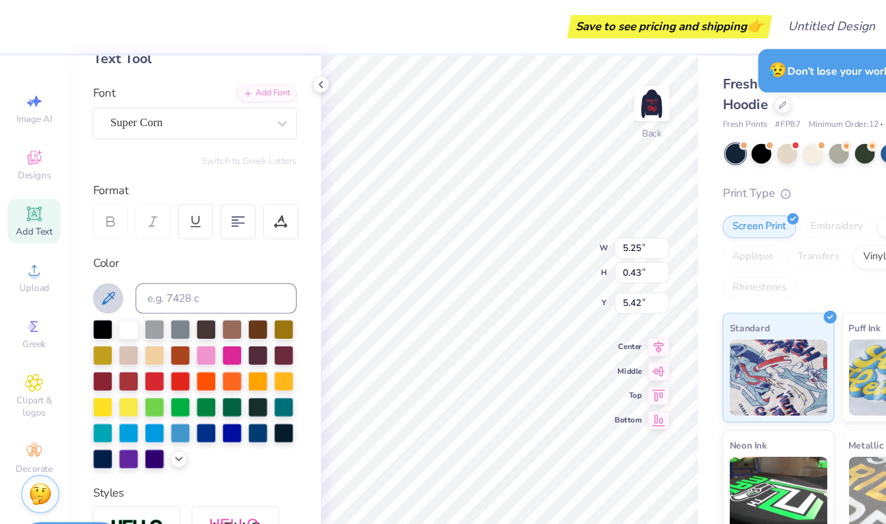
click at [97, 258] on button at bounding box center [97, 268] width 27 height 27
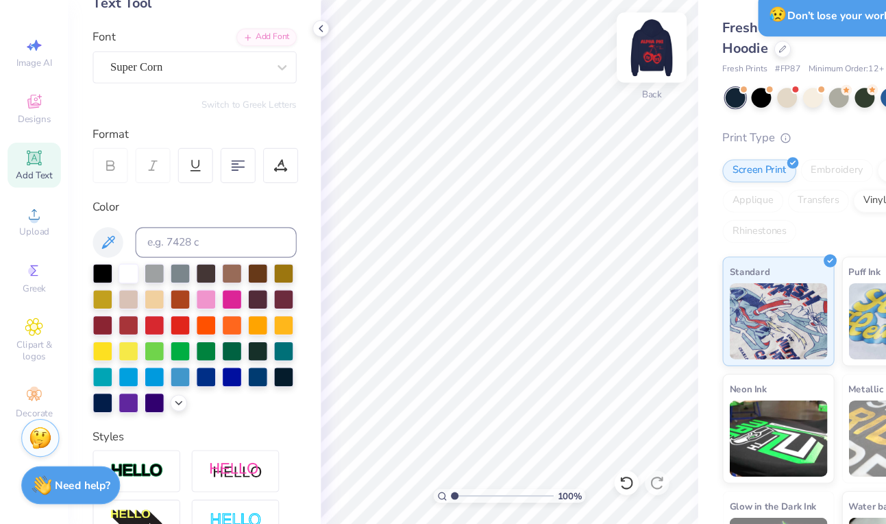
click at [589, 101] on img at bounding box center [587, 93] width 55 height 55
click at [589, 102] on img at bounding box center [587, 93] width 55 height 55
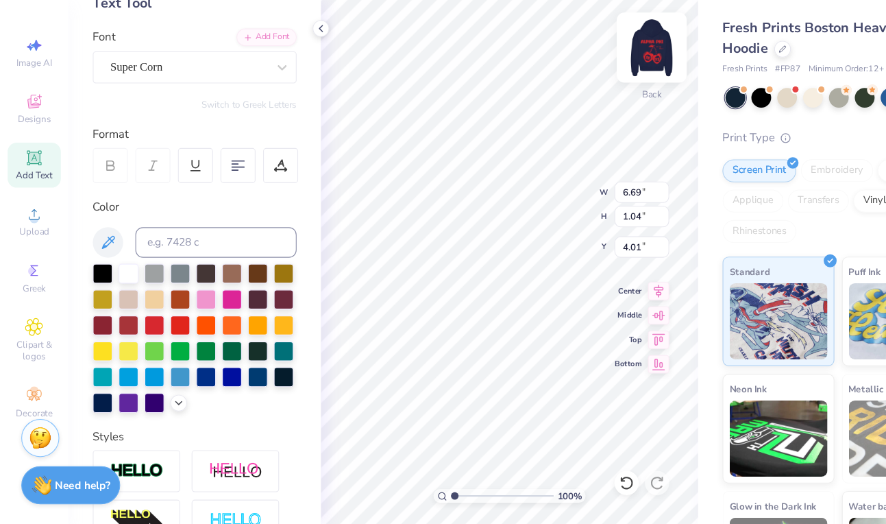
type input "4.16"
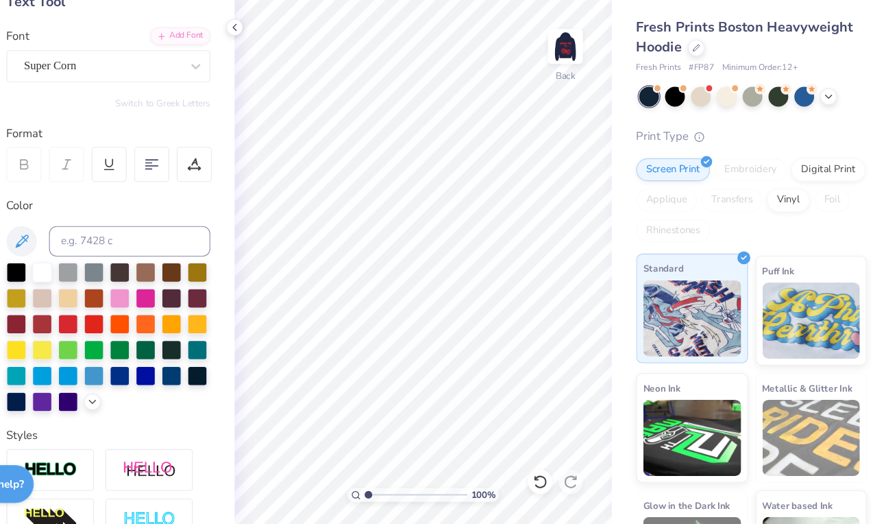
scroll to position [0, 0]
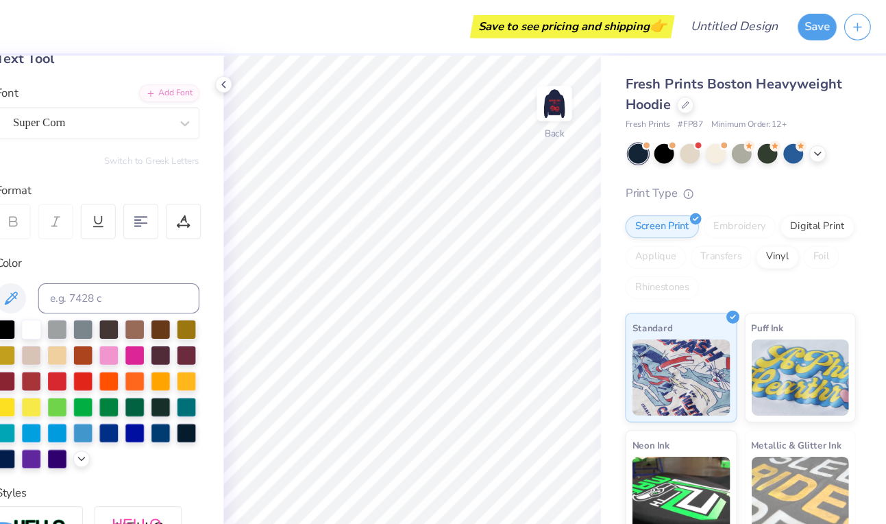
click at [628, 29] on div "Save to see pricing and shipping 👉" at bounding box center [603, 24] width 177 height 21
click at [833, 24] on button "Save" at bounding box center [823, 22] width 35 height 24
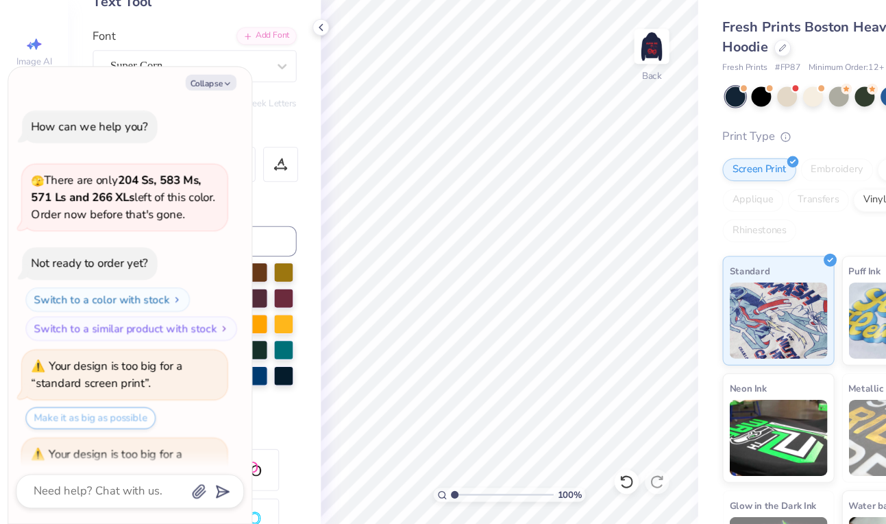
scroll to position [824, 0]
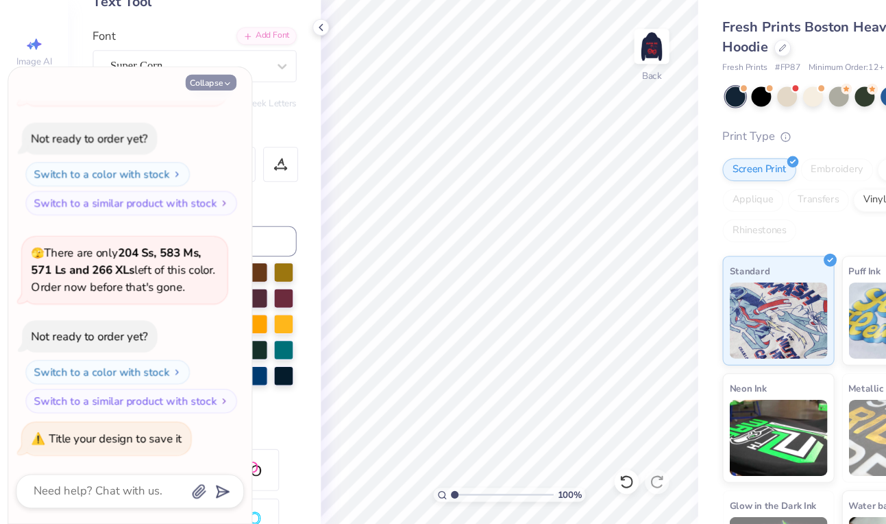
click at [177, 132] on button "Collapse" at bounding box center [190, 126] width 46 height 14
type textarea "x"
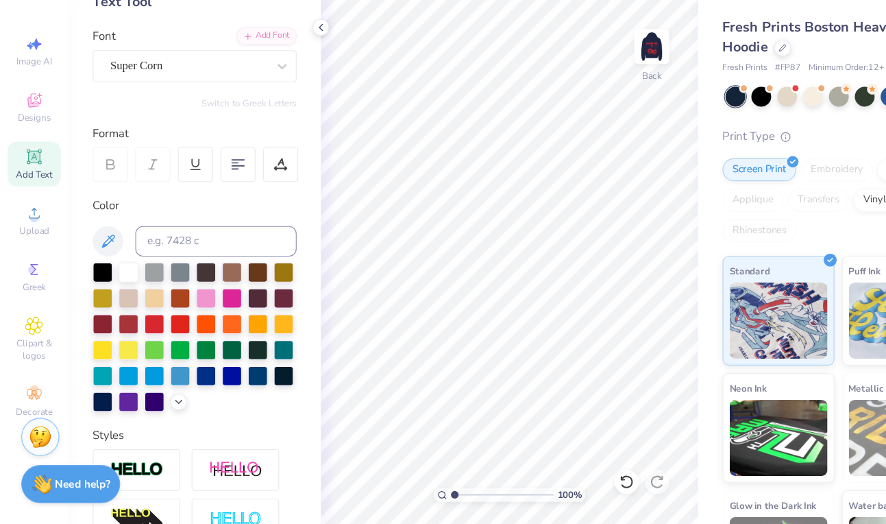
scroll to position [0, 0]
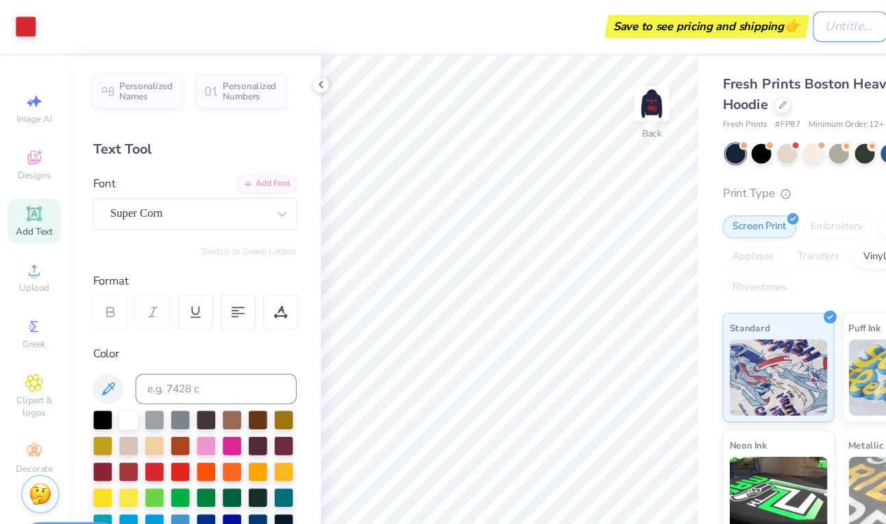
click at [772, 21] on input "Design Title" at bounding box center [765, 23] width 67 height 27
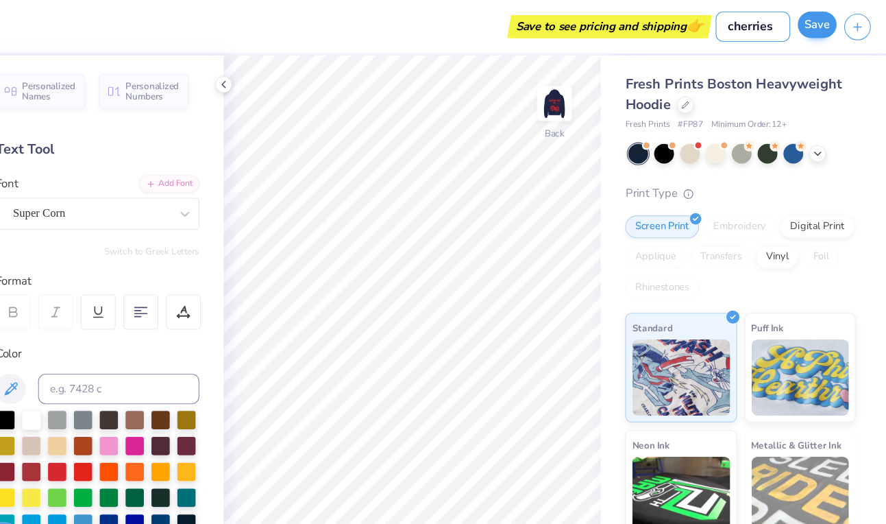
type input "cherries"
click at [826, 30] on button "Save" at bounding box center [823, 22] width 35 height 24
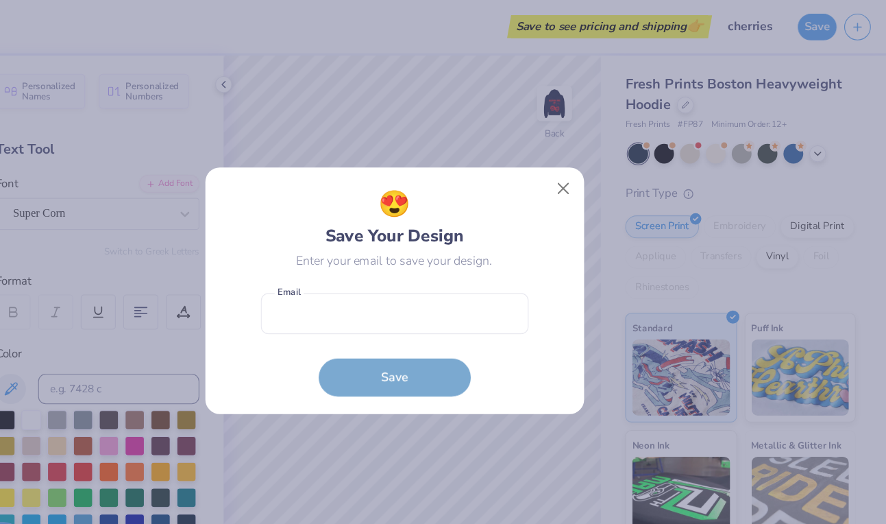
click at [400, 310] on form "Email is a required field Email Save" at bounding box center [443, 307] width 241 height 101
click at [389, 286] on input "email" at bounding box center [443, 283] width 241 height 38
type input "[EMAIL_ADDRESS][DOMAIN_NAME]"
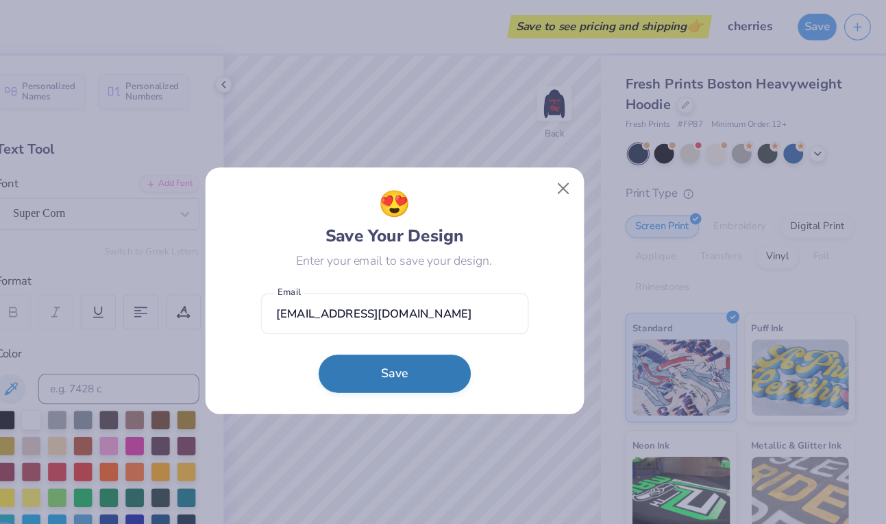
click at [449, 326] on button "Save" at bounding box center [443, 336] width 137 height 34
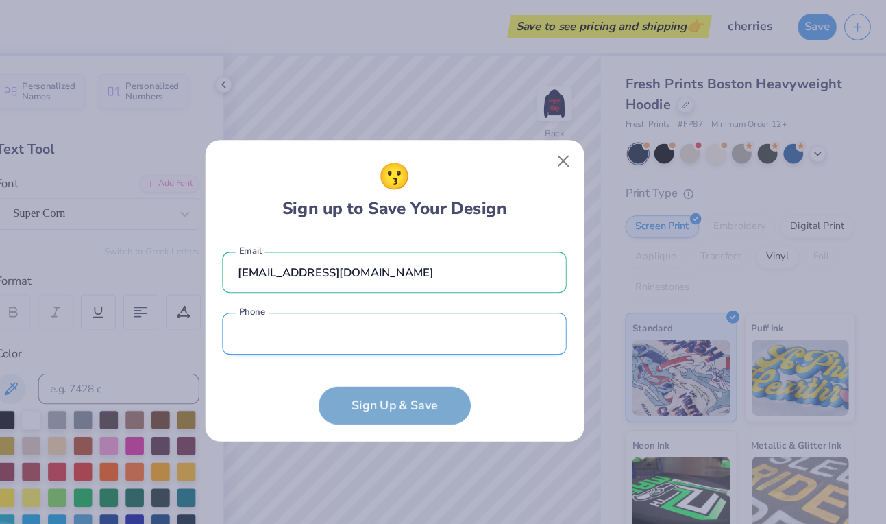
click at [426, 299] on input "tel" at bounding box center [443, 301] width 310 height 38
type input "[PHONE_NUMBER]"
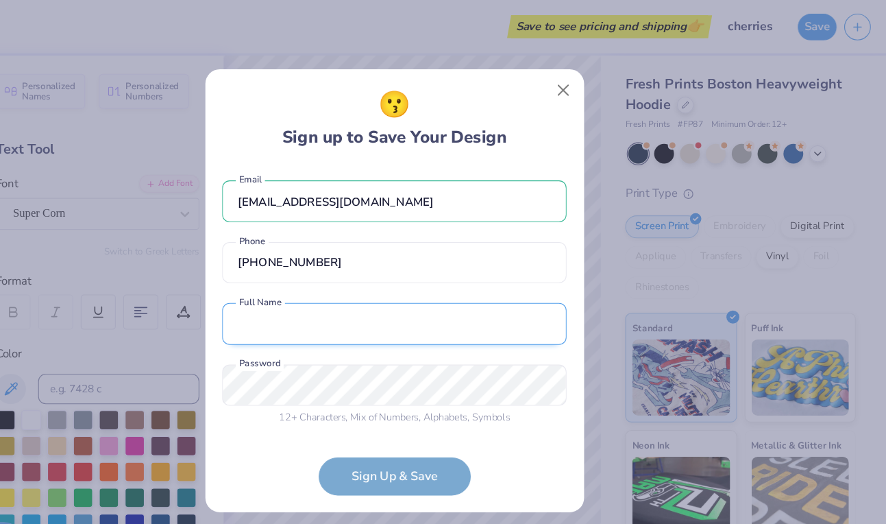
click at [420, 305] on input "text" at bounding box center [443, 292] width 310 height 38
type input "[PERSON_NAME]"
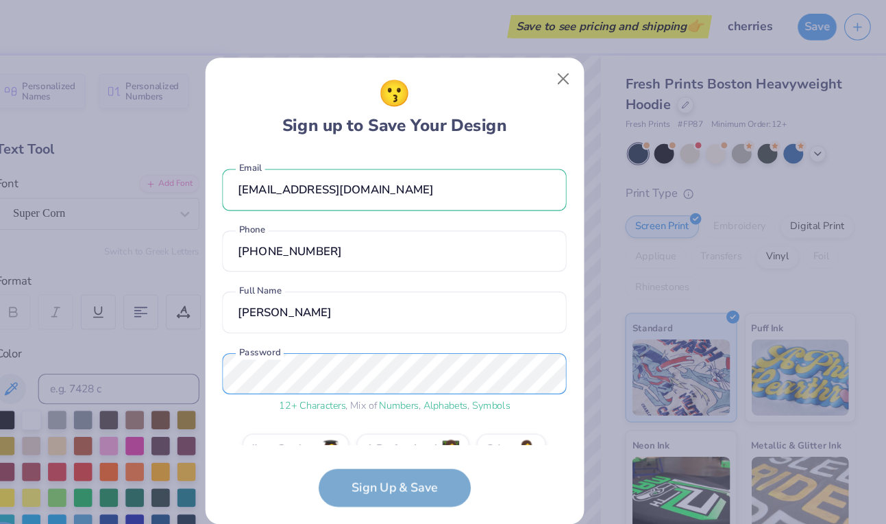
scroll to position [31, 0]
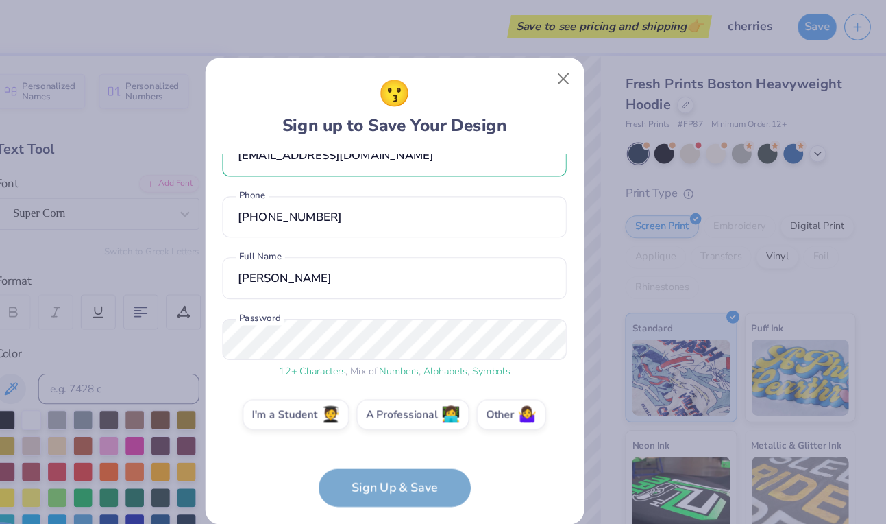
click at [462, 436] on form "[EMAIL_ADDRESS][DOMAIN_NAME] Email [PHONE_NUMBER] Phone [PERSON_NAME] Full Name…" at bounding box center [443, 297] width 310 height 318
click at [373, 404] on form "[EMAIL_ADDRESS][DOMAIN_NAME] Email [PHONE_NUMBER] Phone [PERSON_NAME] Full Name…" at bounding box center [443, 297] width 310 height 318
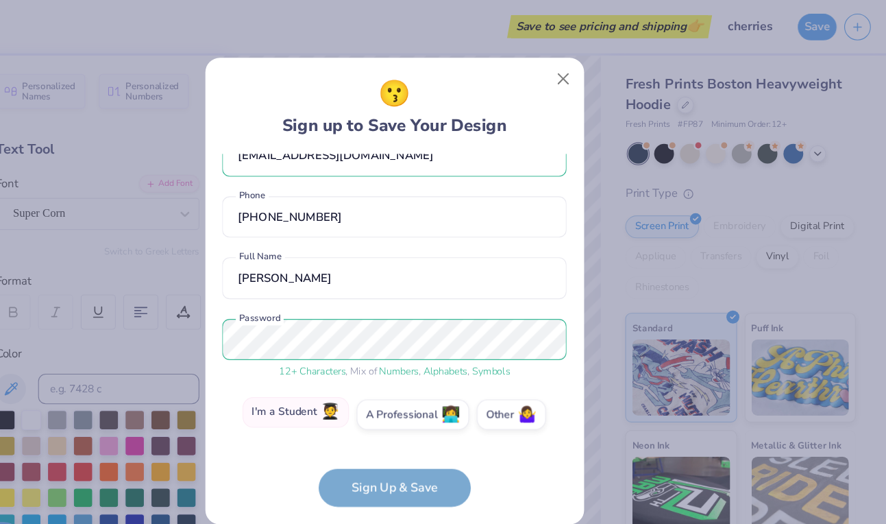
click at [370, 386] on div "I'm a Student 🧑‍🎓 A Professional 👩‍💻 Other 🤷‍♀️" at bounding box center [443, 377] width 310 height 34
click at [366, 370] on label "I'm a Student 🧑‍🎓" at bounding box center [354, 371] width 96 height 27
click at [439, 403] on input "I'm a Student 🧑‍🎓" at bounding box center [443, 407] width 9 height 9
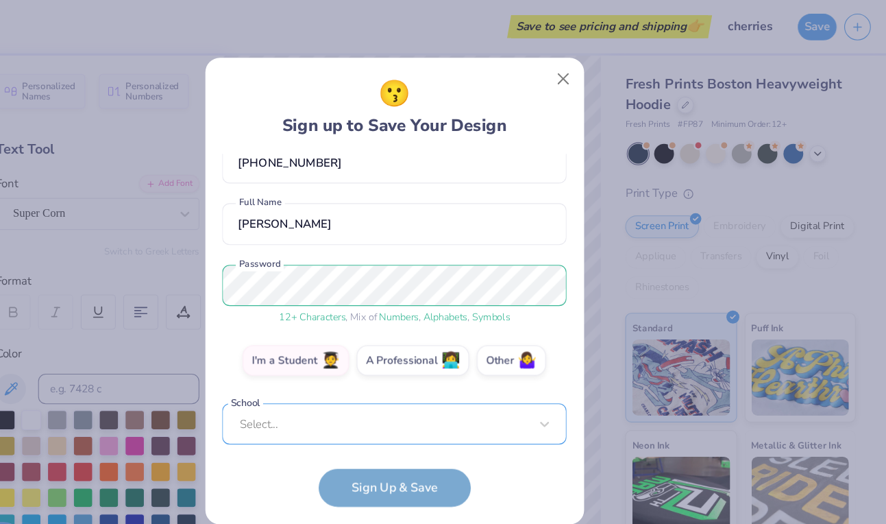
click at [392, 386] on div "Select..." at bounding box center [443, 382] width 310 height 38
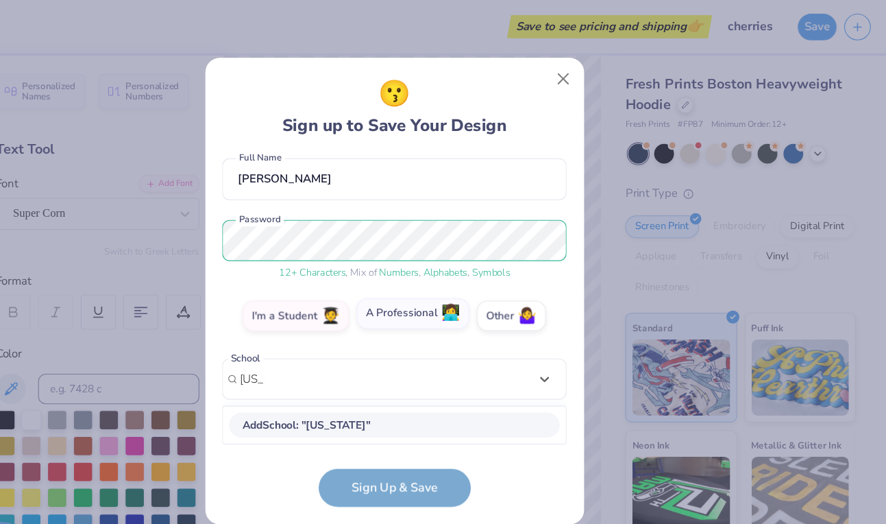
scroll to position [120, 0]
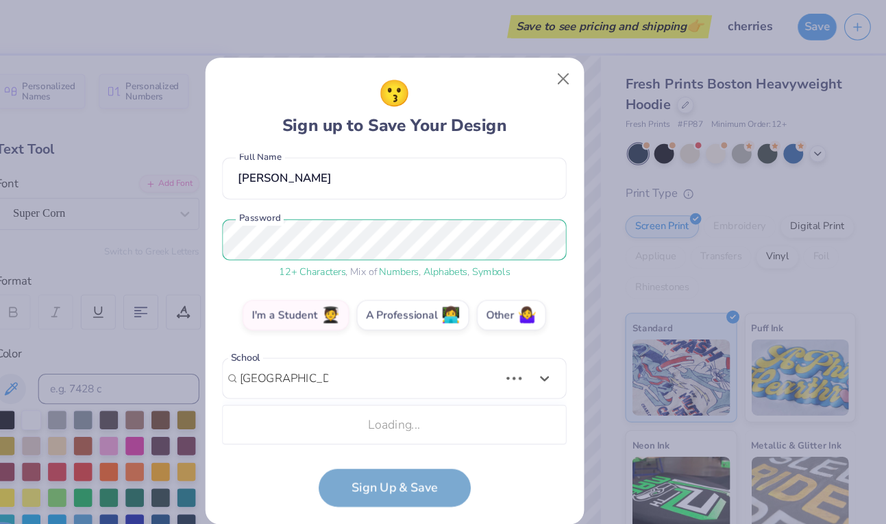
type input "[GEOGRAPHIC_DATA][US_STATE]"
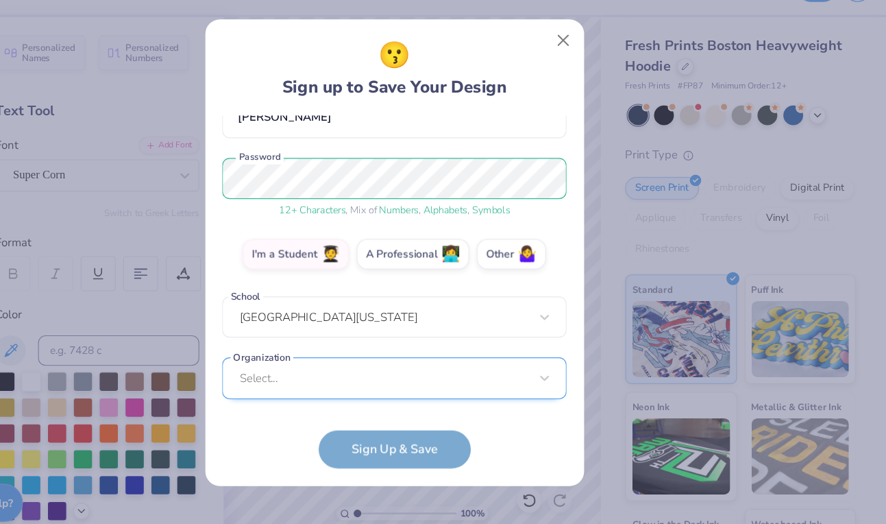
click at [431, 397] on div "[EMAIL_ADDRESS][DOMAIN_NAME] Email [PHONE_NUMBER] Phone [PERSON_NAME] Full Name…" at bounding box center [443, 269] width 310 height 262
click at [424, 382] on div "Select..." at bounding box center [443, 375] width 310 height 38
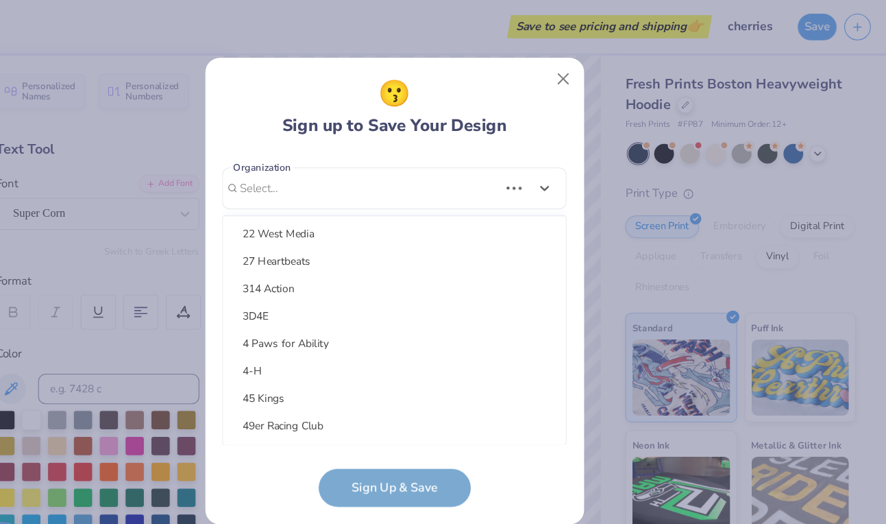
scroll to position [0, 0]
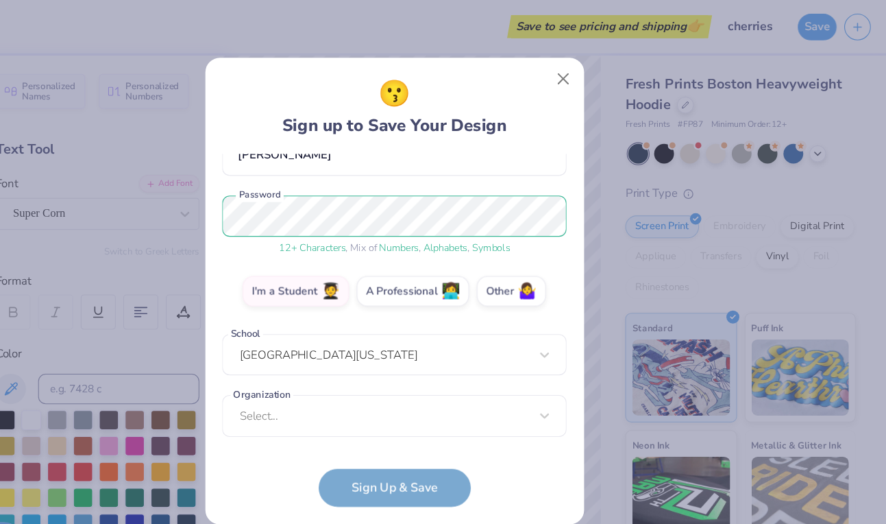
click at [335, 443] on form "[EMAIL_ADDRESS][DOMAIN_NAME] Email [PHONE_NUMBER] Phone [PERSON_NAME] Full Name…" at bounding box center [443, 297] width 310 height 318
click at [418, 434] on form "[EMAIL_ADDRESS][DOMAIN_NAME] Email [PHONE_NUMBER] Phone [PERSON_NAME] Full Name…" at bounding box center [443, 297] width 310 height 318
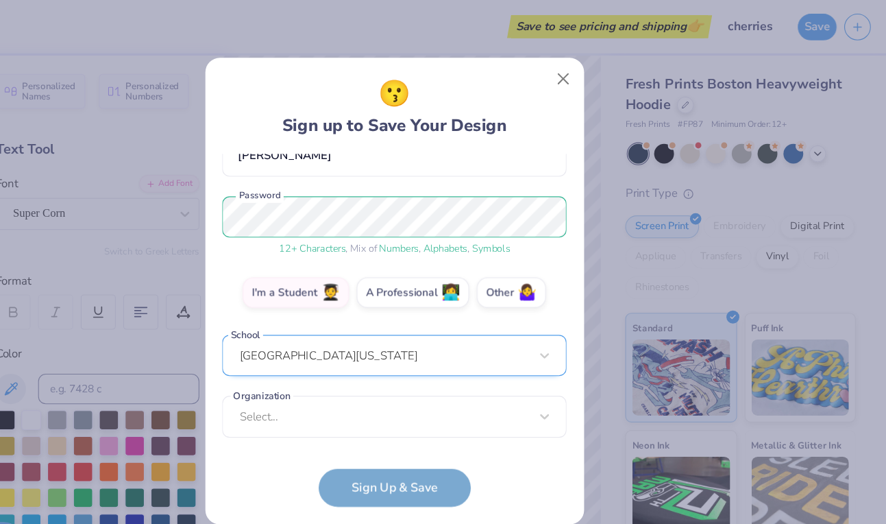
scroll to position [138, 0]
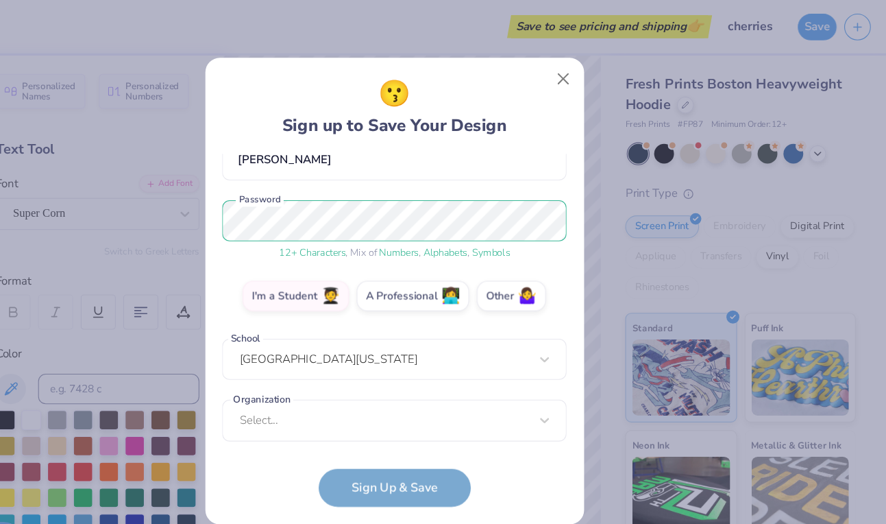
click at [297, 243] on div "[EMAIL_ADDRESS][DOMAIN_NAME] Email [PHONE_NUMBER] Phone [PERSON_NAME] Full Name…" at bounding box center [443, 269] width 310 height 262
click at [362, 388] on div "[EMAIL_ADDRESS][DOMAIN_NAME] Email [PHONE_NUMBER] Phone [PERSON_NAME] Full Name…" at bounding box center [443, 269] width 310 height 262
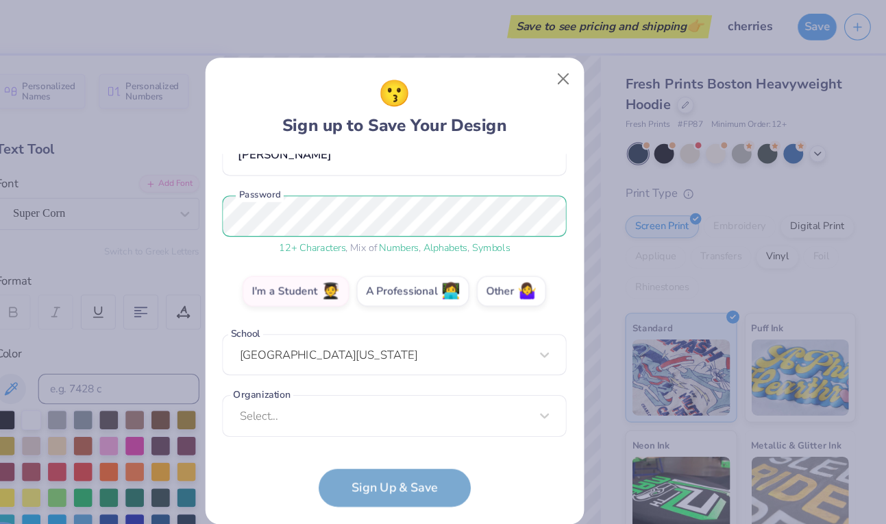
click at [318, 416] on form "[EMAIL_ADDRESS][DOMAIN_NAME] Email [PHONE_NUMBER] Phone [PERSON_NAME] Full Name…" at bounding box center [443, 297] width 310 height 318
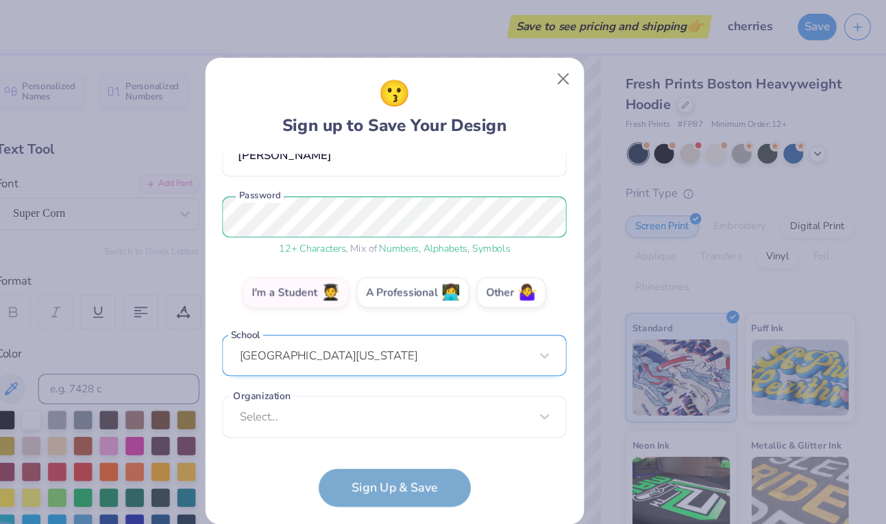
click at [382, 320] on div "[GEOGRAPHIC_DATA][US_STATE]" at bounding box center [443, 320] width 310 height 38
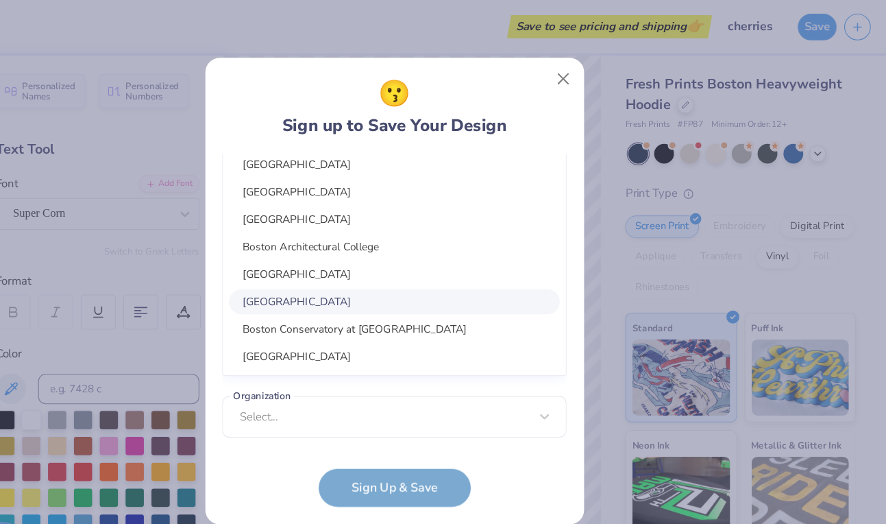
scroll to position [0, 0]
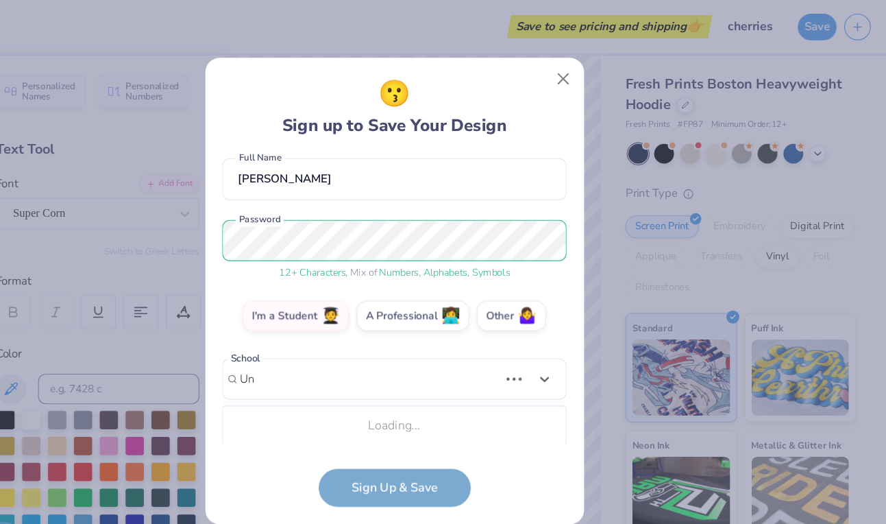
type input "U"
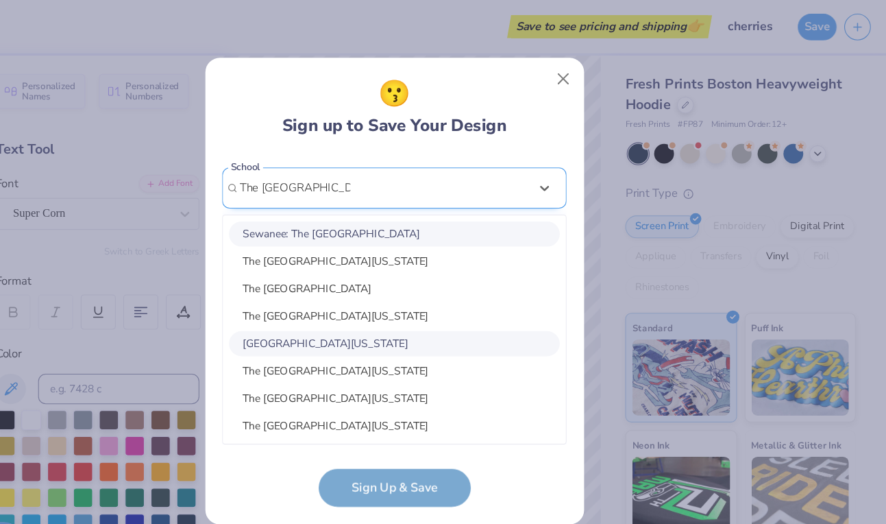
click at [321, 169] on input "The [GEOGRAPHIC_DATA][US_STATE]" at bounding box center [354, 170] width 100 height 16
click at [324, 169] on input "The [GEOGRAPHIC_DATA][US_STATE]" at bounding box center [354, 170] width 100 height 16
click at [349, 307] on div "[GEOGRAPHIC_DATA][US_STATE]" at bounding box center [443, 309] width 298 height 23
type input "The [GEOGRAPHIC_DATA][US_STATE]"
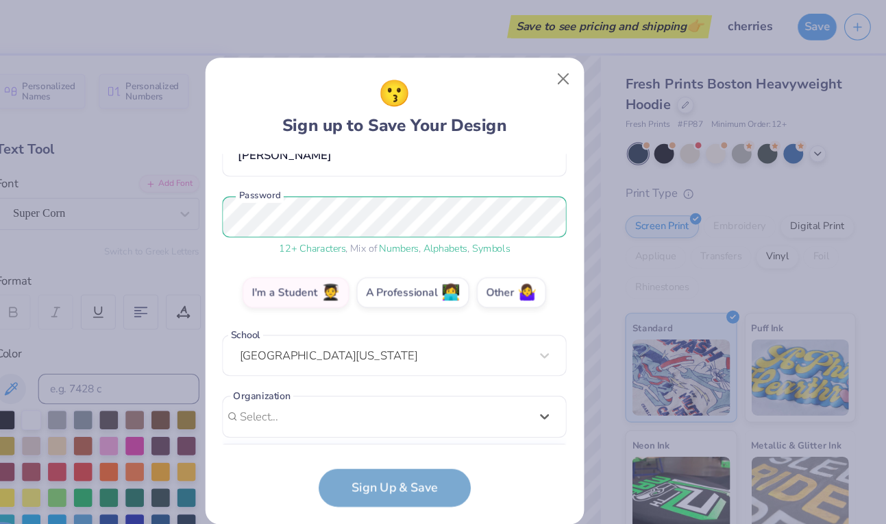
click at [350, 389] on div "[EMAIL_ADDRESS][DOMAIN_NAME] Email [PHONE_NUMBER] Phone [PERSON_NAME] Full Name…" at bounding box center [443, 269] width 310 height 262
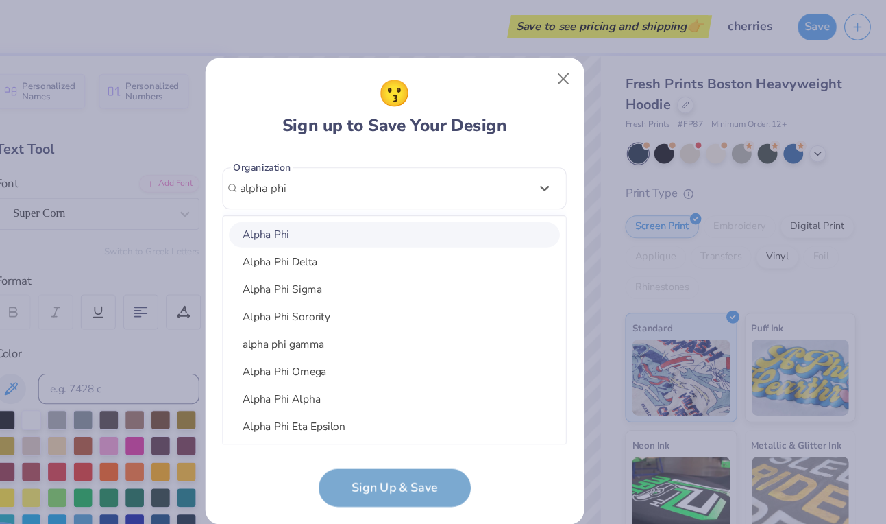
click at [384, 213] on div "Alpha Phi" at bounding box center [443, 211] width 298 height 23
type input "alpha phi"
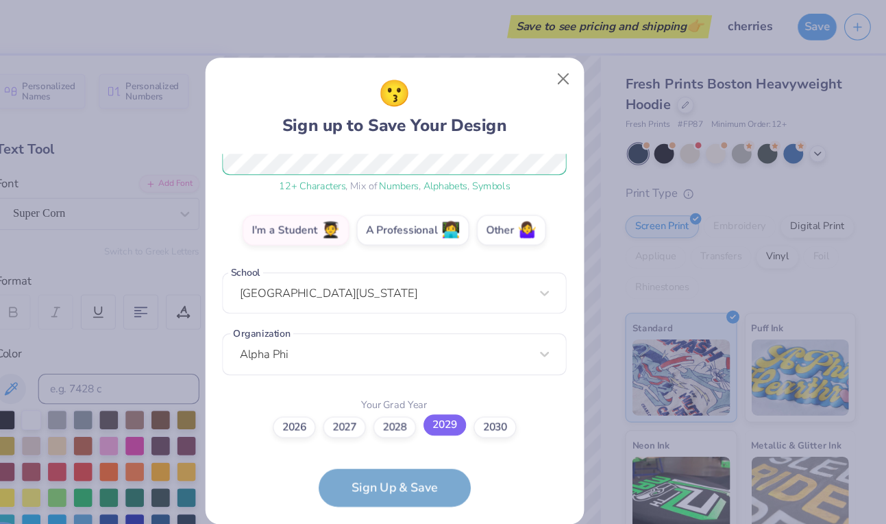
click at [495, 385] on label "2029" at bounding box center [488, 382] width 38 height 19
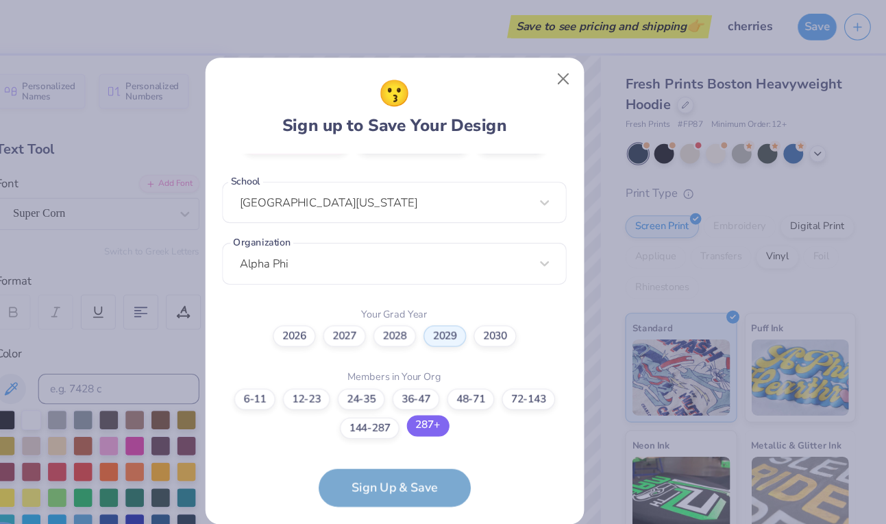
click at [473, 389] on label "287+" at bounding box center [473, 383] width 38 height 19
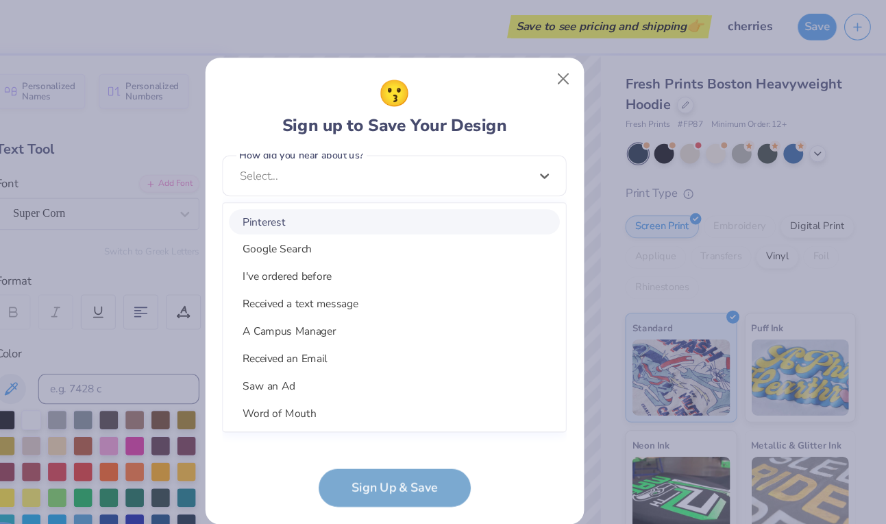
click at [473, 389] on div "[EMAIL_ADDRESS][DOMAIN_NAME] Email [PHONE_NUMBER] Phone [PERSON_NAME] Full Name…" at bounding box center [443, 269] width 310 height 262
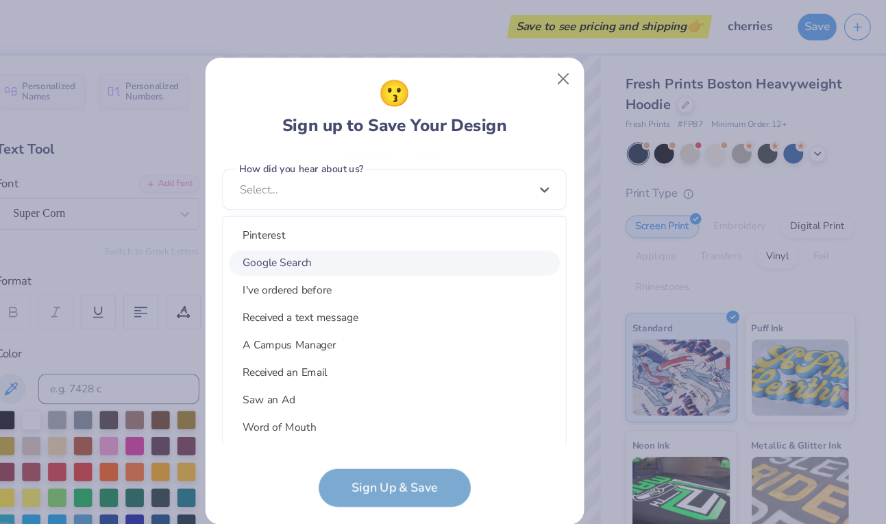
click at [453, 229] on div "Google Search" at bounding box center [443, 236] width 298 height 23
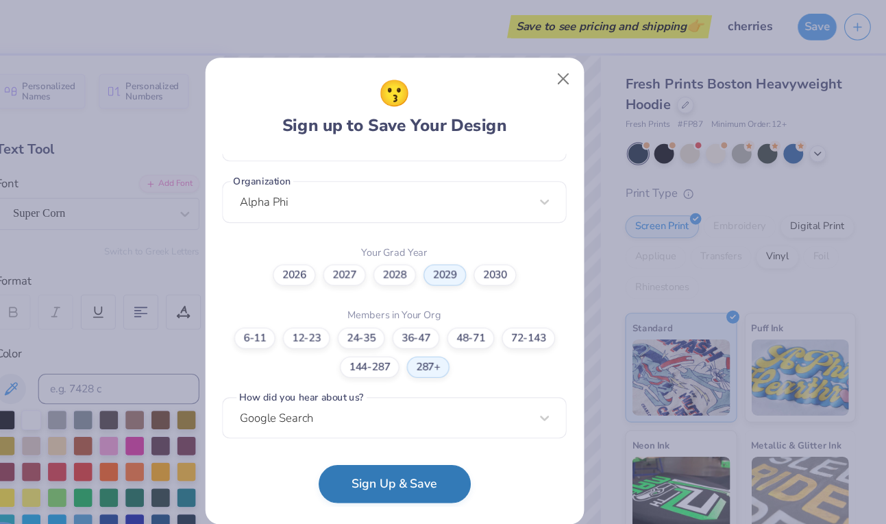
click at [485, 425] on button "Sign Up & Save" at bounding box center [443, 436] width 137 height 34
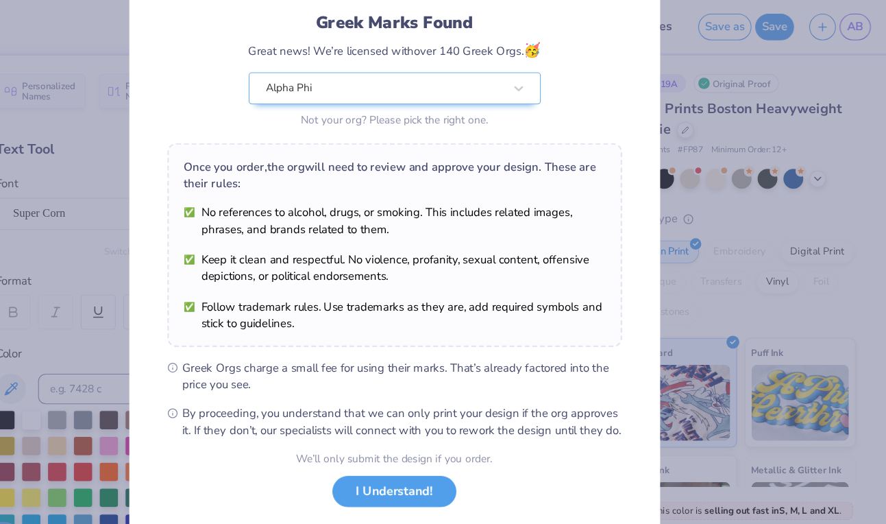
scroll to position [118, 0]
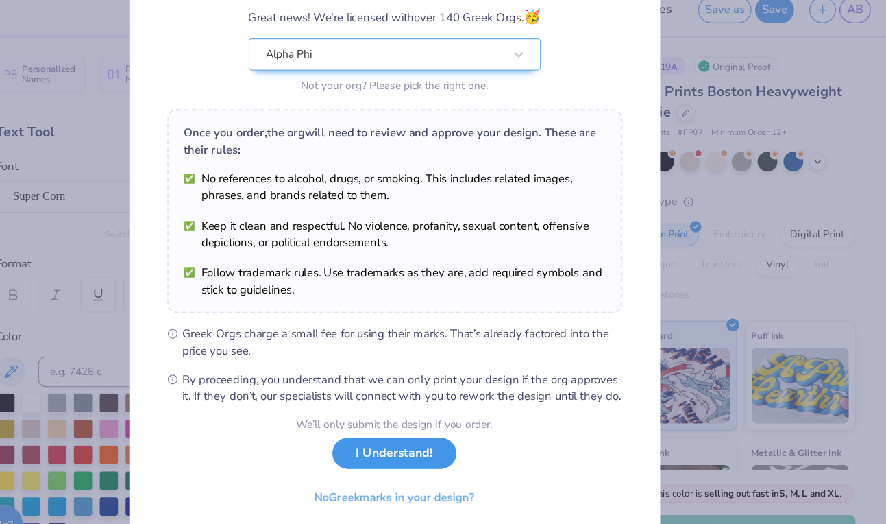
click at [471, 431] on button "I Understand!" at bounding box center [443, 424] width 112 height 28
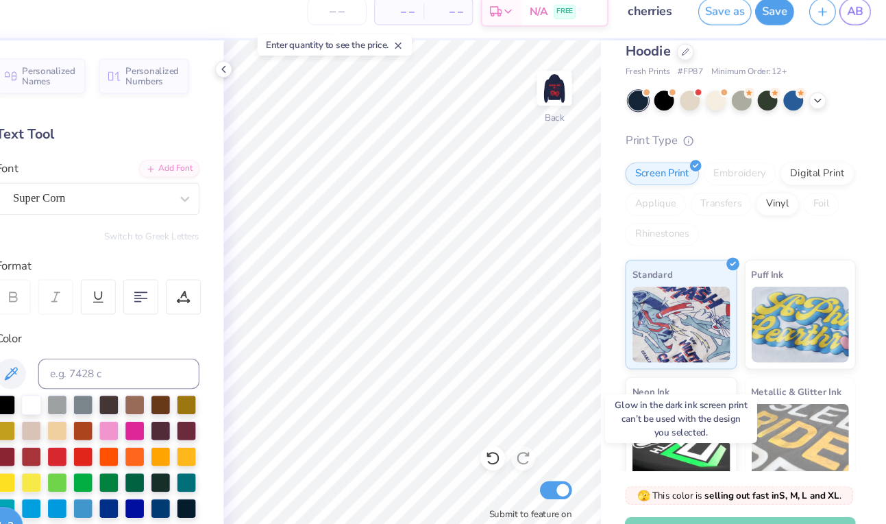
scroll to position [0, 0]
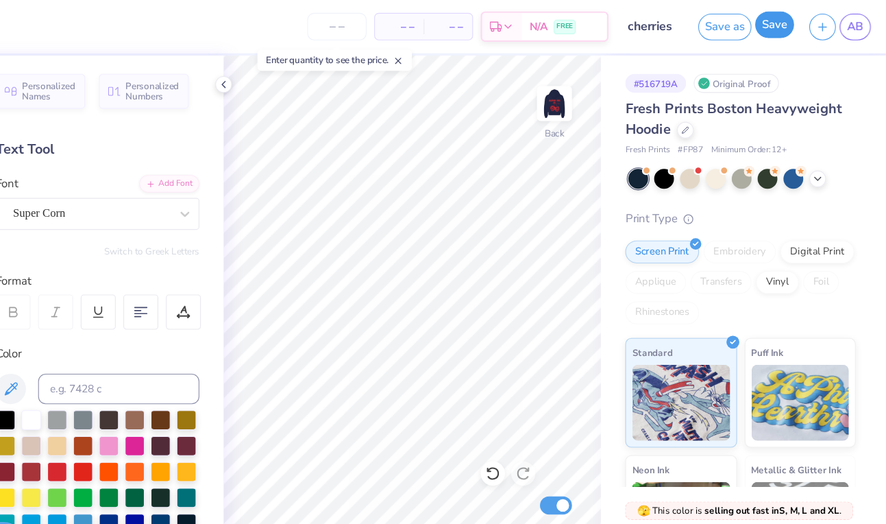
click at [779, 30] on button "Save" at bounding box center [785, 22] width 35 height 24
click at [293, 76] on icon at bounding box center [289, 76] width 11 height 11
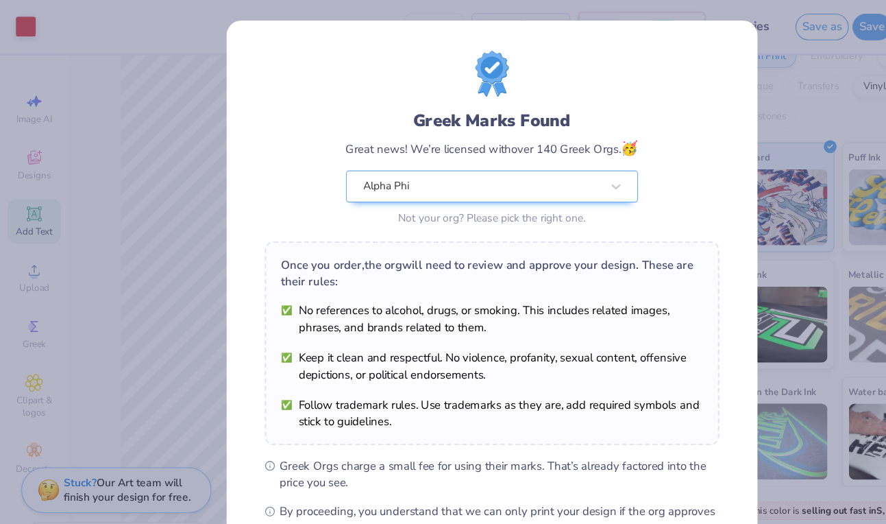
scroll to position [118, 0]
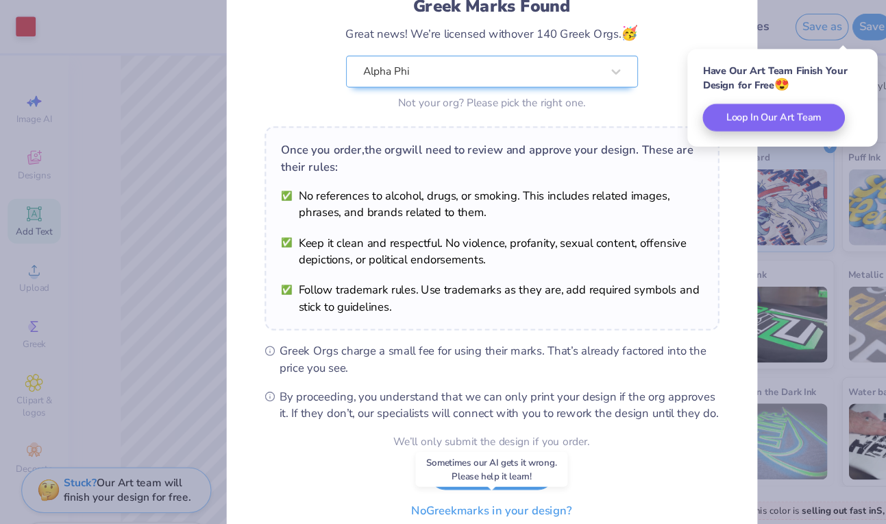
click at [401, 463] on button "No Greek marks in your design?" at bounding box center [443, 460] width 168 height 28
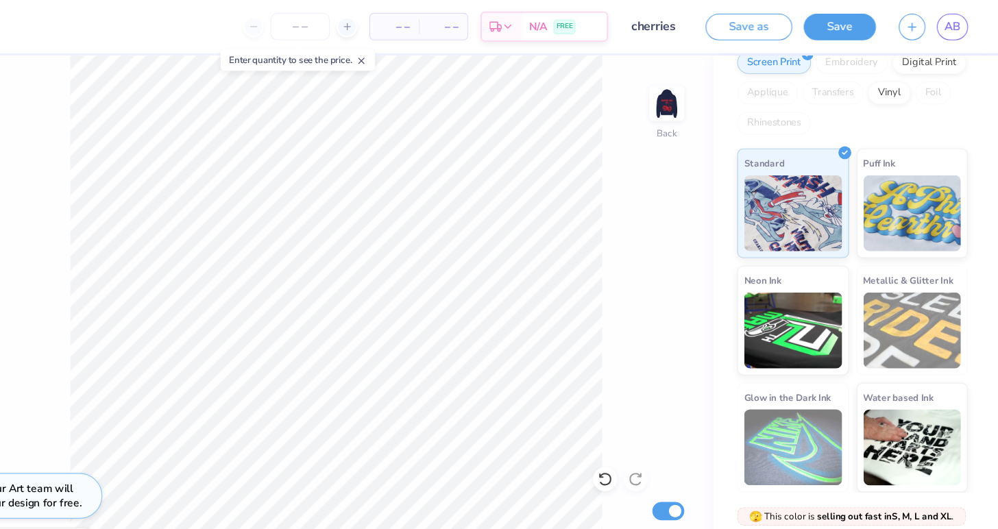
scroll to position [170, 0]
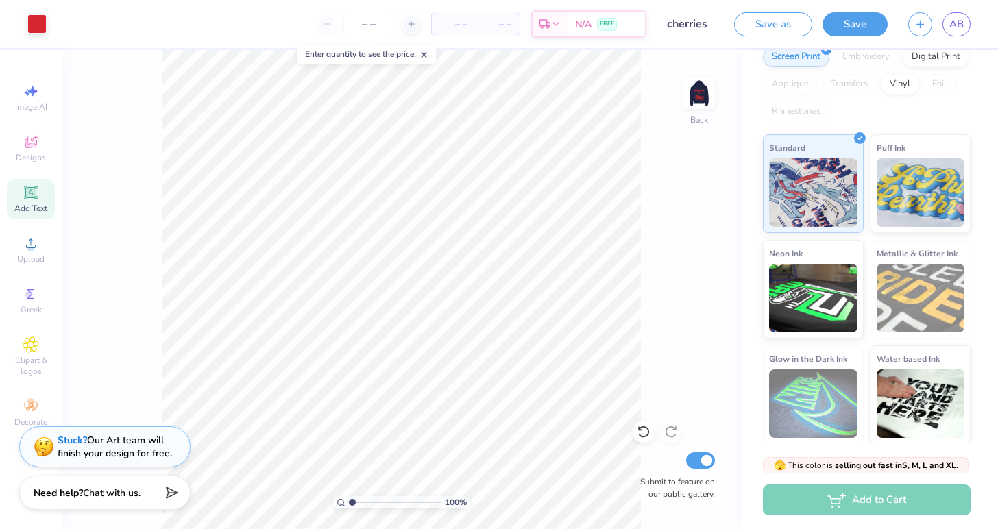
click at [450, 23] on span "– –" at bounding box center [453, 24] width 27 height 14
click at [384, 21] on input "number" at bounding box center [368, 24] width 53 height 25
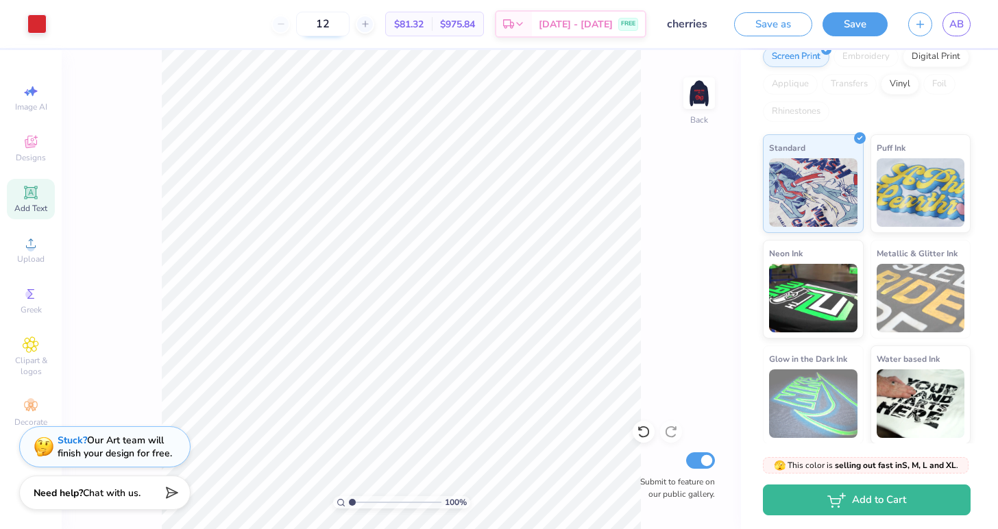
click at [349, 21] on input "12" at bounding box center [322, 24] width 53 height 25
type input "1"
type input "5"
type input "1"
type input "4"
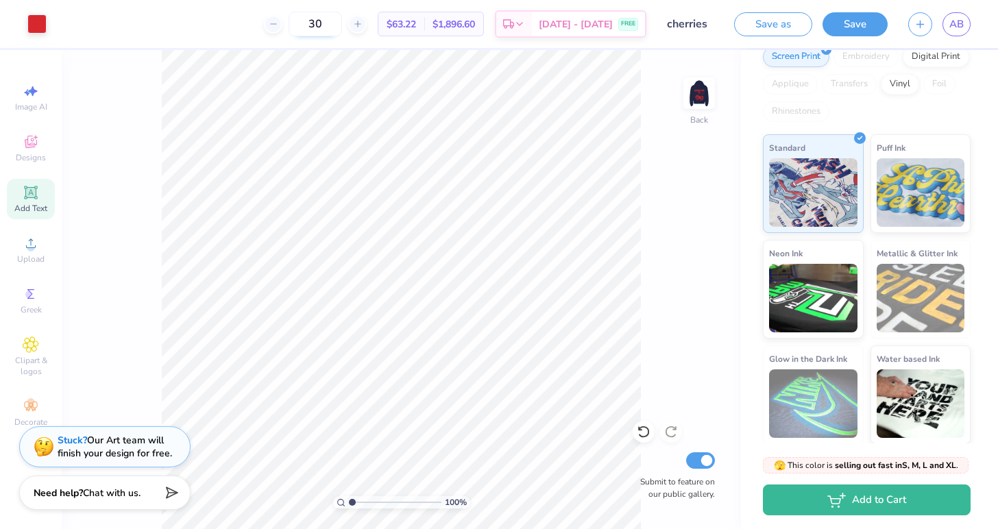
type input "3"
type input "1"
type input "50"
click at [700, 103] on img at bounding box center [699, 93] width 55 height 55
click at [514, 27] on icon at bounding box center [508, 26] width 11 height 11
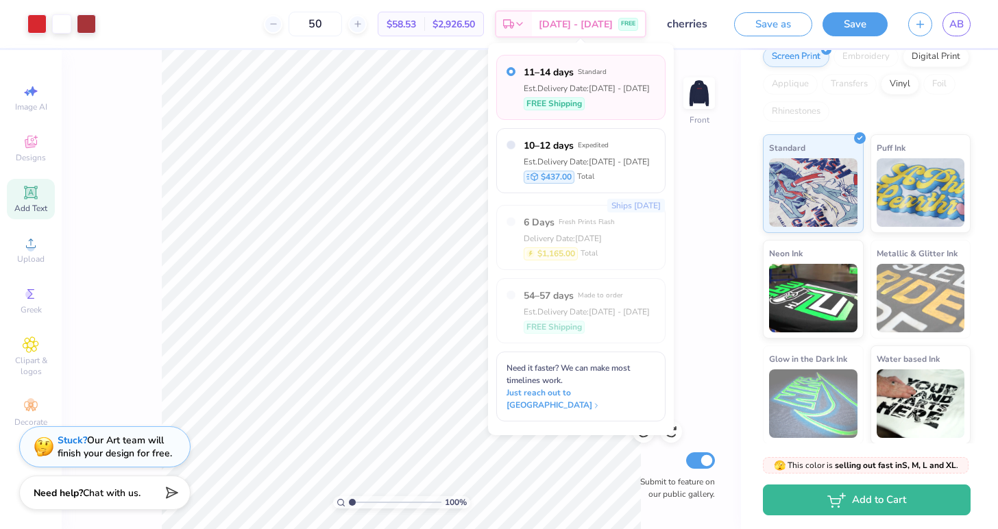
click at [687, 308] on div "100 % Front Submit to feature on our public gallery." at bounding box center [401, 289] width 679 height 479
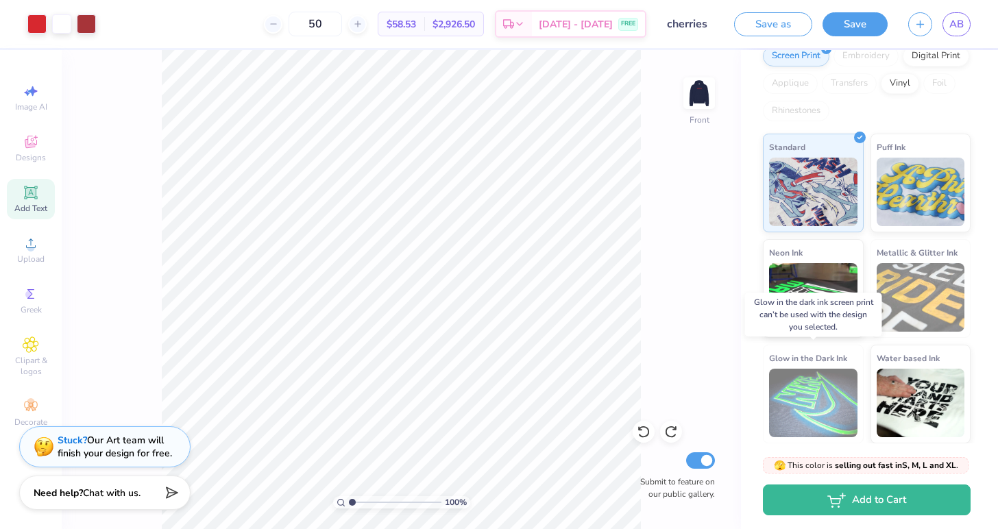
scroll to position [0, 0]
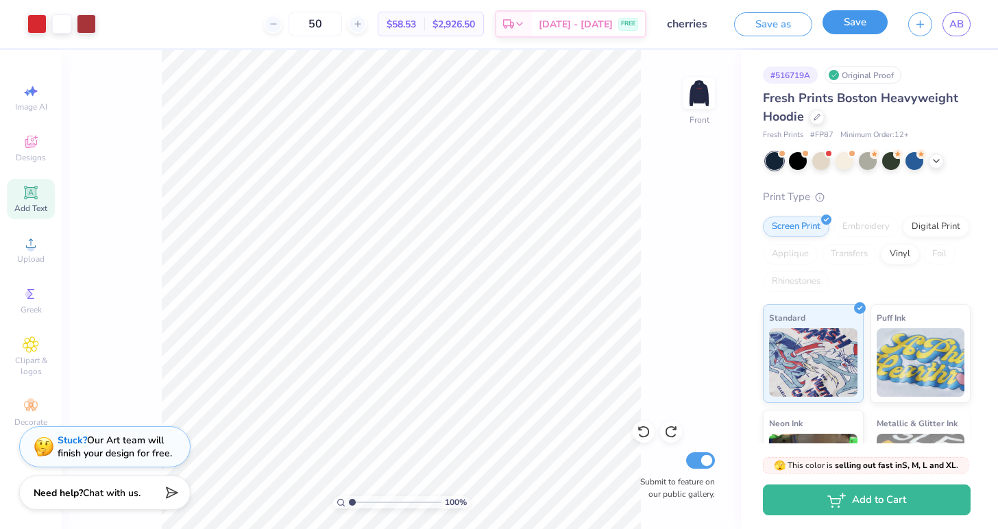
click at [852, 32] on button "Save" at bounding box center [854, 22] width 65 height 24
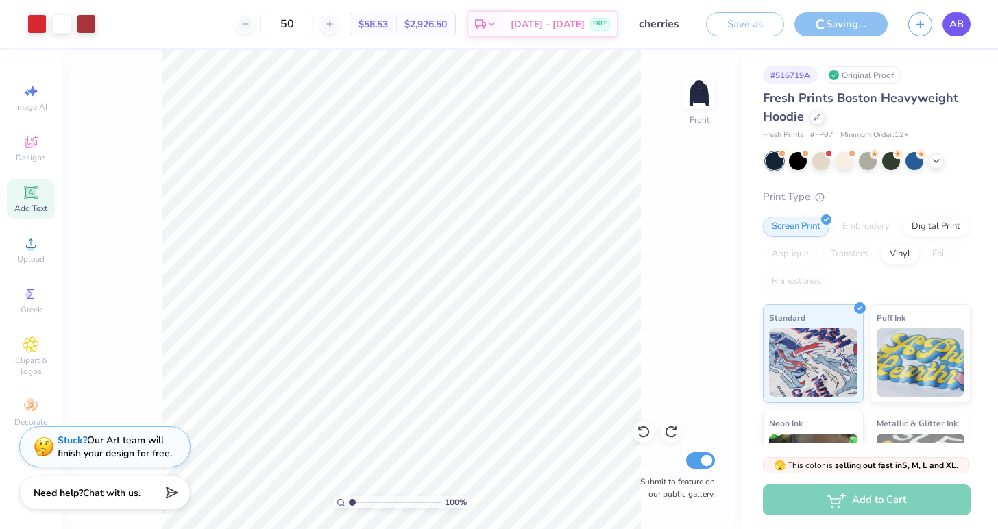
click at [885, 26] on span "AB" at bounding box center [956, 24] width 14 height 16
